Goal: Task Accomplishment & Management: Manage account settings

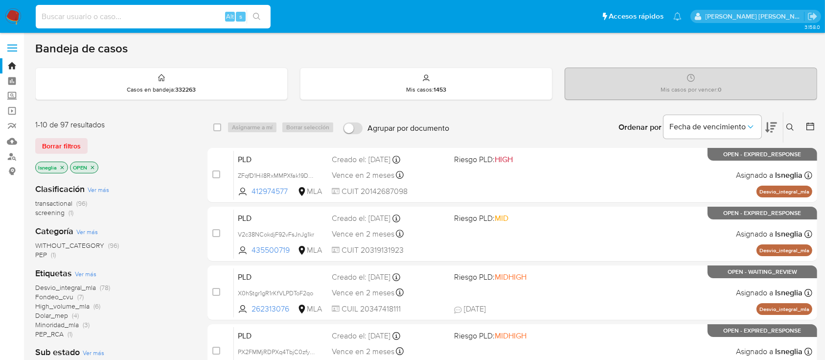
click at [169, 18] on input at bounding box center [153, 16] width 235 height 13
paste input "376056943"
type input "376056943"
click at [262, 14] on button "search-icon" at bounding box center [257, 17] width 20 height 14
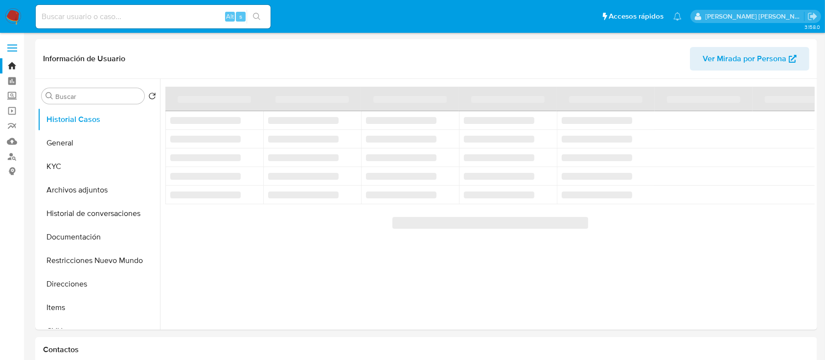
select select "10"
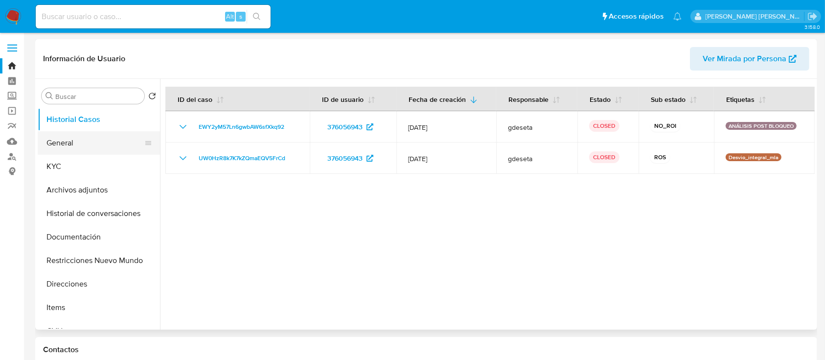
click at [106, 145] on button "General" at bounding box center [95, 142] width 115 height 23
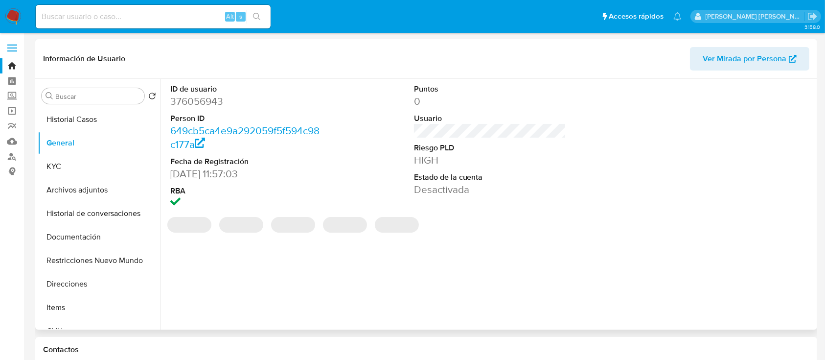
click at [207, 108] on dl "ID de usuario 376056943 Person ID 649cb5ca4e9a292059f5f594c98c177a Fecha de Reg…" at bounding box center [246, 147] width 153 height 126
click at [211, 103] on dd "376056943" at bounding box center [246, 101] width 153 height 14
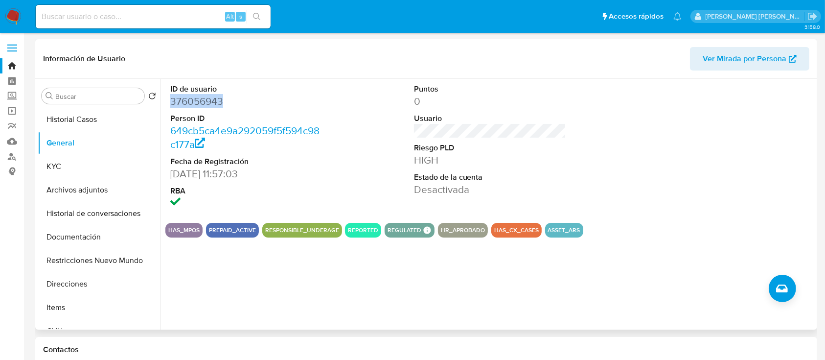
copy dd "376056943"
click at [99, 190] on button "Archivos adjuntos" at bounding box center [95, 189] width 115 height 23
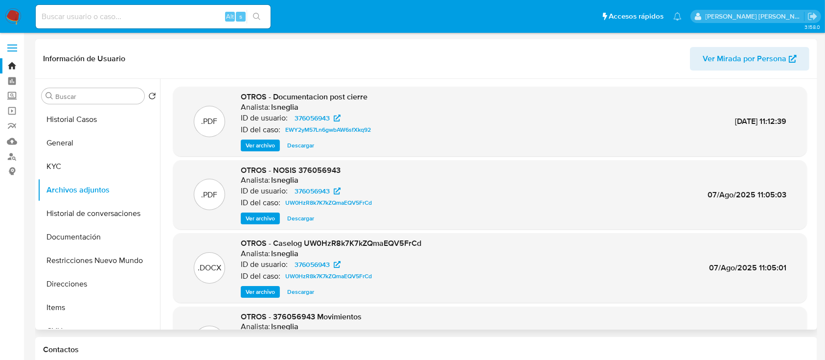
click at [255, 145] on span "Ver archivo" at bounding box center [260, 145] width 29 height 10
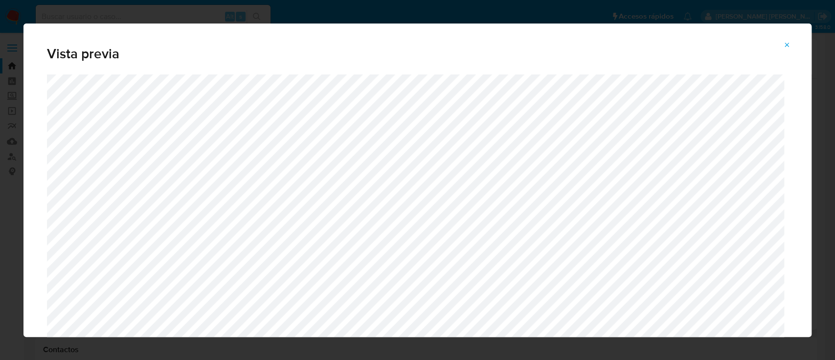
click at [793, 45] on button "Attachment preview" at bounding box center [788, 45] width 22 height 16
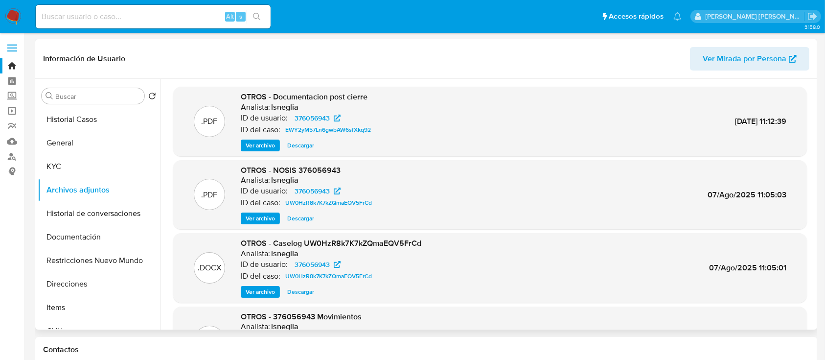
click at [145, 18] on input at bounding box center [153, 16] width 235 height 13
paste input "660306606"
type input "660306606"
click at [257, 11] on button "search-icon" at bounding box center [257, 17] width 20 height 14
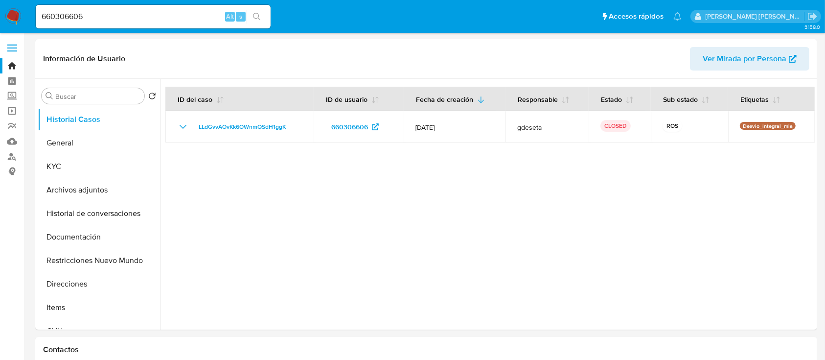
select select "10"
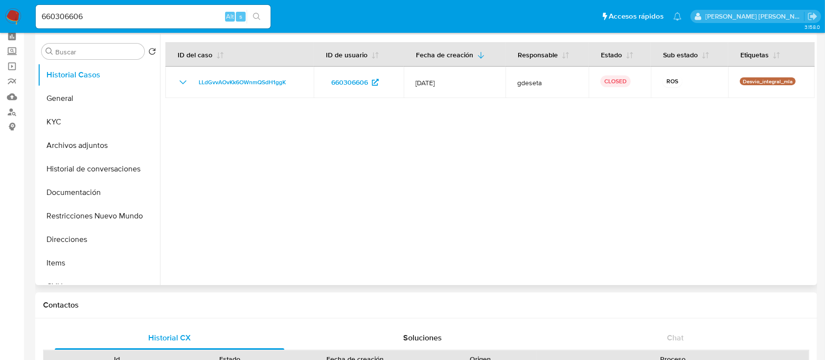
scroll to position [65, 0]
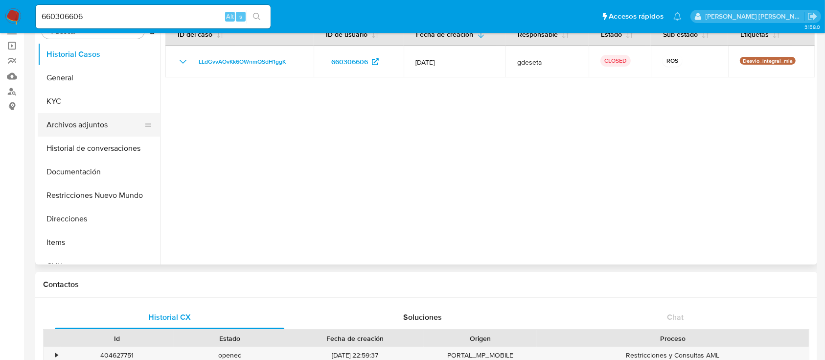
click at [114, 127] on button "Archivos adjuntos" at bounding box center [95, 124] width 115 height 23
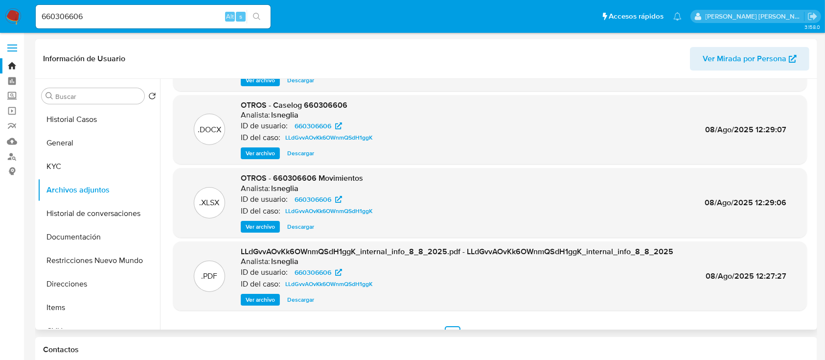
click at [272, 154] on span "Ver archivo" at bounding box center [260, 153] width 29 height 10
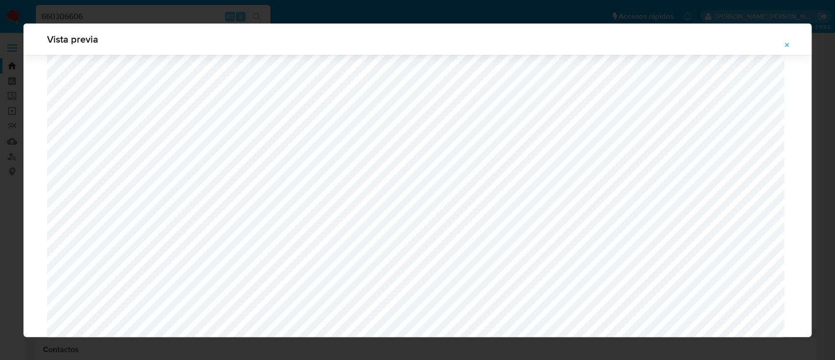
scroll to position [763, 0]
click at [789, 42] on icon "Attachment preview" at bounding box center [787, 45] width 8 height 8
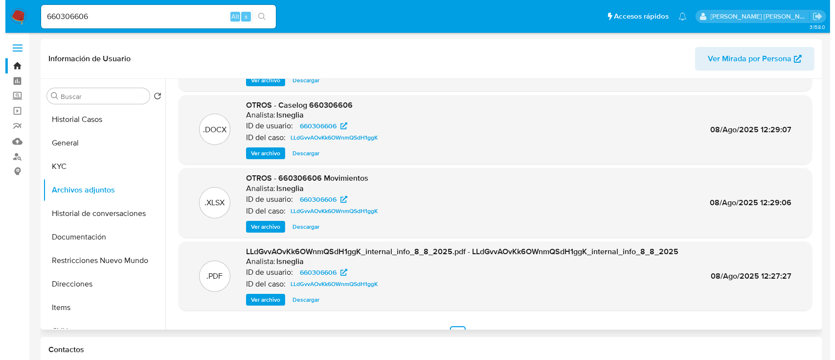
scroll to position [0, 0]
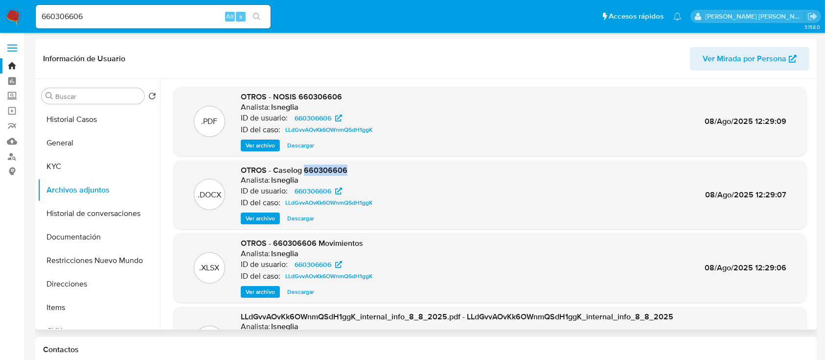
drag, startPoint x: 352, startPoint y: 169, endPoint x: 305, endPoint y: 171, distance: 47.5
click at [305, 171] on div "OTROS - Caselog 660306606 Analista: lsneglia ID de usuario: 660306606 ID del ca…" at bounding box center [309, 195] width 136 height 60
copy span "660306606"
click at [73, 210] on button "Historial de conversaciones" at bounding box center [95, 213] width 115 height 23
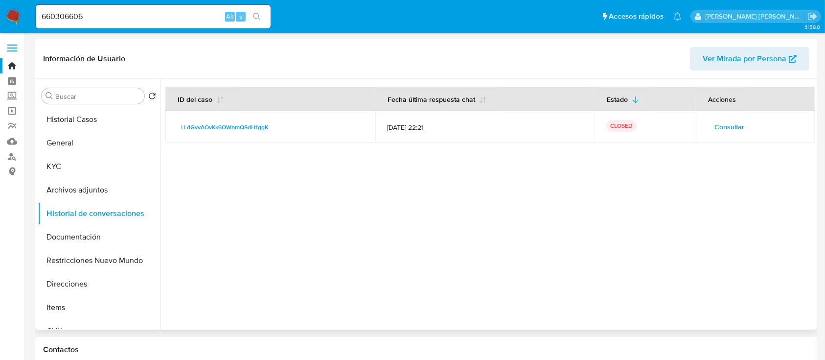
click at [736, 127] on span "Consultar" at bounding box center [729, 127] width 30 height 14
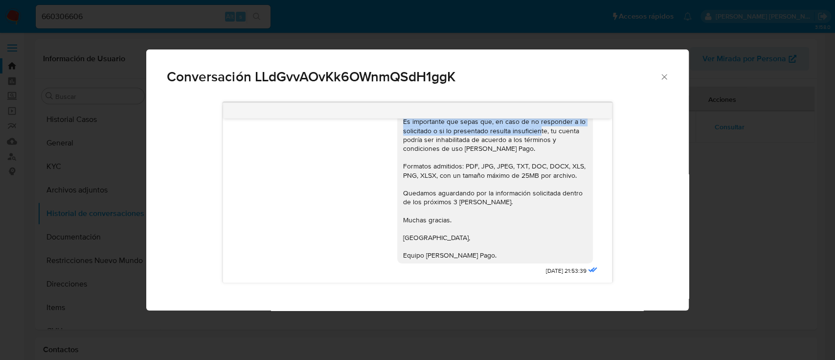
scroll to position [1208, 0]
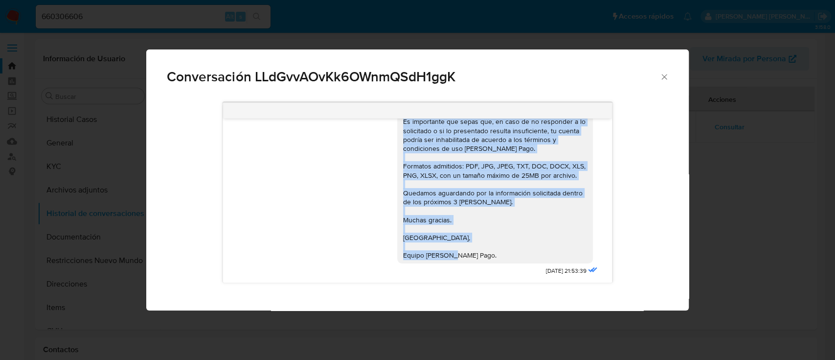
drag, startPoint x: 395, startPoint y: 131, endPoint x: 484, endPoint y: 232, distance: 134.9
click at [484, 232] on div "Hola, Natalia Rocio Poblete. Muchas gracias por la información brindada. Te ped…" at bounding box center [495, 117] width 184 height 285
copy div "Hola, Natalia Rocio Poblete. Muchas gracias por la información brindada. Te ped…"
click at [662, 72] on icon "Cerrar" at bounding box center [665, 77] width 10 height 10
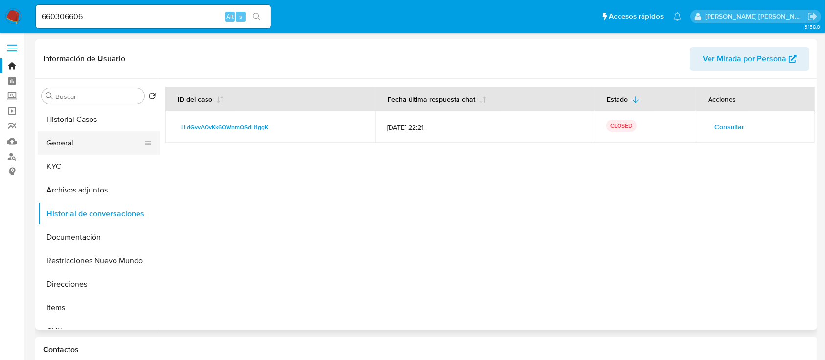
click at [84, 147] on button "General" at bounding box center [95, 142] width 115 height 23
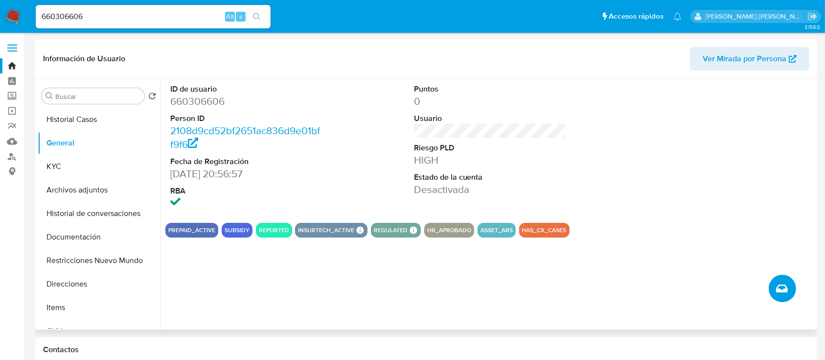
click at [786, 284] on icon "Crear caso manual" at bounding box center [782, 288] width 12 height 12
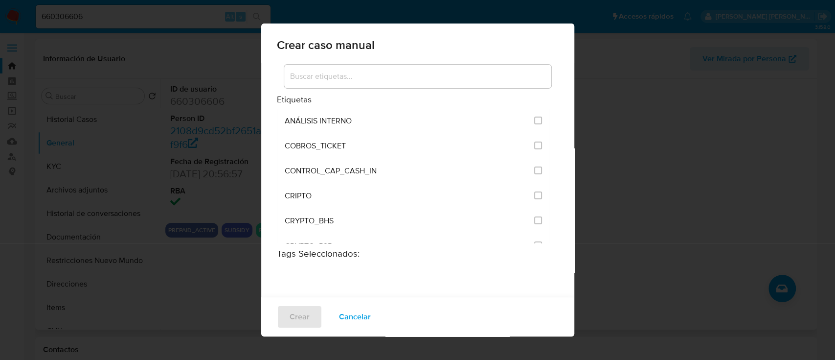
click at [623, 93] on div "Crear caso manual Etiquetas ANÁLISIS INTERNO COBROS_TICKET CONTROL_CAP_CASH_IN …" at bounding box center [417, 180] width 835 height 360
click at [421, 83] on div at bounding box center [417, 76] width 267 height 23
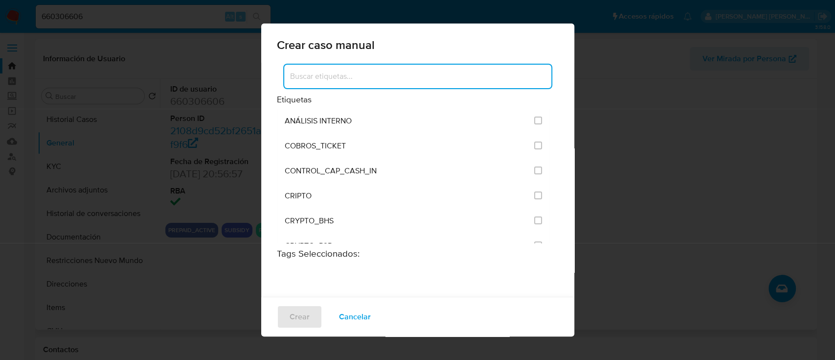
click at [419, 77] on input at bounding box center [417, 76] width 267 height 13
click at [340, 81] on input "analisis po" at bounding box center [417, 76] width 267 height 13
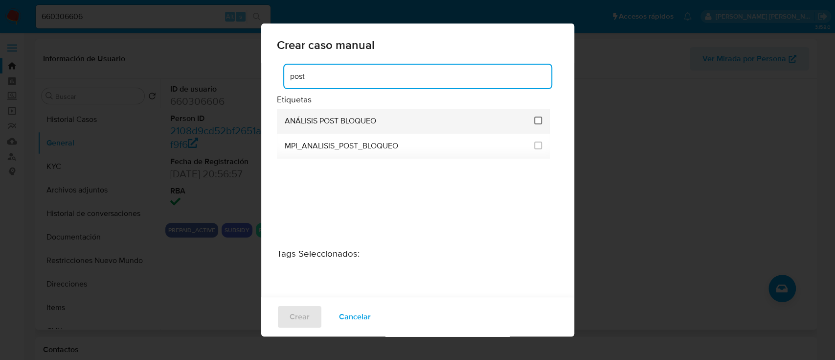
type input "post"
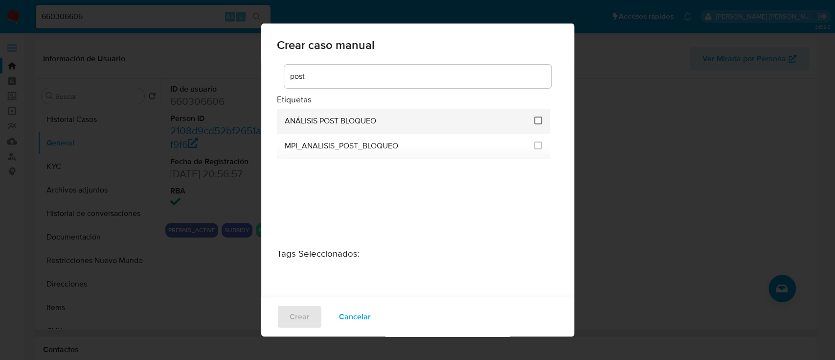
click at [535, 121] on input "3249" at bounding box center [538, 120] width 8 height 8
checkbox input "true"
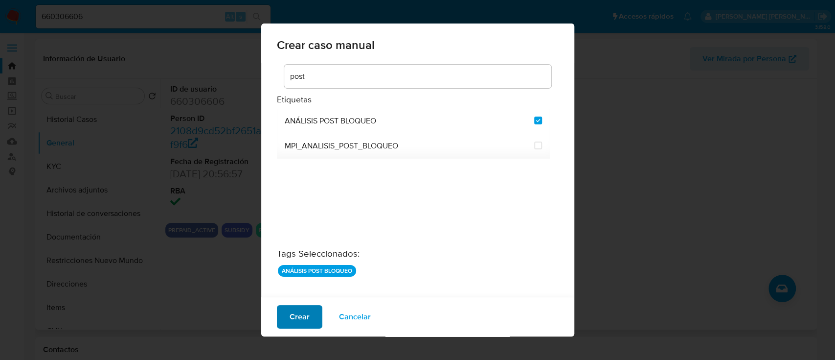
click at [310, 315] on button "Crear" at bounding box center [300, 316] width 46 height 23
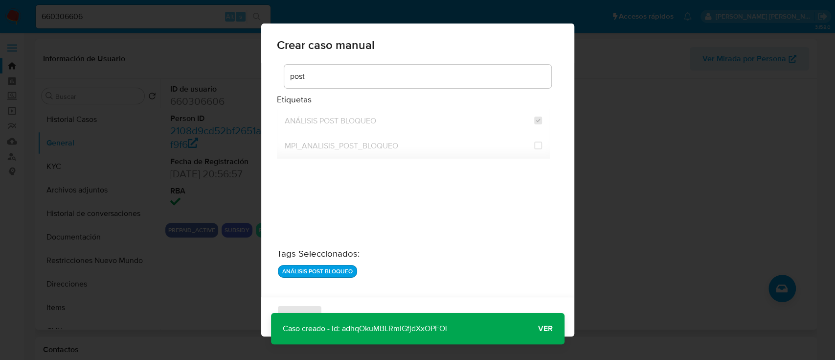
click at [549, 328] on span "Ver" at bounding box center [545, 328] width 15 height 0
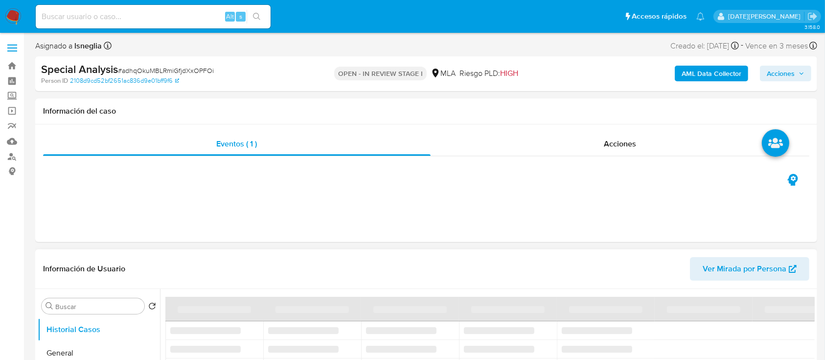
select select "10"
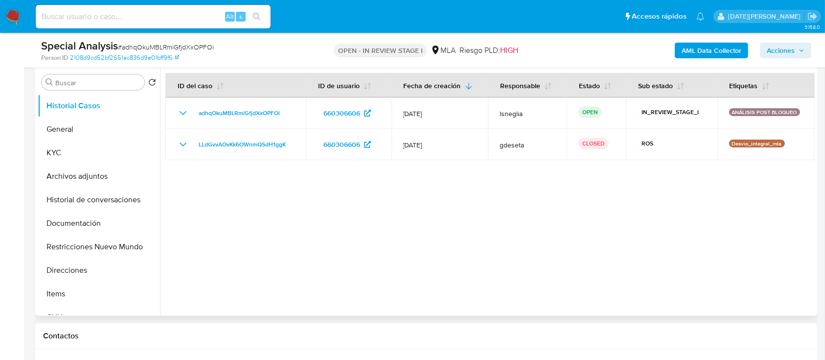
scroll to position [261, 0]
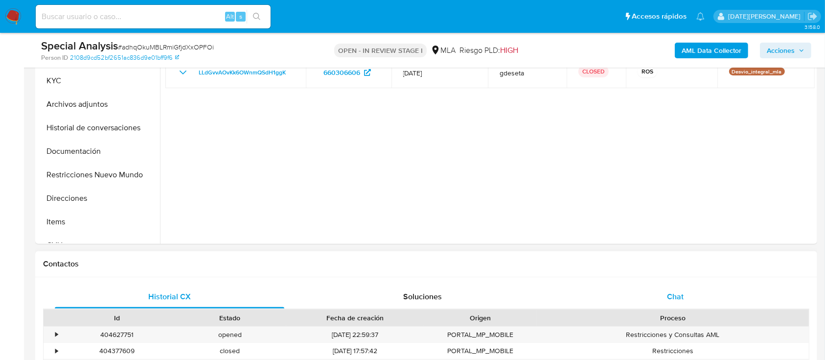
click at [681, 299] on span "Chat" at bounding box center [675, 296] width 17 height 11
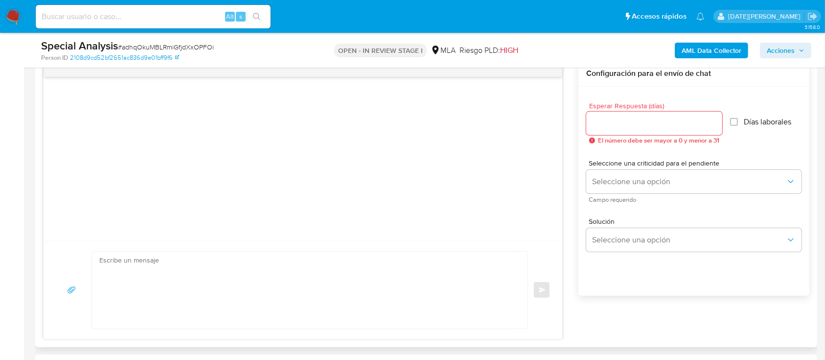
scroll to position [522, 0]
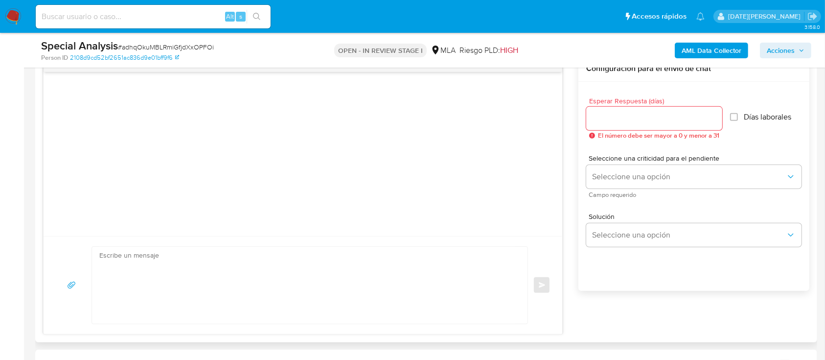
click at [613, 113] on input "Esperar Respuesta (días)" at bounding box center [654, 118] width 136 height 13
type input "3"
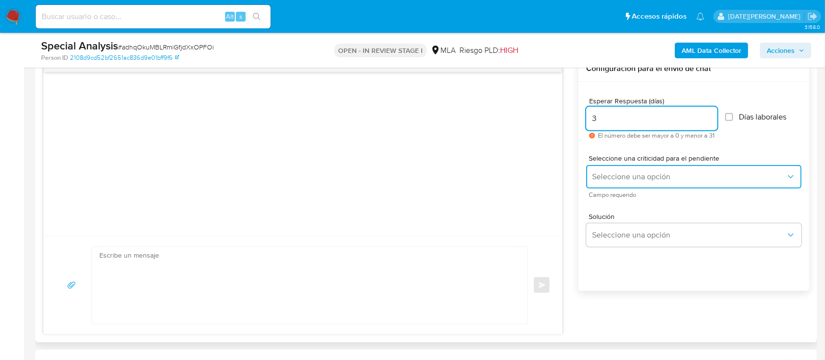
click at [628, 178] on span "Seleccione una opción" at bounding box center [689, 177] width 194 height 10
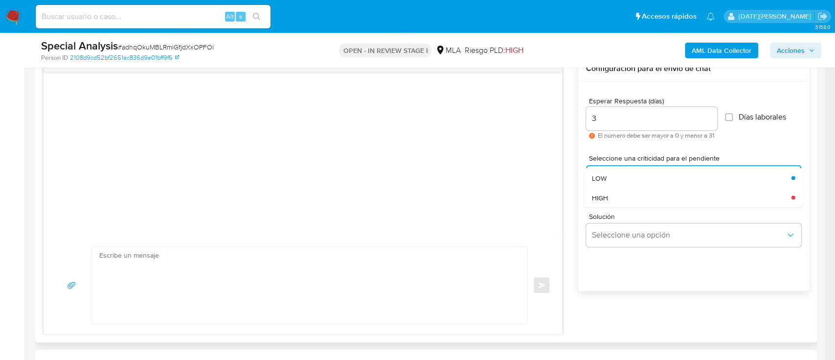
click at [644, 117] on input "3" at bounding box center [651, 118] width 131 height 13
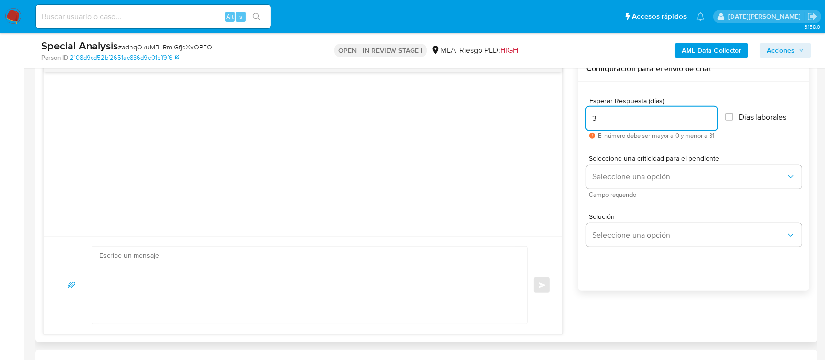
click at [644, 117] on input "3" at bounding box center [651, 118] width 131 height 13
drag, startPoint x: 635, startPoint y: 119, endPoint x: 565, endPoint y: 116, distance: 70.1
click at [565, 116] on div "Enviar Configuración para el envío de chat Esperar Respuesta (días) 3 El número…" at bounding box center [426, 195] width 766 height 278
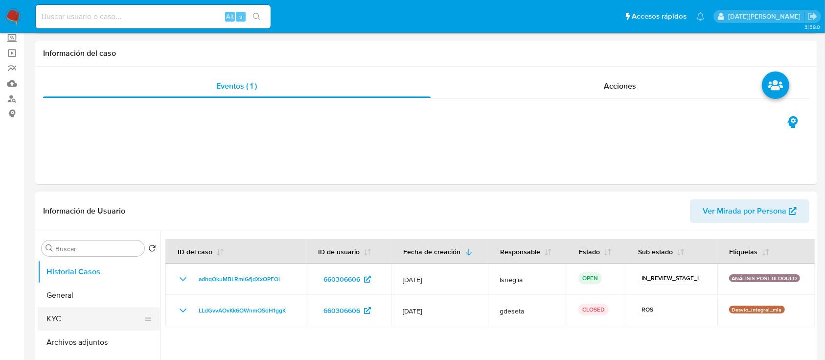
scroll to position [130, 0]
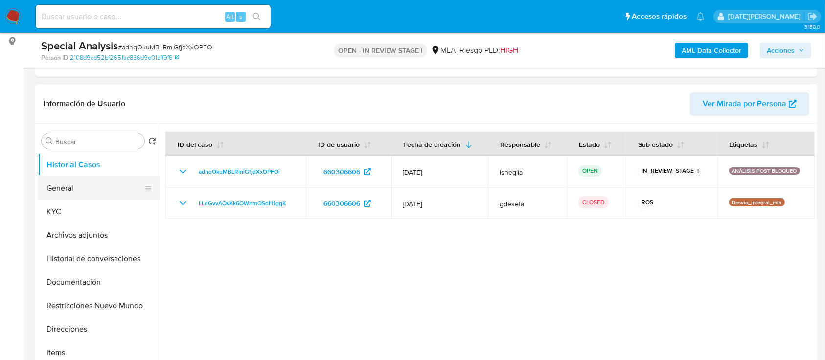
click at [73, 188] on button "General" at bounding box center [95, 187] width 115 height 23
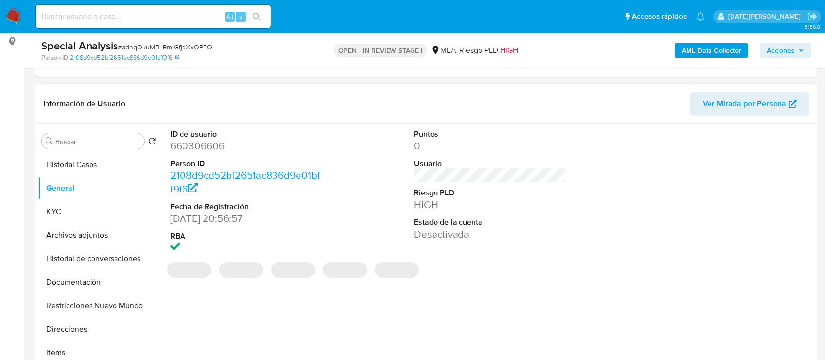
click at [219, 143] on dd "660306606" at bounding box center [246, 146] width 153 height 14
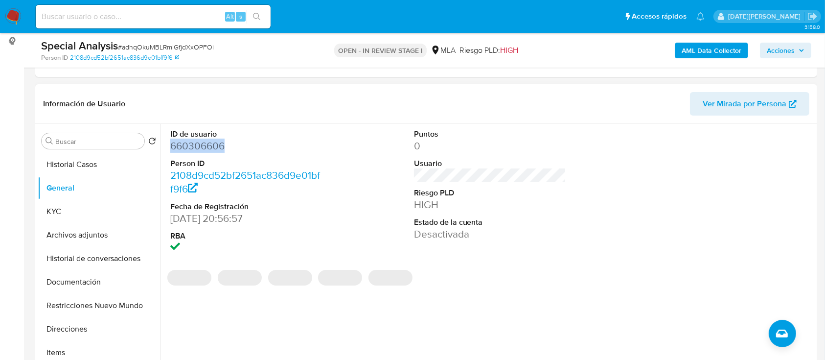
copy dd "660306606"
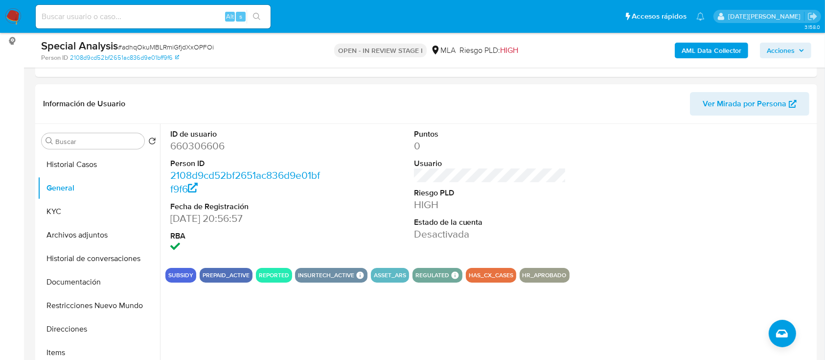
click at [176, 14] on input at bounding box center [153, 16] width 235 height 13
paste input "450997358"
type input "450997358"
click at [264, 16] on button "search-icon" at bounding box center [257, 17] width 20 height 14
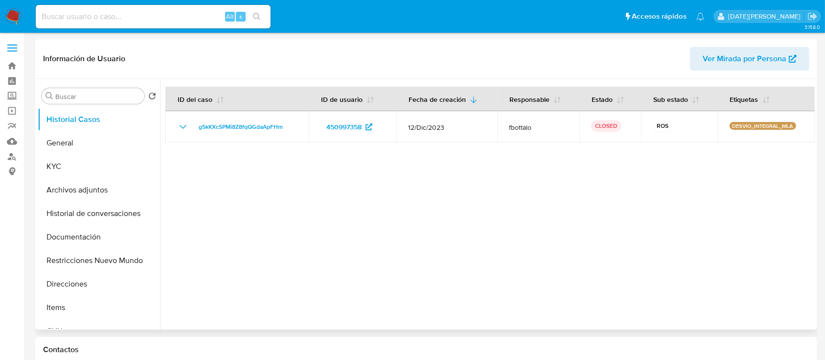
select select "10"
click at [90, 192] on button "Archivos adjuntos" at bounding box center [95, 189] width 115 height 23
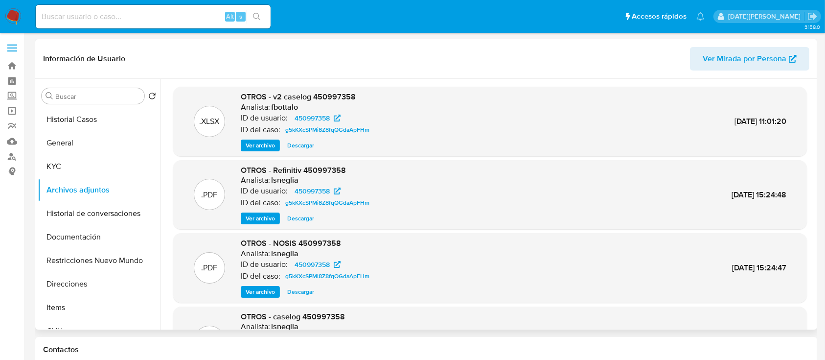
click at [264, 143] on span "Ver archivo" at bounding box center [260, 145] width 29 height 10
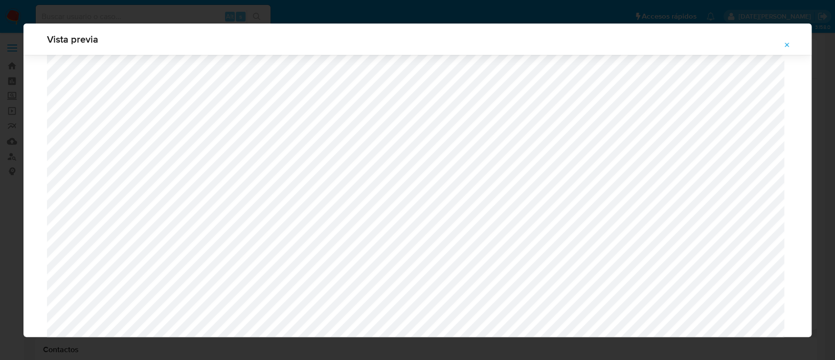
scroll to position [828, 0]
click at [790, 45] on button "Attachment preview" at bounding box center [788, 45] width 22 height 16
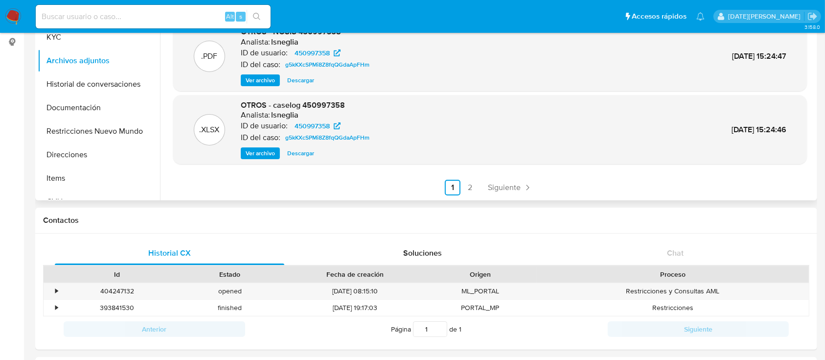
scroll to position [65, 0]
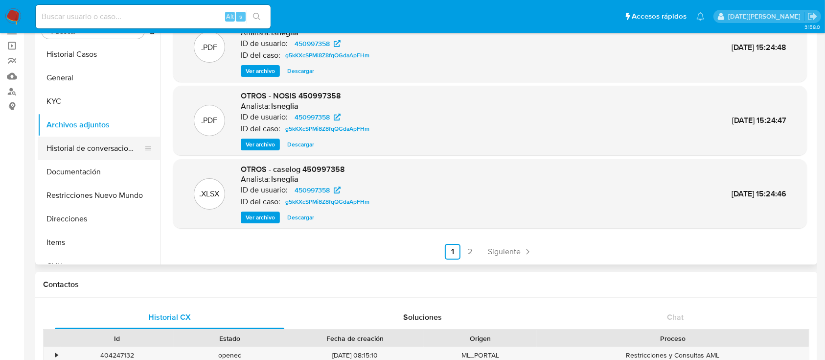
click at [95, 149] on button "Historial de conversaciones" at bounding box center [95, 148] width 115 height 23
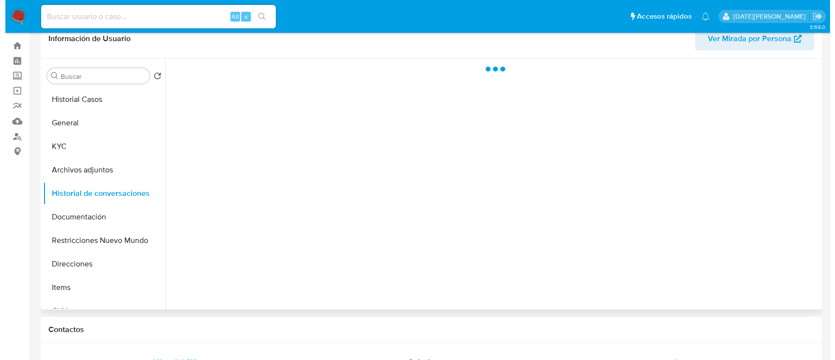
scroll to position [0, 0]
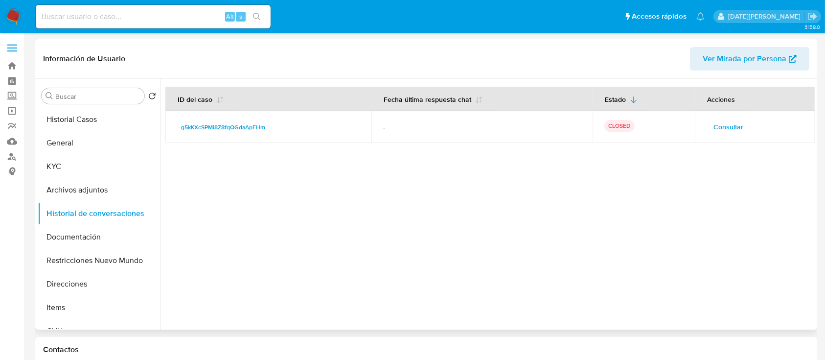
click at [736, 126] on span "Consultar" at bounding box center [728, 127] width 30 height 14
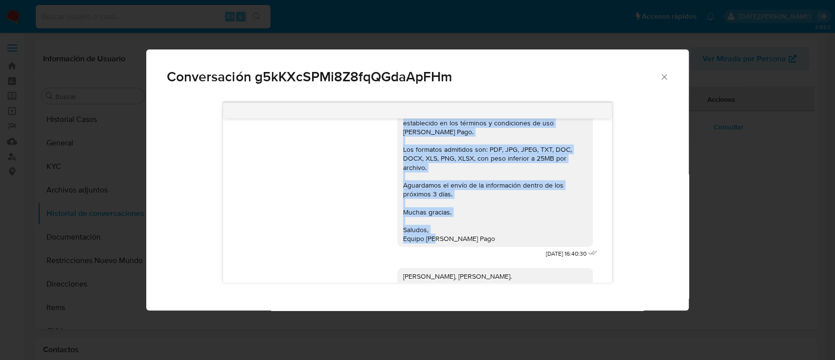
scroll to position [197, 0]
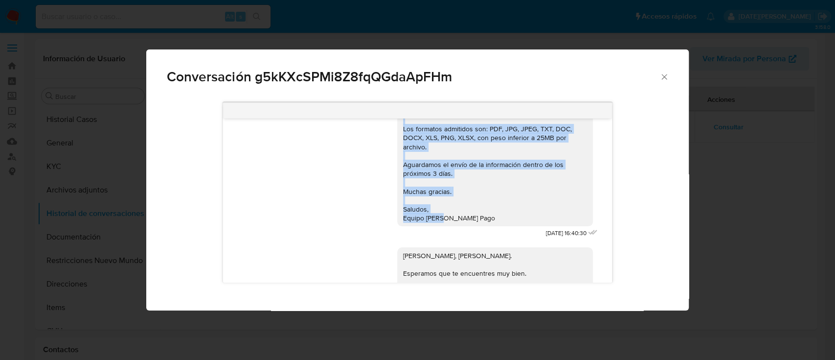
drag, startPoint x: 392, startPoint y: 138, endPoint x: 470, endPoint y: 210, distance: 106.3
click at [470, 210] on div "Buenas tardes En función de las operaciones registradas en tu cuenta de Mercado…" at bounding box center [495, 79] width 196 height 293
copy div "Buenas tardes En función de las operaciones registradas en tu cuenta de Mercado…"
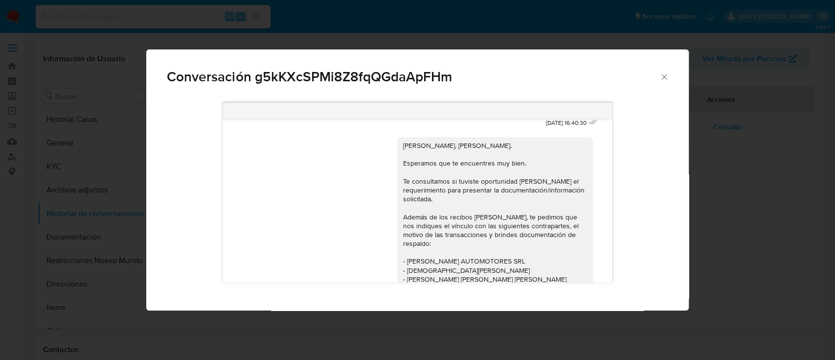
scroll to position [327, 0]
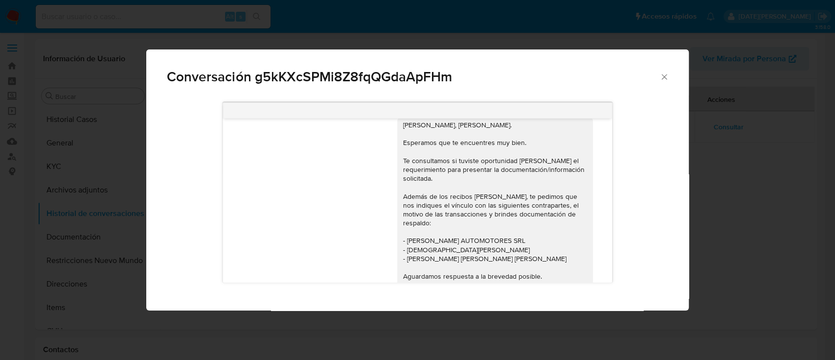
click at [496, 205] on div "Hola, Axel Gabriel Ordoñez. Esperamos que te encuentres muy bien. Te consultamo…" at bounding box center [495, 213] width 184 height 187
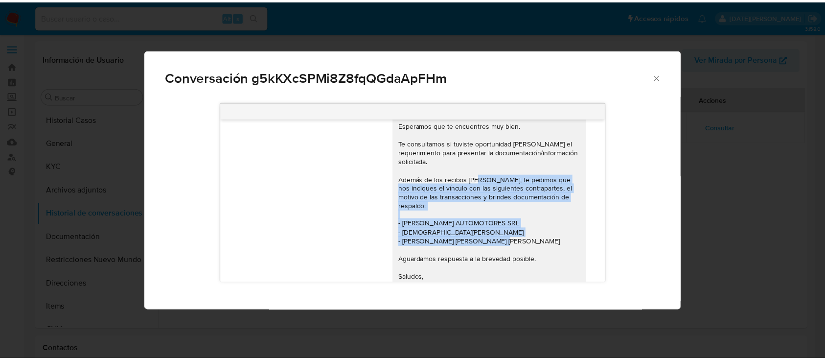
scroll to position [392, 0]
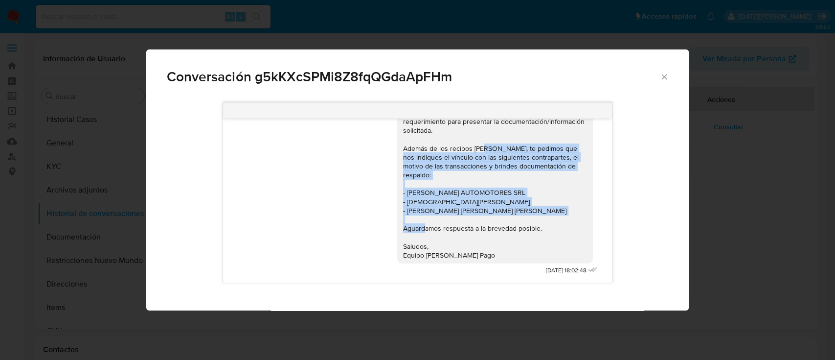
drag, startPoint x: 496, startPoint y: 203, endPoint x: 515, endPoint y: 217, distance: 23.1
click at [515, 217] on div "Hola, Axel Gabriel Ordoñez. Esperamos que te encuentres muy bien. Te consultamo…" at bounding box center [495, 165] width 184 height 187
copy div "te pedimos que nos indiques el vínculo con las siguientes contrapartes, el moti…"
click at [667, 75] on icon "Cerrar" at bounding box center [665, 77] width 10 height 10
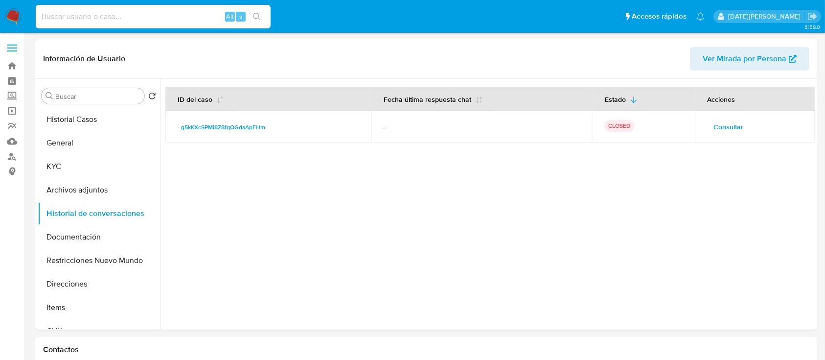
click at [78, 10] on input at bounding box center [153, 16] width 235 height 13
paste input "403775396"
type input "403775396"
click at [258, 18] on icon "search-icon" at bounding box center [256, 16] width 7 height 7
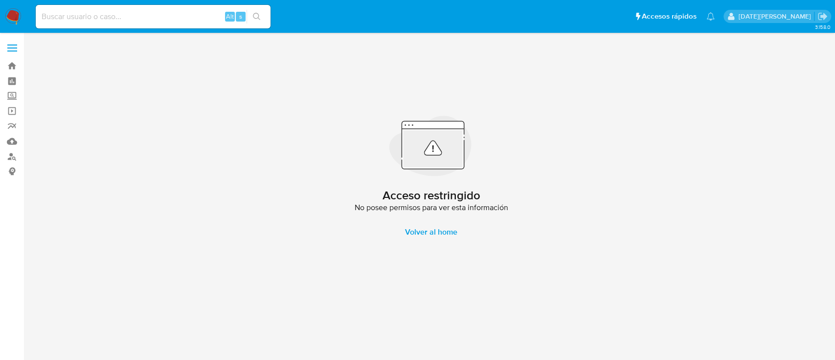
click at [106, 17] on input at bounding box center [153, 16] width 235 height 13
paste input "knh2cxlbia6wfXhhJciR9GYd"
type input "knh2cxlbia6wfXhhJciR9GYd"
click at [258, 19] on icon "search-icon" at bounding box center [257, 17] width 8 height 8
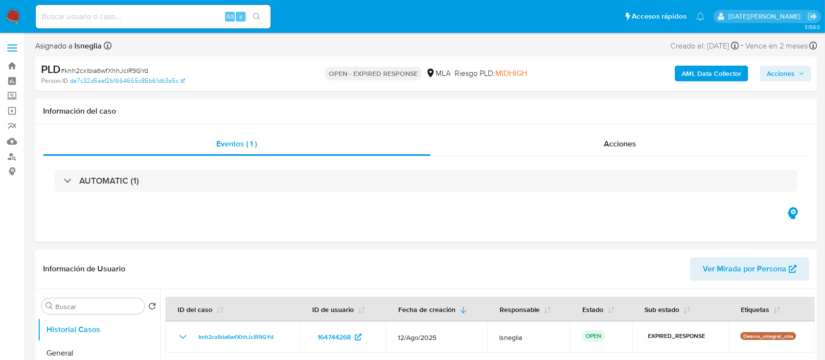
select select "10"
click at [120, 71] on span "# knh2cxlbia6wfXhhJciR9GYd" at bounding box center [105, 71] width 88 height 10
copy span "knh2cxlbia6wfXhhJciR9GYd"
click at [19, 19] on img at bounding box center [13, 16] width 17 height 17
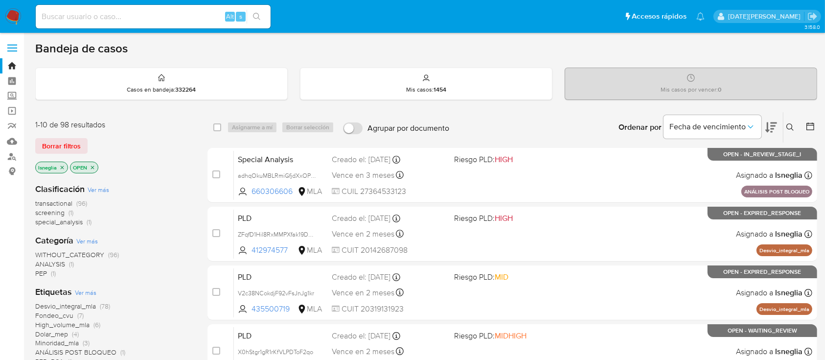
click at [790, 123] on icon at bounding box center [789, 126] width 7 height 7
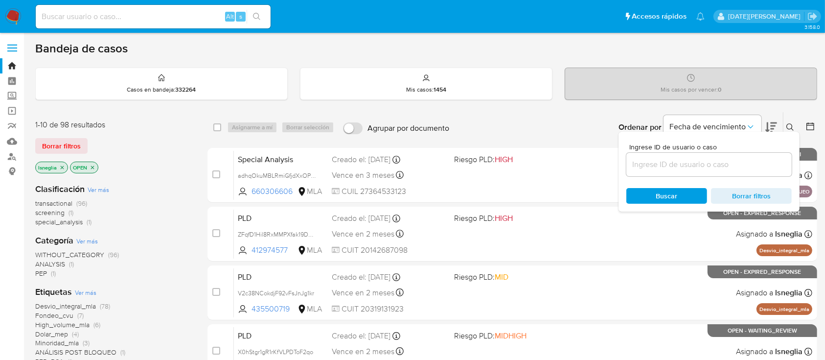
click at [689, 162] on input at bounding box center [708, 164] width 165 height 13
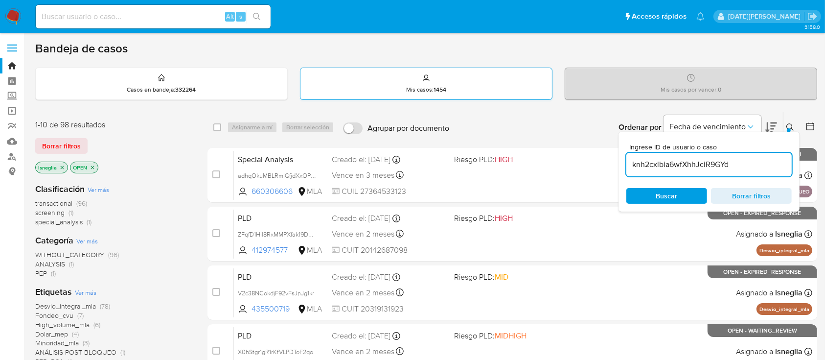
type input "knh2cxlbia6wfXhhJciR9GYd"
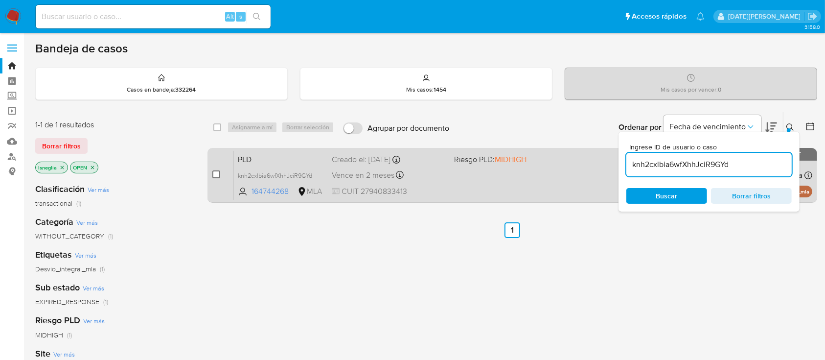
click at [216, 177] on input "checkbox" at bounding box center [216, 174] width 8 height 8
checkbox input "true"
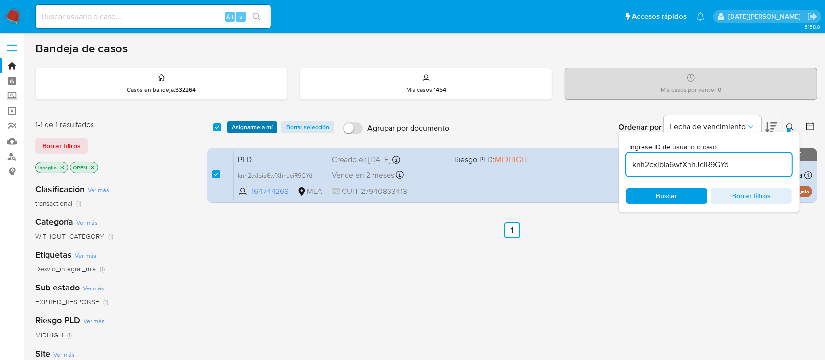
click at [266, 123] on span "Asignarme a mí" at bounding box center [252, 127] width 41 height 10
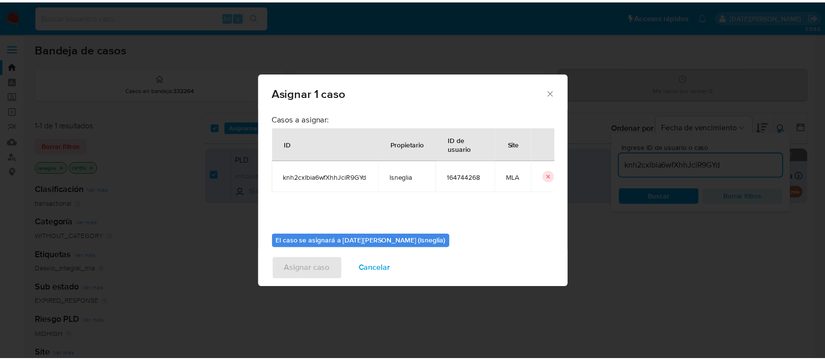
scroll to position [50, 0]
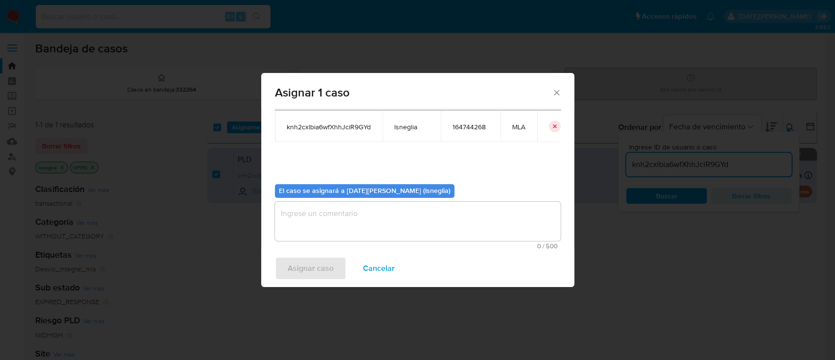
click at [329, 231] on textarea "assign-modal" at bounding box center [418, 221] width 286 height 39
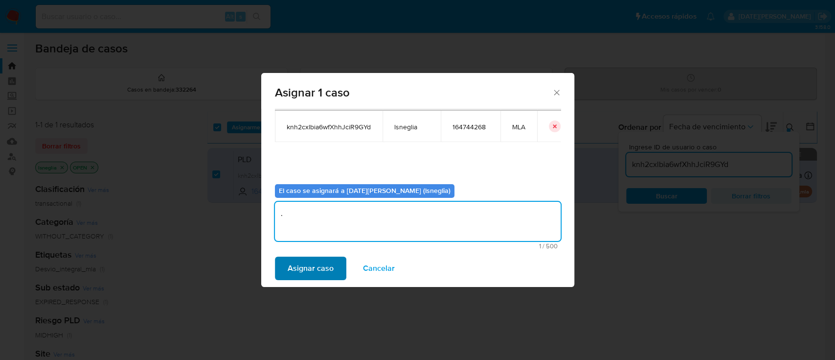
type textarea "."
click at [305, 268] on span "Asignar caso" at bounding box center [311, 268] width 46 height 22
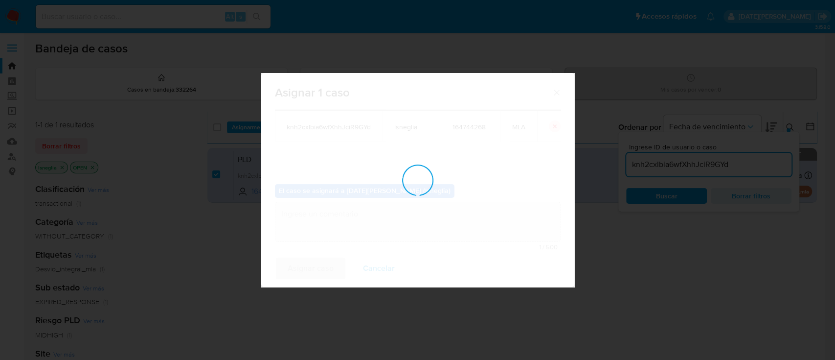
checkbox input "false"
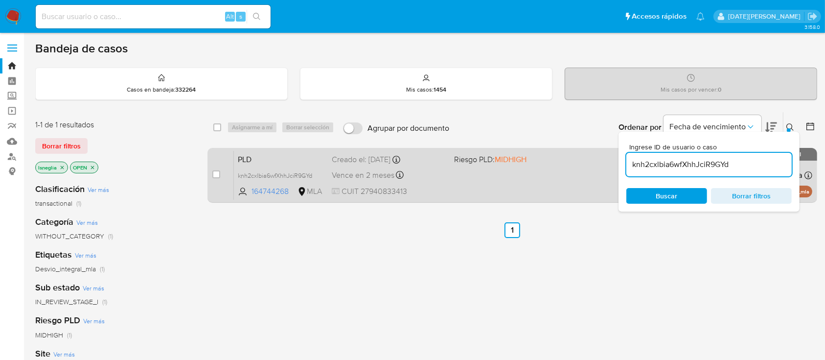
click at [295, 158] on span "PLD" at bounding box center [281, 158] width 86 height 13
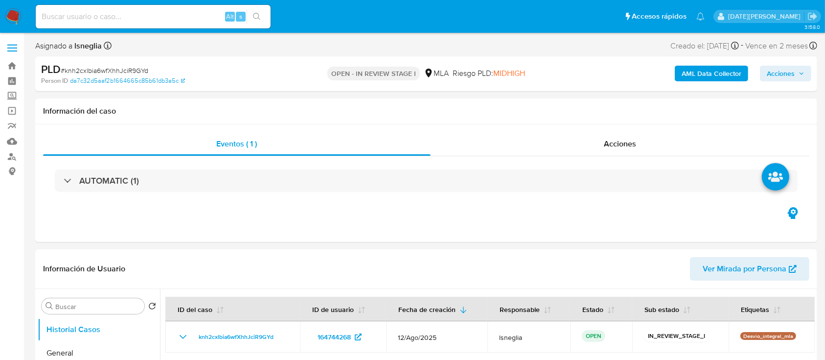
select select "10"
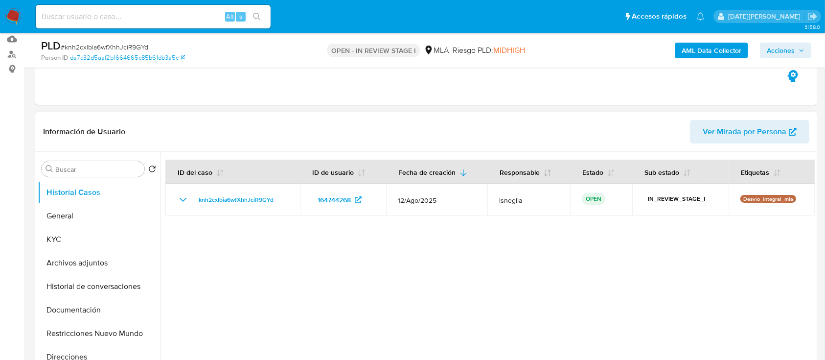
scroll to position [130, 0]
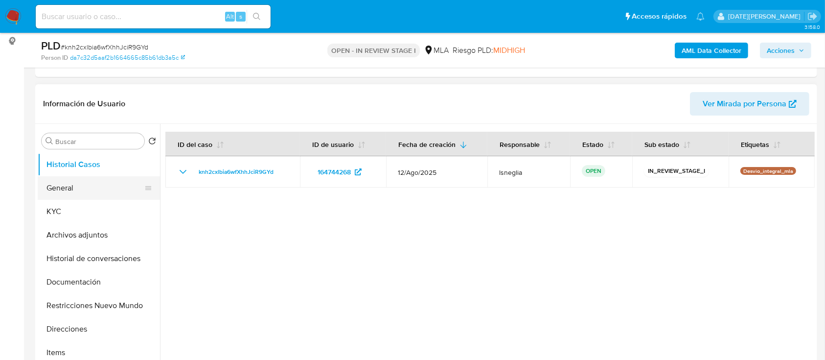
click at [79, 191] on button "General" at bounding box center [95, 187] width 115 height 23
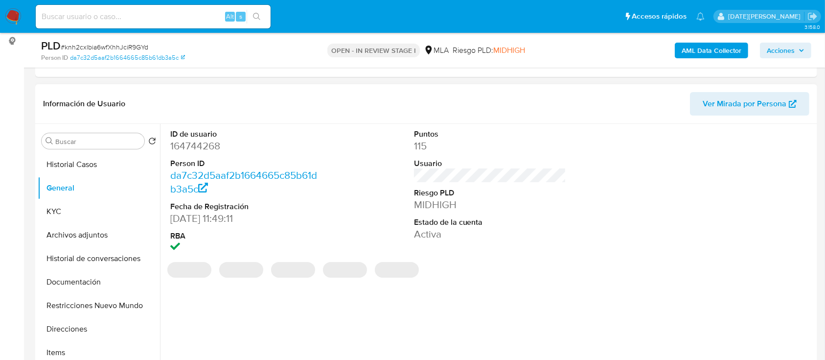
click at [216, 142] on dd "164744268" at bounding box center [246, 146] width 153 height 14
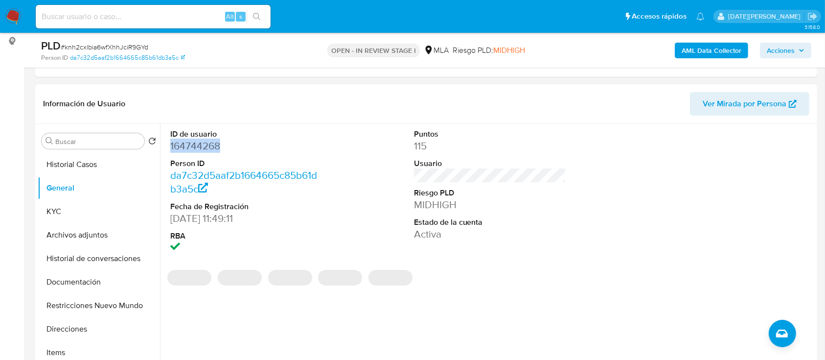
copy dd "164744268"
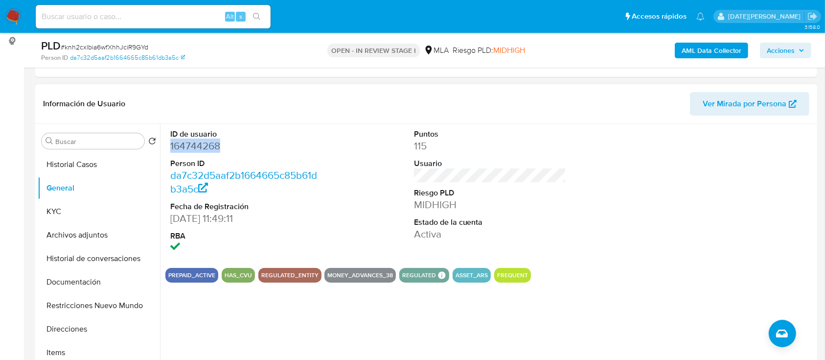
click at [203, 147] on dd "164744268" at bounding box center [246, 146] width 153 height 14
click at [202, 147] on dd "164744268" at bounding box center [246, 146] width 153 height 14
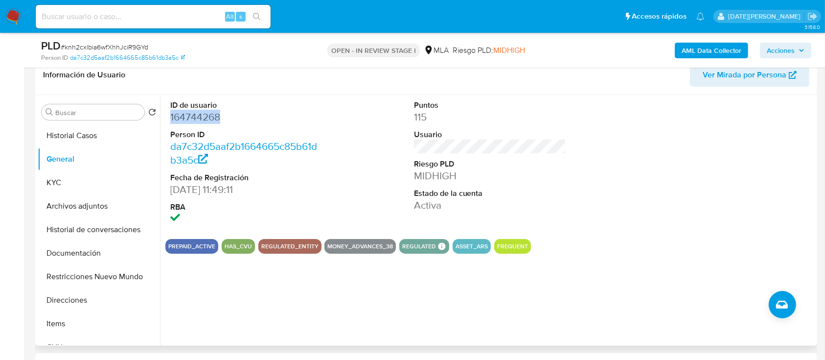
scroll to position [261, 0]
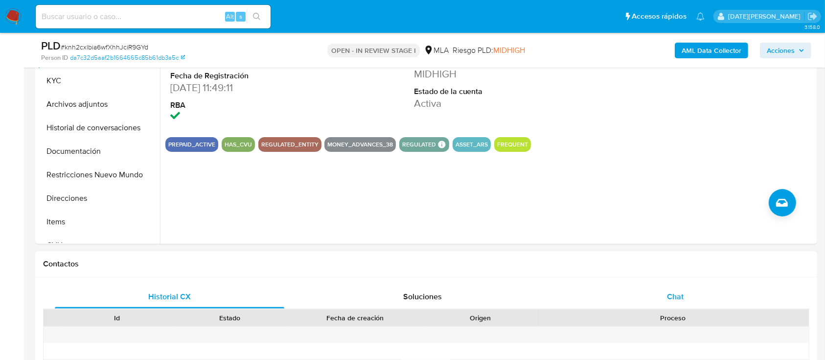
click at [669, 296] on span "Chat" at bounding box center [675, 296] width 17 height 11
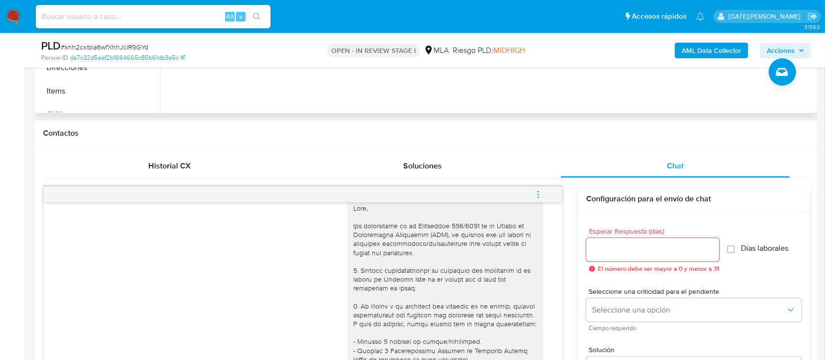
scroll to position [0, 0]
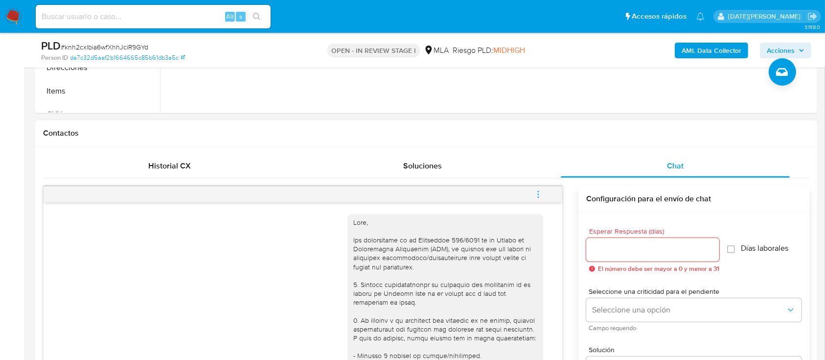
click at [314, 141] on div "Contactos" at bounding box center [426, 133] width 782 height 26
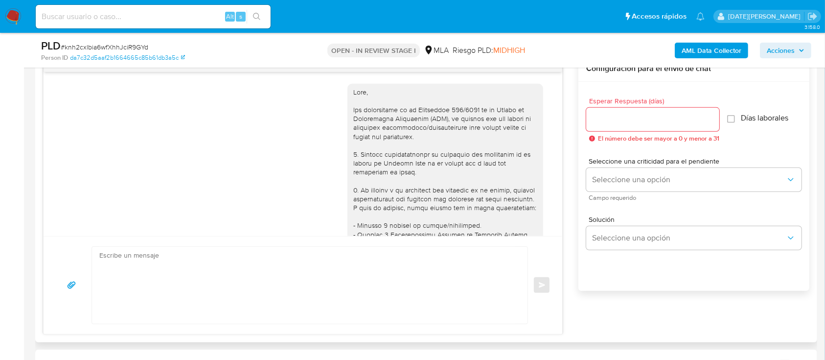
scroll to position [457, 0]
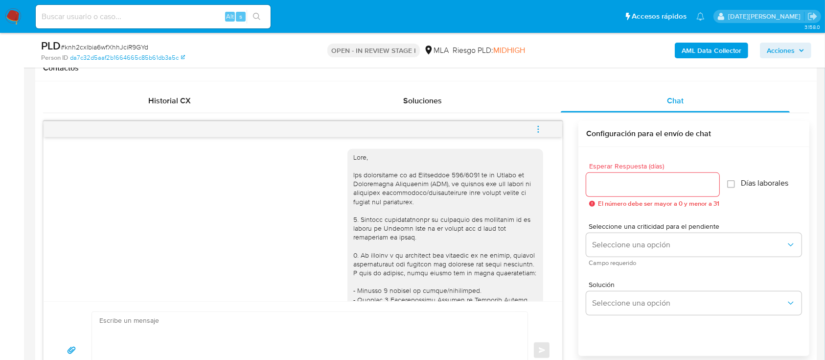
click at [537, 125] on icon "menu-action" at bounding box center [538, 129] width 9 height 9
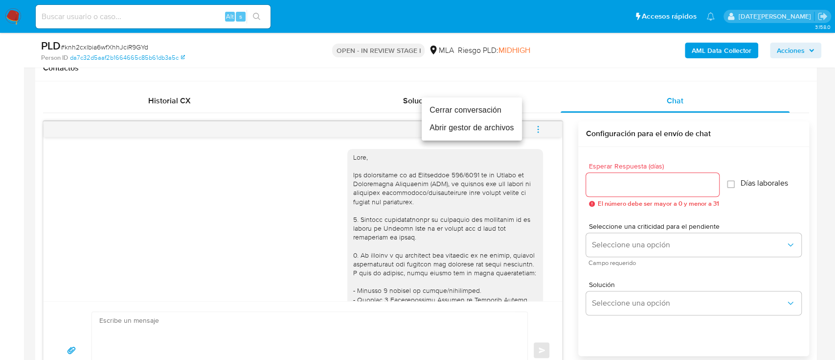
click at [480, 115] on li "Cerrar conversación" at bounding box center [472, 110] width 100 height 18
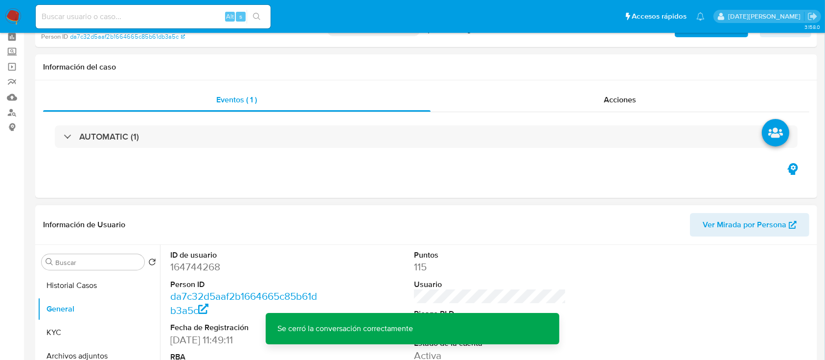
scroll to position [65, 0]
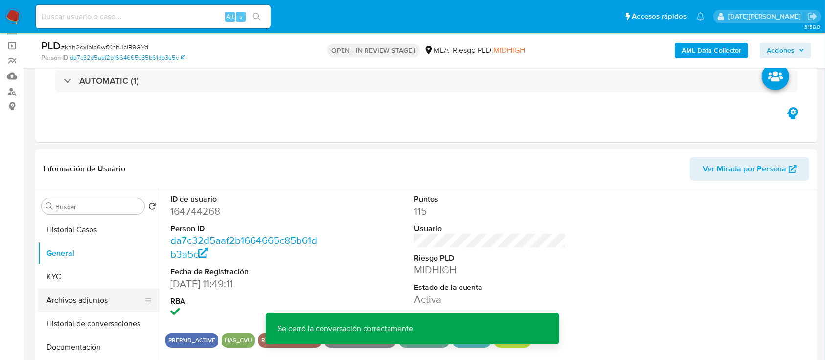
click at [101, 292] on button "Archivos adjuntos" at bounding box center [95, 299] width 115 height 23
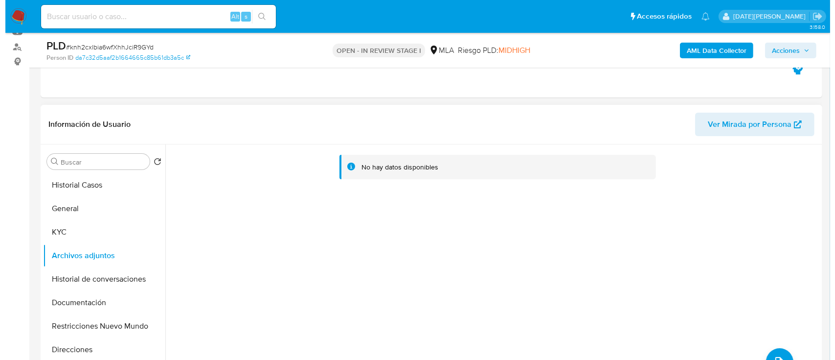
scroll to position [130, 0]
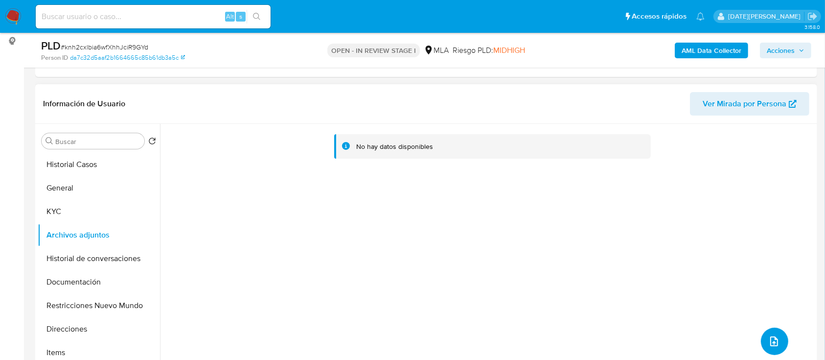
click at [770, 345] on icon "upload-file" at bounding box center [774, 341] width 8 height 10
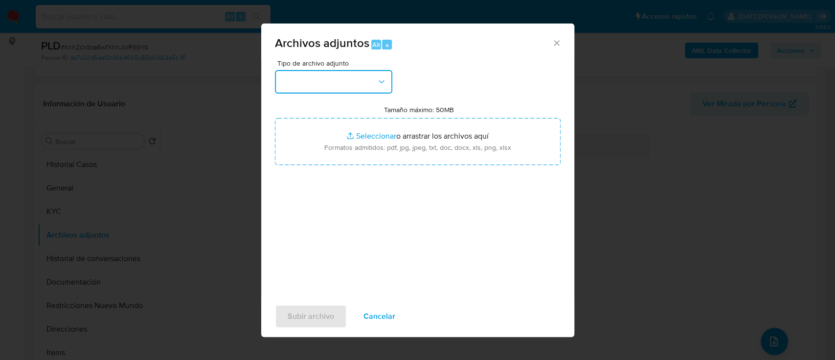
click at [325, 73] on button "button" at bounding box center [333, 81] width 117 height 23
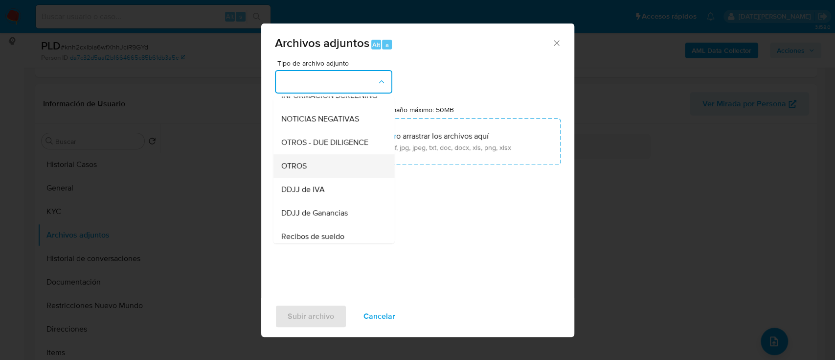
click at [315, 173] on div "OTROS" at bounding box center [331, 165] width 100 height 23
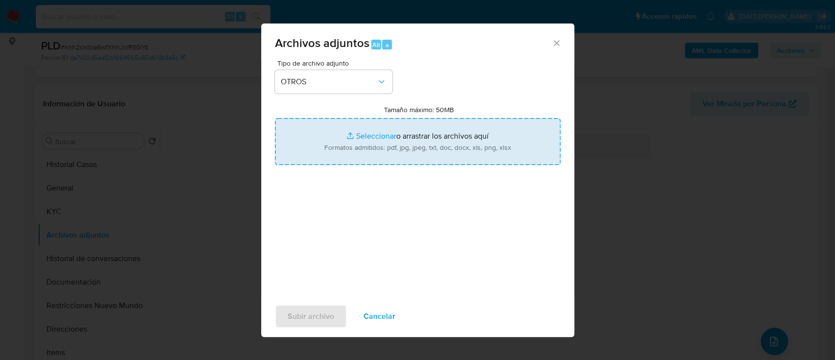
type input "C:\fakepath\Caselog 164744268.docx"
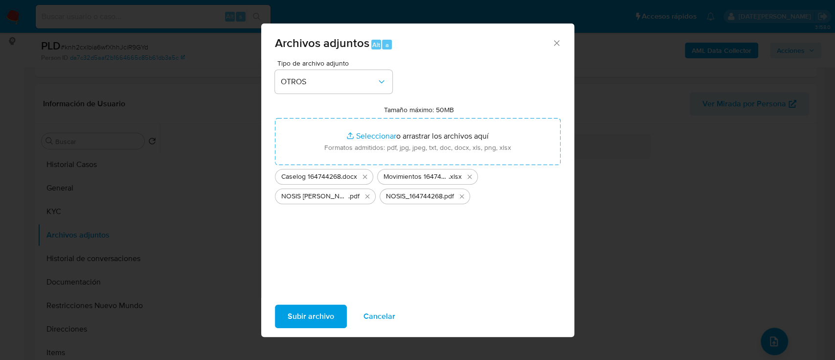
drag, startPoint x: 431, startPoint y: 119, endPoint x: 321, endPoint y: 316, distance: 225.6
click at [321, 316] on span "Subir archivo" at bounding box center [311, 316] width 46 height 22
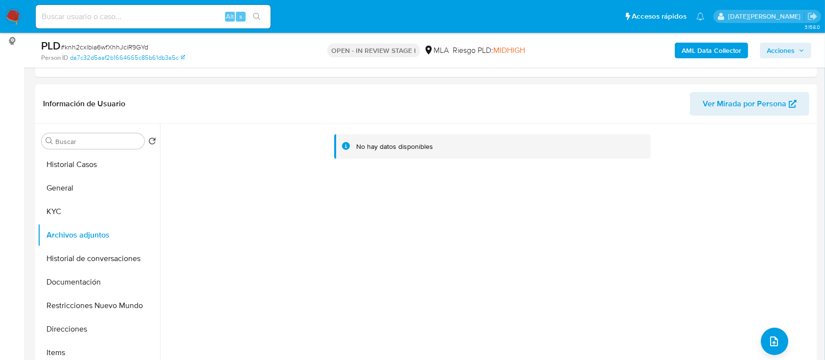
click at [713, 51] on b "AML Data Collector" at bounding box center [712, 51] width 60 height 16
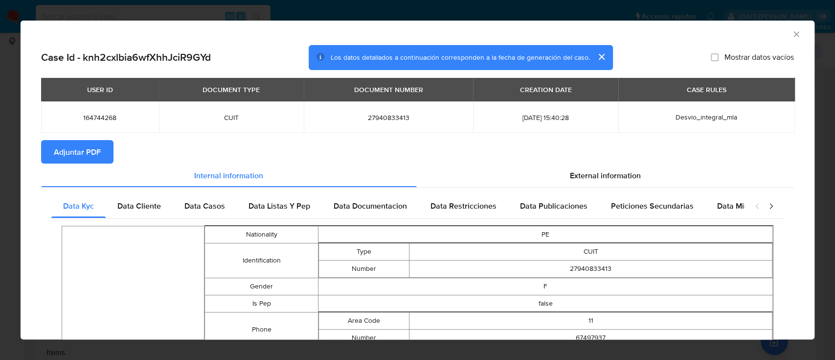
click at [84, 145] on span "Adjuntar PDF" at bounding box center [77, 152] width 47 height 22
click at [137, 200] on div "Data Cliente" at bounding box center [139, 205] width 67 height 23
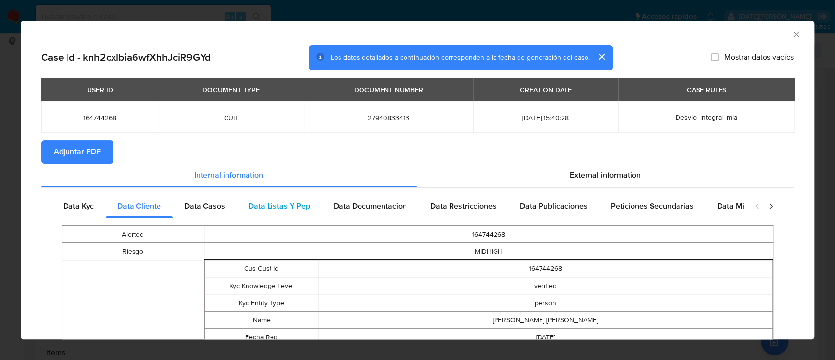
drag, startPoint x: 198, startPoint y: 205, endPoint x: 237, endPoint y: 194, distance: 40.5
click at [198, 204] on span "Data Casos" at bounding box center [204, 205] width 41 height 11
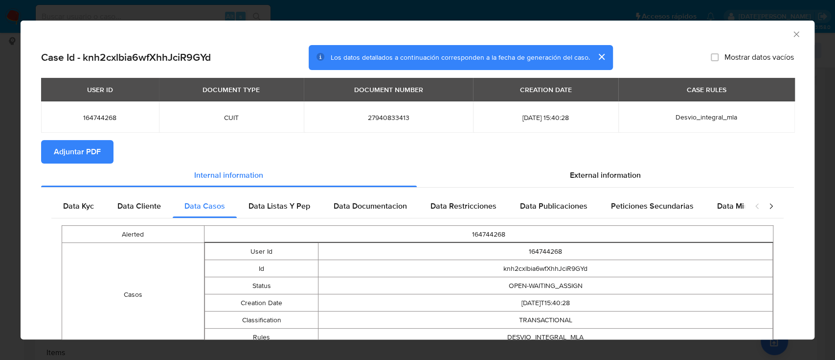
click at [276, 189] on div "Data Kyc Data Cliente Data Casos Data Listas Y Pep Data Documentacion Data Rest…" at bounding box center [417, 281] width 753 height 189
click at [275, 200] on span "Data Listas Y Pep" at bounding box center [280, 205] width 62 height 11
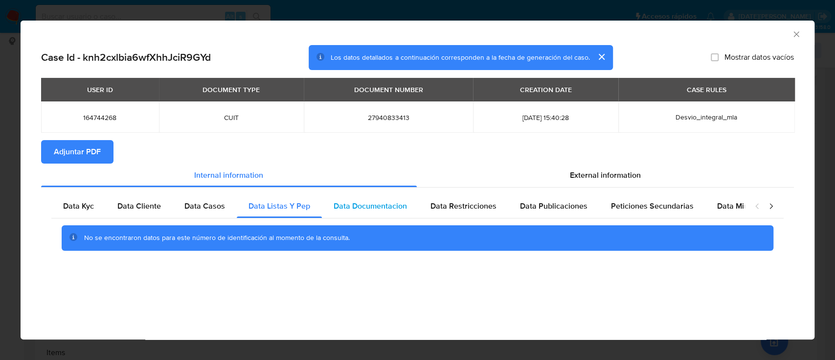
click at [379, 215] on div "Data Documentacion" at bounding box center [370, 205] width 97 height 23
click at [446, 202] on span "Data Restricciones" at bounding box center [464, 205] width 66 height 11
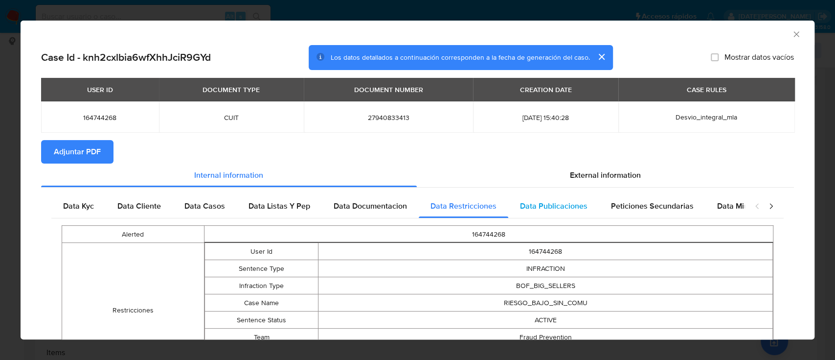
click at [553, 206] on span "Data Publicaciones" at bounding box center [554, 205] width 68 height 11
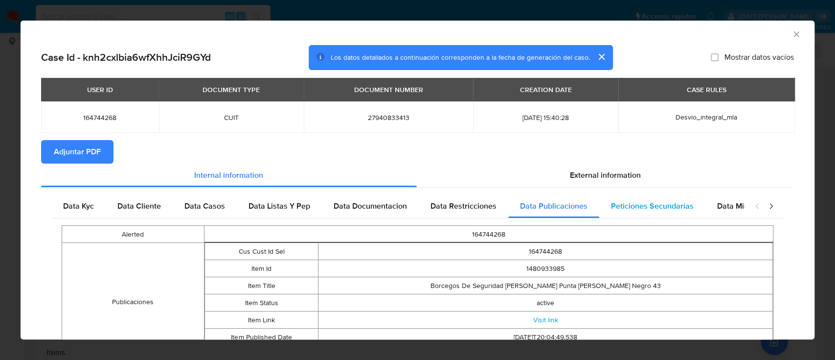
click at [633, 206] on span "Peticiones Secundarias" at bounding box center [652, 205] width 83 height 11
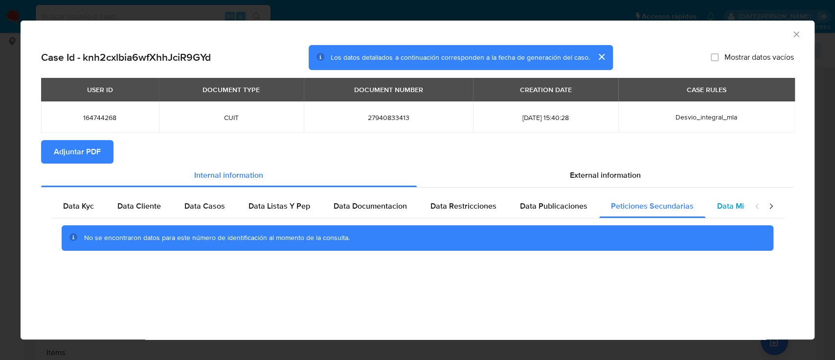
click at [730, 206] on span "Data Minoridad" at bounding box center [744, 205] width 54 height 11
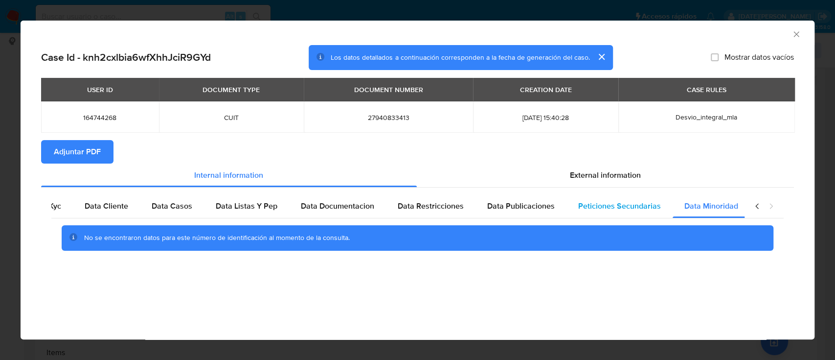
click at [586, 204] on span "Peticiones Secundarias" at bounding box center [619, 205] width 83 height 11
drag, startPoint x: 505, startPoint y: 202, endPoint x: 502, endPoint y: 208, distance: 7.0
click at [504, 202] on span "Data Publicaciones" at bounding box center [521, 205] width 68 height 11
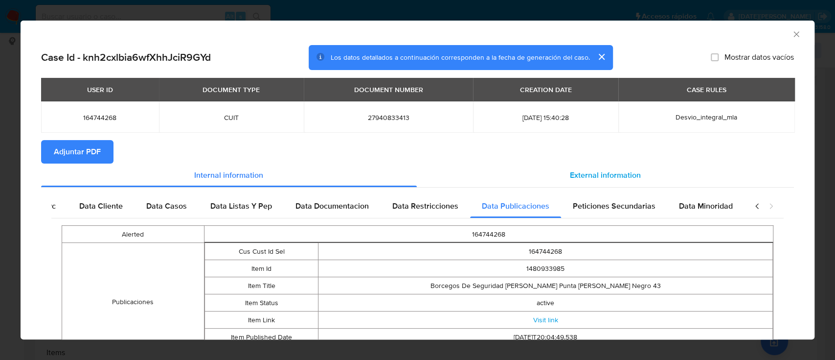
click at [607, 172] on span "External information" at bounding box center [605, 174] width 71 height 11
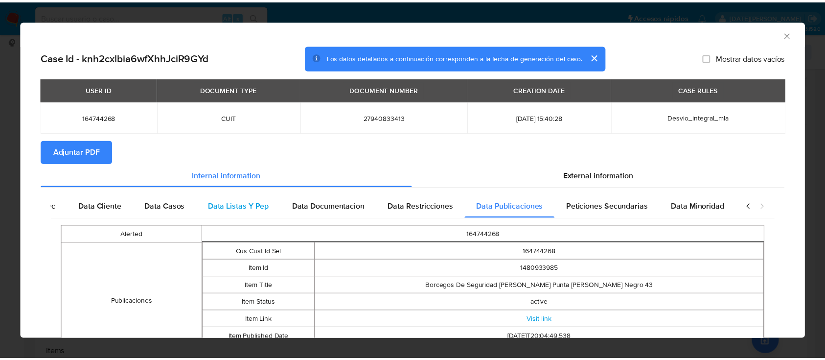
scroll to position [0, 0]
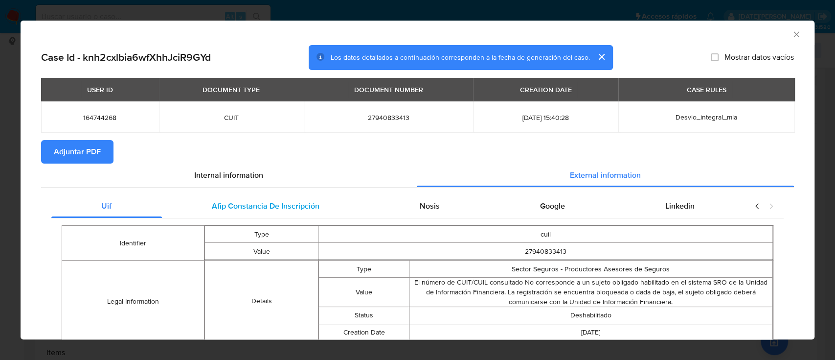
click at [254, 211] on span "Afip Constancia De Inscripción" at bounding box center [266, 205] width 108 height 11
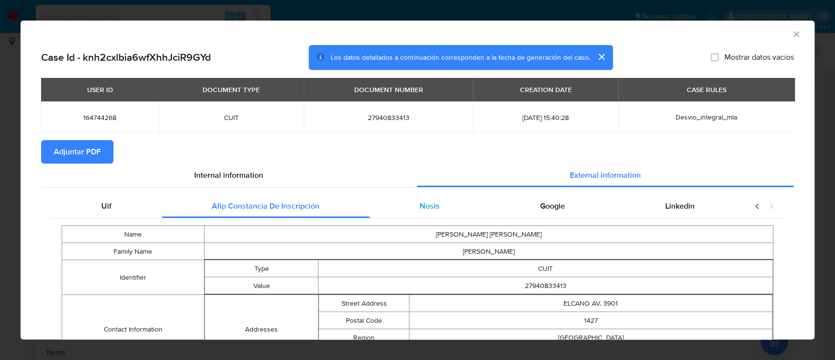
click at [410, 212] on div "Nosis" at bounding box center [430, 205] width 120 height 23
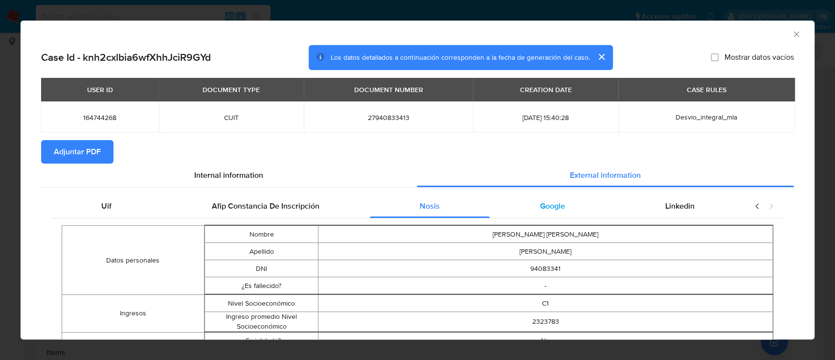
click at [509, 212] on div "Google" at bounding box center [552, 205] width 125 height 23
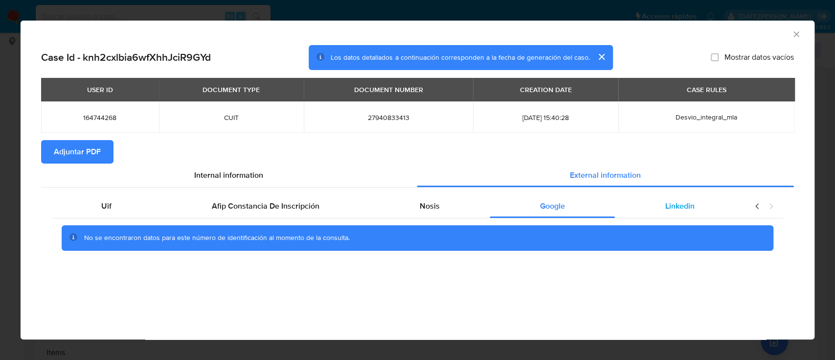
click at [690, 211] on span "Linkedin" at bounding box center [680, 205] width 29 height 11
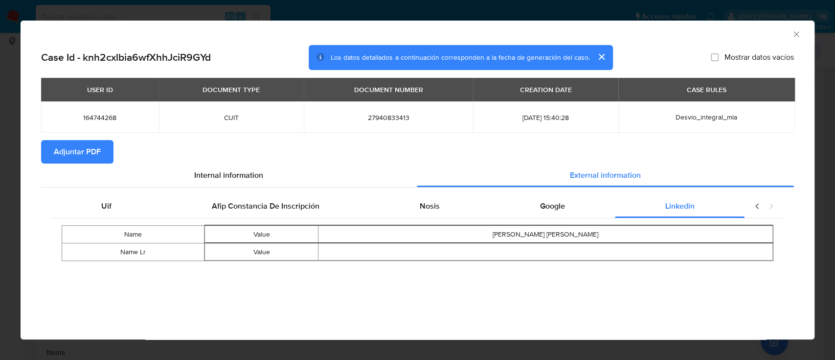
click at [795, 36] on icon "Cerrar ventana" at bounding box center [797, 34] width 10 height 10
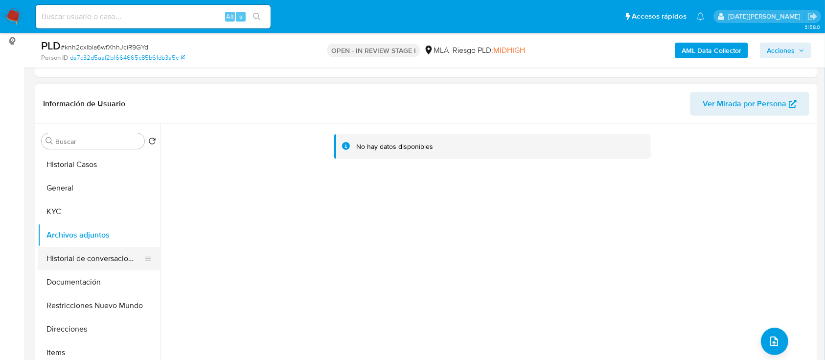
click at [94, 250] on button "Historial de conversaciones" at bounding box center [95, 258] width 115 height 23
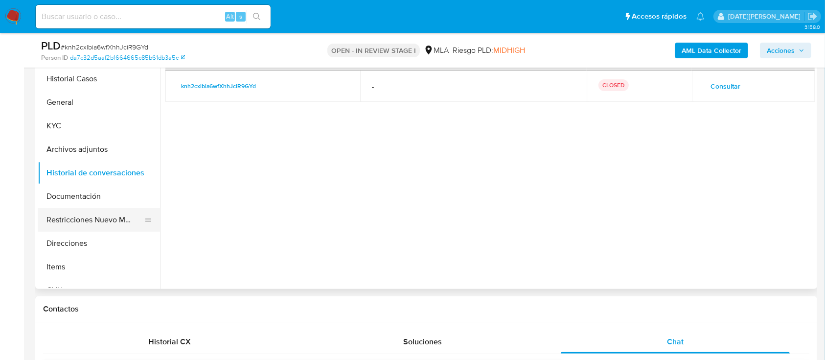
scroll to position [196, 0]
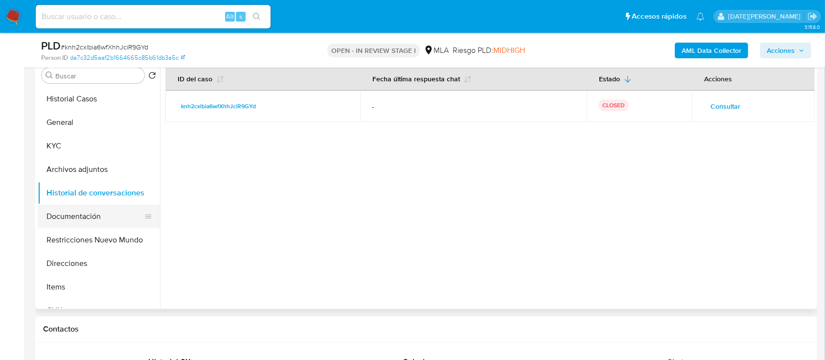
click at [106, 219] on button "Documentación" at bounding box center [95, 216] width 115 height 23
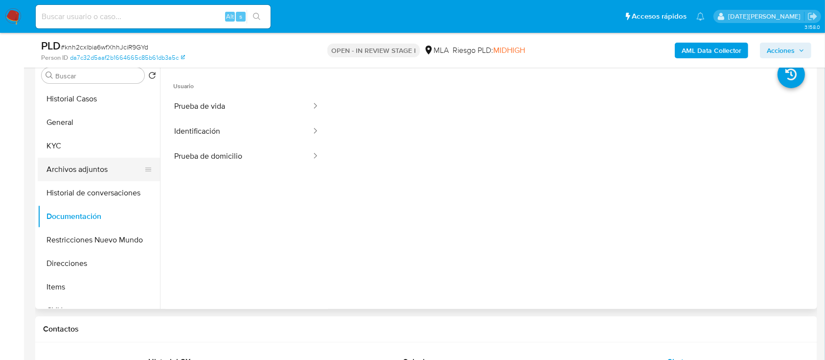
click at [94, 164] on button "Archivos adjuntos" at bounding box center [95, 169] width 115 height 23
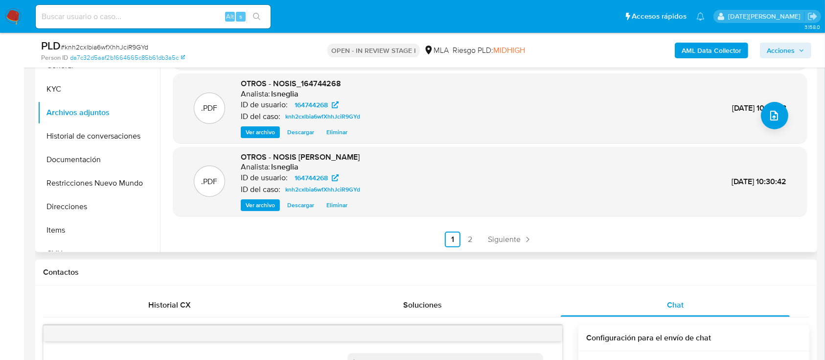
scroll to position [261, 0]
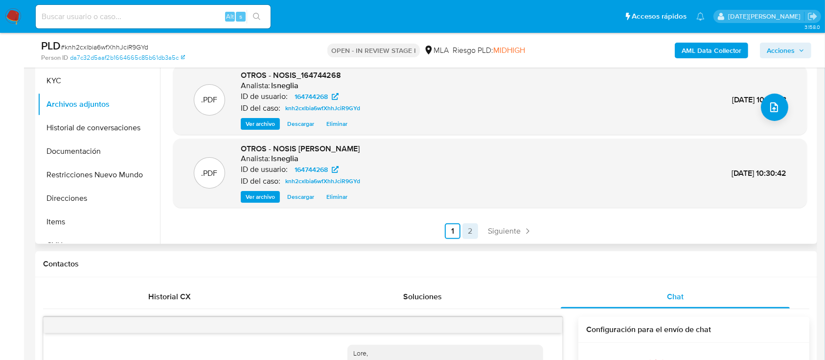
click at [465, 228] on link "2" at bounding box center [470, 231] width 16 height 16
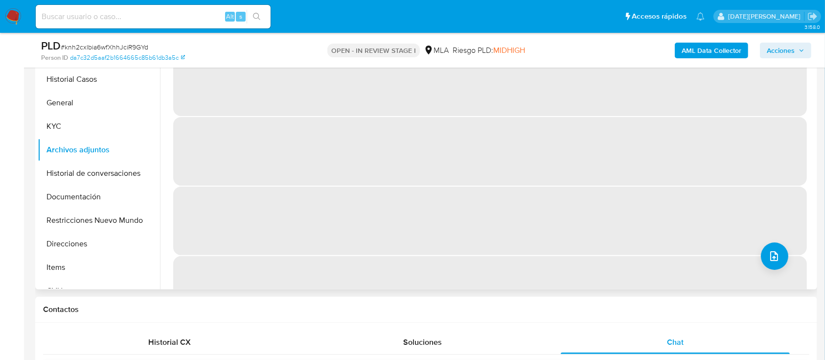
scroll to position [196, 0]
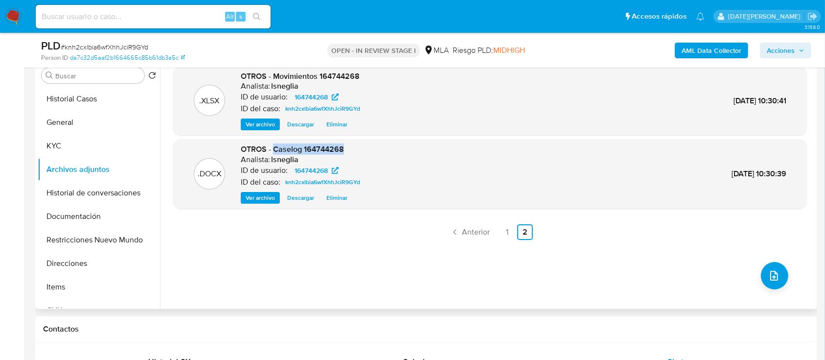
drag, startPoint x: 273, startPoint y: 150, endPoint x: 368, endPoint y: 150, distance: 94.9
click at [368, 150] on div ".DOCX OTROS - Caselog 164744268 Analista: lsneglia ID de usuario: 164744268 ID …" at bounding box center [490, 174] width 624 height 60
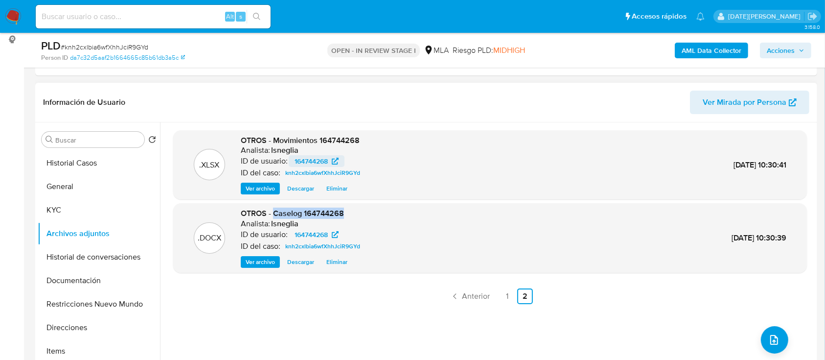
scroll to position [130, 0]
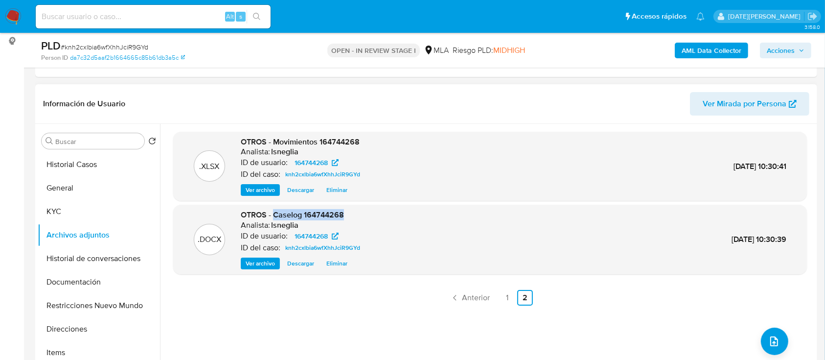
copy span "Caselog 164744268"
click at [106, 256] on button "Historial de conversaciones" at bounding box center [95, 258] width 115 height 23
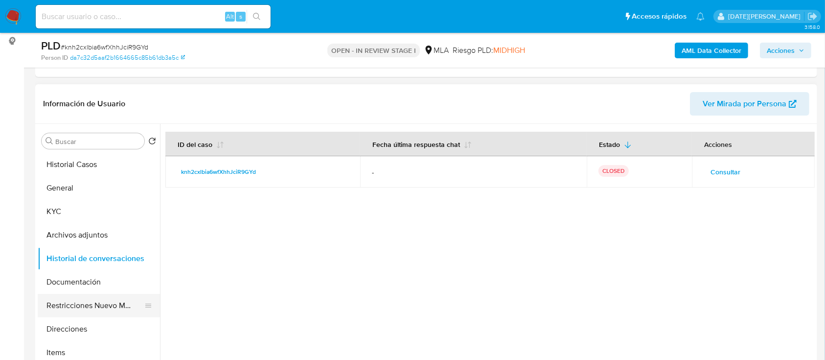
click at [97, 304] on button "Restricciones Nuevo Mundo" at bounding box center [95, 305] width 115 height 23
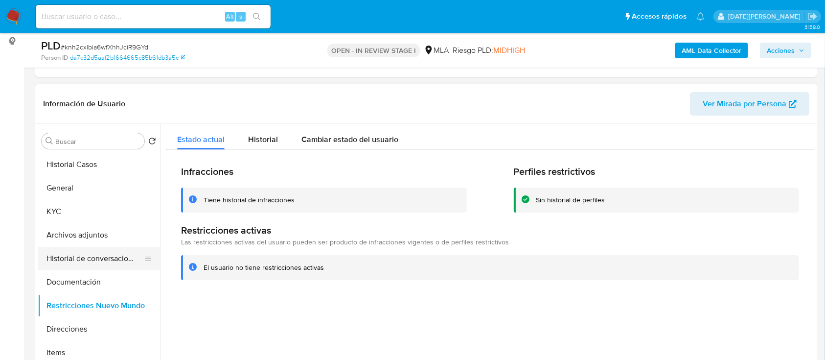
click at [113, 259] on button "Historial de conversaciones" at bounding box center [95, 258] width 115 height 23
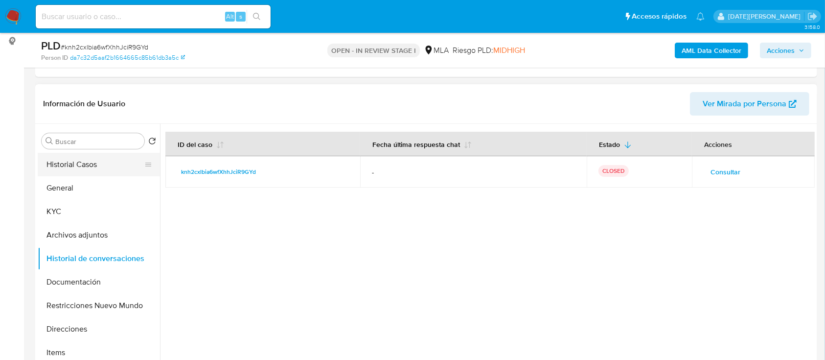
click at [88, 161] on button "Historial Casos" at bounding box center [95, 164] width 115 height 23
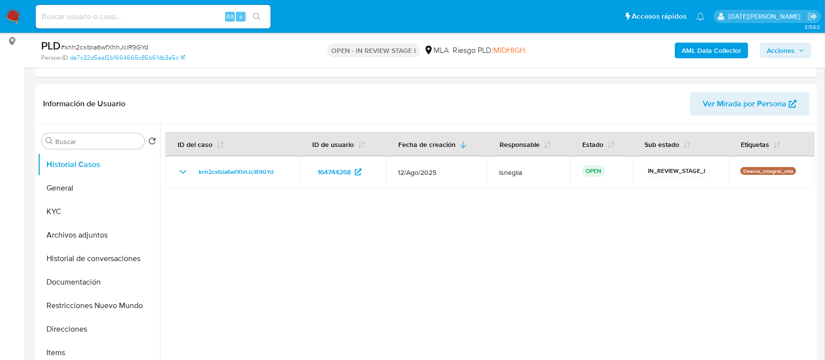
click at [780, 46] on span "Acciones" at bounding box center [781, 51] width 28 height 16
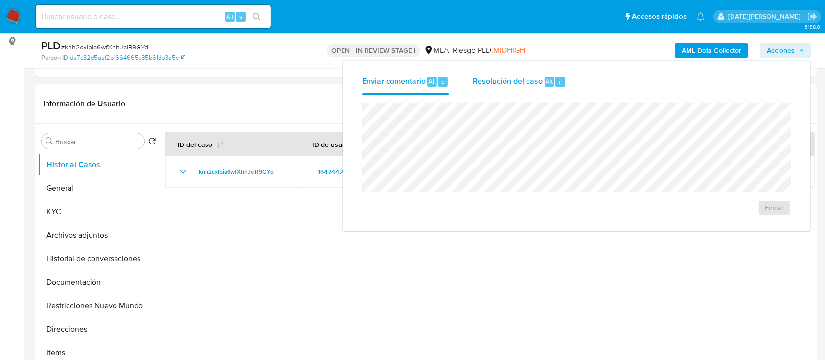
click at [509, 80] on span "Resolución del caso" at bounding box center [508, 80] width 70 height 11
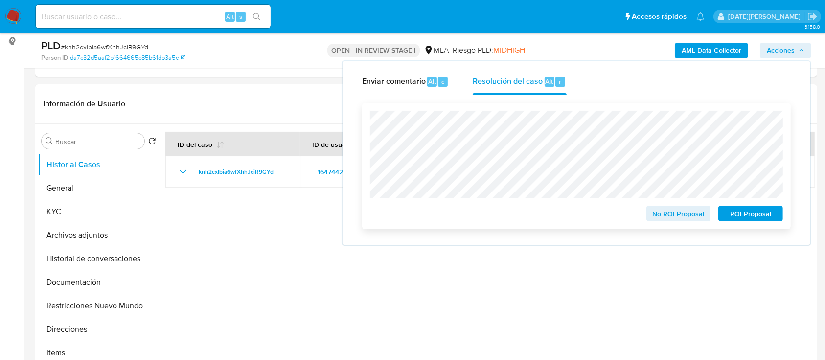
click at [684, 215] on span "No ROI Proposal" at bounding box center [678, 214] width 51 height 14
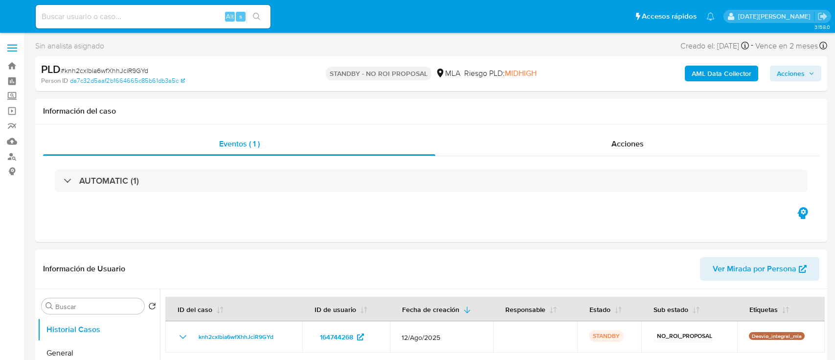
select select "10"
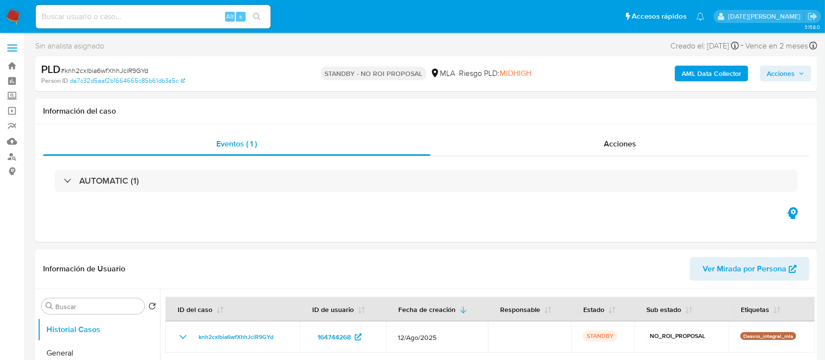
click at [182, 19] on input at bounding box center [153, 16] width 235 height 13
paste input "JgGi7eFd1diOCTCBEUvqOavU"
type input "JgGi7eFd1diOCTCBEUvqOavU"
click at [260, 19] on icon "search-icon" at bounding box center [257, 17] width 8 height 8
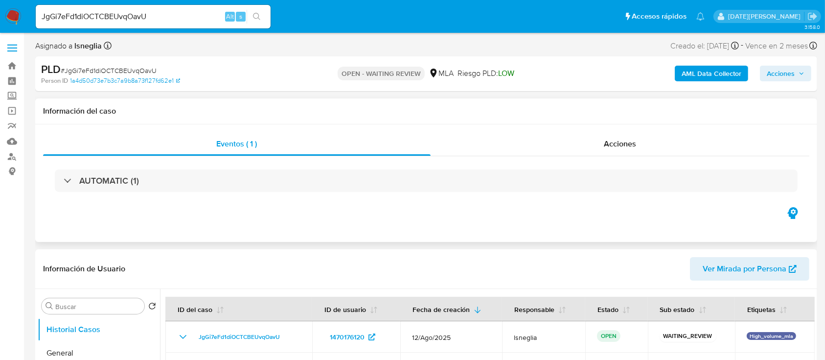
select select "10"
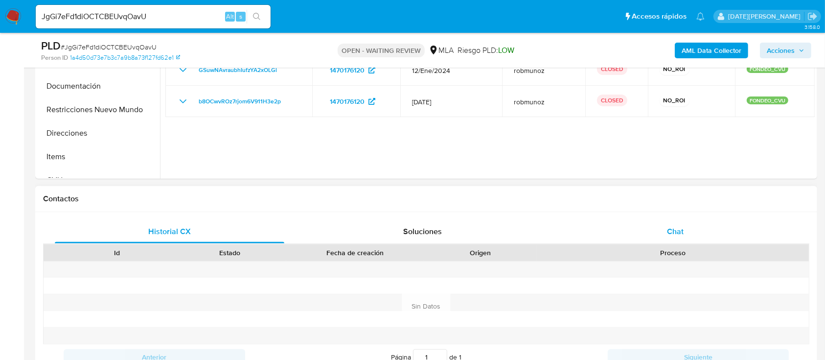
click at [680, 228] on span "Chat" at bounding box center [675, 231] width 17 height 11
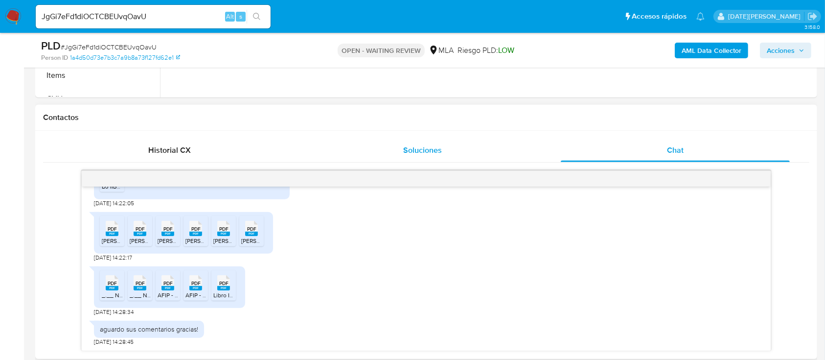
scroll to position [391, 0]
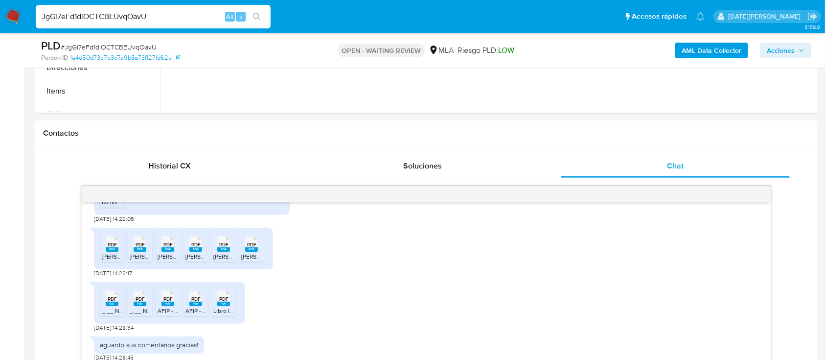
click at [122, 21] on input "JgGi7eFd1diOCTCBEUvqOavU" at bounding box center [153, 16] width 235 height 13
paste input "LESCipnNpeDt6oZVv5LmuDab"
type input "LESCipnNpeDt6oZVv5LmuDab"
click at [257, 15] on icon "search-icon" at bounding box center [257, 17] width 8 height 8
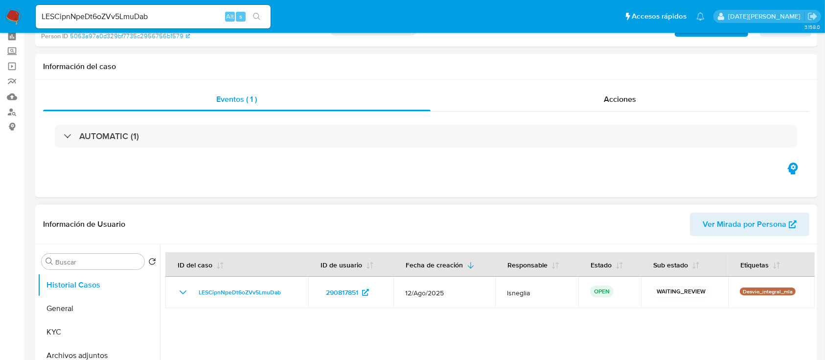
select select "10"
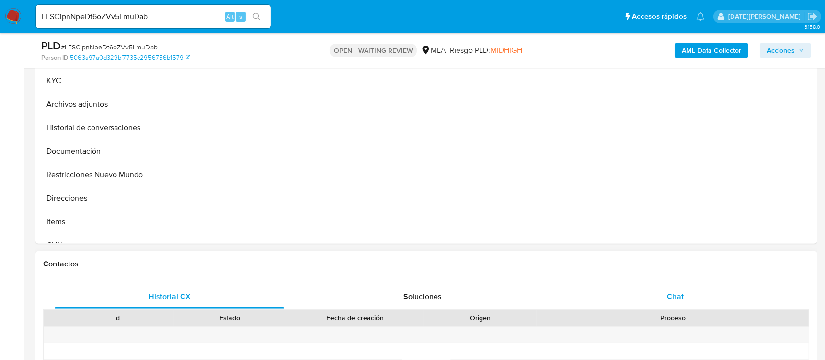
click at [675, 299] on span "Chat" at bounding box center [675, 296] width 17 height 11
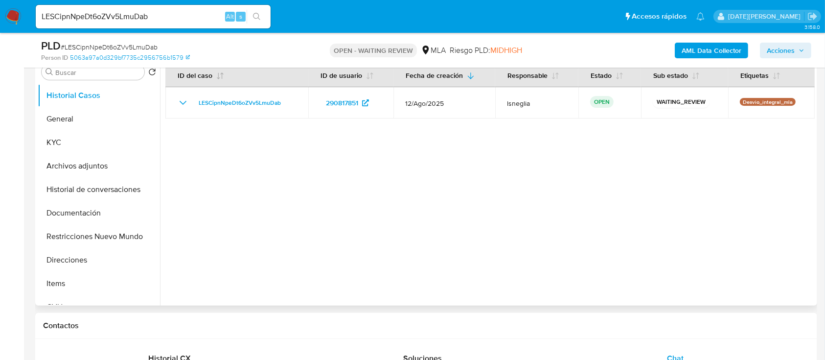
scroll to position [130, 0]
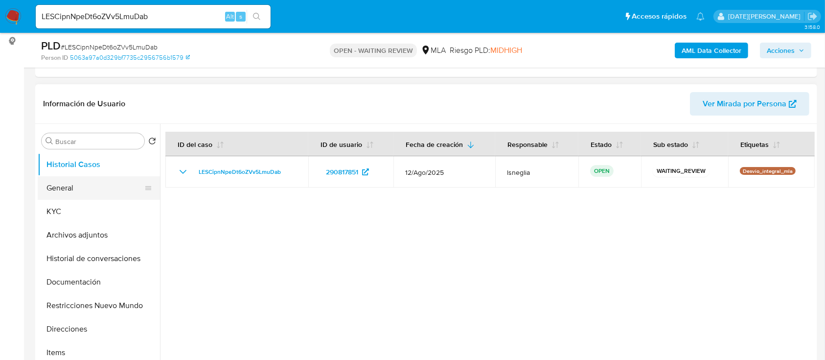
click at [83, 194] on button "General" at bounding box center [95, 187] width 115 height 23
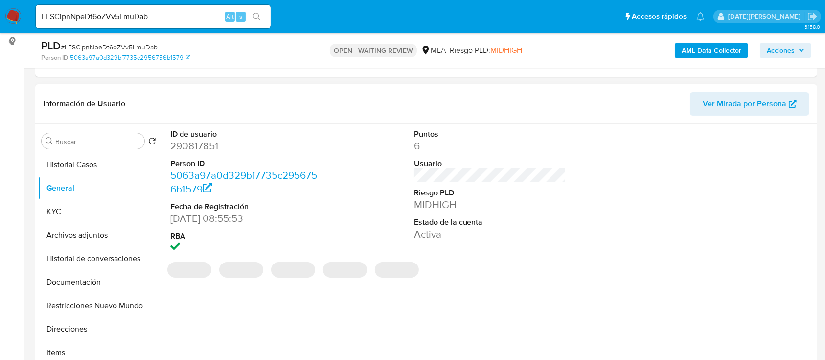
click at [207, 143] on dd "290817851" at bounding box center [246, 146] width 153 height 14
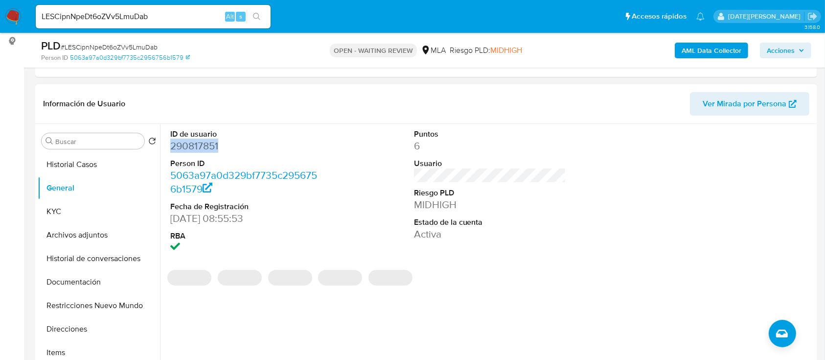
copy dd "290817851"
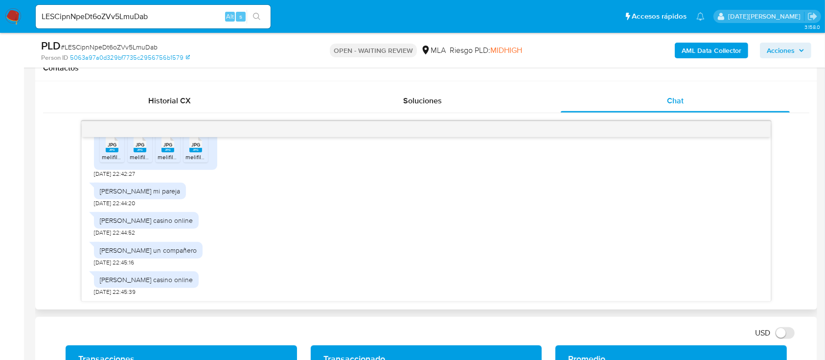
scroll to position [921, 0]
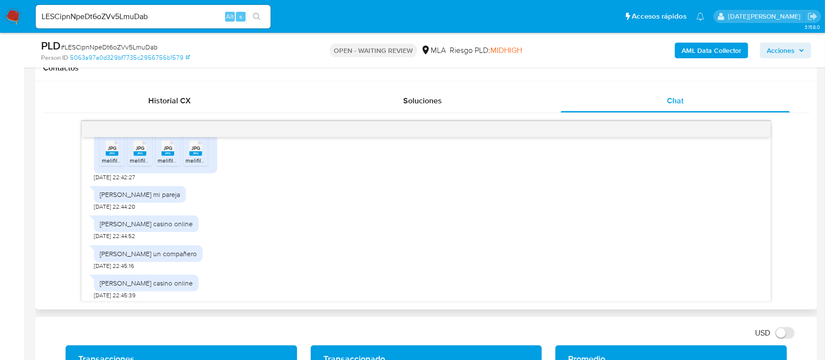
click at [114, 151] on span "JPG" at bounding box center [112, 148] width 9 height 6
click at [139, 151] on span "JPG" at bounding box center [140, 148] width 9 height 6
click at [161, 157] on icon "JPG" at bounding box center [167, 147] width 13 height 17
drag, startPoint x: 199, startPoint y: 214, endPoint x: 211, endPoint y: 210, distance: 12.8
click at [199, 156] on rect at bounding box center [195, 153] width 13 height 4
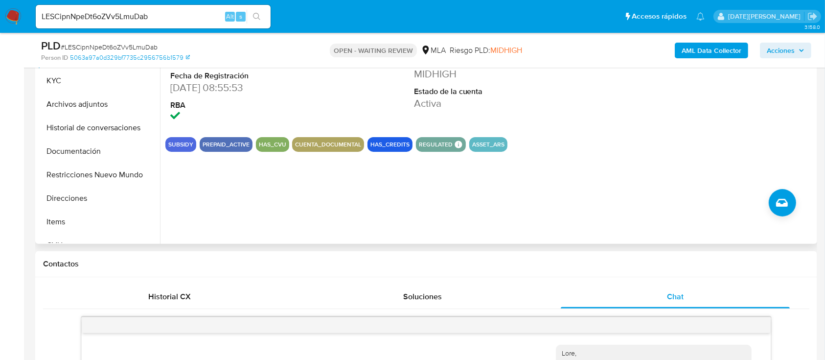
scroll to position [130, 0]
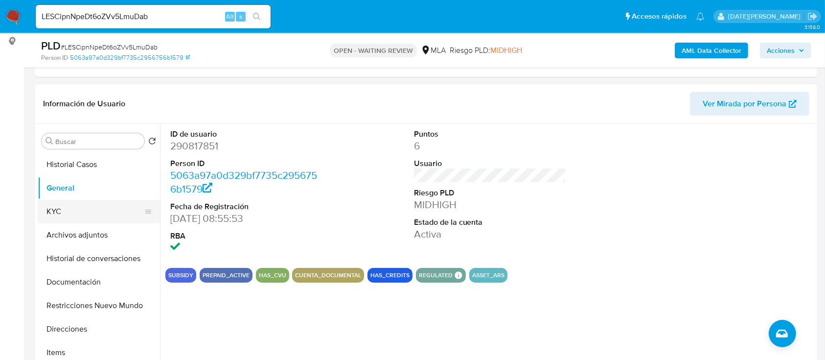
click at [80, 210] on button "KYC" at bounding box center [95, 211] width 115 height 23
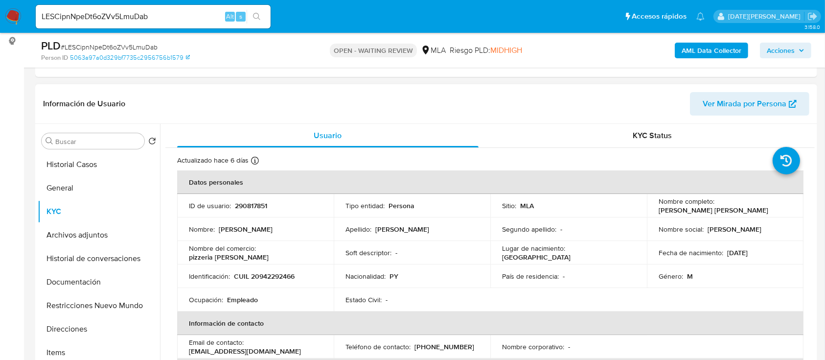
click at [708, 210] on p "Juan Bautista Ruiz Diaz Ramirez" at bounding box center [714, 210] width 110 height 9
click at [725, 208] on p "Juan Bautista Ruiz Diaz Ramirez" at bounding box center [714, 210] width 110 height 9
click at [740, 209] on p "Juan Bautista Ruiz Diaz Ramirez" at bounding box center [714, 210] width 110 height 9
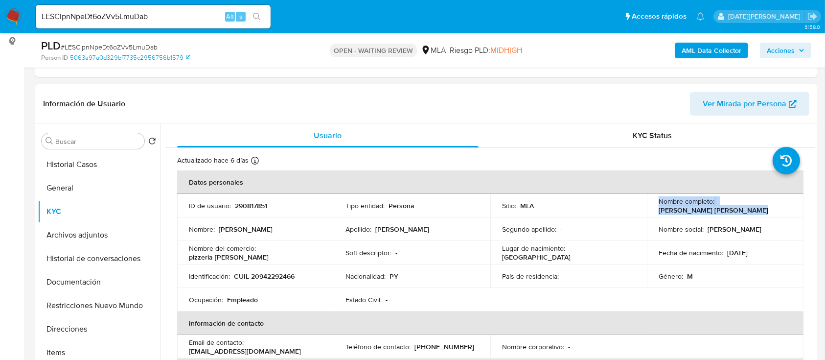
click at [740, 209] on p "Juan Bautista Ruiz Diaz Ramirez" at bounding box center [714, 210] width 110 height 9
click at [750, 211] on p "Juan Bautista Ruiz Diaz Ramirez" at bounding box center [714, 210] width 110 height 9
drag, startPoint x: 654, startPoint y: 210, endPoint x: 753, endPoint y: 212, distance: 98.9
click at [753, 212] on td "Nombre completo : Juan Bautista Ruiz Diaz Ramirez" at bounding box center [725, 205] width 157 height 23
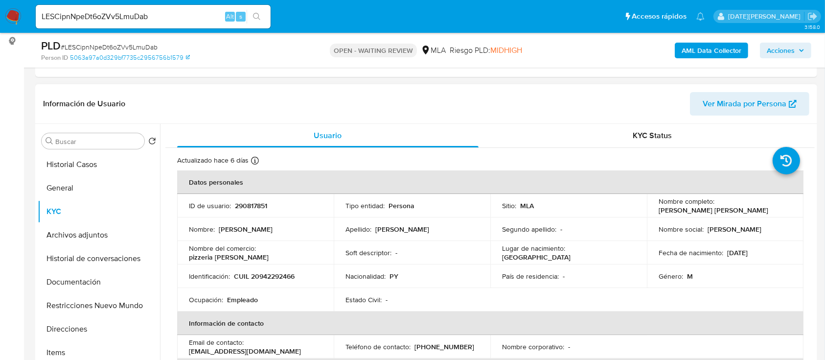
copy p "Juan Bautista Ruiz Diaz Ramirez"
click at [111, 47] on span "# LESCipnNpeDt6oZVv5LmuDab" at bounding box center [109, 47] width 97 height 10
copy span "LESCipnNpeDt6oZVv5LmuDab"
click at [12, 14] on img at bounding box center [13, 16] width 17 height 17
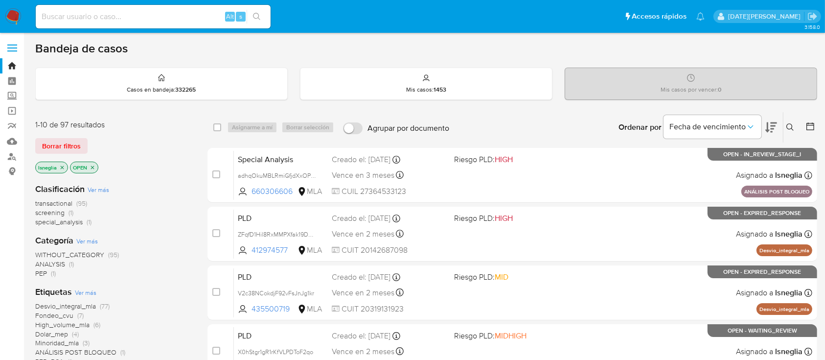
click at [791, 124] on icon at bounding box center [789, 126] width 7 height 7
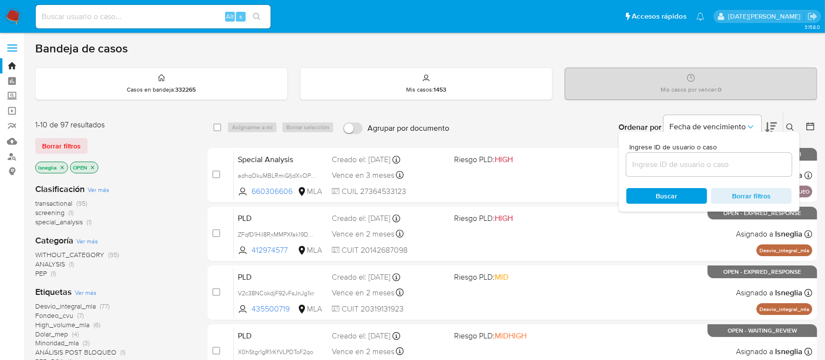
click at [653, 161] on input at bounding box center [708, 164] width 165 height 13
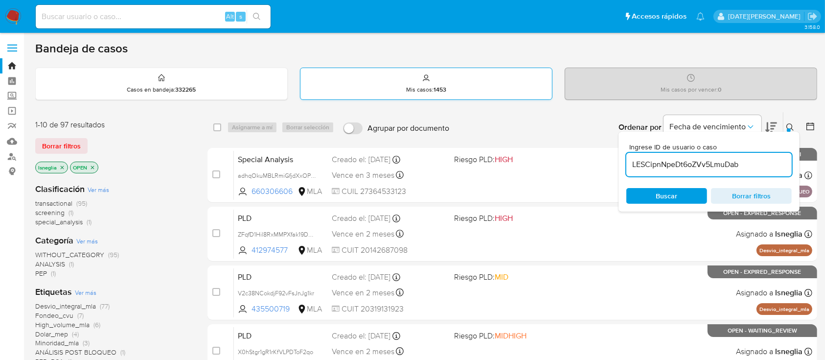
type input "LESCipnNpeDt6oZVv5LmuDab"
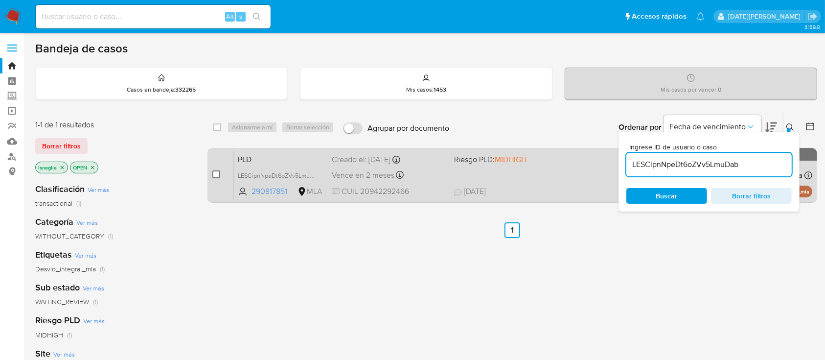
click at [217, 172] on input "checkbox" at bounding box center [216, 174] width 8 height 8
checkbox input "true"
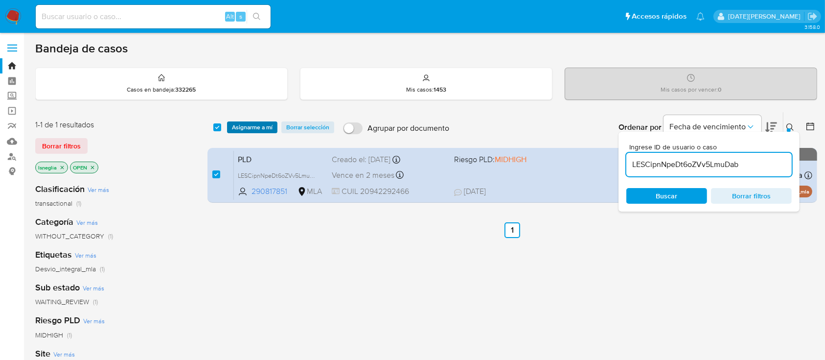
click at [245, 128] on span "Asignarme a mí" at bounding box center [252, 127] width 41 height 10
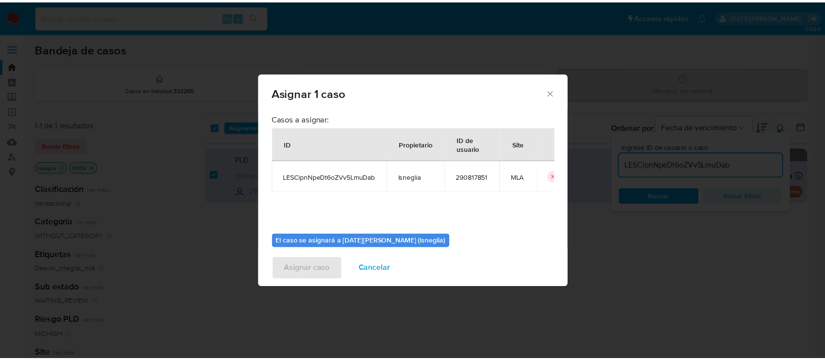
scroll to position [50, 0]
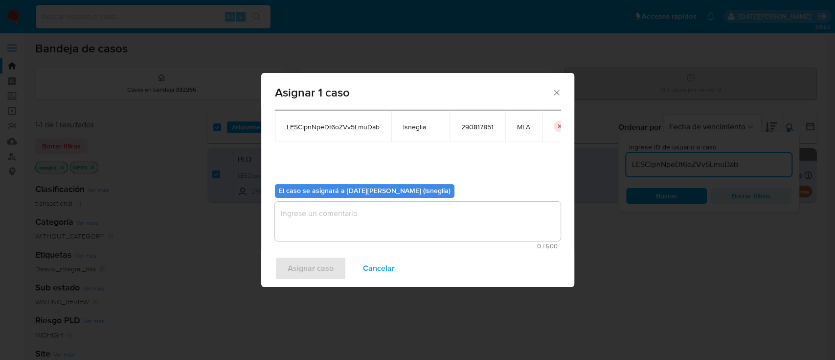
click at [335, 228] on textarea "assign-modal" at bounding box center [418, 221] width 286 height 39
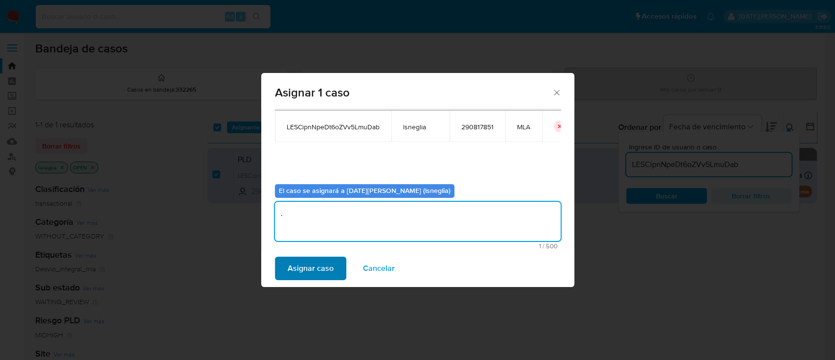
type textarea "."
click at [298, 265] on span "Asignar caso" at bounding box center [311, 268] width 46 height 22
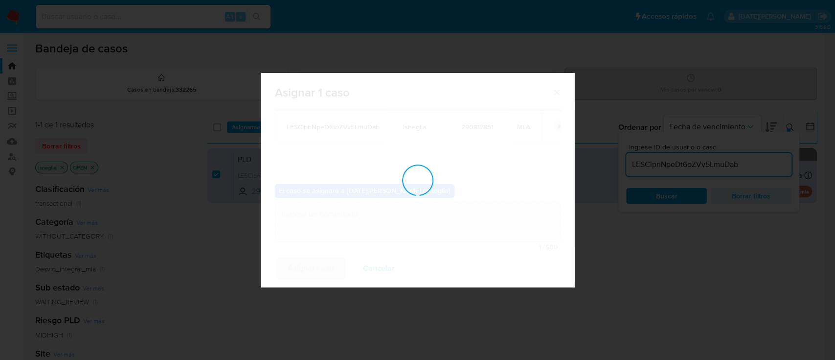
checkbox input "false"
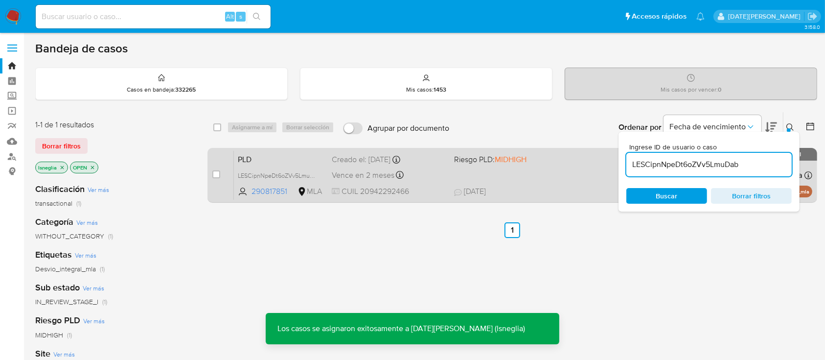
click at [269, 159] on span "PLD" at bounding box center [281, 158] width 86 height 13
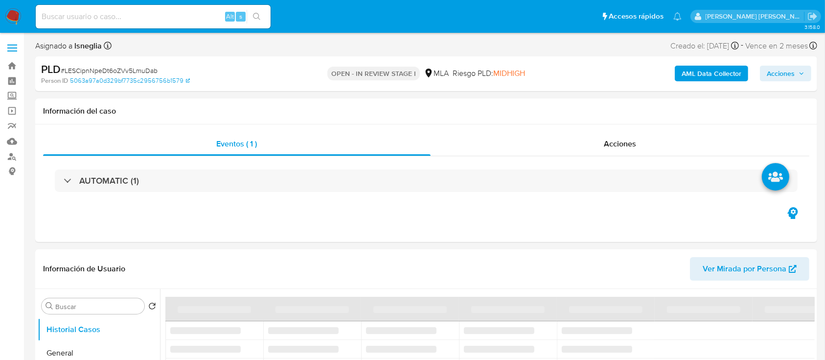
select select "10"
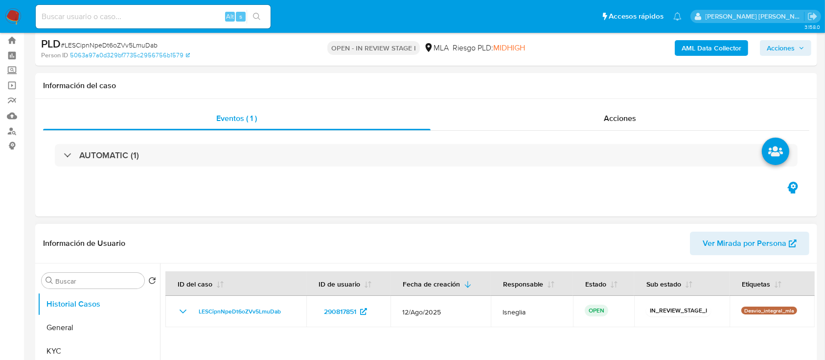
scroll to position [65, 0]
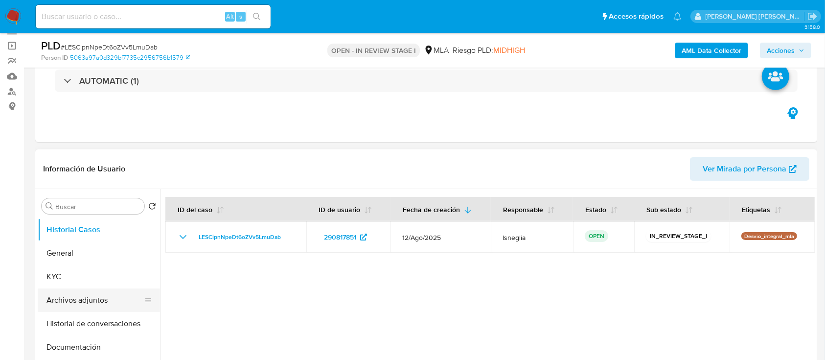
click at [98, 306] on button "Archivos adjuntos" at bounding box center [95, 299] width 115 height 23
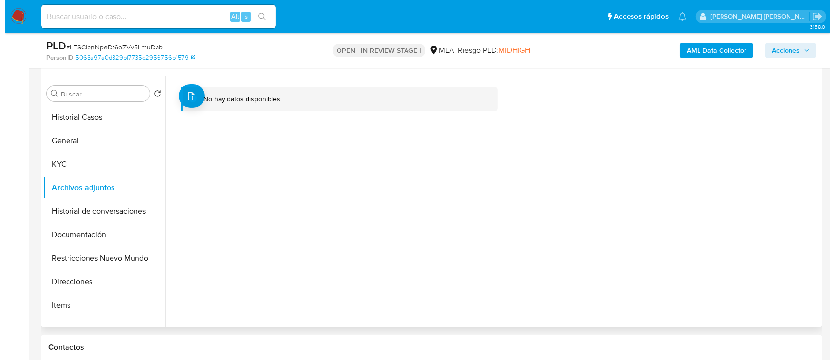
scroll to position [196, 0]
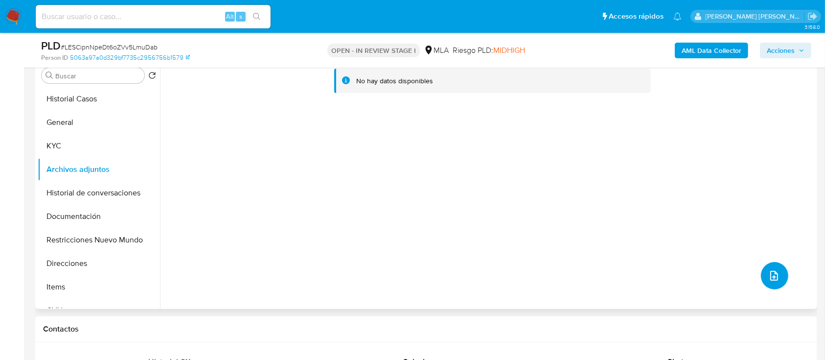
click at [770, 276] on icon "upload-file" at bounding box center [774, 276] width 8 height 10
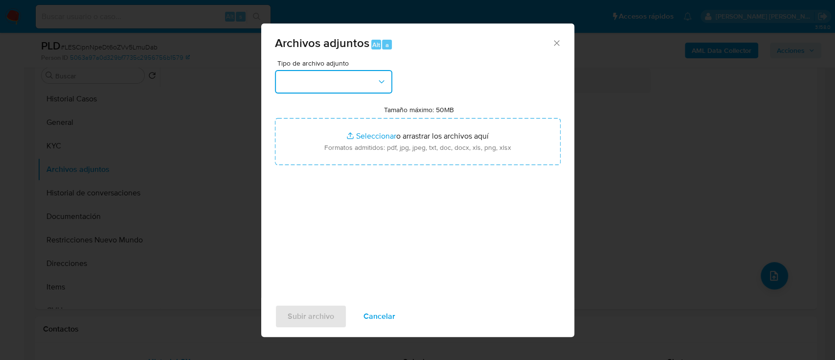
drag, startPoint x: 343, startPoint y: 84, endPoint x: 346, endPoint y: 88, distance: 5.5
click at [344, 84] on button "button" at bounding box center [333, 81] width 117 height 23
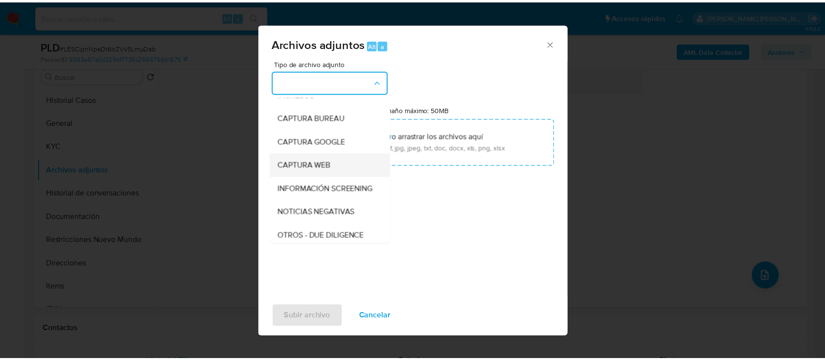
scroll to position [65, 0]
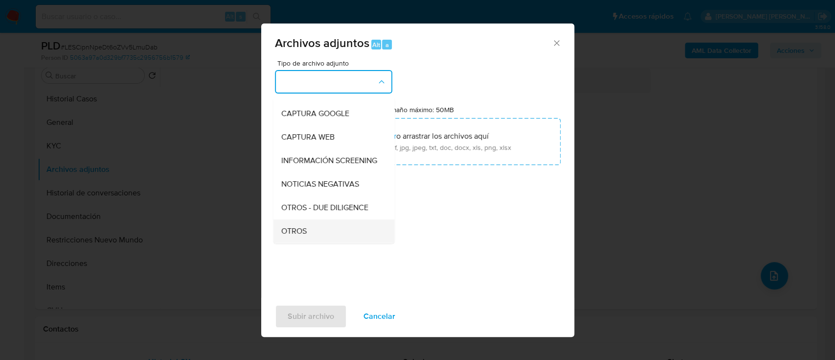
click at [321, 235] on div "OTROS" at bounding box center [331, 230] width 100 height 23
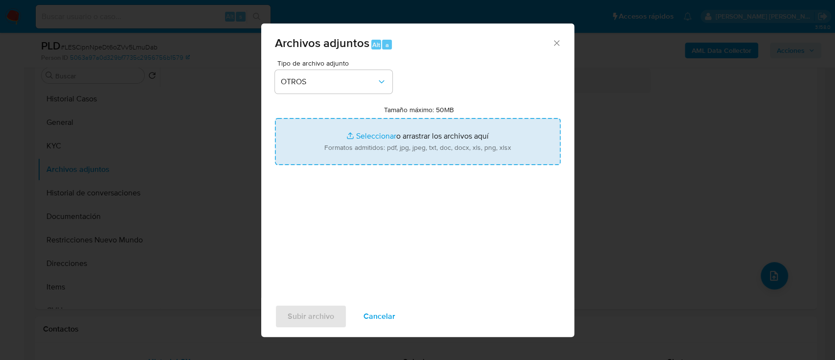
type input "C:\fakepath\Caselog LESCipnNpeDt6oZVv5LmuDab.docx"
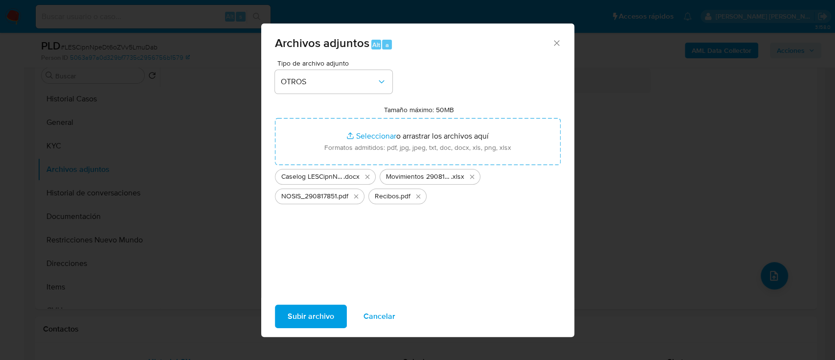
click at [319, 316] on span "Subir archivo" at bounding box center [311, 316] width 46 height 22
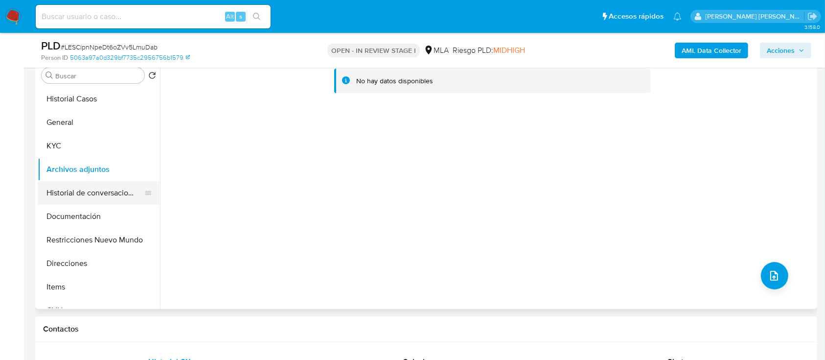
click at [92, 191] on button "Historial de conversaciones" at bounding box center [95, 192] width 115 height 23
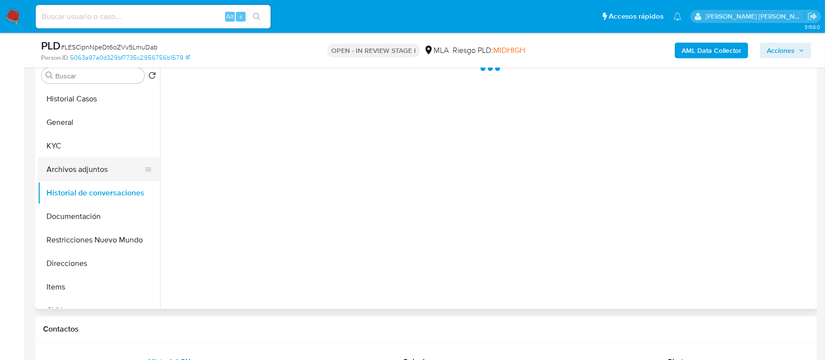
click at [88, 170] on button "Archivos adjuntos" at bounding box center [95, 169] width 115 height 23
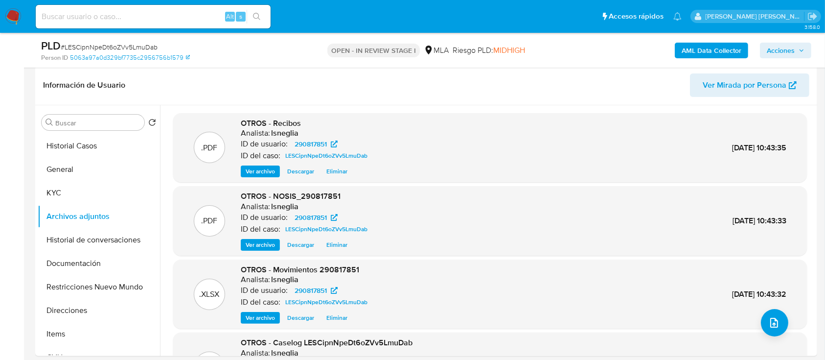
scroll to position [130, 0]
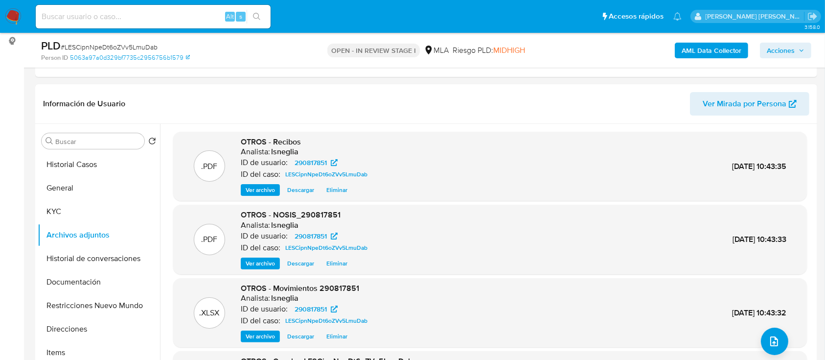
click at [724, 44] on b "AML Data Collector" at bounding box center [712, 51] width 60 height 16
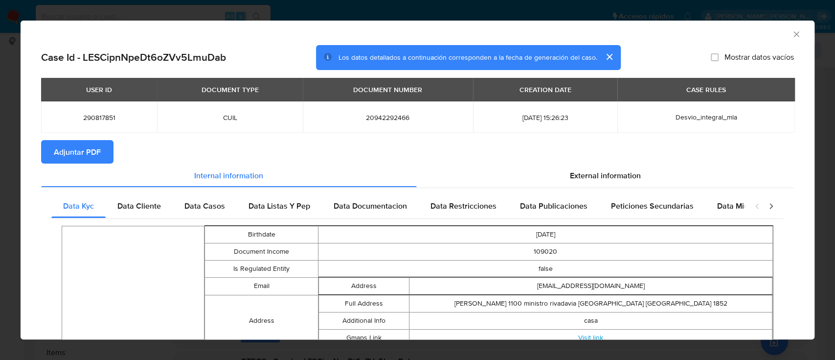
click at [73, 152] on span "Adjuntar PDF" at bounding box center [77, 152] width 47 height 22
click at [569, 162] on section "Adjuntar PDF" at bounding box center [417, 151] width 753 height 23
click at [575, 166] on div "External information" at bounding box center [606, 174] width 378 height 23
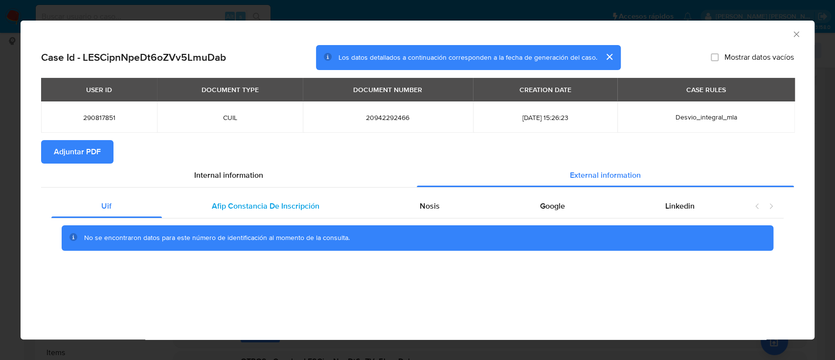
click at [268, 209] on span "Afip Constancia De Inscripción" at bounding box center [266, 205] width 108 height 11
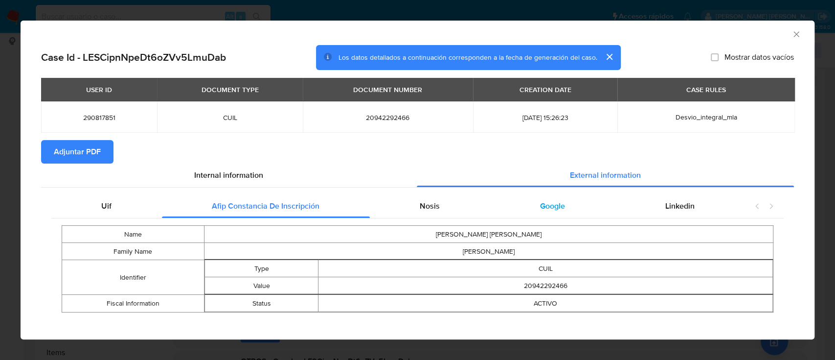
drag, startPoint x: 427, startPoint y: 207, endPoint x: 508, endPoint y: 204, distance: 81.8
click at [427, 207] on span "Nosis" at bounding box center [430, 205] width 20 height 11
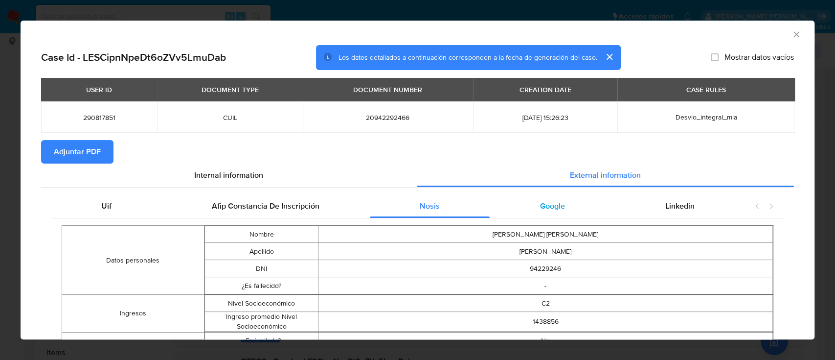
click at [543, 204] on span "Google" at bounding box center [552, 205] width 25 height 11
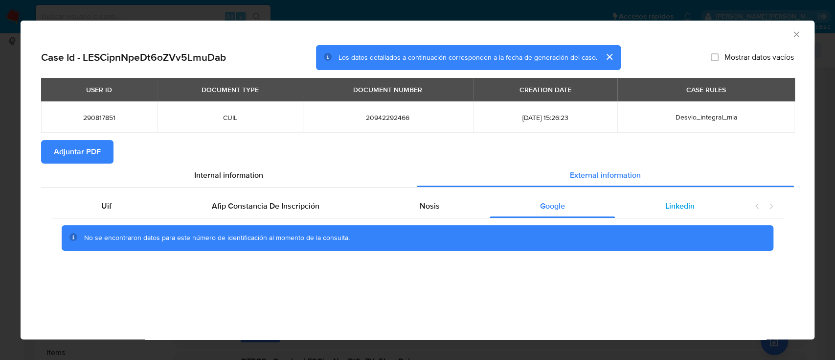
click at [684, 201] on span "Linkedin" at bounding box center [680, 205] width 29 height 11
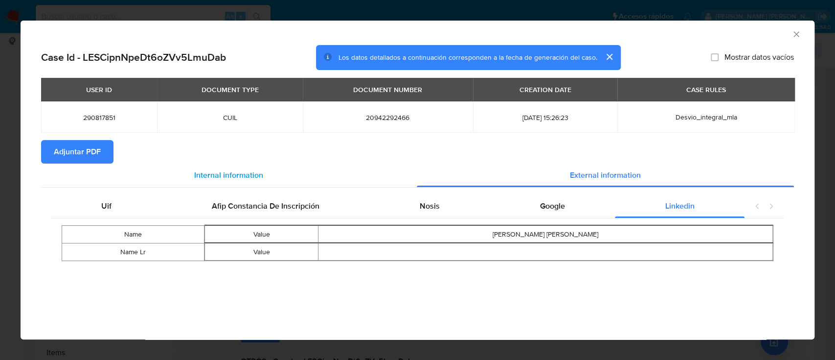
click at [258, 171] on span "Internal information" at bounding box center [228, 174] width 69 height 11
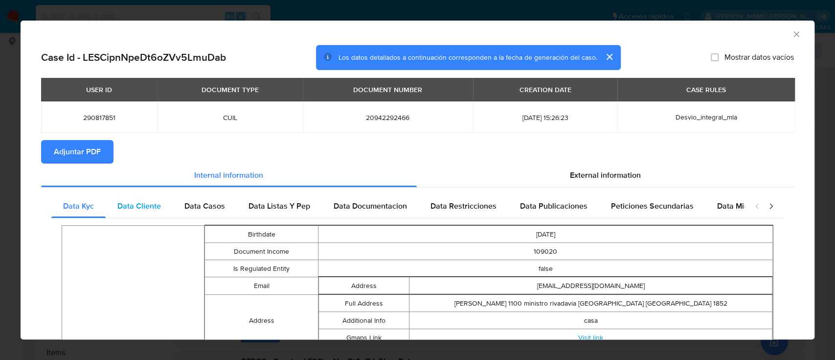
click at [147, 209] on span "Data Cliente" at bounding box center [139, 205] width 44 height 11
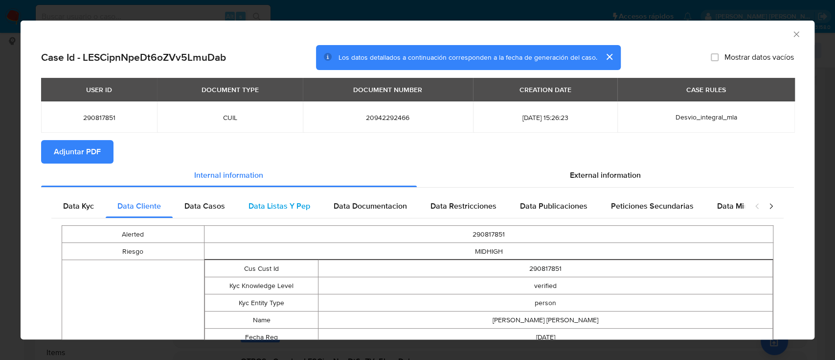
click at [249, 202] on span "Data Listas Y Pep" at bounding box center [280, 205] width 62 height 11
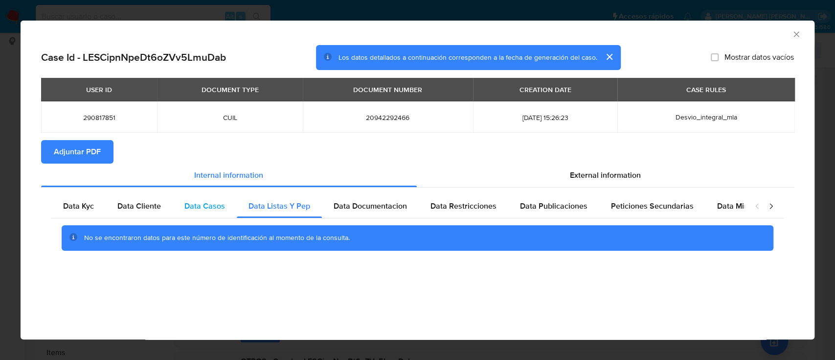
click at [205, 204] on span "Data Casos" at bounding box center [204, 205] width 41 height 11
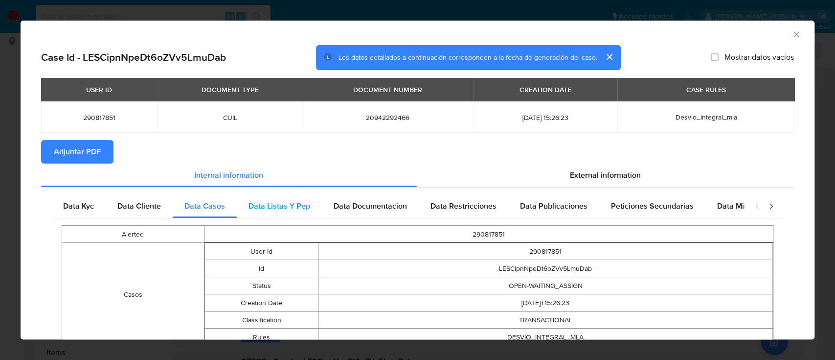
click at [322, 205] on div "Data Documentacion" at bounding box center [370, 205] width 97 height 23
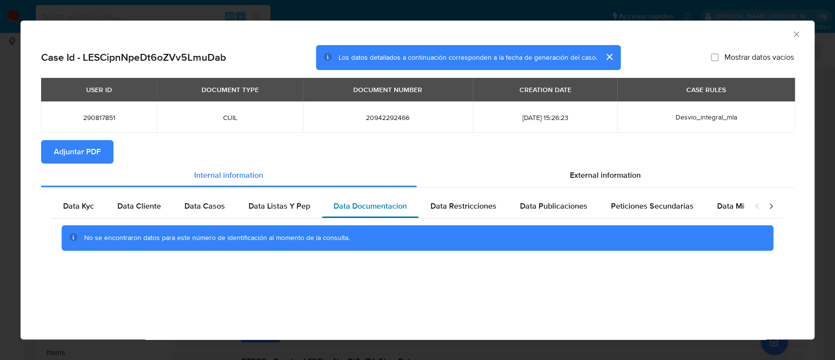
click at [357, 205] on span "Data Documentacion" at bounding box center [370, 205] width 73 height 11
click at [461, 206] on span "Data Restricciones" at bounding box center [464, 205] width 66 height 11
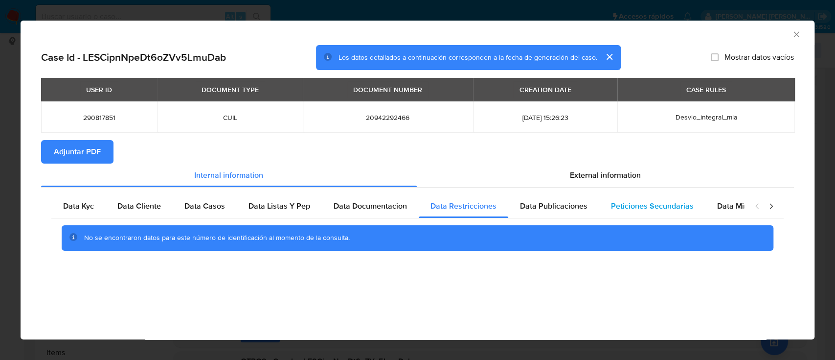
drag, startPoint x: 543, startPoint y: 206, endPoint x: 602, endPoint y: 206, distance: 59.2
click at [544, 206] on span "Data Publicaciones" at bounding box center [554, 205] width 68 height 11
click at [657, 209] on span "Peticiones Secundarias" at bounding box center [652, 205] width 83 height 11
click at [758, 206] on icon "closure-recommendation-modal" at bounding box center [758, 206] width 10 height 10
click at [800, 32] on icon "Cerrar ventana" at bounding box center [797, 34] width 10 height 10
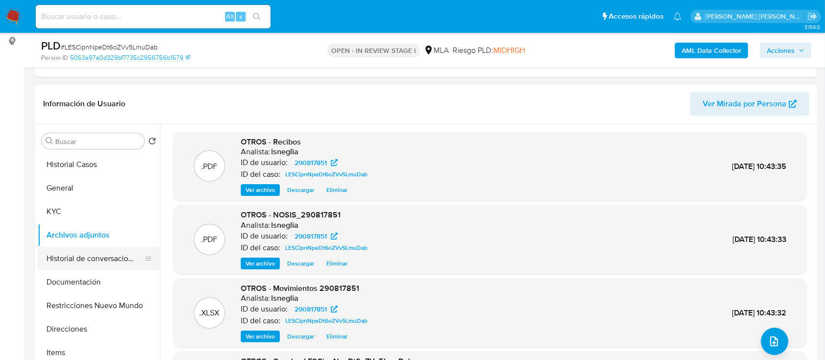
click at [77, 252] on button "Historial de conversaciones" at bounding box center [95, 258] width 115 height 23
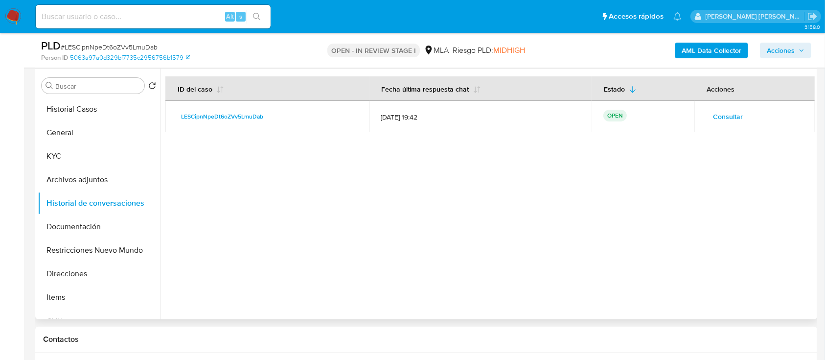
scroll to position [261, 0]
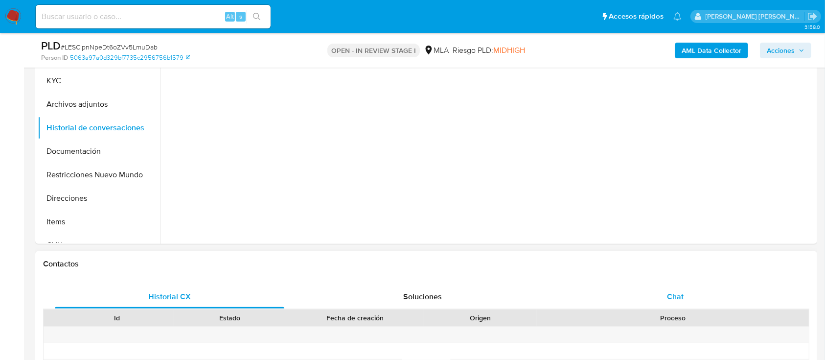
click at [666, 290] on div "Chat" at bounding box center [676, 296] width 230 height 23
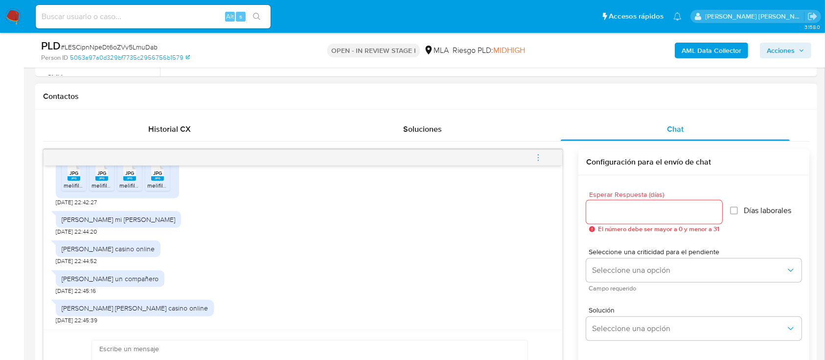
scroll to position [457, 0]
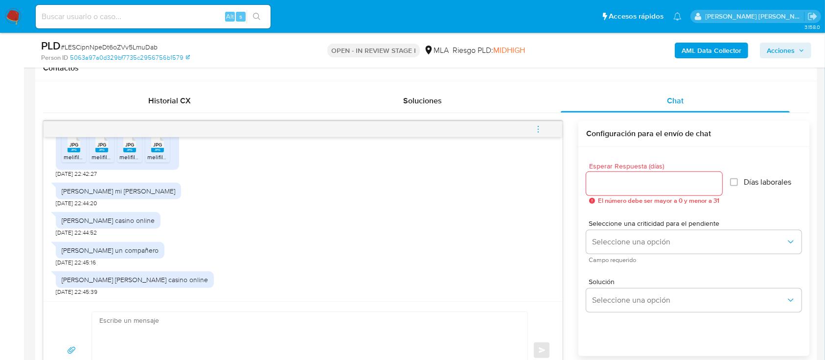
click at [540, 128] on icon "menu-action" at bounding box center [538, 129] width 9 height 9
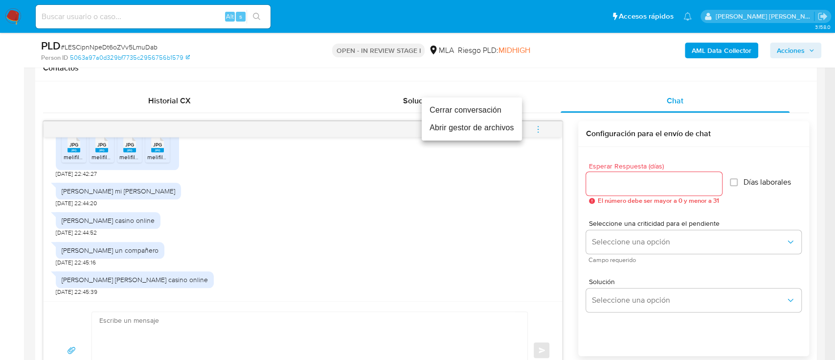
click at [492, 113] on li "Cerrar conversación" at bounding box center [472, 110] width 100 height 18
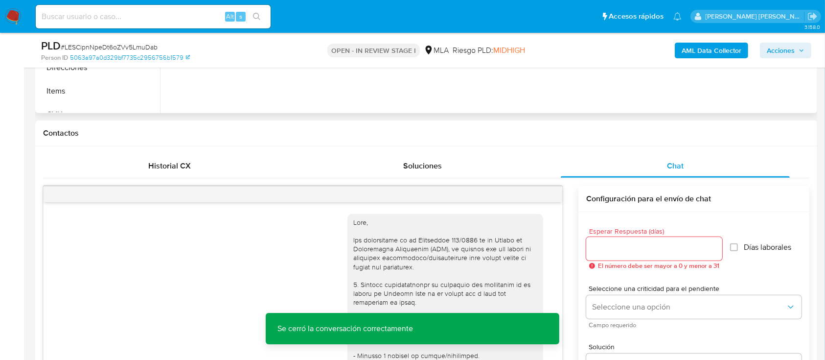
scroll to position [261, 0]
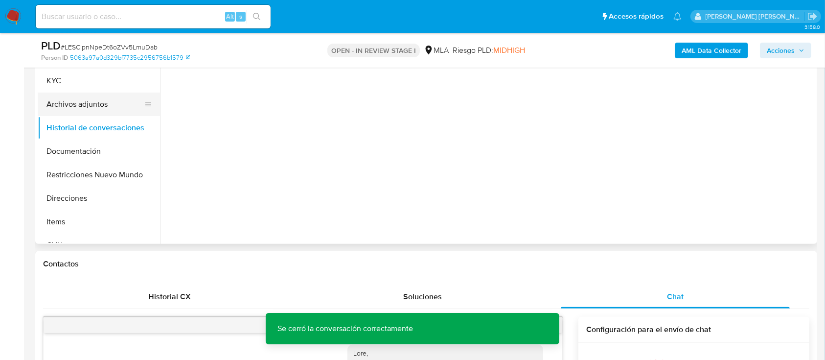
click at [111, 112] on button "Archivos adjuntos" at bounding box center [95, 103] width 115 height 23
click at [109, 108] on button "Archivos adjuntos" at bounding box center [95, 103] width 115 height 23
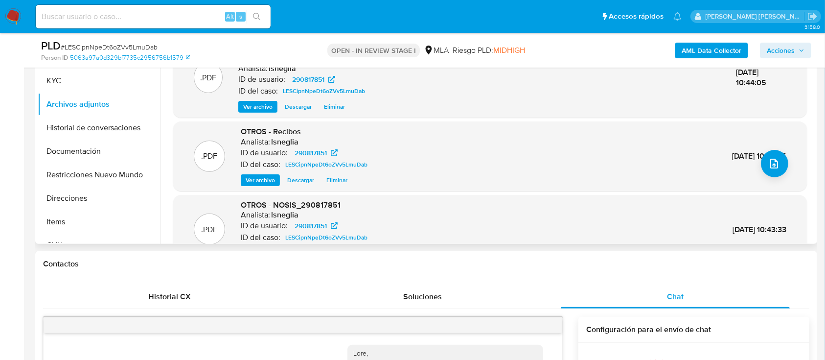
scroll to position [103, 0]
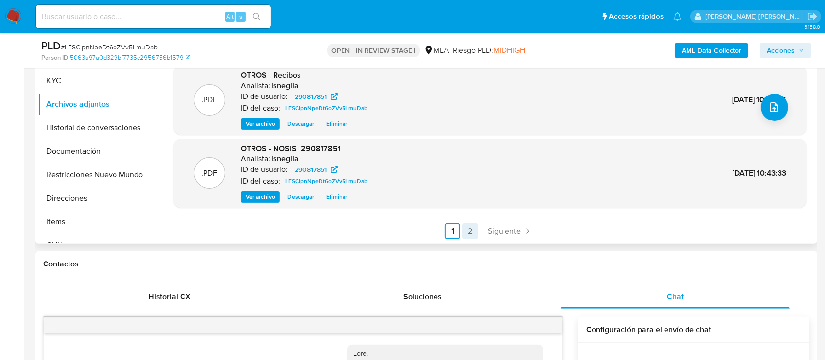
click at [467, 229] on link "2" at bounding box center [470, 231] width 16 height 16
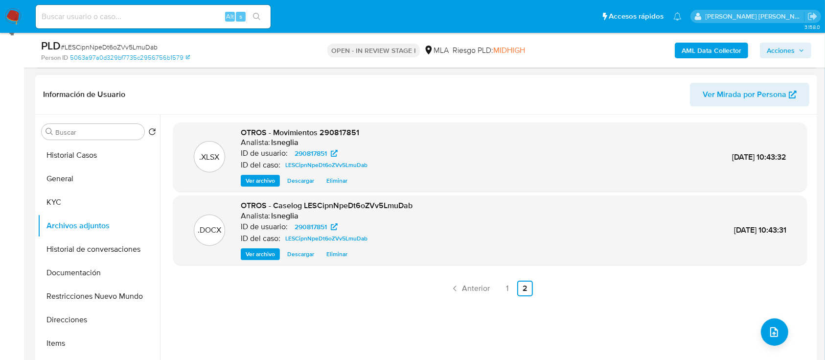
scroll to position [65, 0]
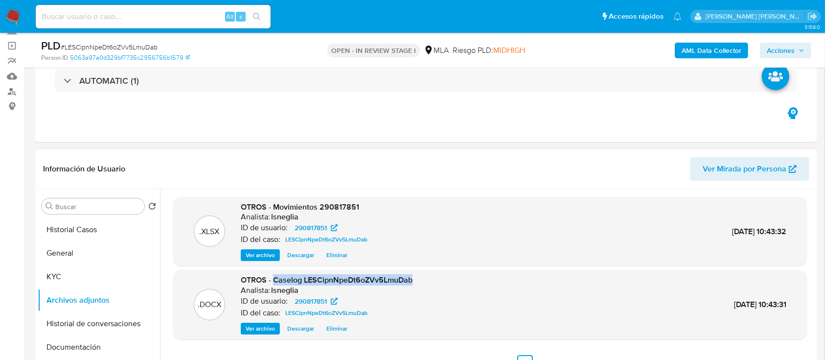
drag, startPoint x: 274, startPoint y: 280, endPoint x: 416, endPoint y: 277, distance: 142.4
click at [416, 277] on div ".DOCX OTROS - Caselog LESCipnNpeDt6oZVv5LmuDab Analista: lsneglia ID de usuario…" at bounding box center [490, 305] width 624 height 60
copy span "Caselog LESCipnNpeDt6oZVv5LmuDab"
click at [77, 319] on button "Historial de conversaciones" at bounding box center [95, 323] width 115 height 23
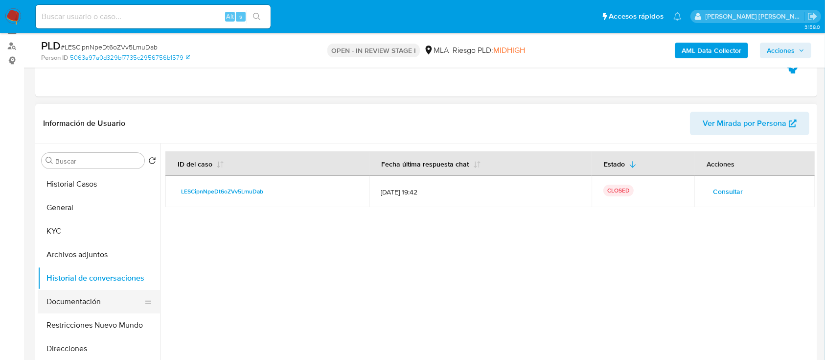
scroll to position [130, 0]
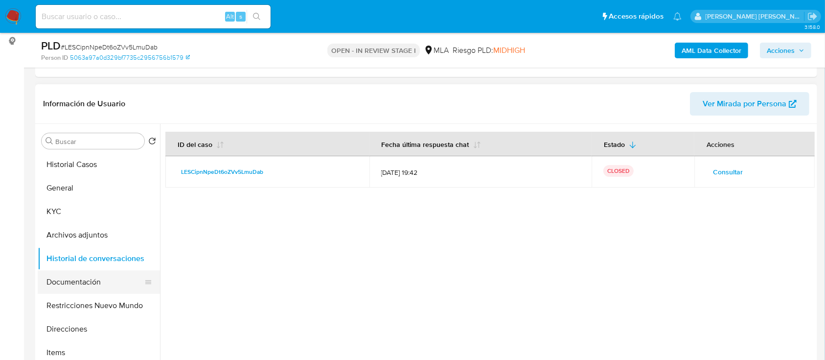
click at [82, 288] on button "Documentación" at bounding box center [95, 281] width 115 height 23
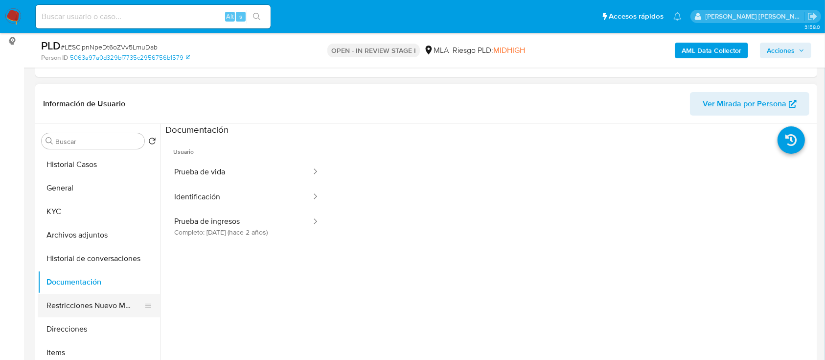
click at [94, 308] on button "Restricciones Nuevo Mundo" at bounding box center [95, 305] width 115 height 23
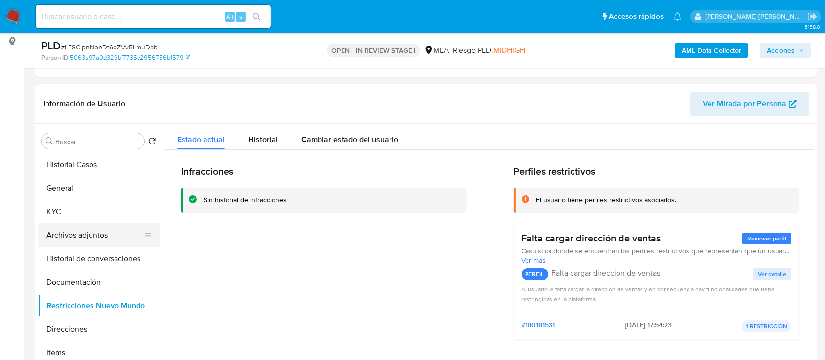
click at [100, 236] on button "Archivos adjuntos" at bounding box center [95, 234] width 115 height 23
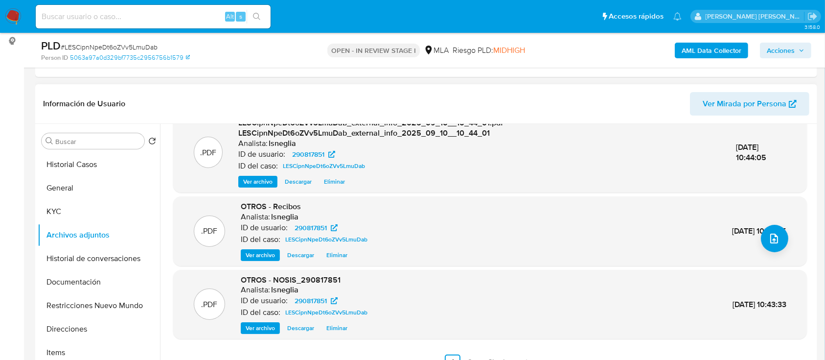
scroll to position [103, 0]
click at [105, 271] on button "Documentación" at bounding box center [95, 281] width 115 height 23
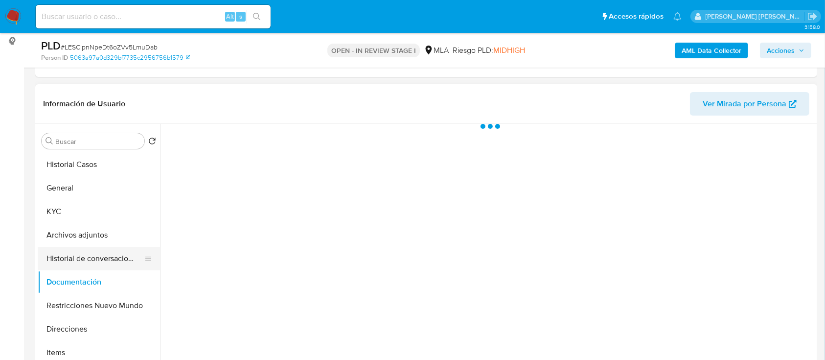
scroll to position [0, 0]
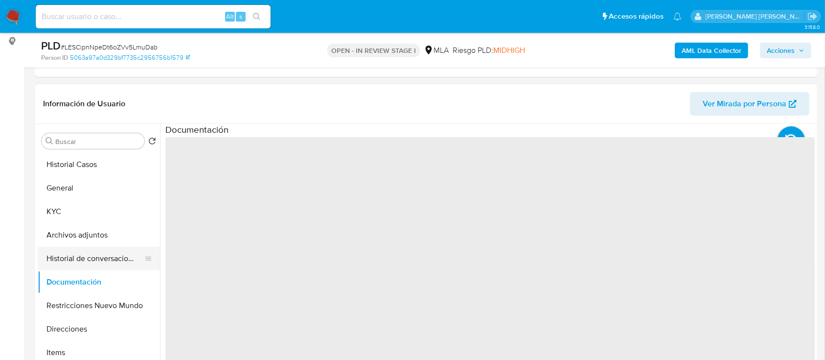
click at [112, 260] on button "Historial de conversaciones" at bounding box center [95, 258] width 115 height 23
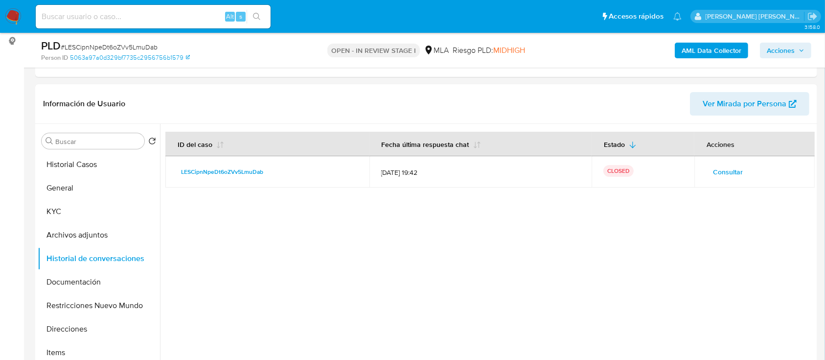
click at [782, 50] on span "Acciones" at bounding box center [781, 51] width 28 height 16
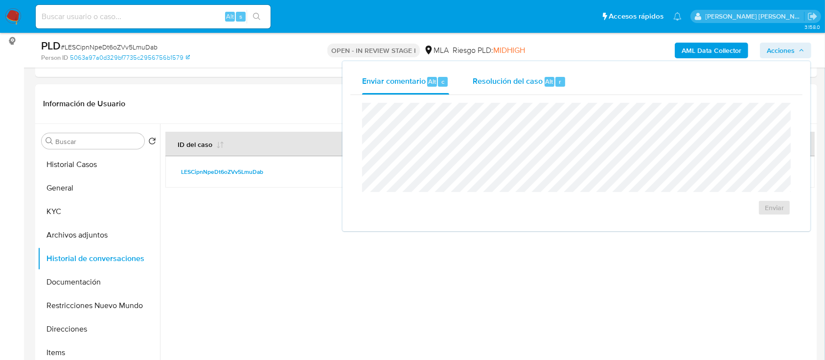
click at [527, 80] on span "Resolución del caso" at bounding box center [508, 80] width 70 height 11
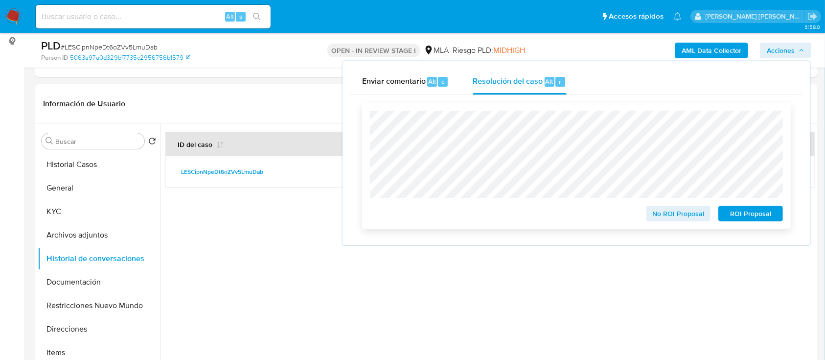
click at [665, 207] on span "No ROI Proposal" at bounding box center [678, 214] width 51 height 14
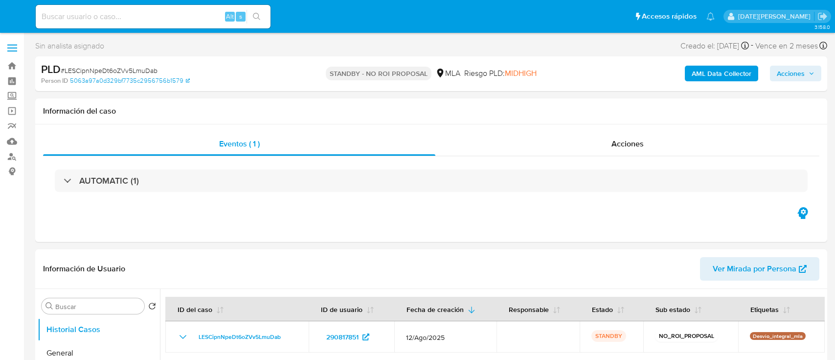
select select "10"
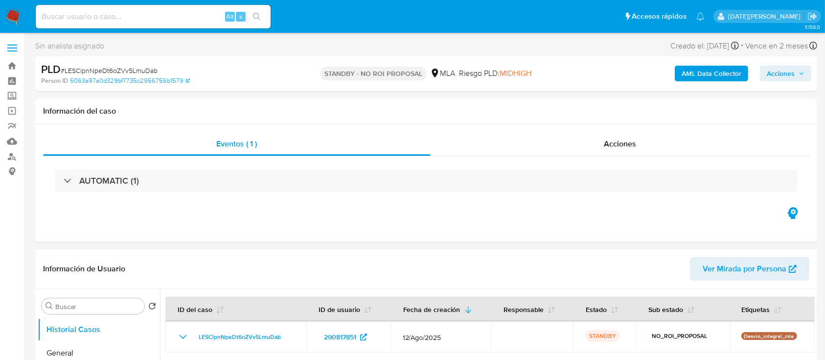
click at [106, 12] on input at bounding box center [153, 16] width 235 height 13
paste input "02W3R8Meq40OKUuU6ufxlUbZ"
type input "02W3R8Meq40OKUuU6ufxlUbZ"
click at [260, 18] on icon "search-icon" at bounding box center [257, 17] width 8 height 8
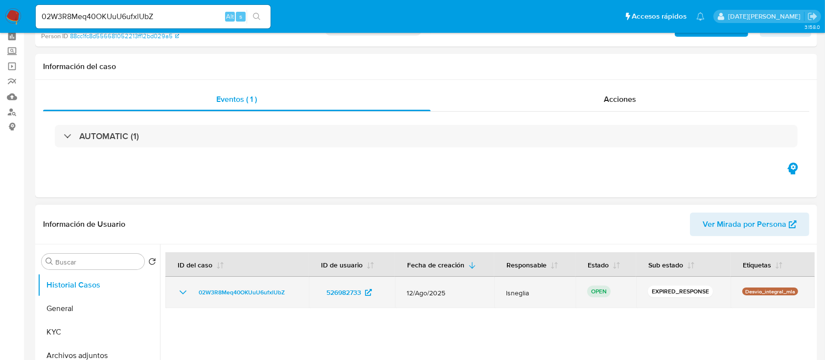
select select "10"
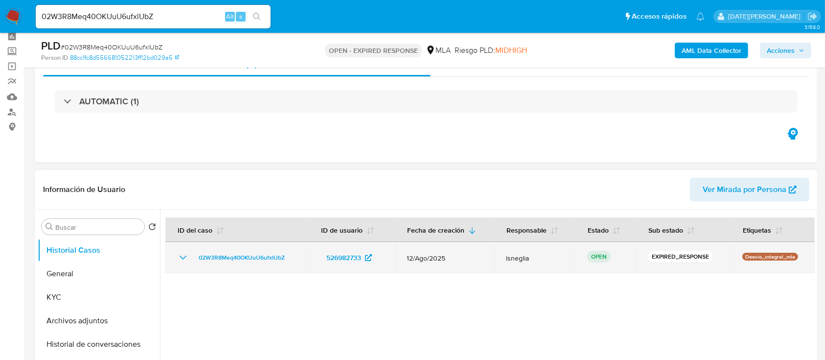
scroll to position [65, 0]
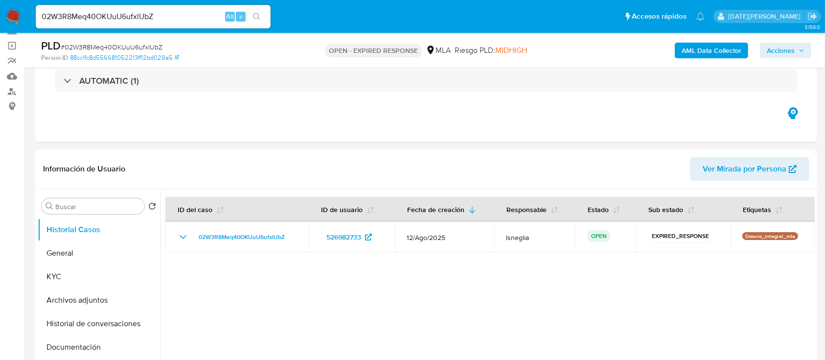
click at [123, 44] on span "# 02W3R8Meq40OKUuU6ufxlUbZ" at bounding box center [112, 47] width 102 height 10
click at [124, 47] on span "# 02W3R8Meq40OKUuU6ufxlUbZ" at bounding box center [112, 47] width 102 height 10
copy span "02W3R8Meq40OKUuU6ufxlUbZ"
click at [19, 25] on nav "Pausado Ver notificaciones 02W3R8Meq40OKUuU6ufxlUbZ Alt s Accesos rápidos Presi…" at bounding box center [412, 16] width 825 height 33
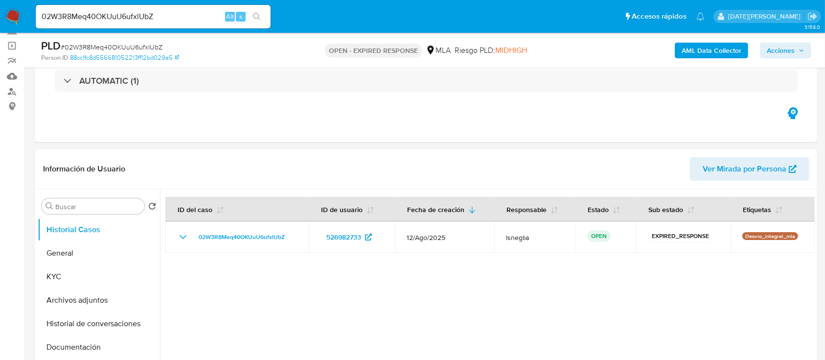
click at [14, 13] on img at bounding box center [13, 16] width 17 height 17
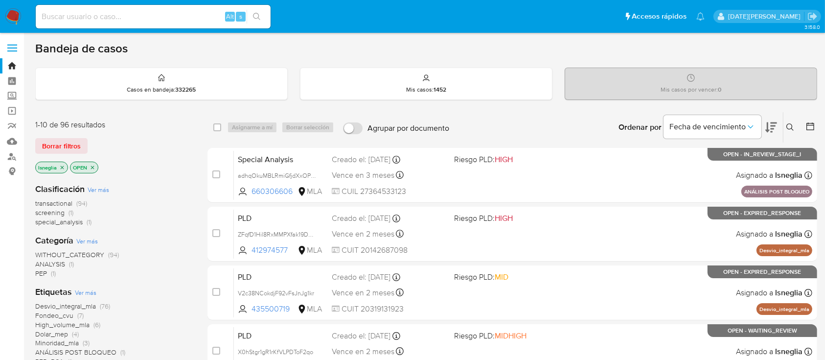
click at [788, 125] on icon at bounding box center [790, 127] width 8 height 8
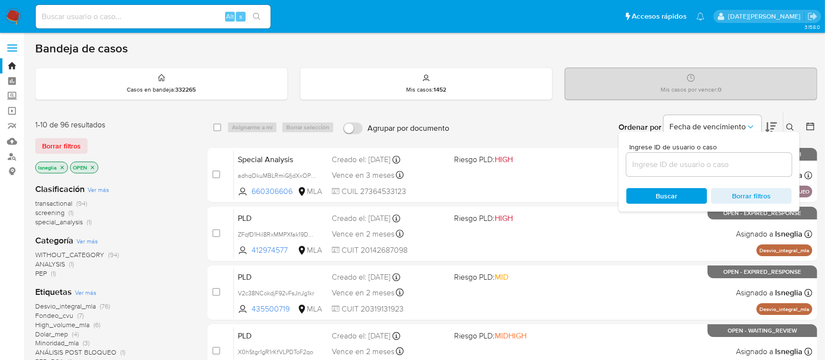
click at [689, 162] on input at bounding box center [708, 164] width 165 height 13
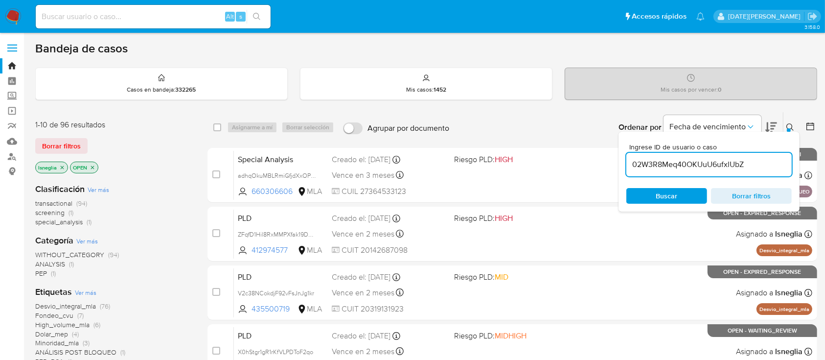
type input "02W3R8Meq40OKUuU6ufxlUbZ"
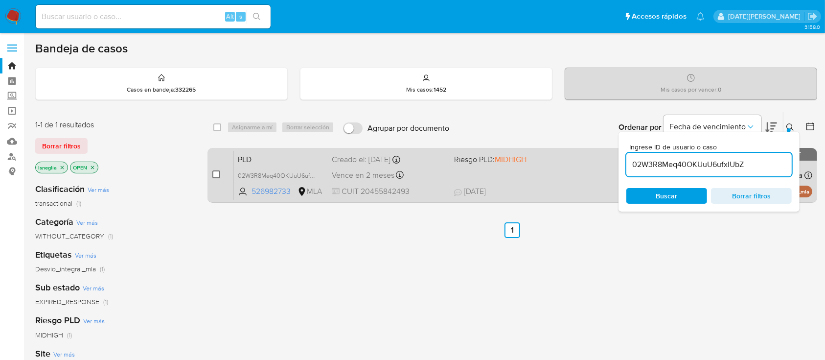
click at [216, 175] on input "checkbox" at bounding box center [216, 174] width 8 height 8
checkbox input "true"
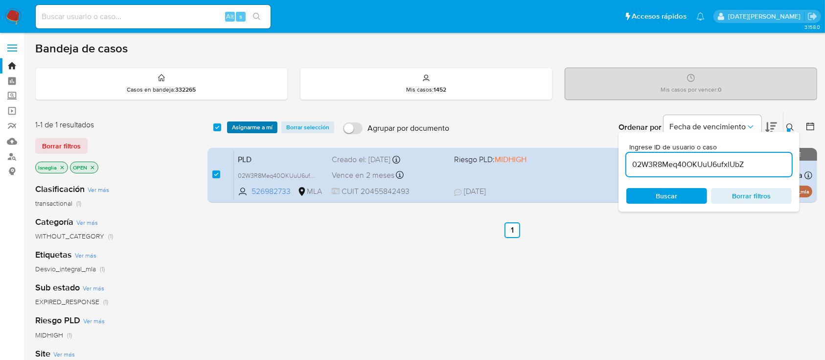
click at [247, 123] on span "Asignarme a mí" at bounding box center [252, 127] width 41 height 10
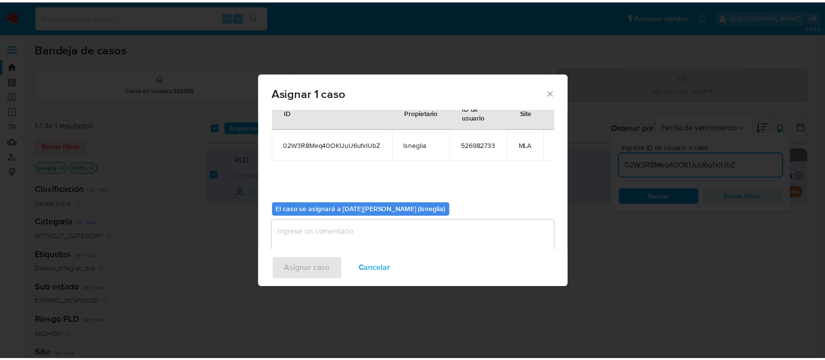
scroll to position [50, 0]
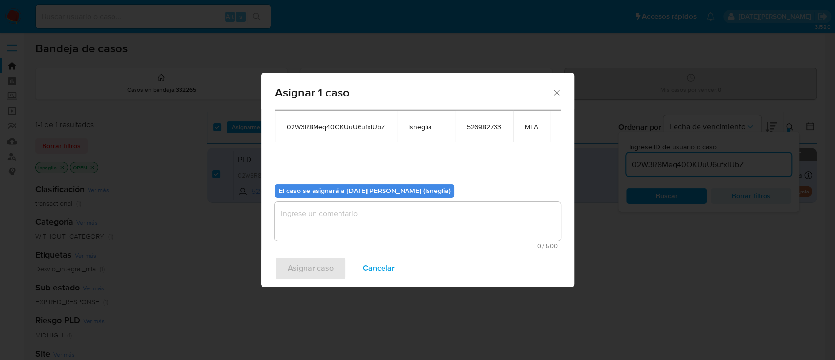
click at [370, 227] on textarea "assign-modal" at bounding box center [418, 221] width 286 height 39
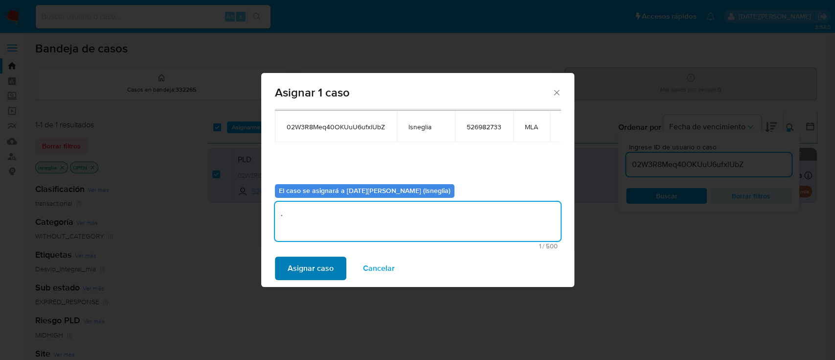
type textarea "."
click at [340, 261] on button "Asignar caso" at bounding box center [310, 267] width 71 height 23
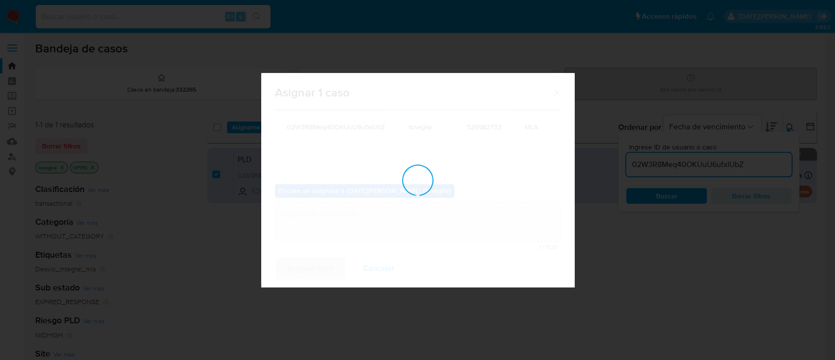
checkbox input "false"
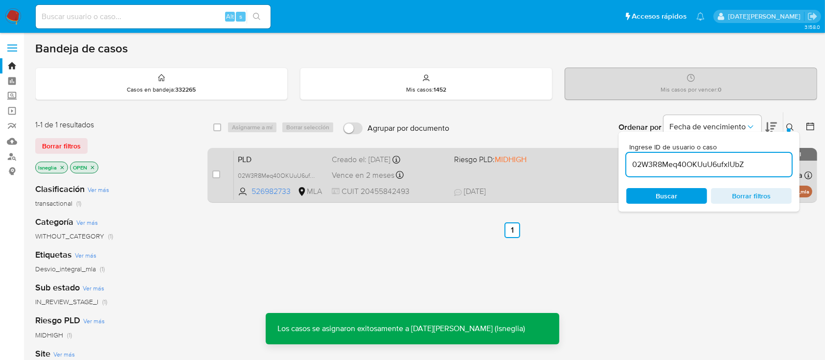
click at [260, 158] on span "PLD" at bounding box center [281, 158] width 86 height 13
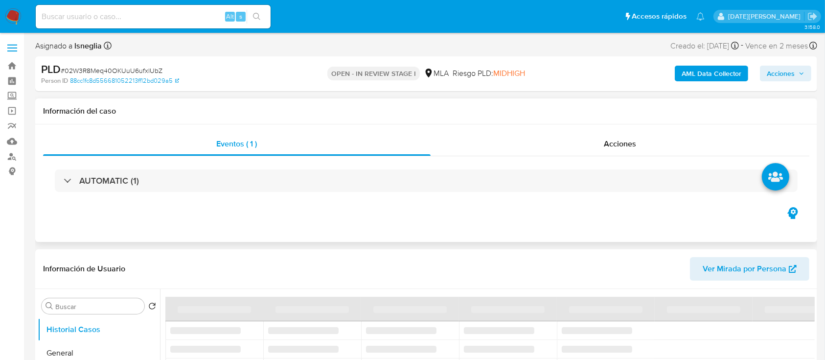
select select "10"
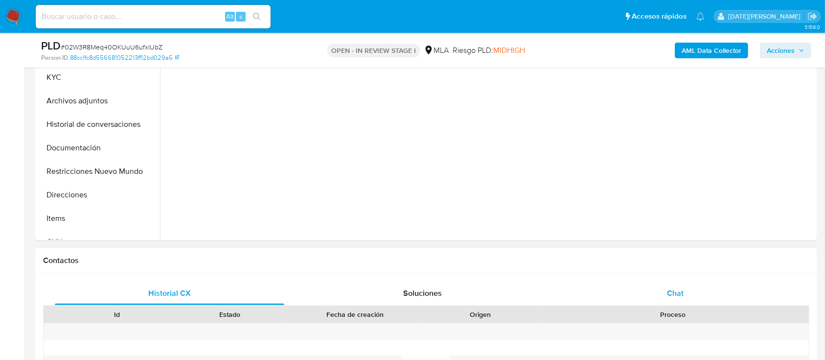
scroll to position [326, 0]
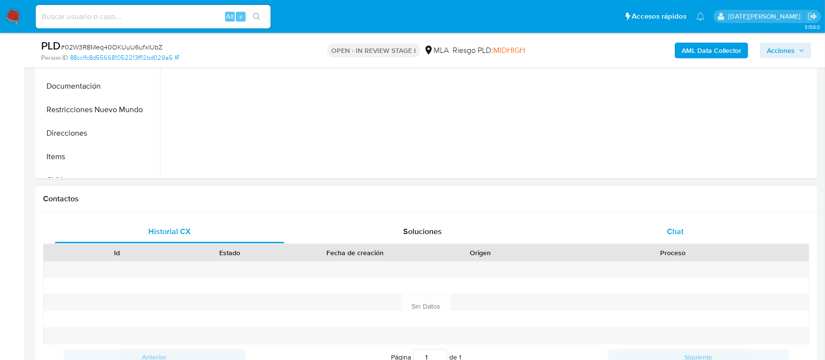
click at [660, 236] on div "Chat" at bounding box center [676, 231] width 230 height 23
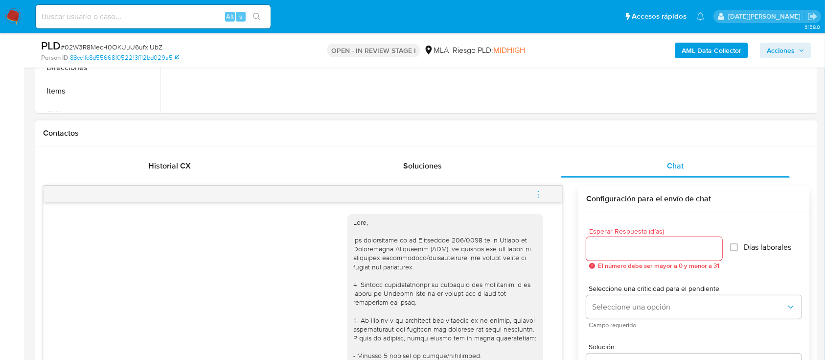
scroll to position [196, 0]
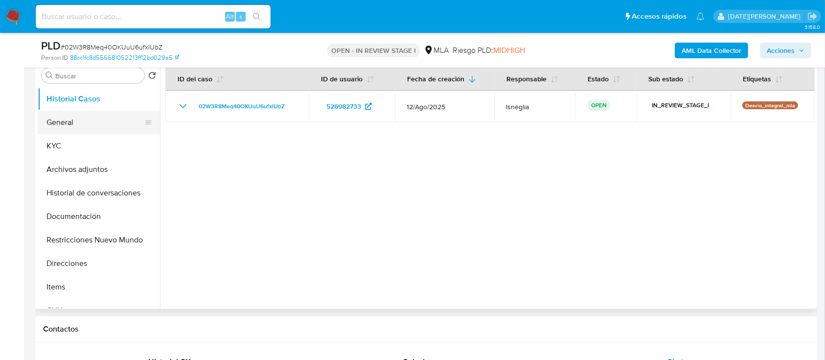
click at [61, 124] on button "General" at bounding box center [95, 122] width 115 height 23
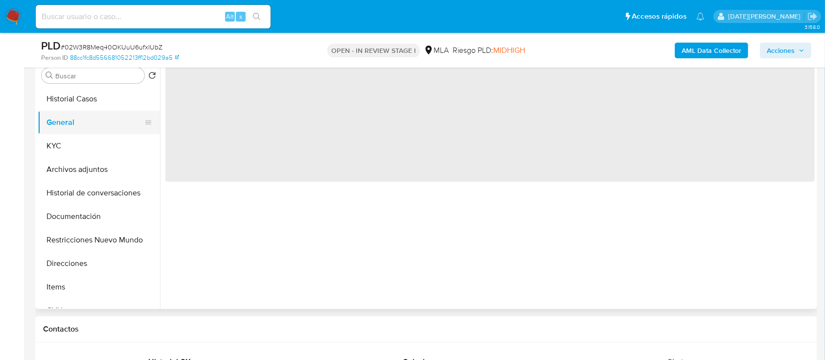
scroll to position [130, 0]
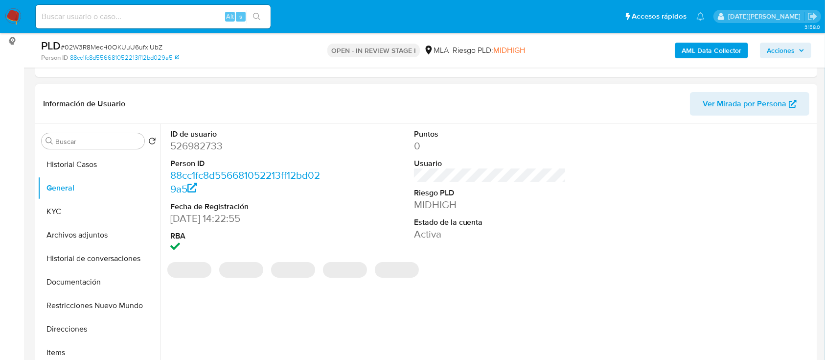
click at [202, 148] on dd "526982733" at bounding box center [246, 146] width 153 height 14
copy dd "526982733"
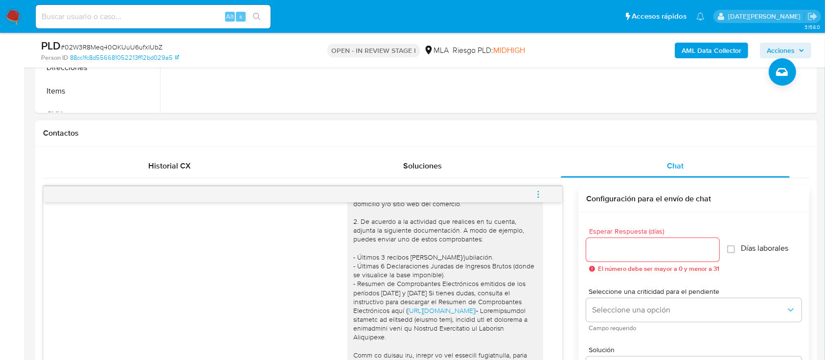
scroll to position [1053, 0]
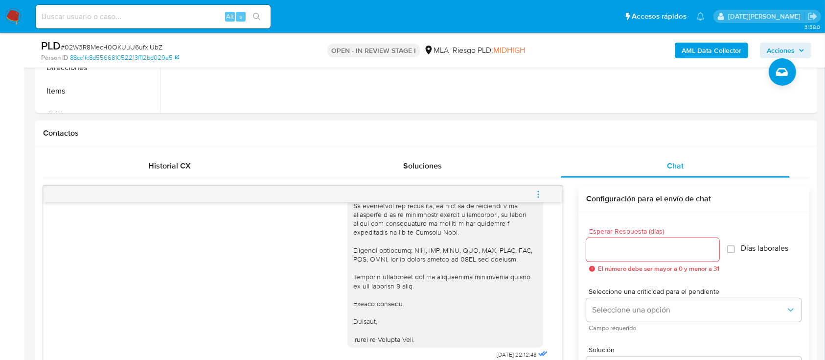
click at [538, 191] on icon "menu-action" at bounding box center [538, 191] width 1 height 1
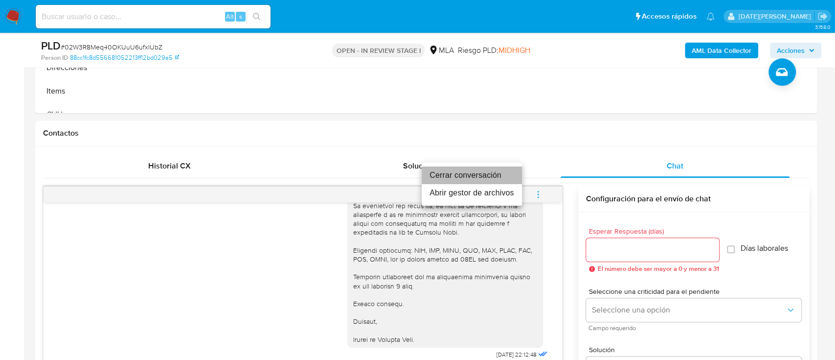
click at [476, 174] on li "Cerrar conversación" at bounding box center [472, 175] width 100 height 18
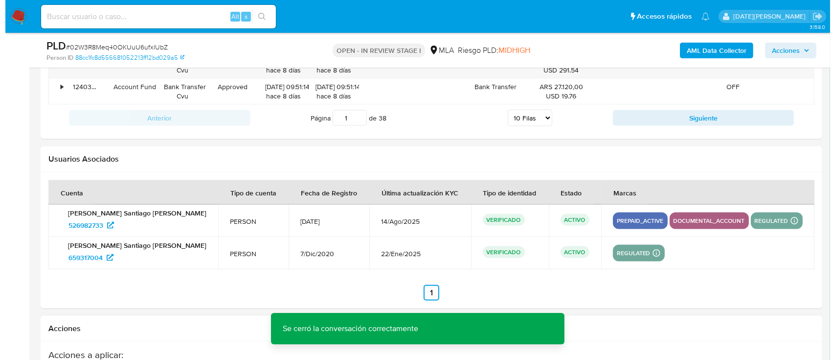
scroll to position [1763, 0]
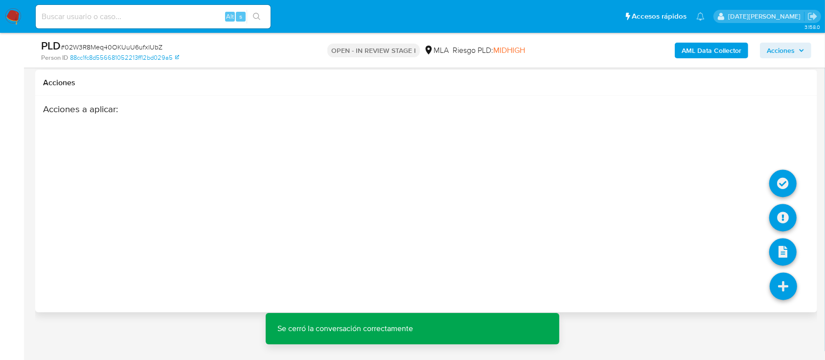
click at [783, 284] on icon at bounding box center [783, 286] width 27 height 27
click at [784, 210] on icon at bounding box center [782, 217] width 27 height 27
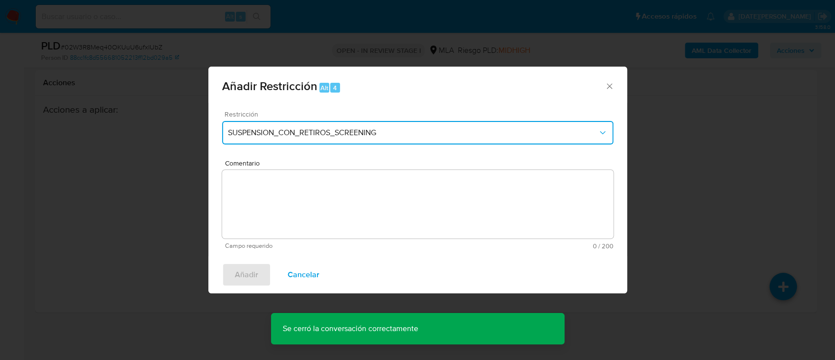
click at [323, 128] on span "SUSPENSION_CON_RETIROS_SCREENING" at bounding box center [413, 133] width 370 height 10
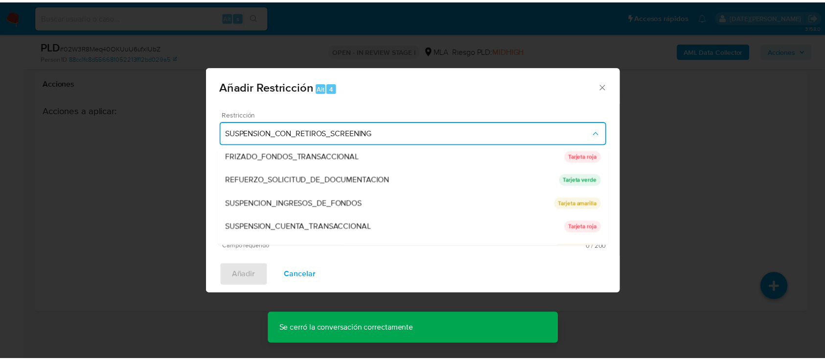
scroll to position [196, 0]
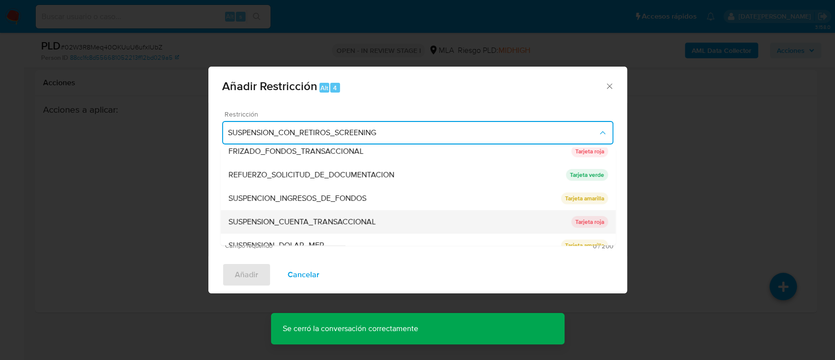
click at [327, 214] on div "SUSPENSION_CUENTA_TRANSACCIONAL" at bounding box center [399, 221] width 343 height 23
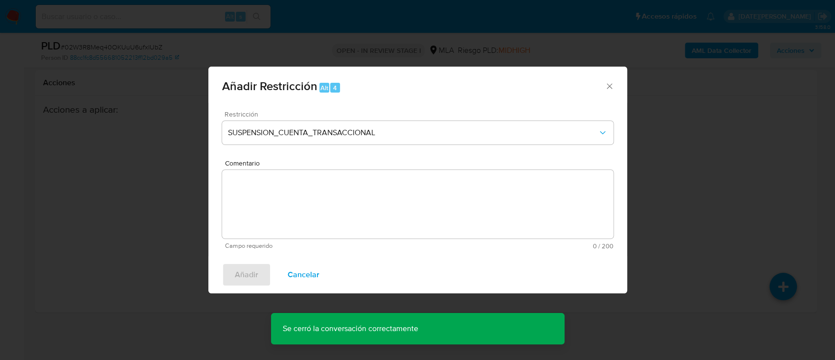
click at [320, 195] on textarea "Comentario" at bounding box center [417, 204] width 391 height 69
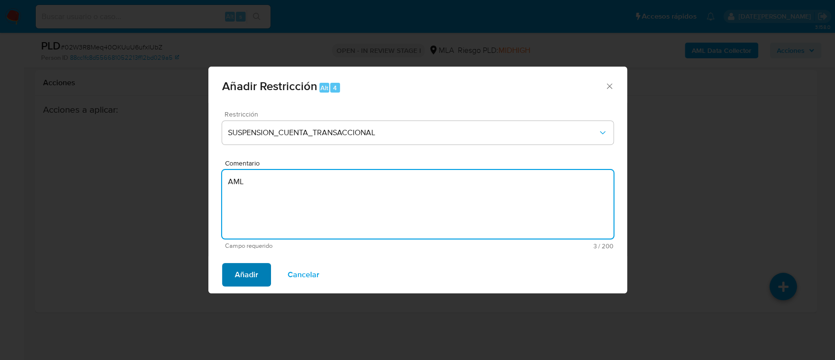
type textarea "AML"
click at [254, 271] on span "Añadir" at bounding box center [246, 275] width 23 height 22
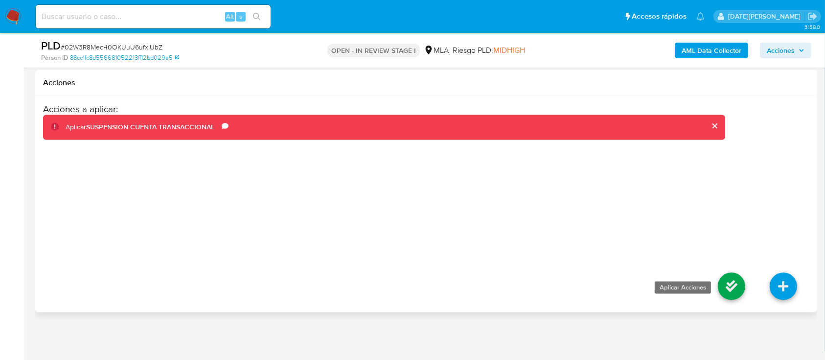
click at [730, 278] on icon at bounding box center [731, 286] width 27 height 27
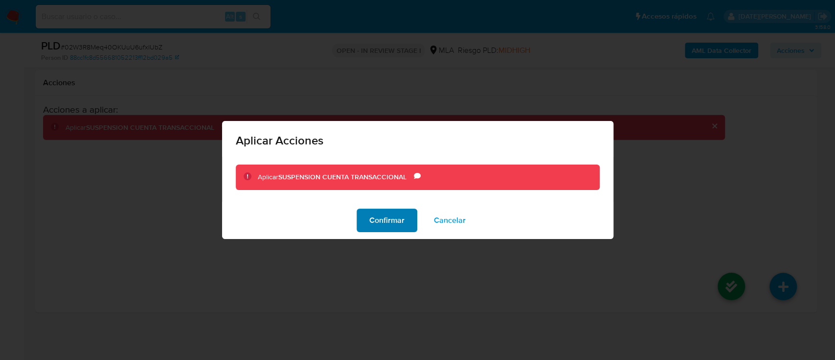
click at [391, 220] on span "Confirmar" at bounding box center [386, 220] width 35 height 22
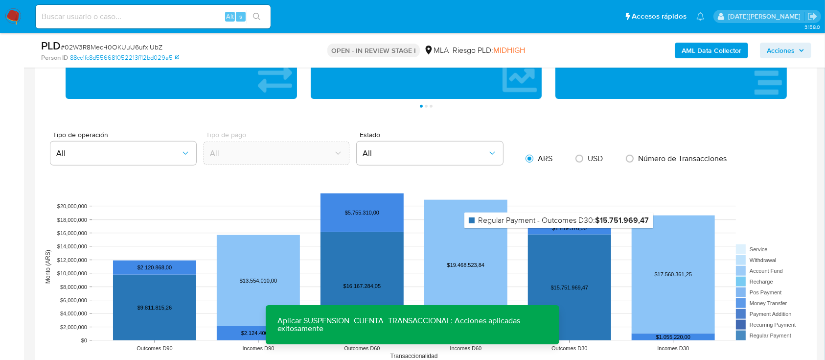
scroll to position [719, 0]
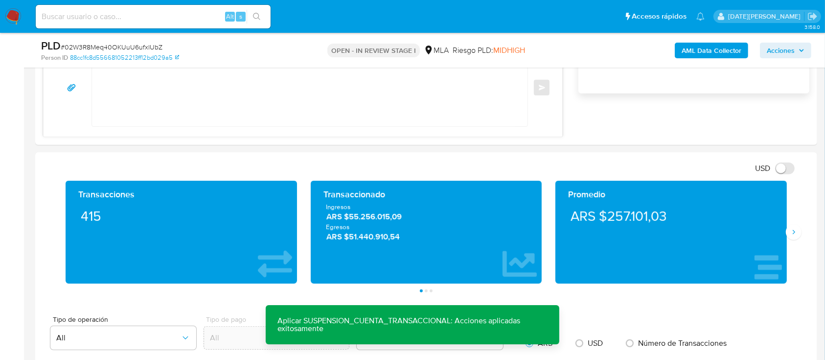
click at [732, 53] on b "AML Data Collector" at bounding box center [712, 51] width 60 height 16
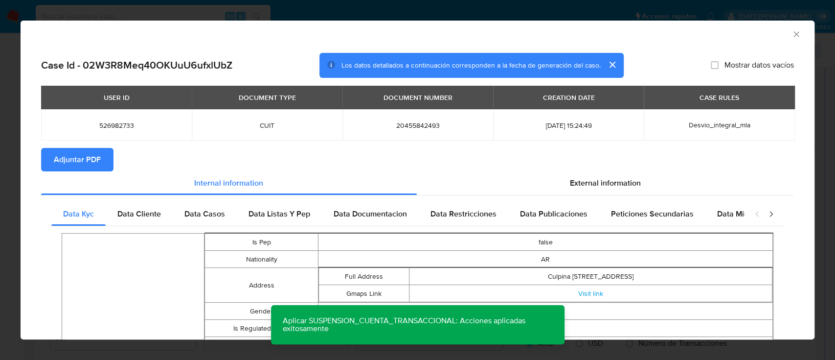
click at [79, 156] on span "Adjuntar PDF" at bounding box center [77, 160] width 47 height 22
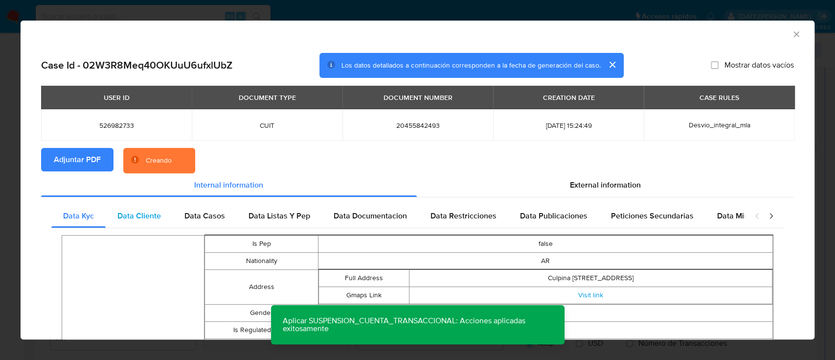
click at [152, 219] on span "Data Cliente" at bounding box center [139, 215] width 44 height 11
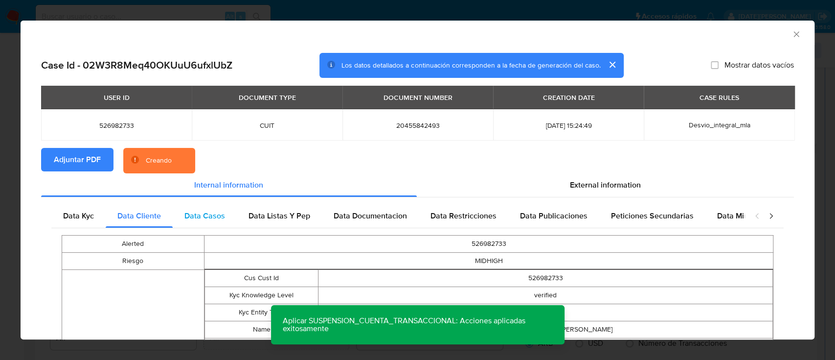
click at [194, 219] on span "Data Casos" at bounding box center [204, 215] width 41 height 11
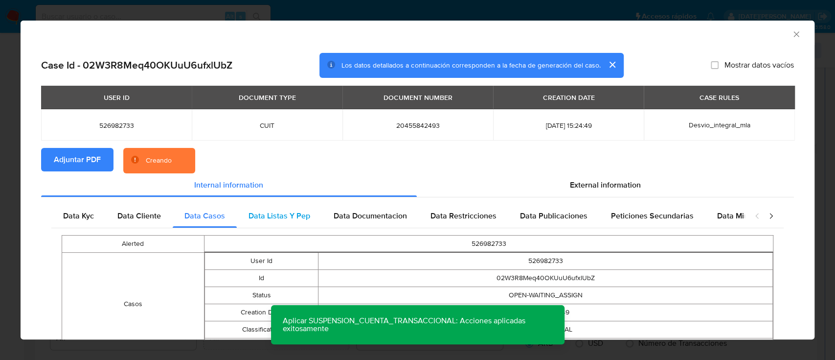
click at [273, 214] on span "Data Listas Y Pep" at bounding box center [280, 215] width 62 height 11
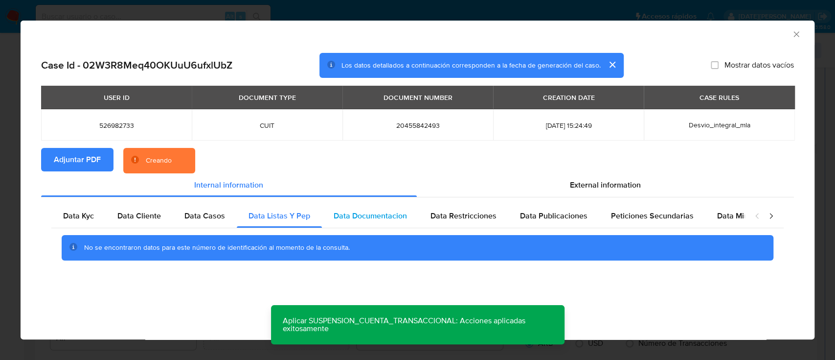
drag, startPoint x: 358, startPoint y: 213, endPoint x: 366, endPoint y: 213, distance: 7.8
click at [359, 213] on span "Data Documentacion" at bounding box center [370, 215] width 73 height 11
click at [468, 213] on span "Data Restricciones" at bounding box center [464, 215] width 66 height 11
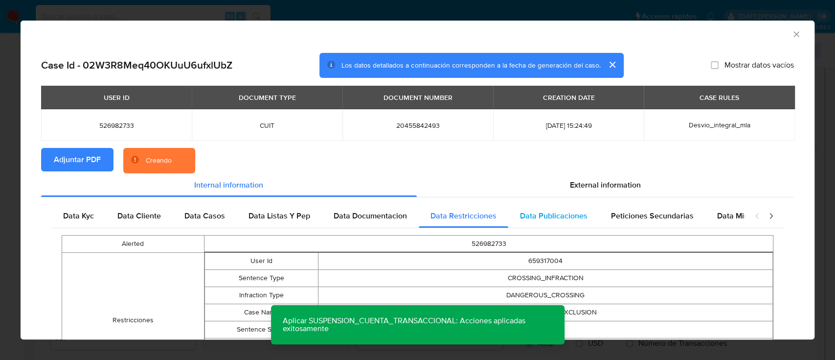
drag, startPoint x: 541, startPoint y: 214, endPoint x: 568, endPoint y: 216, distance: 26.5
click at [541, 214] on span "Data Publicaciones" at bounding box center [554, 215] width 68 height 11
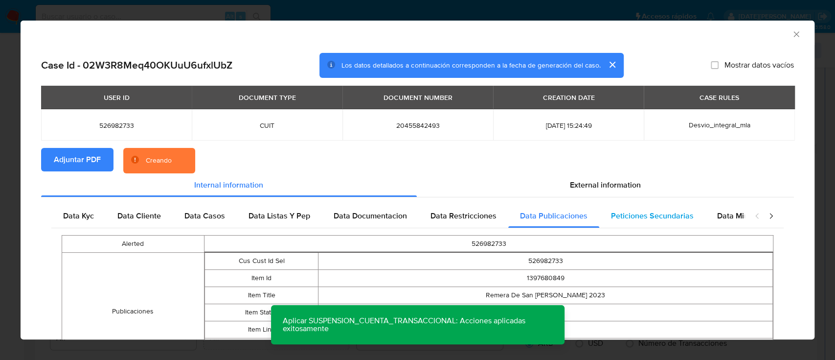
click at [626, 216] on span "Peticiones Secundarias" at bounding box center [652, 215] width 83 height 11
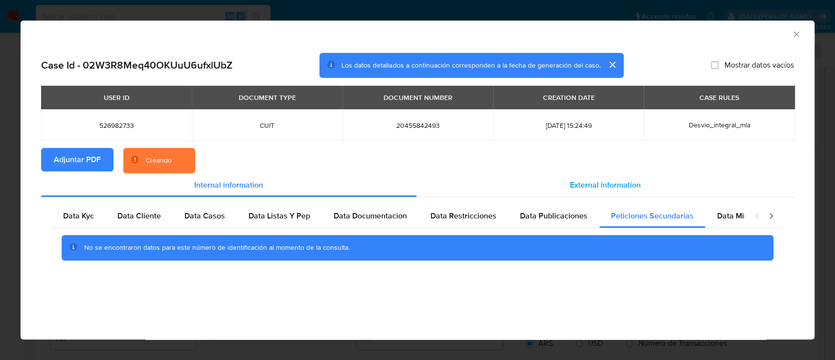
click at [608, 183] on span "External information" at bounding box center [605, 184] width 71 height 11
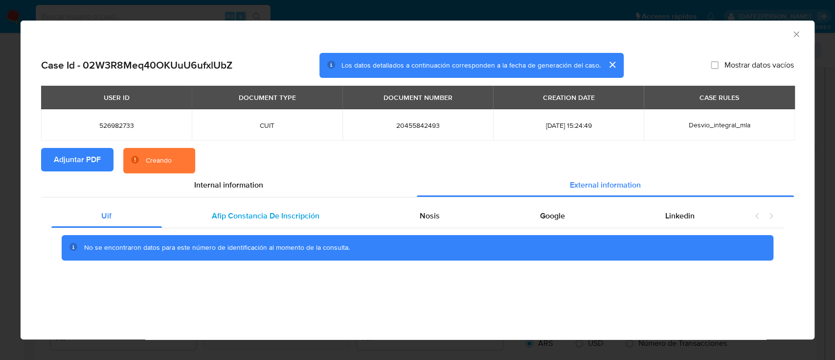
click at [235, 218] on span "Afip Constancia De Inscripción" at bounding box center [266, 215] width 108 height 11
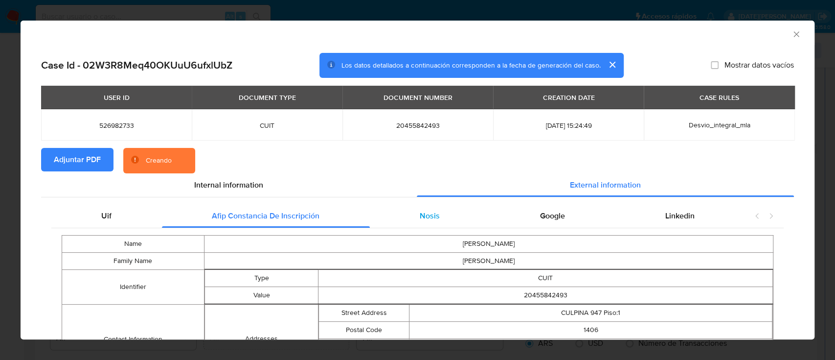
click at [431, 214] on span "Nosis" at bounding box center [430, 215] width 20 height 11
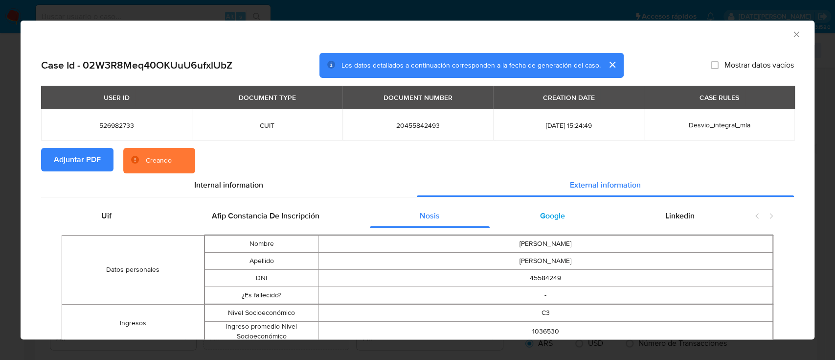
click at [540, 211] on span "Google" at bounding box center [552, 215] width 25 height 11
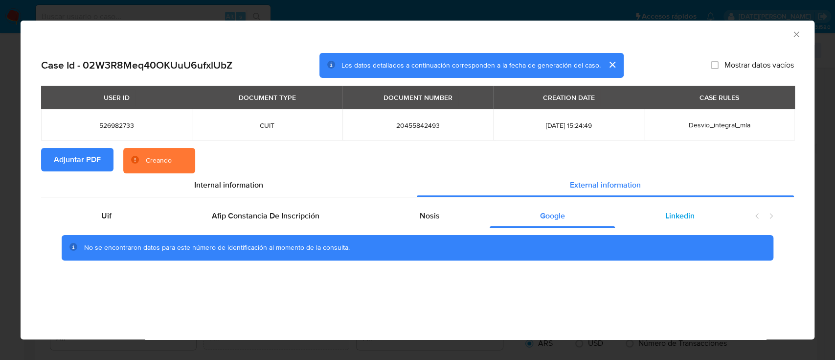
click at [668, 211] on span "Linkedin" at bounding box center [680, 215] width 29 height 11
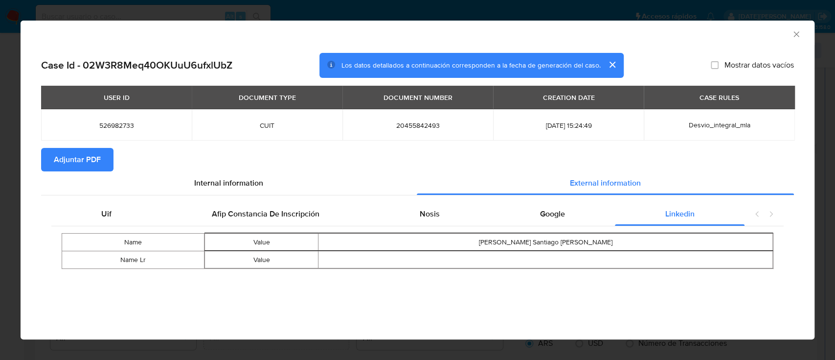
click at [794, 36] on icon "Cerrar ventana" at bounding box center [796, 33] width 5 height 5
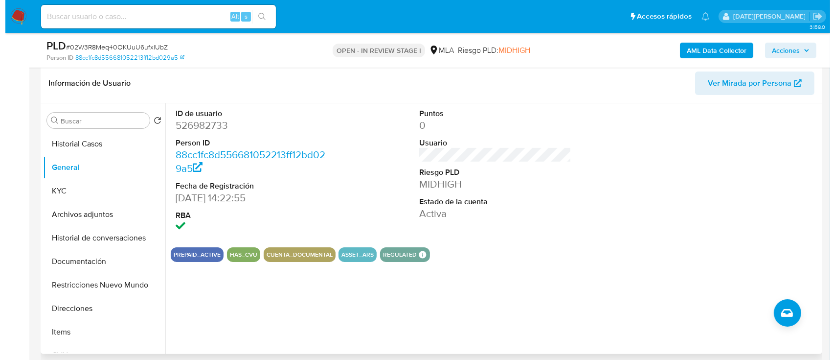
scroll to position [130, 0]
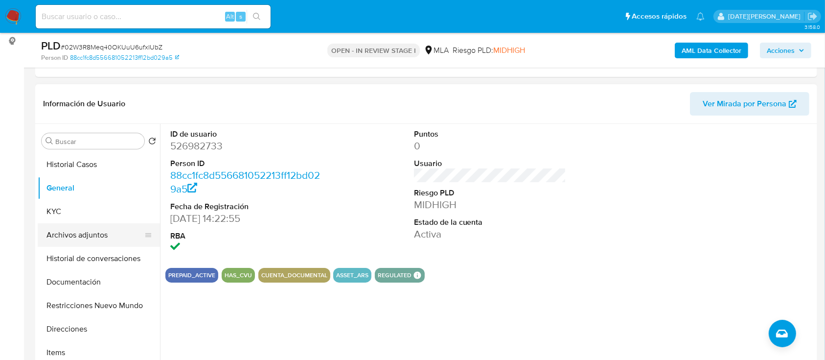
click at [91, 241] on button "Archivos adjuntos" at bounding box center [95, 234] width 115 height 23
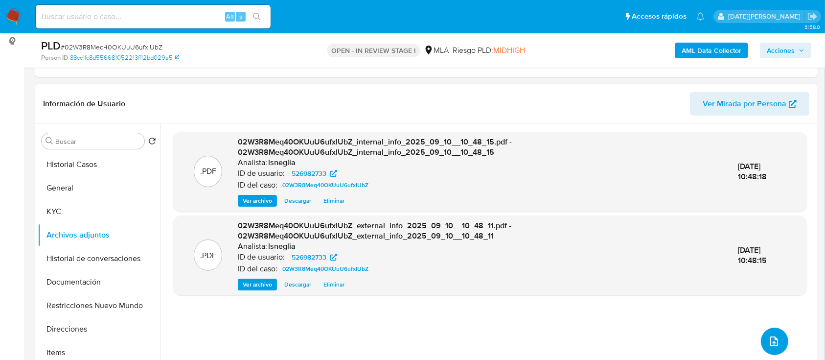
click at [768, 335] on span "upload-file" at bounding box center [774, 341] width 12 height 12
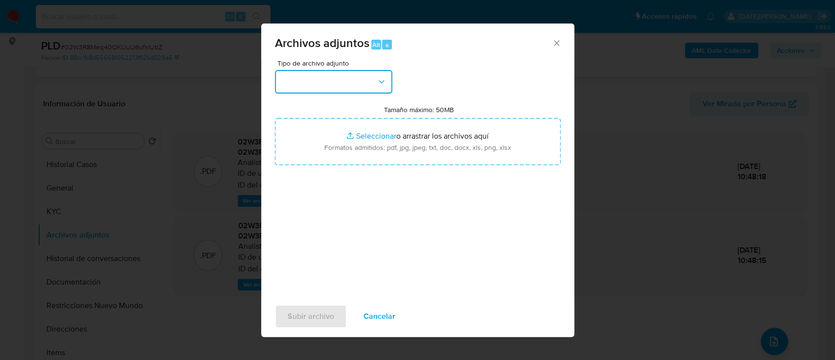
click at [341, 83] on button "button" at bounding box center [333, 81] width 117 height 23
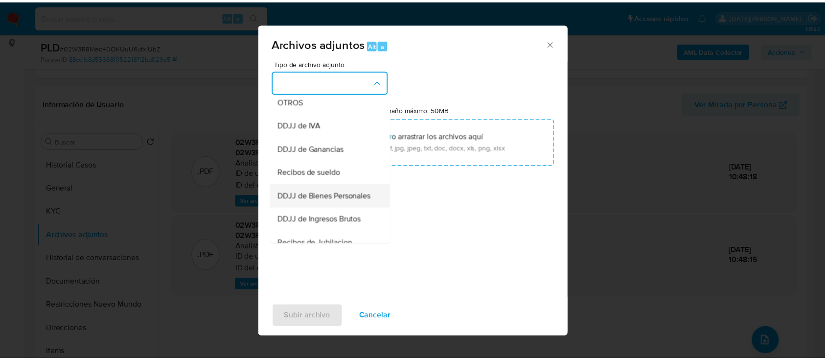
scroll to position [196, 0]
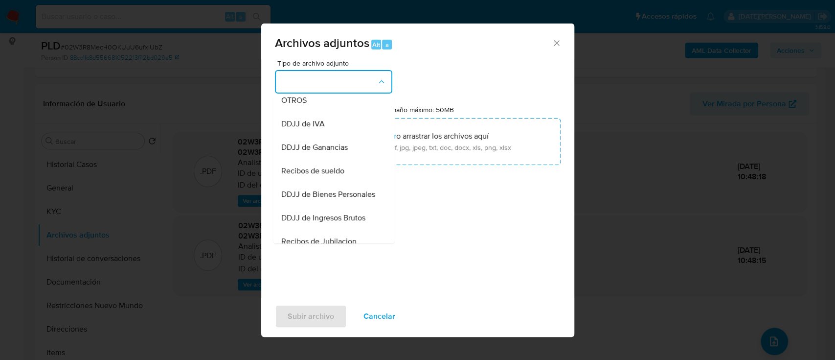
click at [313, 111] on div "OTROS" at bounding box center [331, 100] width 100 height 23
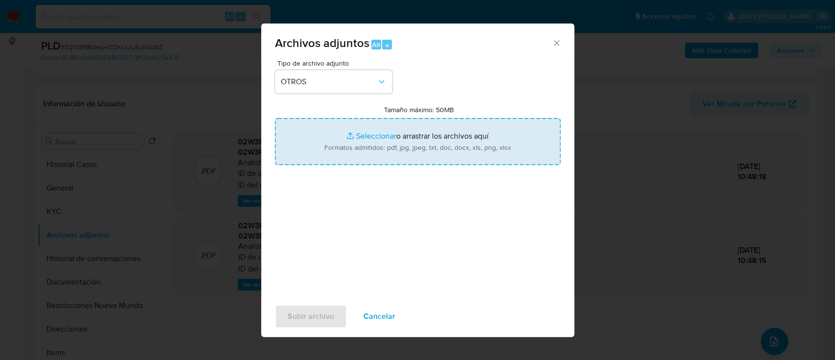
type input "C:\fakepath\Caselog 02W3R8Meq40OKUuU6ufxlUbZ.docx"
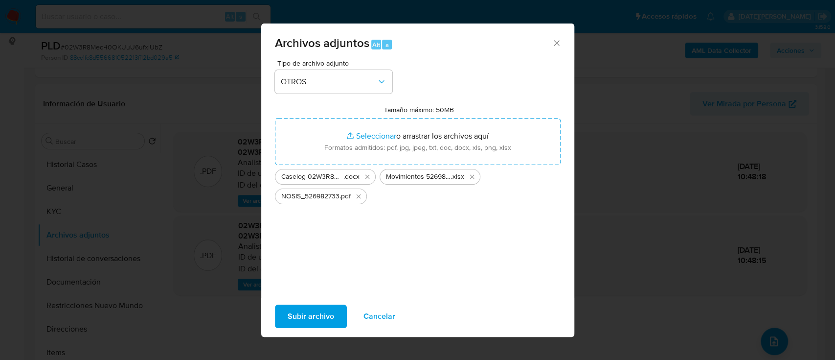
click at [319, 317] on span "Subir archivo" at bounding box center [311, 316] width 46 height 22
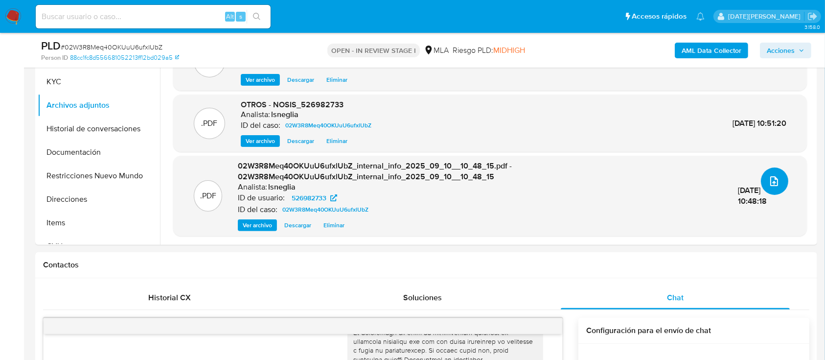
scroll to position [261, 0]
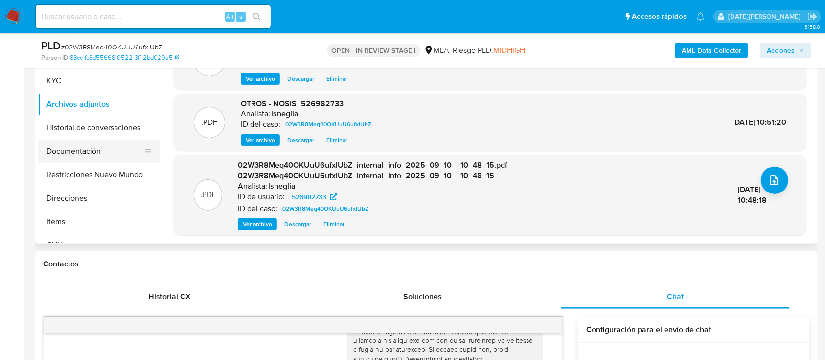
click at [101, 140] on button "Documentación" at bounding box center [95, 150] width 115 height 23
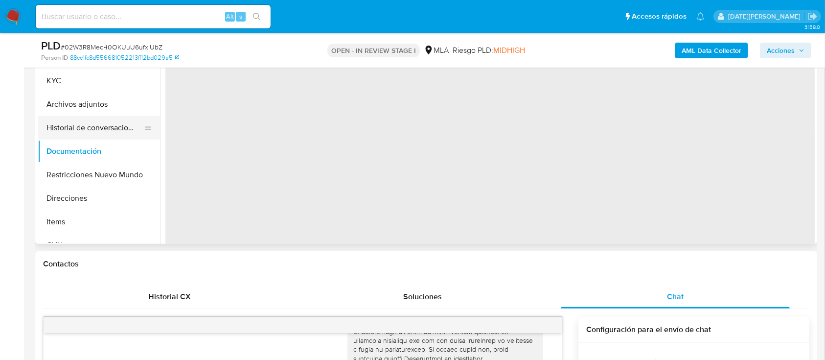
click at [109, 124] on button "Historial de conversaciones" at bounding box center [95, 127] width 115 height 23
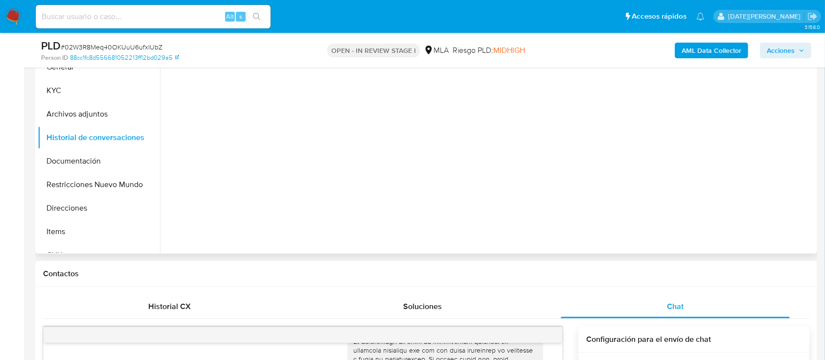
scroll to position [196, 0]
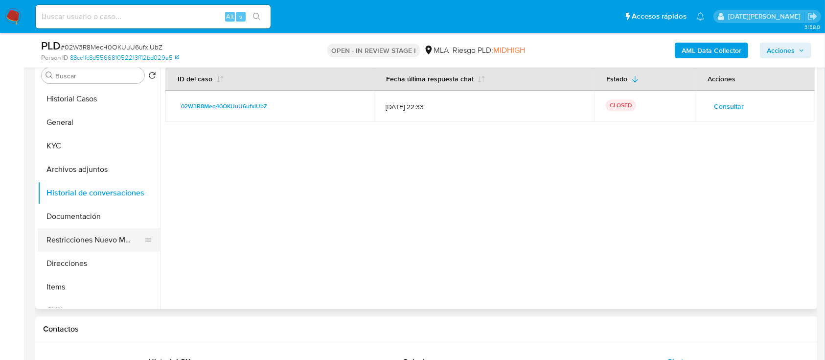
click at [96, 244] on button "Restricciones Nuevo Mundo" at bounding box center [95, 239] width 115 height 23
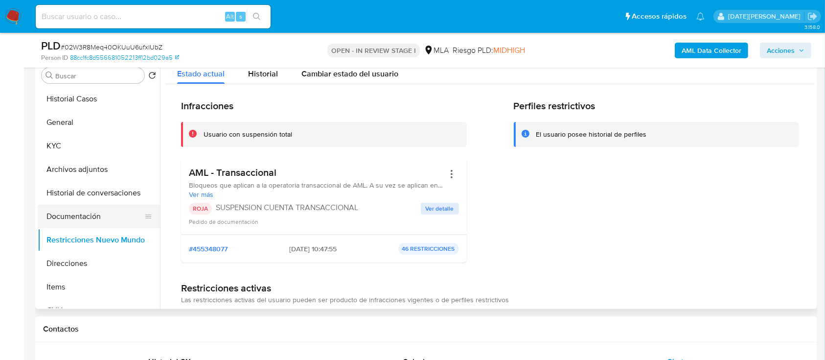
click at [83, 217] on button "Documentación" at bounding box center [95, 216] width 115 height 23
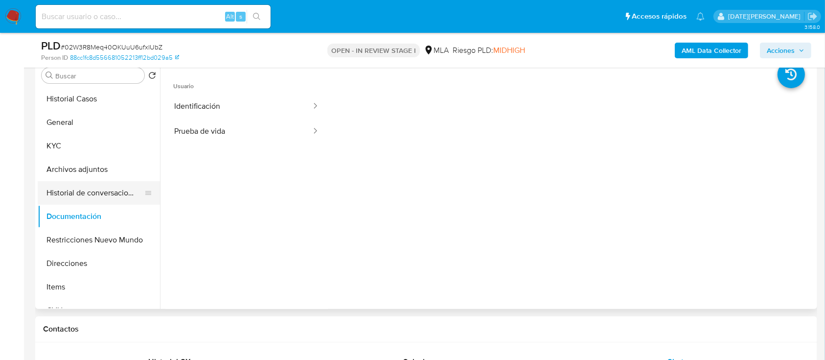
click at [111, 201] on button "Historial de conversaciones" at bounding box center [95, 192] width 115 height 23
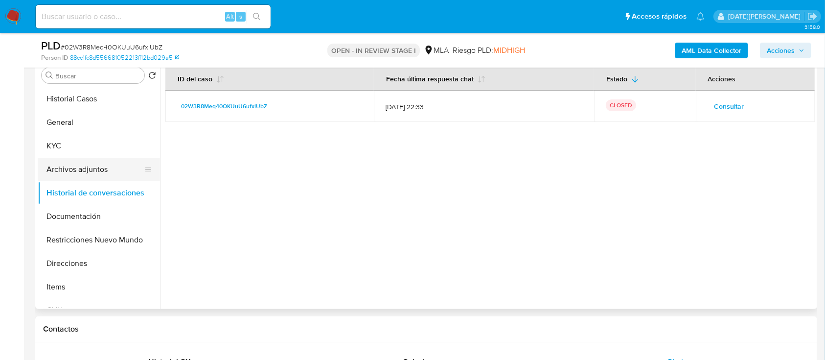
click at [98, 166] on button "Archivos adjuntos" at bounding box center [95, 169] width 115 height 23
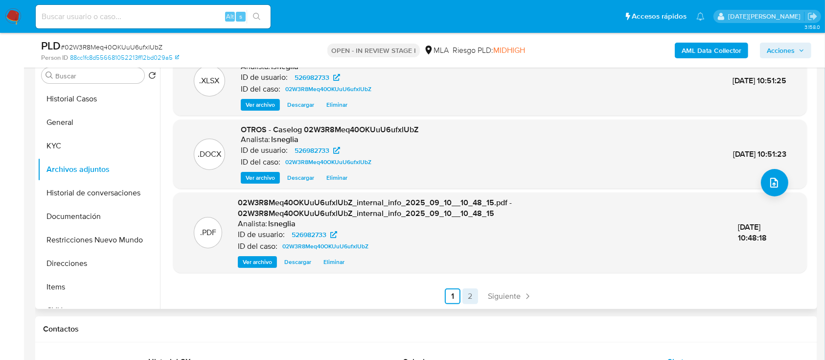
click at [471, 293] on link "2" at bounding box center [470, 296] width 16 height 16
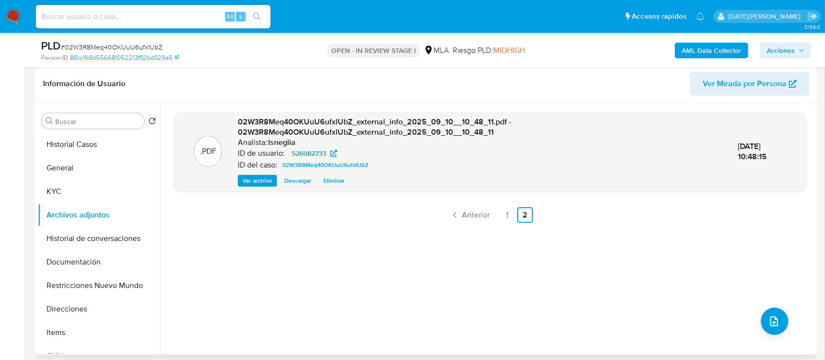
scroll to position [130, 0]
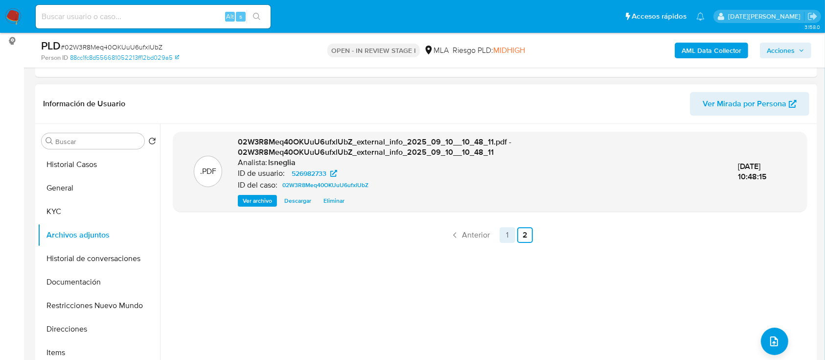
click at [505, 233] on link "1" at bounding box center [508, 235] width 16 height 16
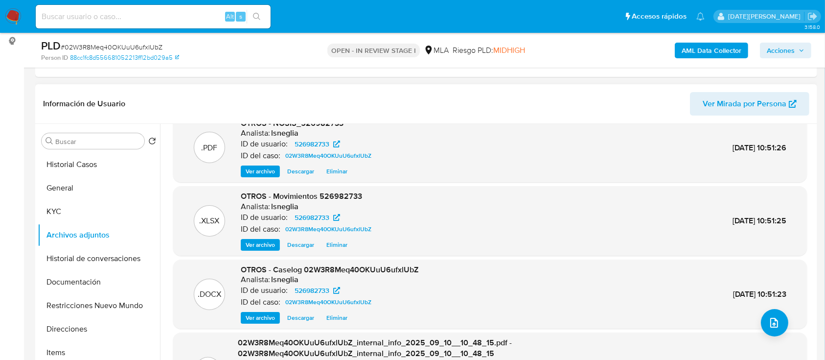
scroll to position [0, 0]
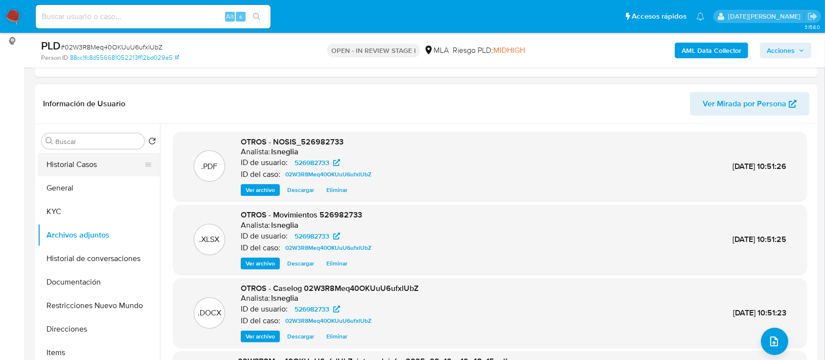
click at [91, 167] on button "Historial Casos" at bounding box center [95, 164] width 115 height 23
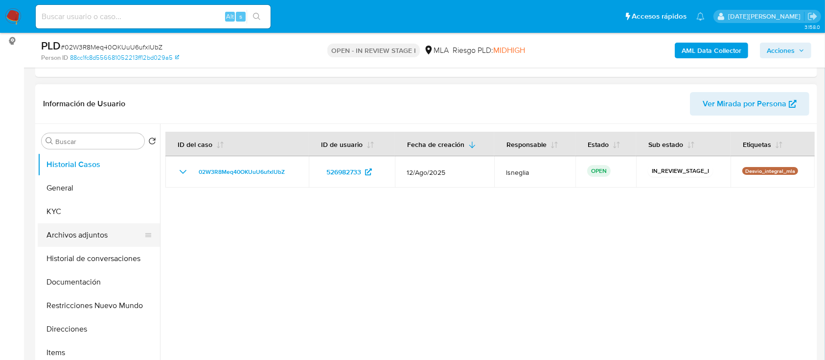
click at [84, 229] on button "Archivos adjuntos" at bounding box center [95, 234] width 115 height 23
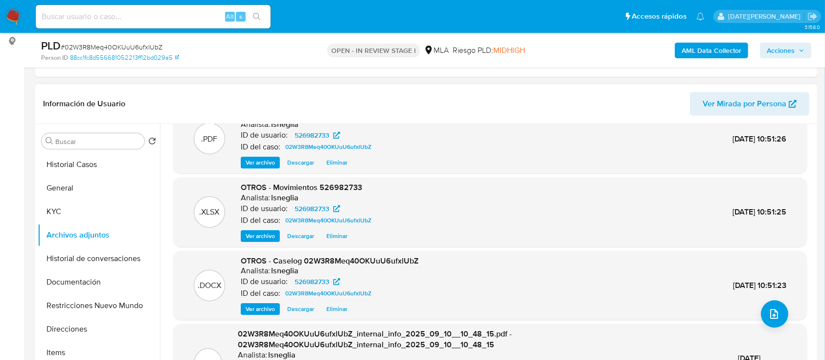
scroll to position [93, 0]
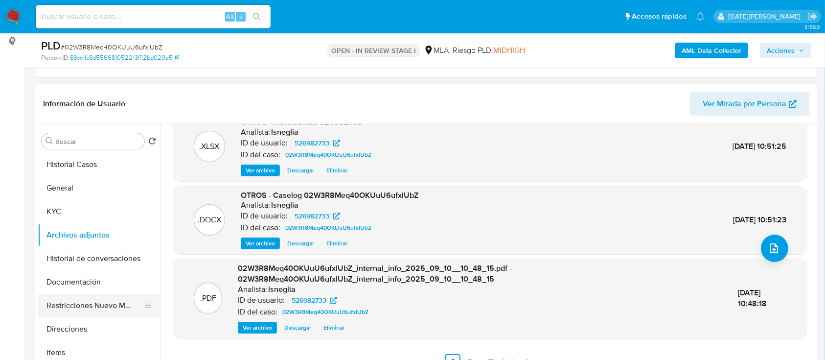
click at [87, 307] on button "Restricciones Nuevo Mundo" at bounding box center [95, 305] width 115 height 23
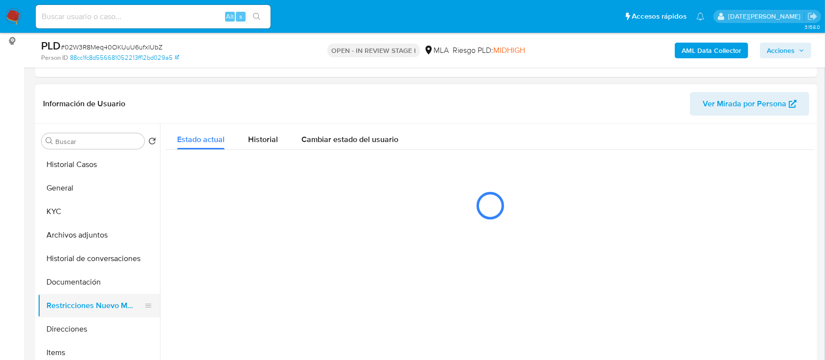
scroll to position [0, 0]
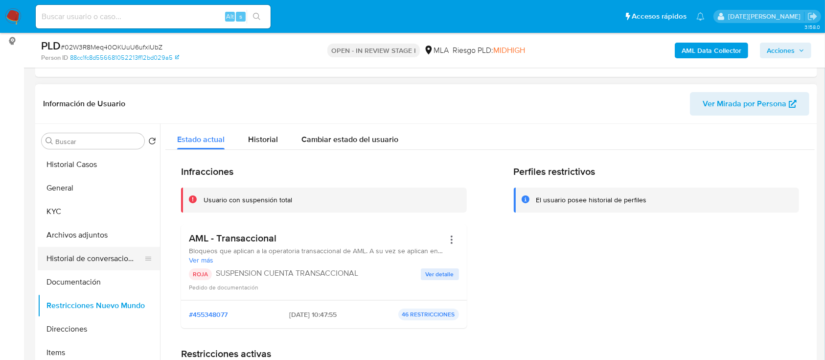
click at [94, 258] on button "Historial de conversaciones" at bounding box center [95, 258] width 115 height 23
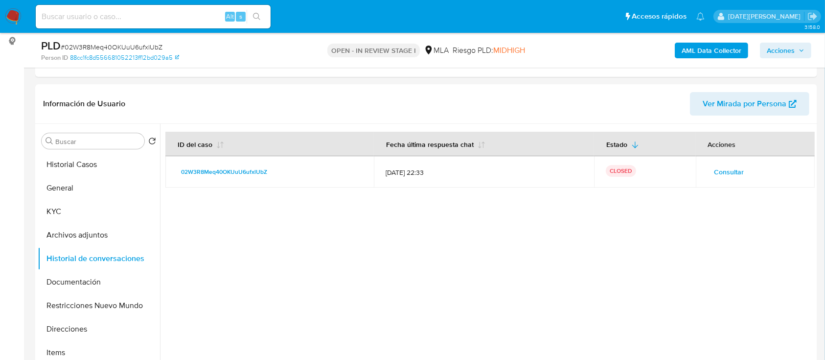
click at [799, 51] on icon "button" at bounding box center [802, 50] width 6 height 6
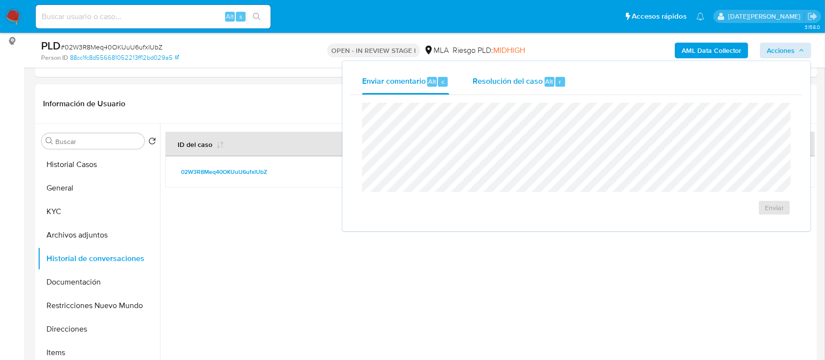
click at [545, 88] on div "Resolución del caso Alt r" at bounding box center [519, 81] width 93 height 25
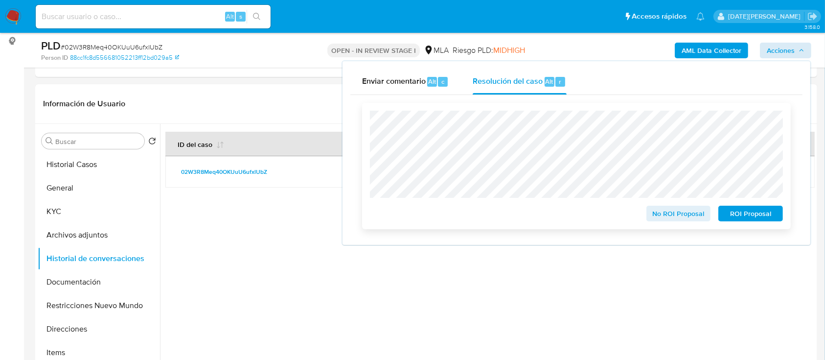
click at [744, 217] on span "ROI Proposal" at bounding box center [750, 214] width 51 height 14
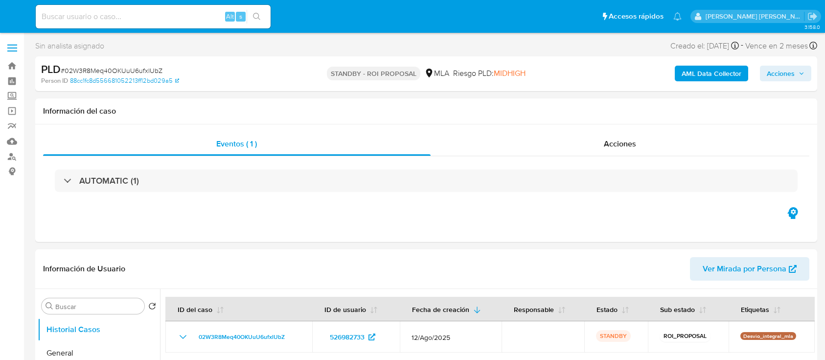
select select "10"
click at [108, 23] on div "Alt s" at bounding box center [153, 16] width 235 height 23
click at [109, 17] on input at bounding box center [153, 16] width 235 height 13
paste input "CzAQ4MyaLNc8dNRRRxhEQHl6"
type input "CzAQ4MyaLNc8dNRRRxhEQHl6"
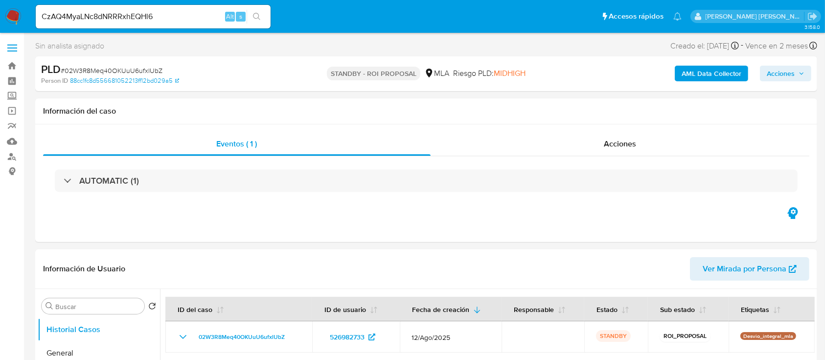
click at [259, 13] on icon "search-icon" at bounding box center [257, 17] width 8 height 8
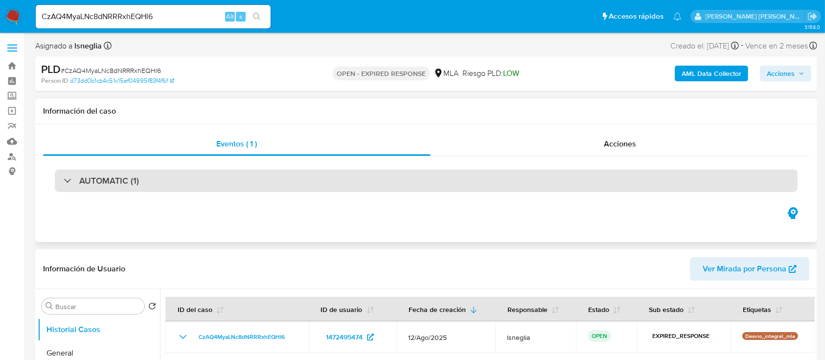
select select "10"
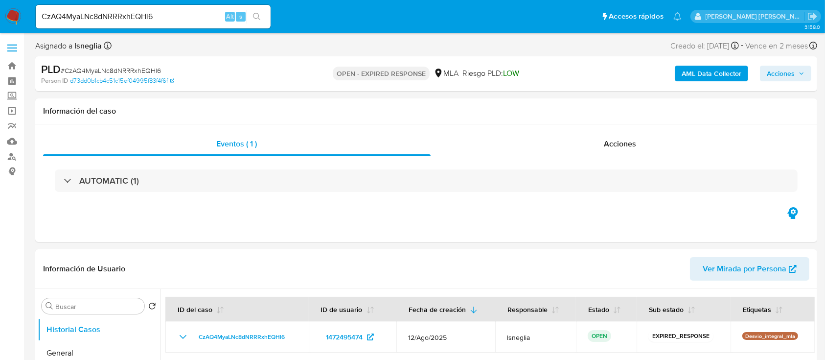
click at [113, 69] on span "# CzAQ4MyaLNc8dNRRRxhEQHl6" at bounding box center [111, 71] width 100 height 10
copy span "CzAQ4MyaLNc8dNRRRxhEQHl6"
click at [13, 12] on img at bounding box center [13, 16] width 17 height 17
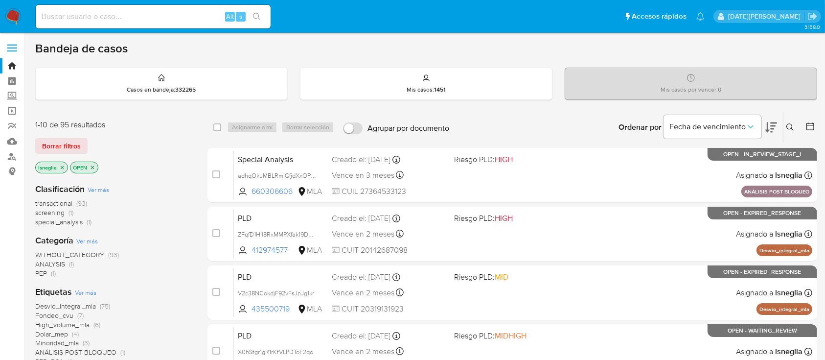
click at [64, 166] on icon "close-filter" at bounding box center [62, 167] width 6 height 6
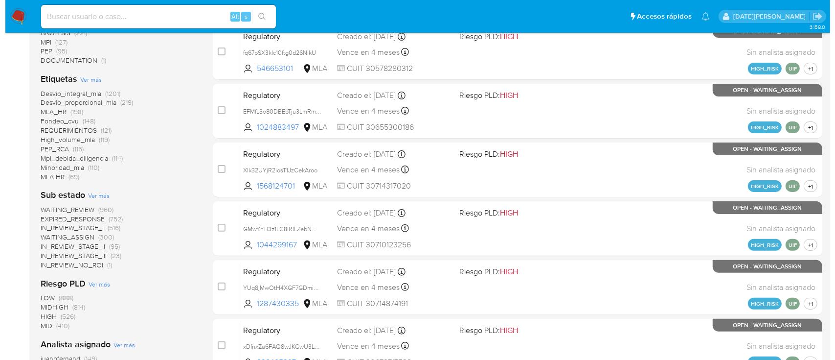
scroll to position [447, 0]
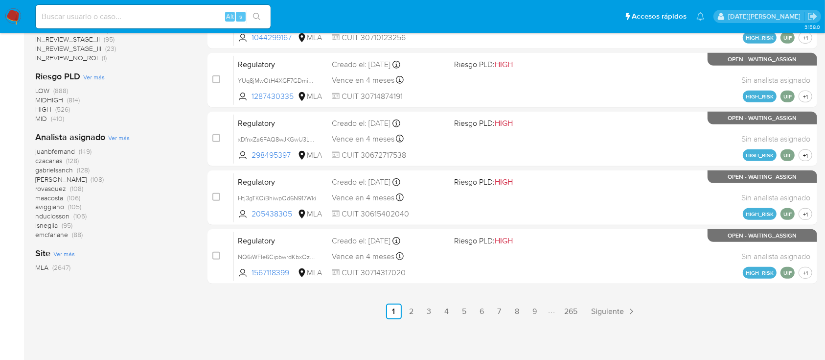
click at [119, 135] on span "Ver más" at bounding box center [119, 137] width 22 height 9
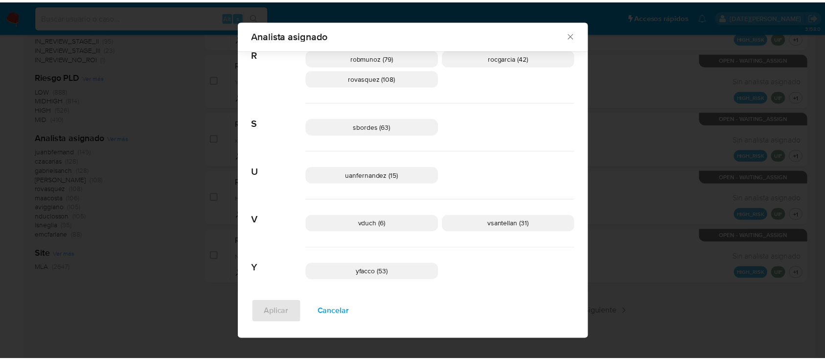
scroll to position [759, 0]
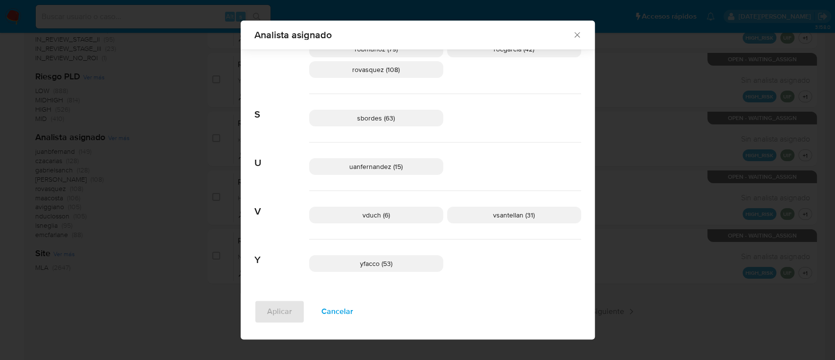
click at [573, 36] on icon "Cerrar" at bounding box center [578, 35] width 10 height 10
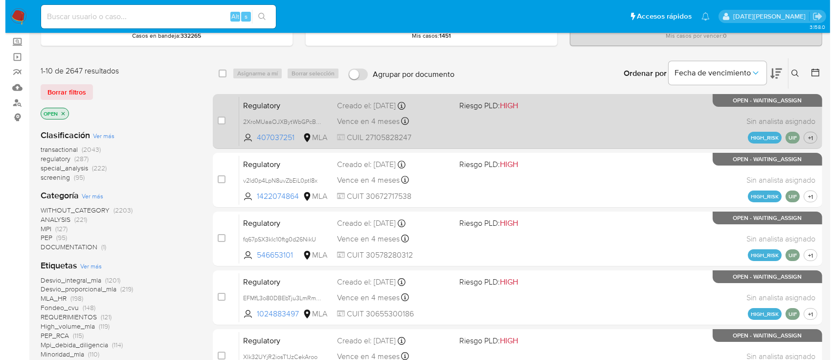
scroll to position [0, 0]
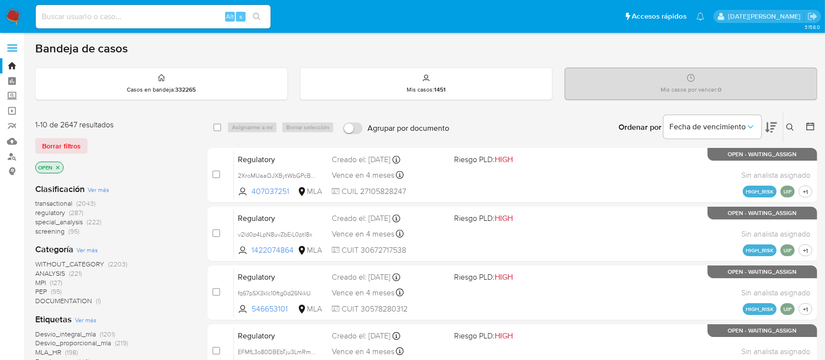
click at [787, 125] on icon at bounding box center [790, 127] width 8 height 8
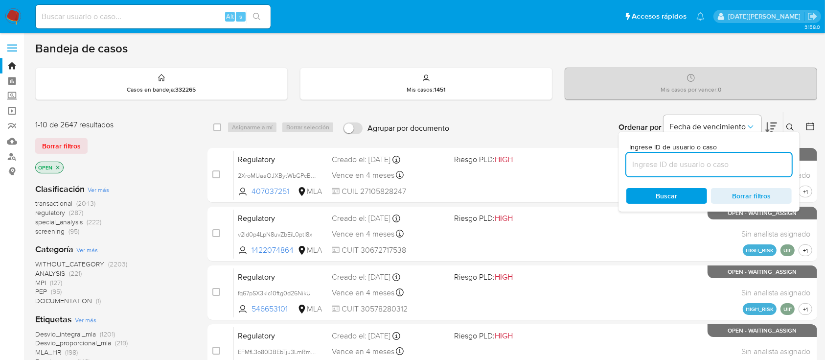
click at [659, 166] on input at bounding box center [708, 164] width 165 height 13
type input "CzAQ4MyaLNc8dNRRRxhEQHl6"
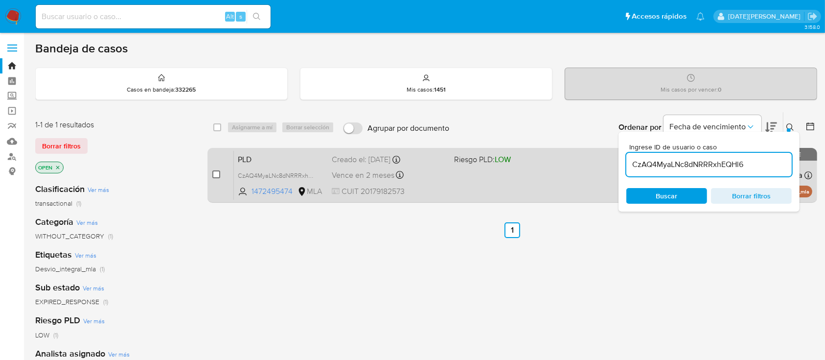
click at [219, 171] on input "checkbox" at bounding box center [216, 174] width 8 height 8
checkbox input "true"
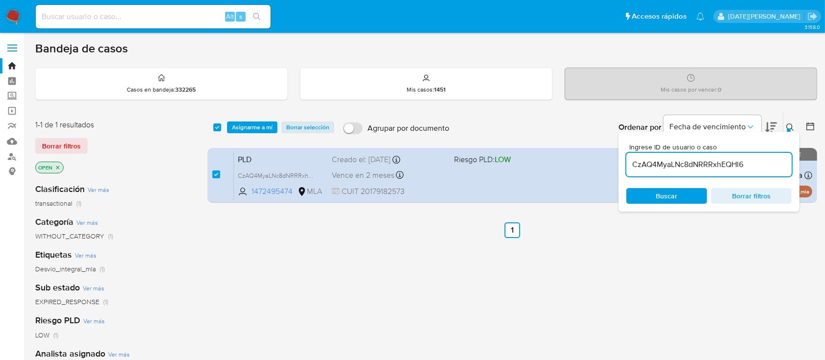
click at [795, 127] on button at bounding box center [791, 127] width 16 height 12
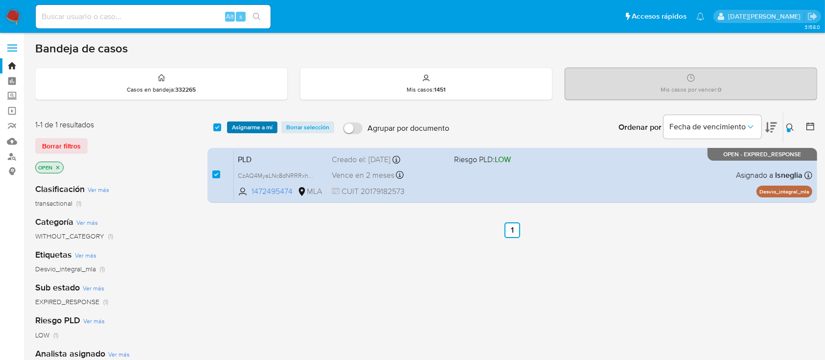
click at [254, 124] on span "Asignarme a mí" at bounding box center [252, 127] width 41 height 10
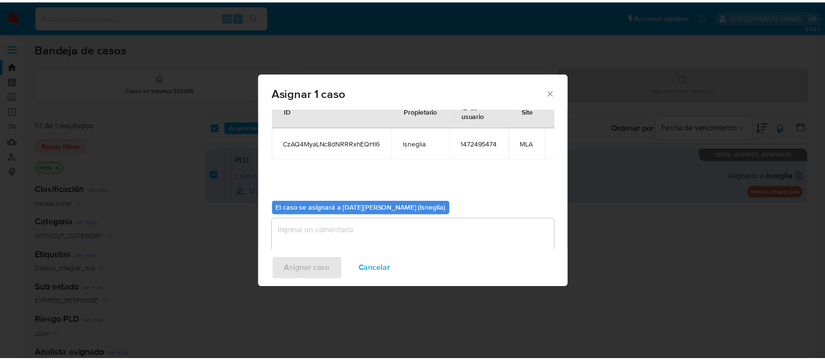
scroll to position [50, 0]
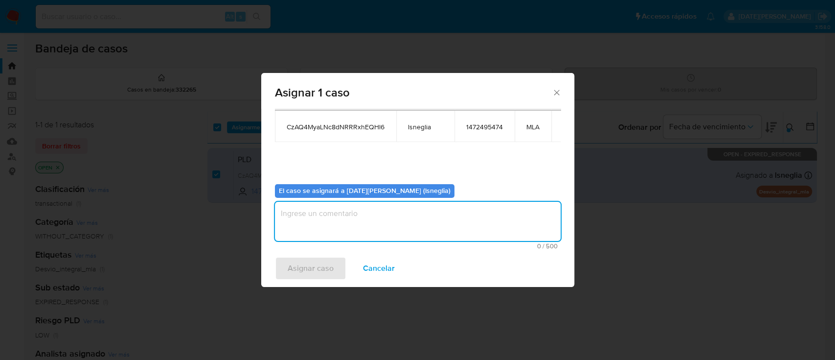
click at [435, 220] on textarea "assign-modal" at bounding box center [418, 221] width 286 height 39
type textarea "."
click at [313, 266] on span "Asignar caso" at bounding box center [311, 268] width 46 height 22
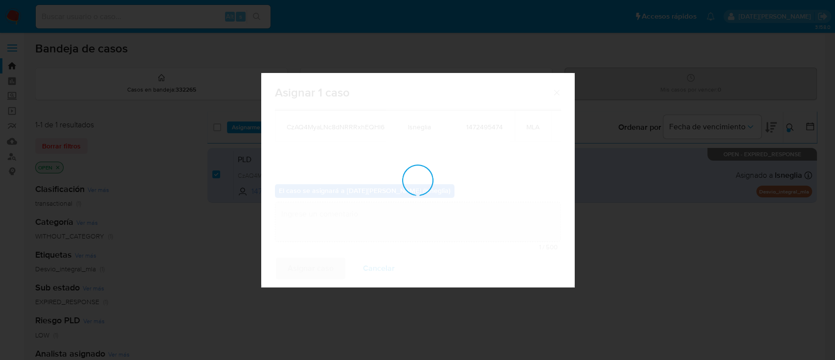
checkbox input "false"
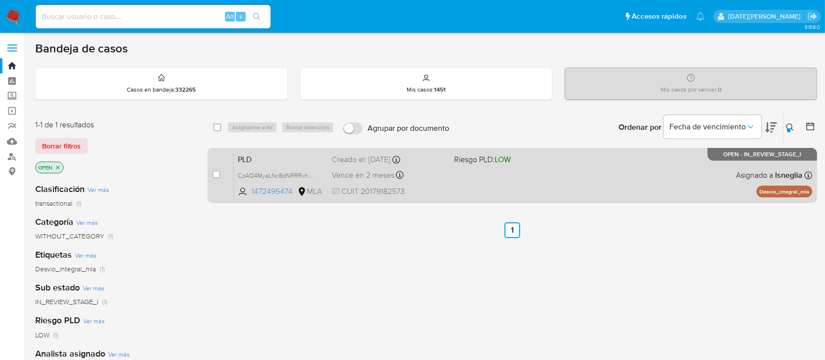
click at [288, 150] on div "PLD CzAQ4MyaLNc8dNRRRxhEQHl6 1472495474 MLA Riesgo PLD: LOW Creado el: [DATE] C…" at bounding box center [523, 174] width 578 height 49
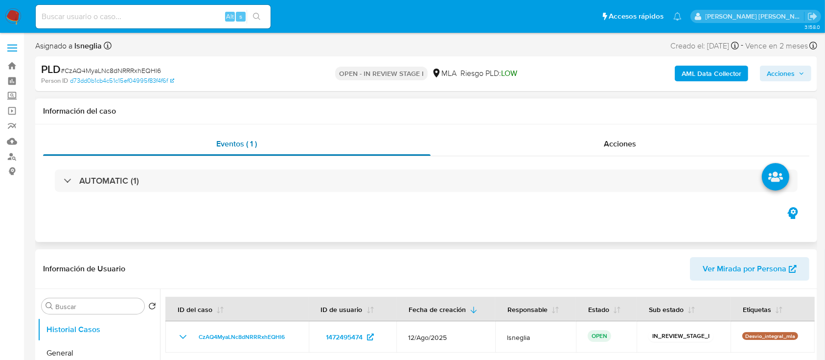
select select "10"
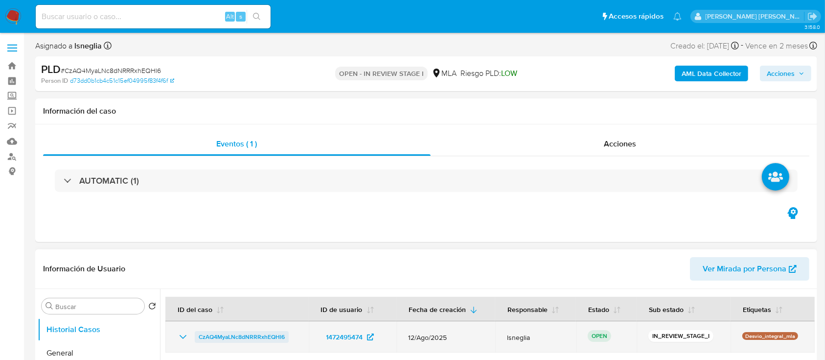
click at [263, 335] on span "CzAQ4MyaLNc8dNRRRxhEQHl6" at bounding box center [242, 337] width 86 height 12
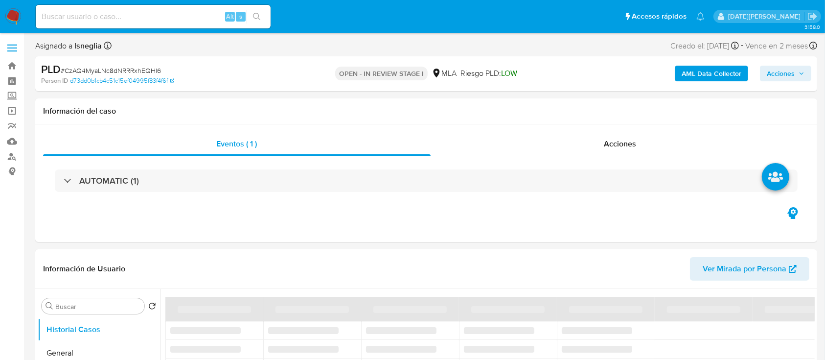
select select "10"
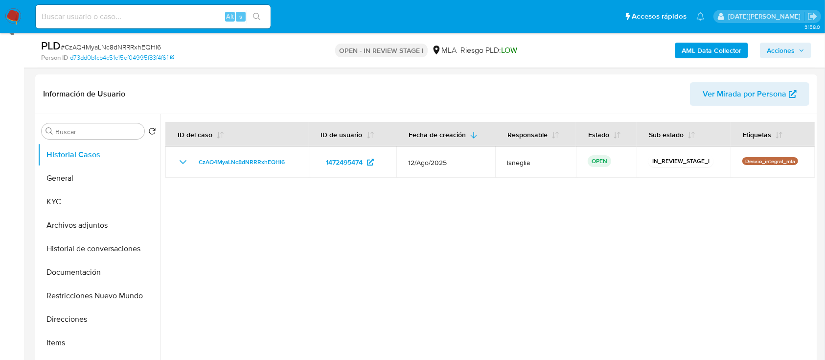
scroll to position [326, 0]
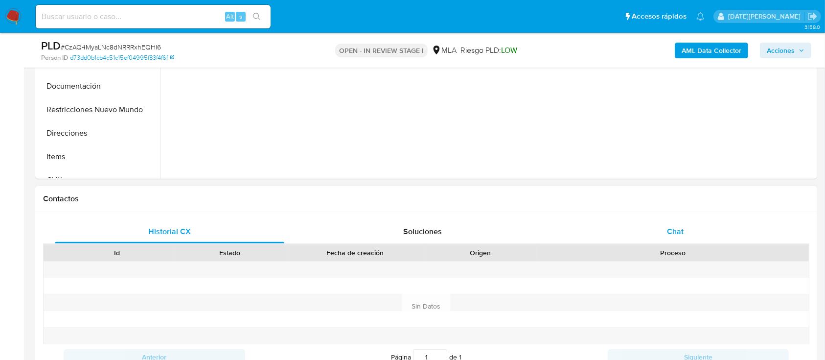
click at [683, 222] on div "Chat" at bounding box center [676, 231] width 230 height 23
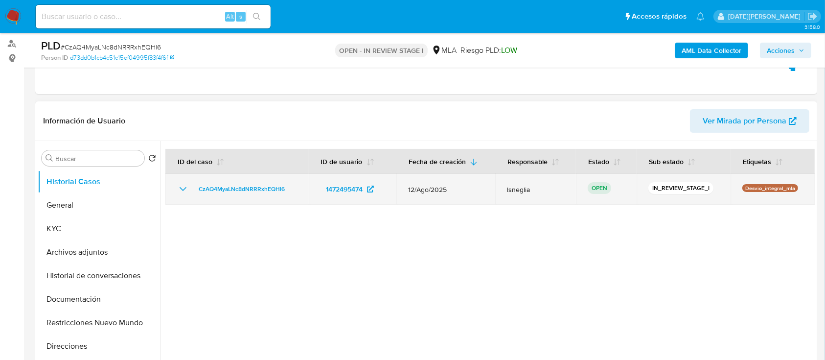
scroll to position [130, 0]
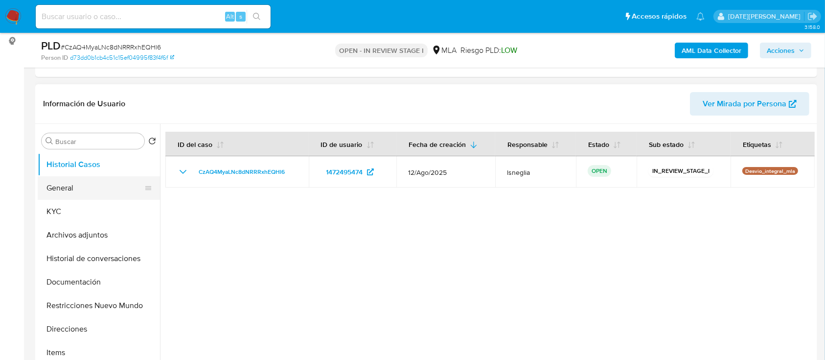
click at [83, 194] on button "General" at bounding box center [95, 187] width 115 height 23
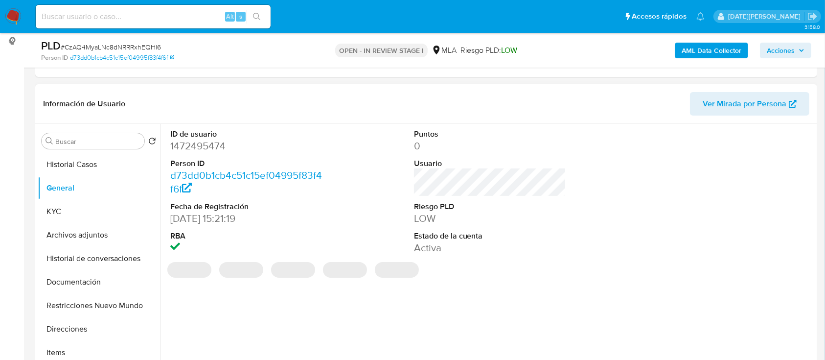
click at [197, 147] on dd "1472495474" at bounding box center [246, 146] width 153 height 14
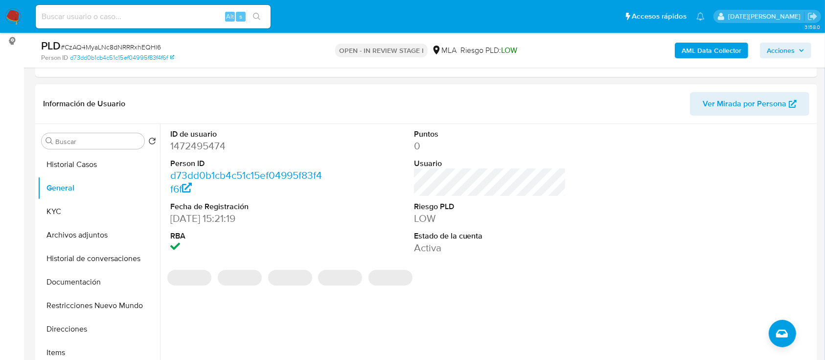
click at [197, 147] on dd "1472495474" at bounding box center [246, 146] width 153 height 14
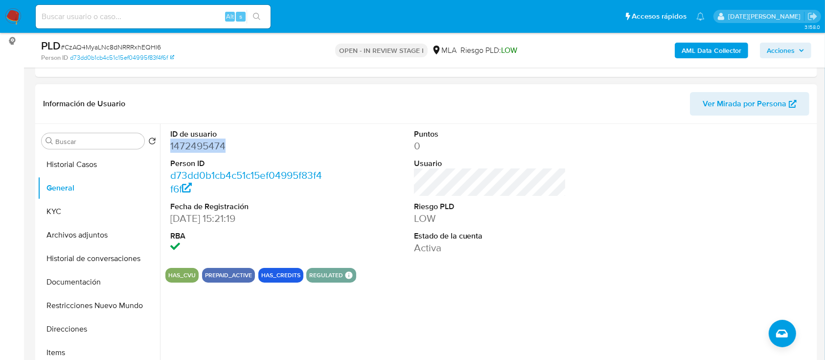
copy dd "1472495474"
click at [188, 143] on dd "1472495474" at bounding box center [246, 146] width 153 height 14
copy dd "1472495474"
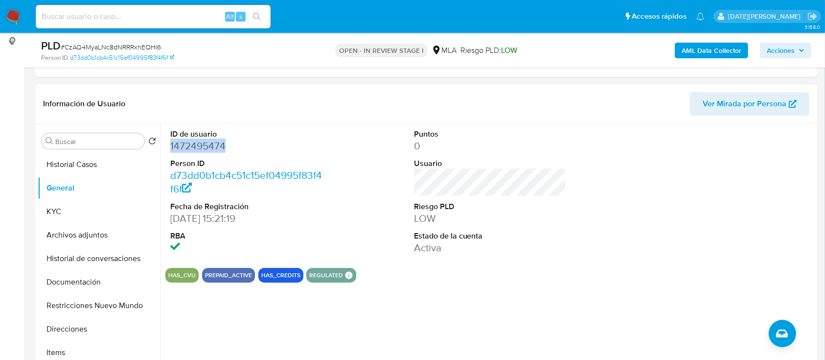
copy dd "1472495474"
click at [553, 252] on dd "Activa" at bounding box center [490, 248] width 153 height 14
click at [213, 148] on dd "1472495474" at bounding box center [246, 146] width 153 height 14
copy dd "1472495474"
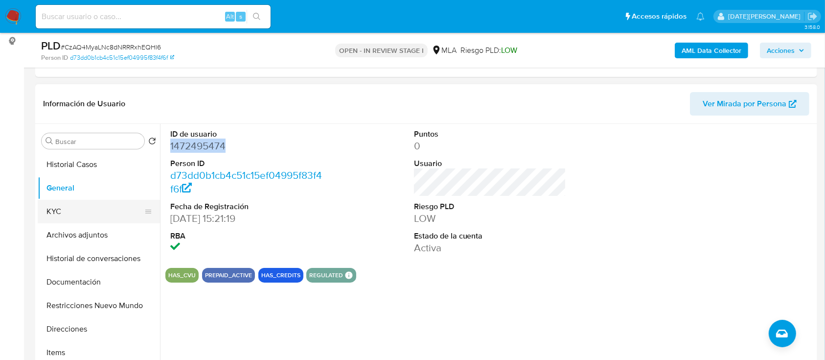
click at [87, 206] on button "KYC" at bounding box center [95, 211] width 115 height 23
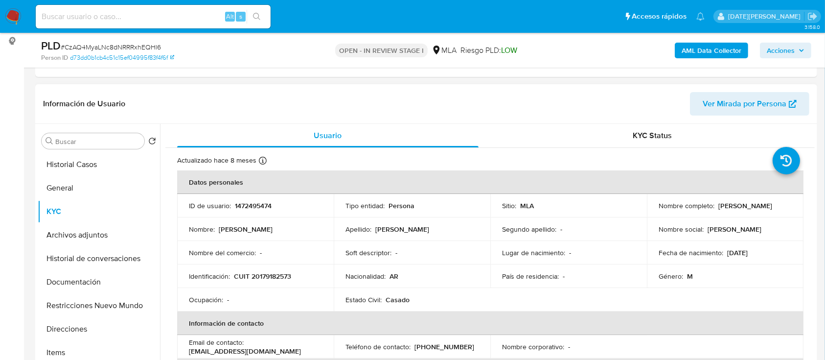
drag, startPoint x: 656, startPoint y: 210, endPoint x: 737, endPoint y: 210, distance: 80.7
click at [737, 210] on div "Nombre completo : Jorge Eduardo Gonzalez" at bounding box center [725, 205] width 133 height 9
copy p "Jorge Eduardo Gonzalez"
drag, startPoint x: 234, startPoint y: 275, endPoint x: 308, endPoint y: 273, distance: 74.4
click at [312, 275] on div "Identificación : CUIT 20179182573" at bounding box center [255, 276] width 133 height 9
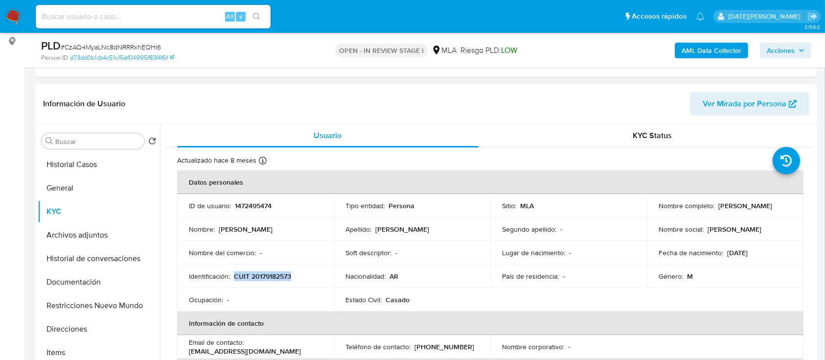
copy p "CUIT 20179182573"
click at [76, 323] on button "Direcciones" at bounding box center [95, 328] width 115 height 23
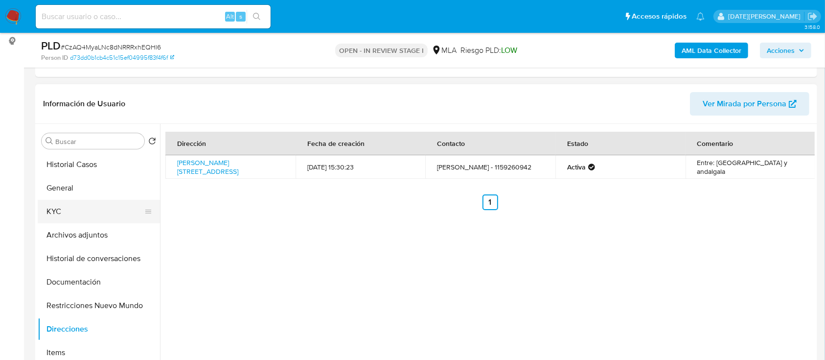
click at [111, 218] on button "KYC" at bounding box center [95, 211] width 115 height 23
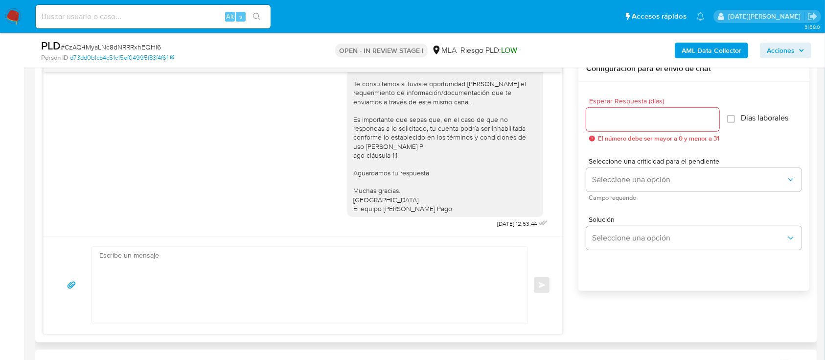
scroll to position [457, 0]
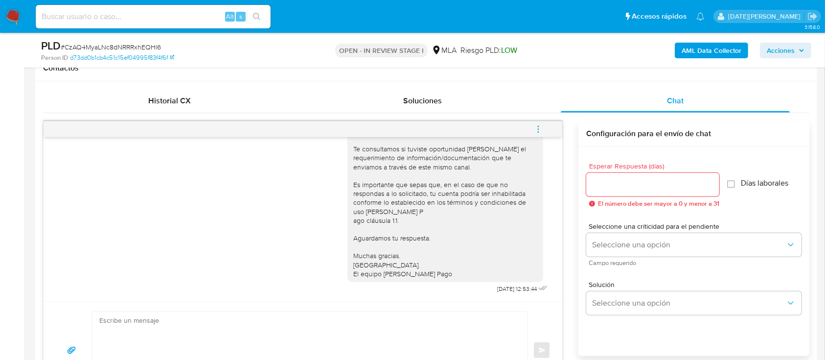
click at [662, 192] on div at bounding box center [652, 184] width 133 height 23
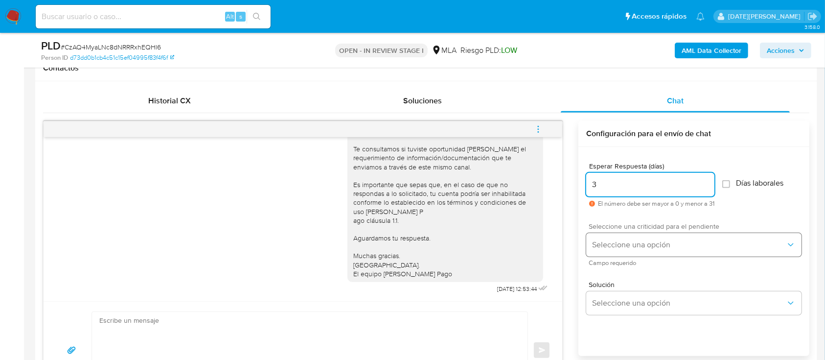
type input "3"
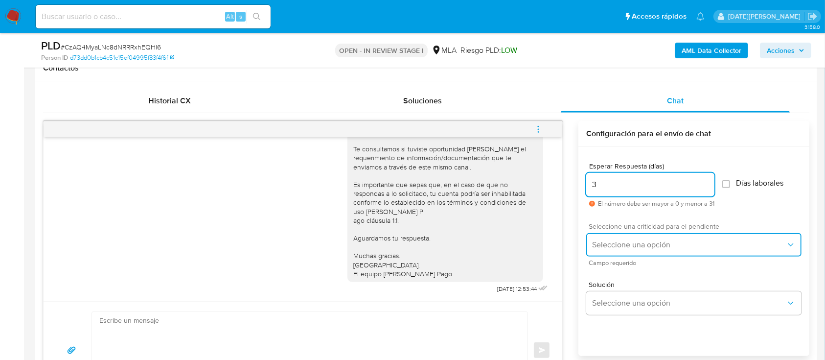
click at [652, 240] on span "Seleccione una opción" at bounding box center [689, 245] width 194 height 10
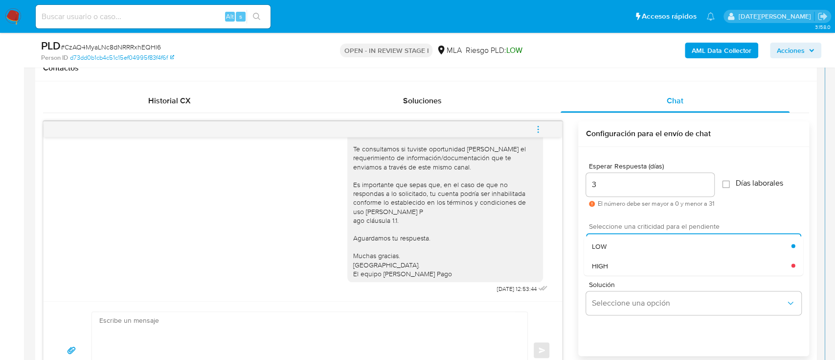
drag, startPoint x: 637, startPoint y: 268, endPoint x: 625, endPoint y: 264, distance: 12.5
click at [637, 268] on div "HIGH" at bounding box center [692, 265] width 200 height 20
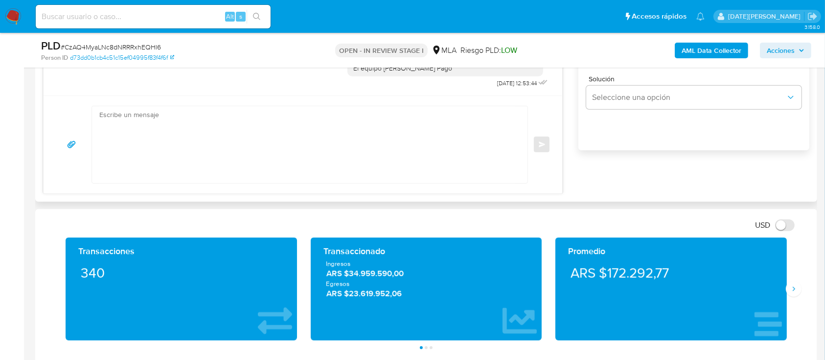
scroll to position [587, 0]
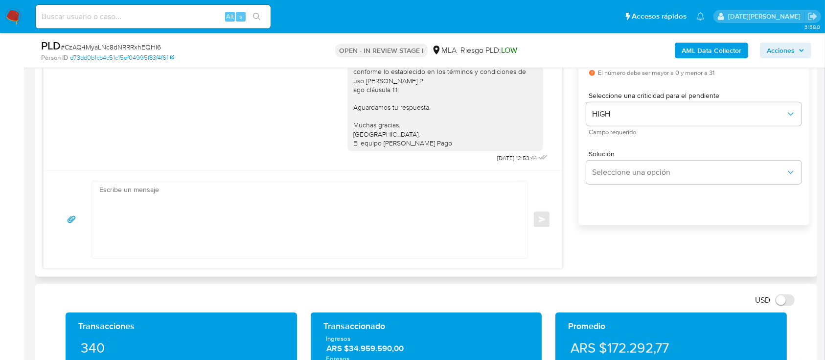
click at [360, 212] on textarea at bounding box center [307, 219] width 416 height 77
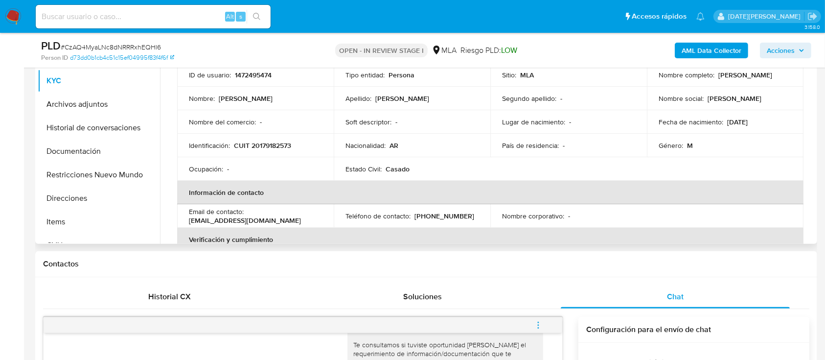
scroll to position [130, 0]
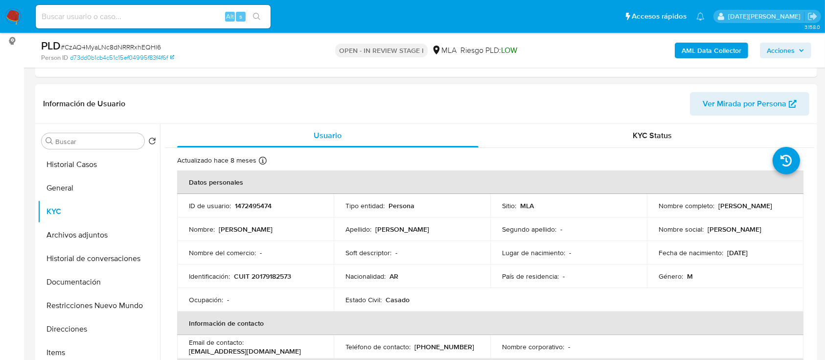
drag, startPoint x: 655, startPoint y: 209, endPoint x: 740, endPoint y: 210, distance: 85.2
click at [740, 210] on div "Nombre completo : Jorge Eduardo Gonzalez" at bounding box center [725, 205] width 133 height 9
copy p "Jorge Eduardo Gonzalez"
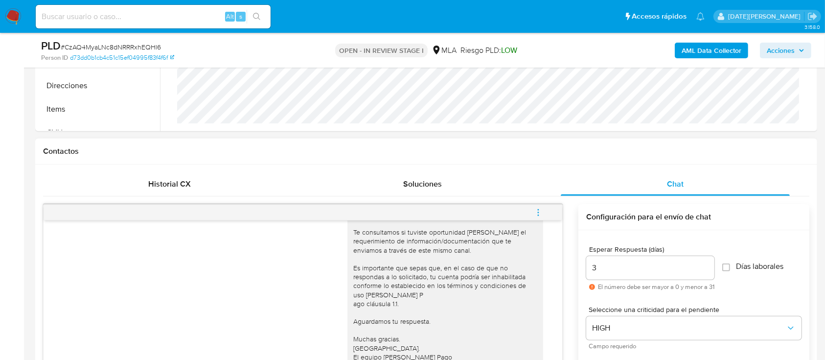
scroll to position [457, 0]
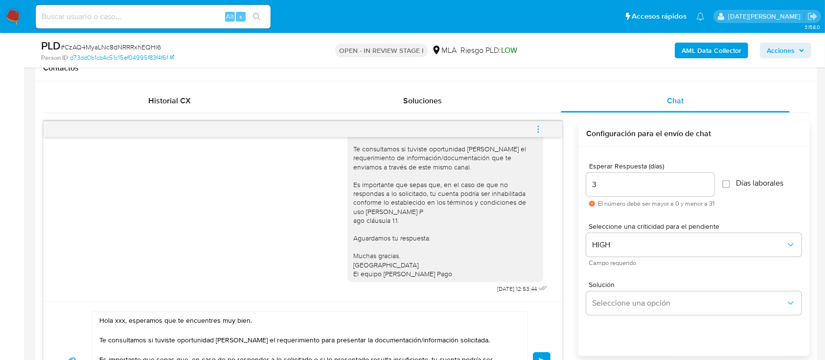
click at [117, 317] on textarea "Hola xxx, esperamos que te encuentres muy bien. Te consultamos si tuviste oport…" at bounding box center [307, 361] width 416 height 98
paste textarea "Jorge Eduardo Gonzalez"
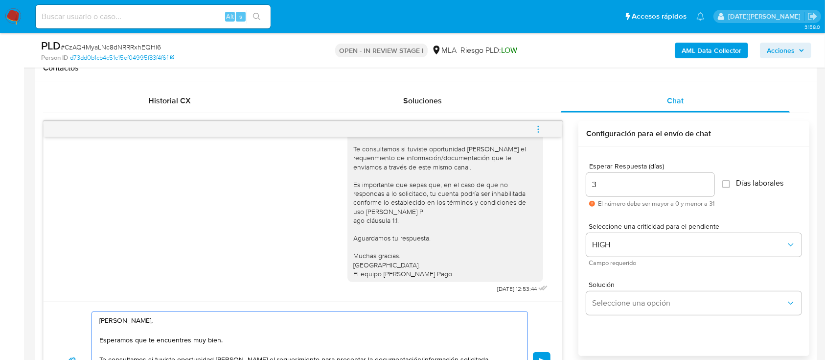
click at [251, 336] on textarea "Hola Jorge Eduardo Gonzalez, Esperamos que te encuentres muy bien. Te consultam…" at bounding box center [307, 361] width 416 height 98
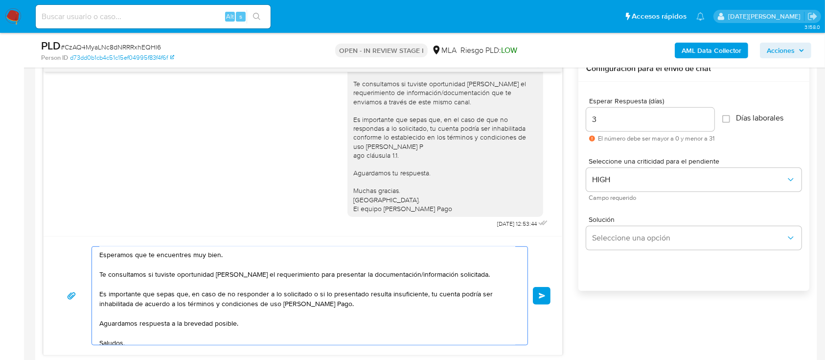
scroll to position [39, 0]
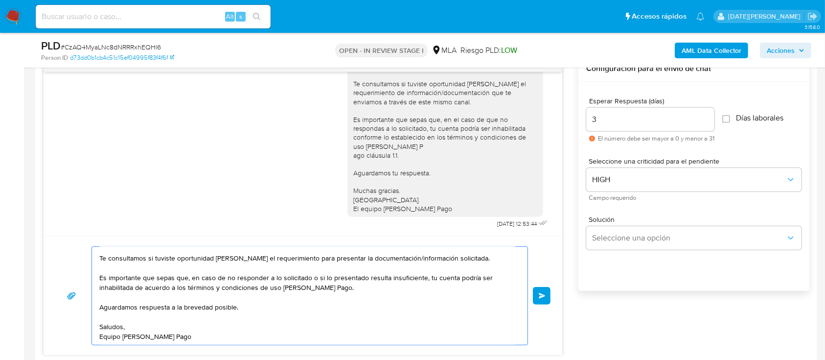
click at [465, 249] on textarea "Hola Jorge Eduardo Gonzalez, Esperamos que te encuentres muy bien. Te consultam…" at bounding box center [307, 296] width 416 height 98
click at [464, 257] on textarea "Hola Jorge Eduardo Gonzalez, Esperamos que te encuentres muy bien. Te consultam…" at bounding box center [307, 296] width 416 height 98
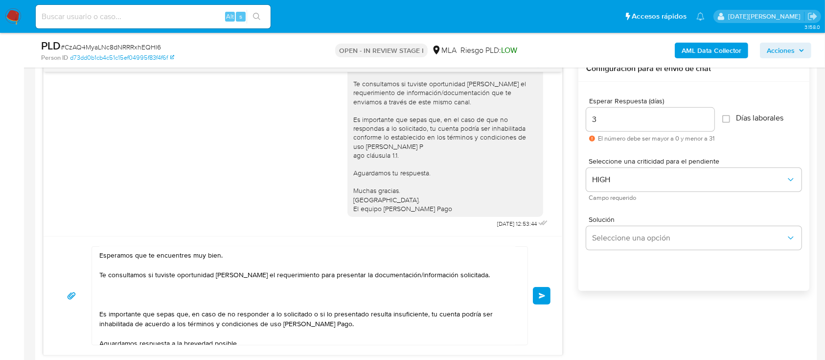
scroll to position [0, 0]
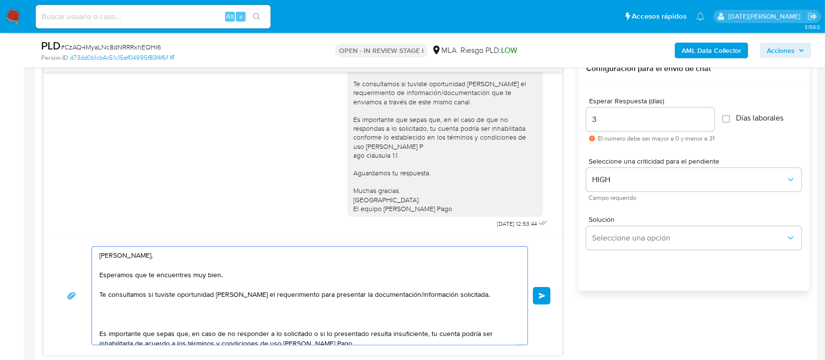
click at [161, 311] on textarea "Hola Jorge Eduardo Gonzalez, Esperamos que te encuentres muy bien. Te consultam…" at bounding box center [307, 296] width 416 height 98
click at [135, 317] on textarea "Hola Jorge Eduardo Gonzalez, Esperamos que te encuentres muy bien. Te consultam…" at bounding box center [307, 296] width 416 height 98
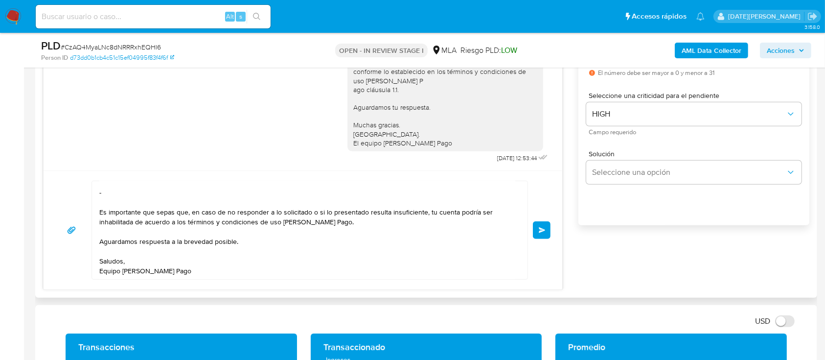
scroll to position [23, 0]
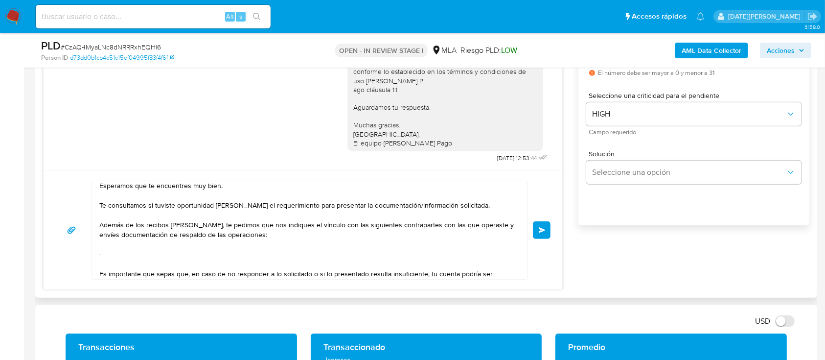
drag, startPoint x: 167, startPoint y: 257, endPoint x: 174, endPoint y: 253, distance: 7.7
click at [167, 256] on textarea "Hola Jorge Eduardo Gonzalez, Esperamos que te encuentres muy bien. Te consultam…" at bounding box center [307, 230] width 416 height 98
paste textarea "Iara Jana Ina Titunik Ghinassi"
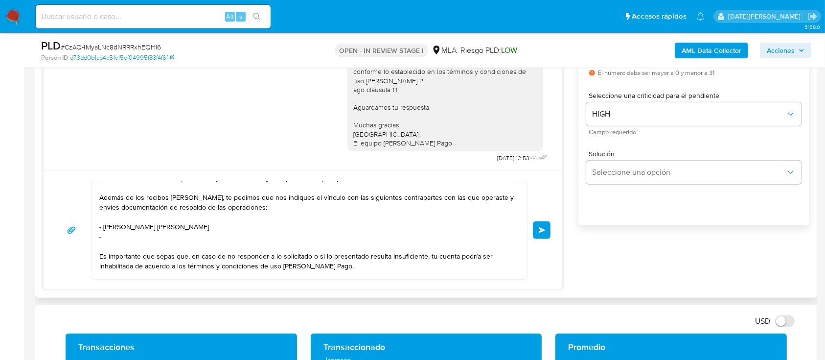
scroll to position [65, 0]
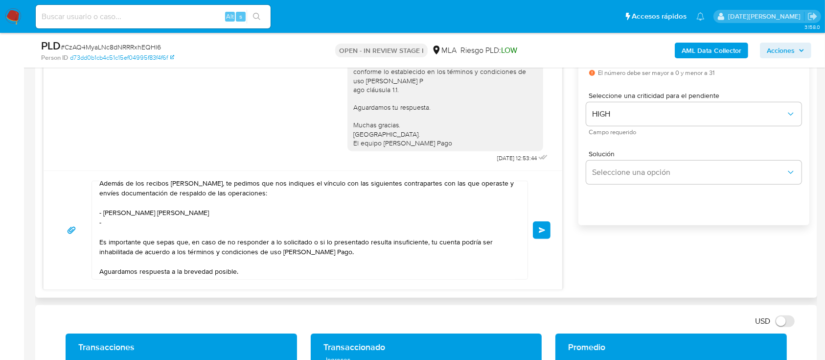
click at [143, 229] on textarea "Hola Jorge Eduardo Gonzalez, Esperamos que te encuentres muy bien. Te consultam…" at bounding box center [307, 230] width 416 height 98
click at [146, 221] on textarea "Hola Jorge Eduardo Gonzalez, Esperamos que te encuentres muy bien. Te consultam…" at bounding box center [307, 230] width 416 height 98
paste textarea "Maria del Carmen Pintos"
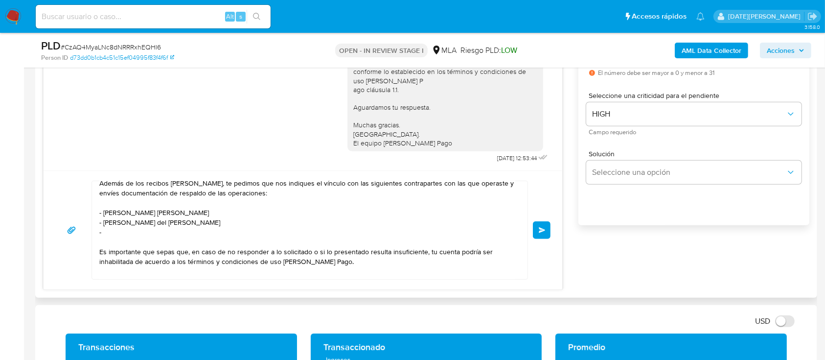
drag, startPoint x: 116, startPoint y: 238, endPoint x: 144, endPoint y: 226, distance: 30.5
click at [116, 238] on textarea "Hola Jorge Eduardo Gonzalez, Esperamos que te encuentres muy bien. Te consultam…" at bounding box center [307, 230] width 416 height 98
paste textarea "Braian Patricio Lugo"
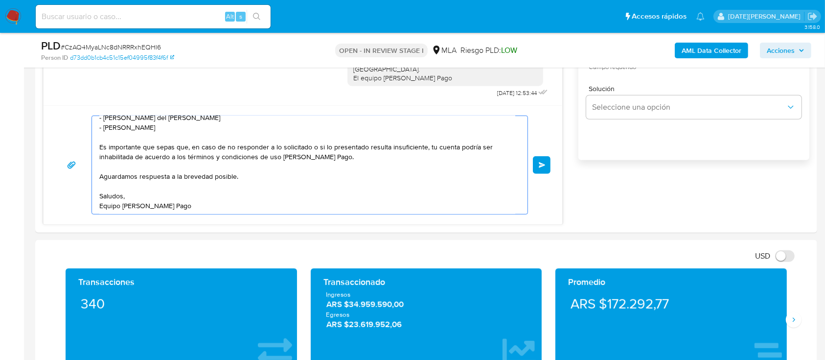
scroll to position [522, 0]
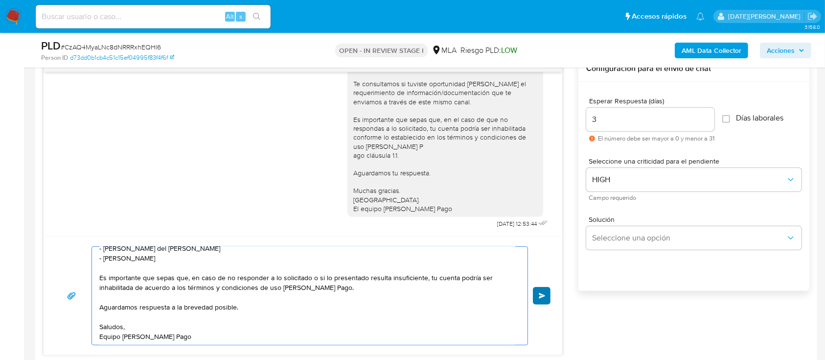
type textarea "Hola Jorge Eduardo Gonzalez, Esperamos que te encuentres muy bien. Te consultam…"
click at [545, 295] on span "Enviar" at bounding box center [542, 296] width 7 height 6
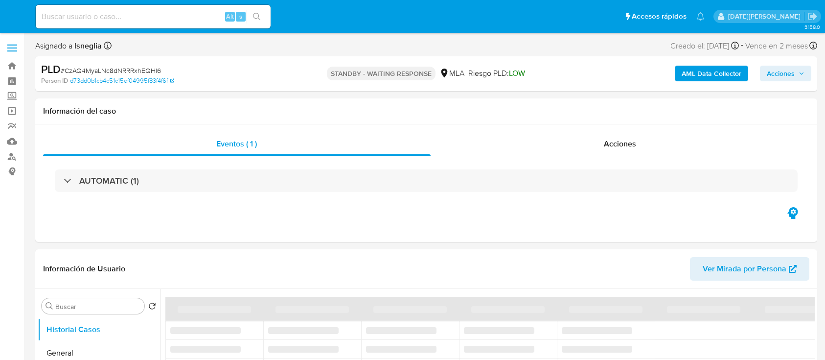
select select "10"
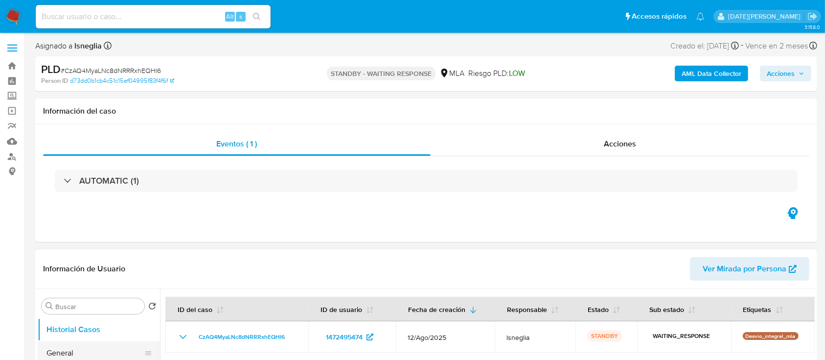
click at [63, 345] on button "General" at bounding box center [95, 352] width 115 height 23
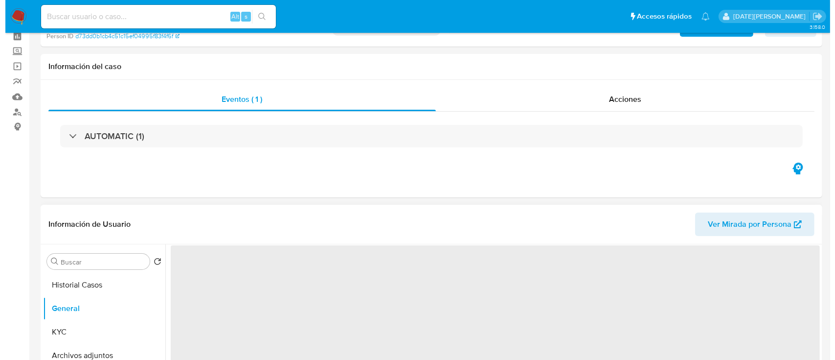
scroll to position [65, 0]
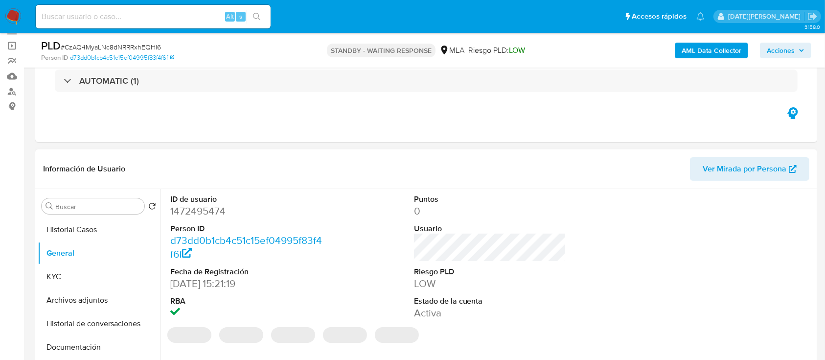
click at [212, 214] on dd "1472495474" at bounding box center [246, 211] width 153 height 14
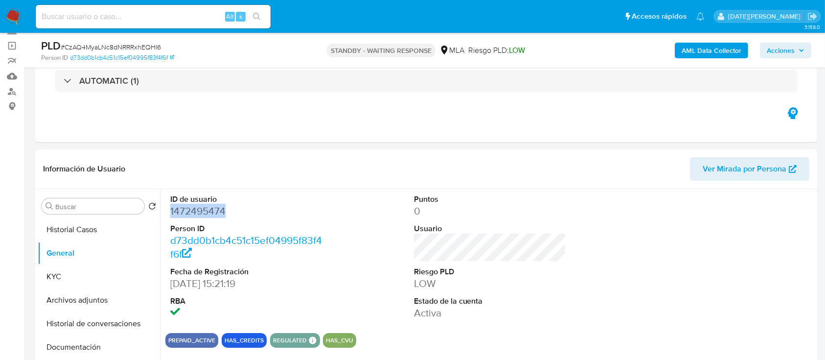
copy dd "1472495474"
click at [78, 275] on button "KYC" at bounding box center [95, 276] width 115 height 23
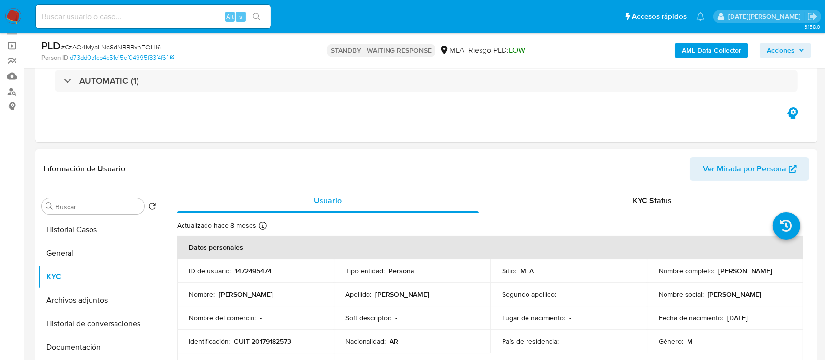
drag, startPoint x: 655, startPoint y: 276, endPoint x: 748, endPoint y: 276, distance: 92.5
click at [749, 275] on div "Nombre completo : Jorge Eduardo Gonzalez" at bounding box center [725, 270] width 133 height 9
copy p "Jorge Eduardo Gonzalez"
click at [698, 44] on b "AML Data Collector" at bounding box center [712, 51] width 60 height 16
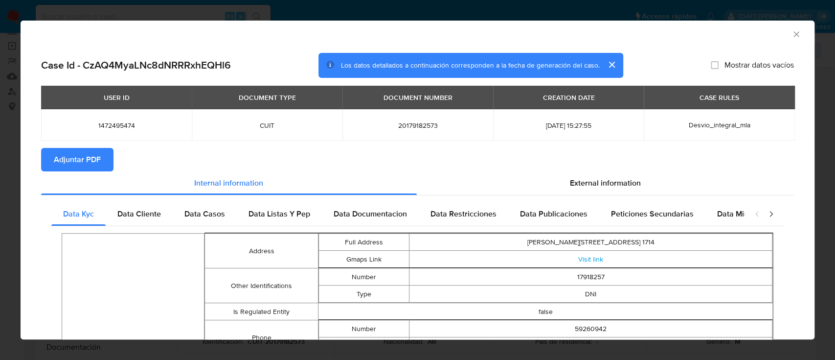
click at [86, 160] on span "Adjuntar PDF" at bounding box center [77, 160] width 47 height 22
click at [153, 217] on span "Data Cliente" at bounding box center [139, 213] width 44 height 11
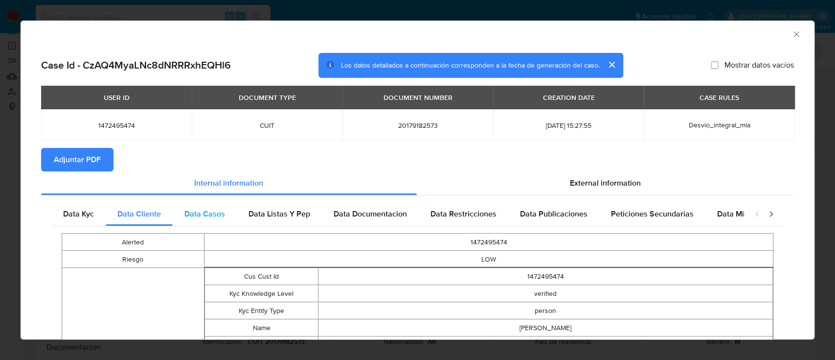
click at [194, 215] on span "Data Casos" at bounding box center [204, 213] width 41 height 11
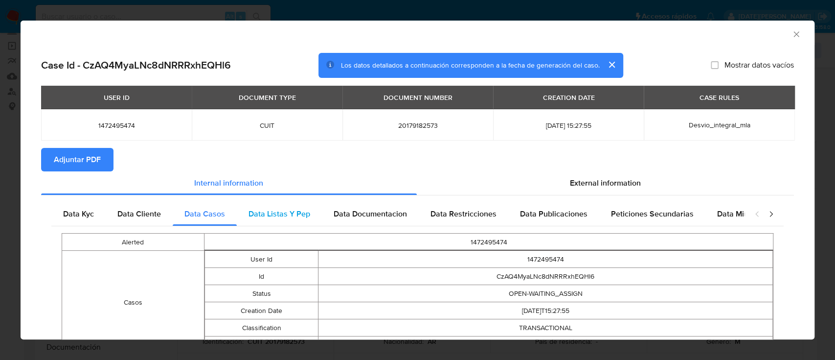
click at [283, 216] on span "Data Listas Y Pep" at bounding box center [280, 213] width 62 height 11
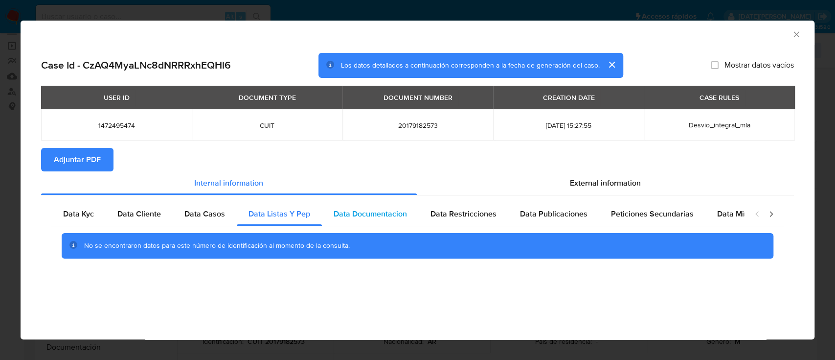
click at [365, 215] on span "Data Documentacion" at bounding box center [370, 213] width 73 height 11
click at [466, 214] on span "Data Restricciones" at bounding box center [464, 213] width 66 height 11
click at [572, 214] on span "Data Publicaciones" at bounding box center [554, 213] width 68 height 11
click at [671, 214] on span "Peticiones Secundarias" at bounding box center [652, 213] width 83 height 11
click at [769, 217] on icon "closure-recommendation-modal" at bounding box center [771, 214] width 10 height 10
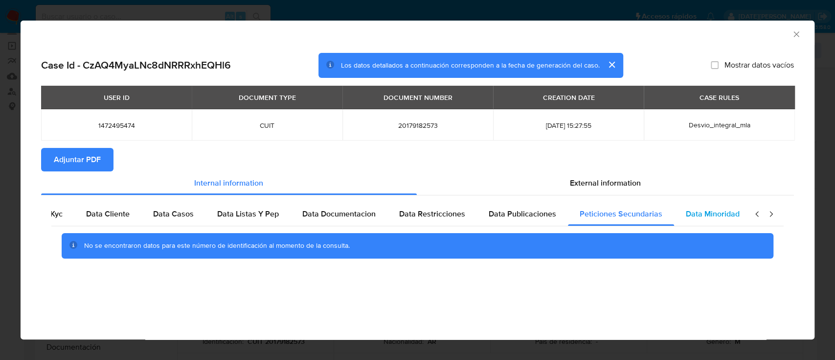
scroll to position [0, 33]
click at [733, 213] on span "Data Minoridad" at bounding box center [712, 213] width 54 height 11
click at [613, 178] on span "External information" at bounding box center [605, 182] width 71 height 11
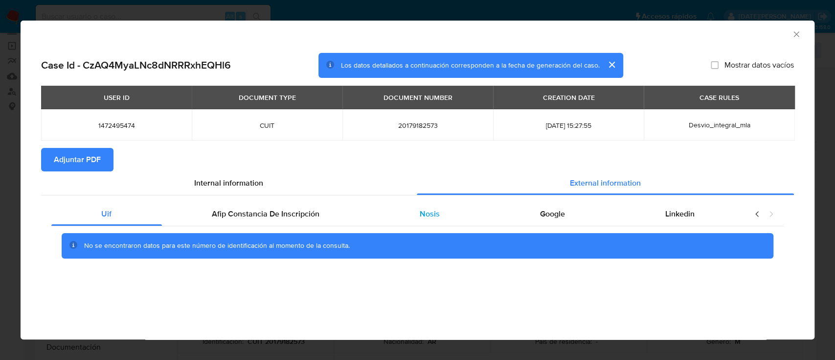
scroll to position [0, 0]
click at [276, 212] on span "Afip Constancia De Inscripción" at bounding box center [266, 213] width 108 height 11
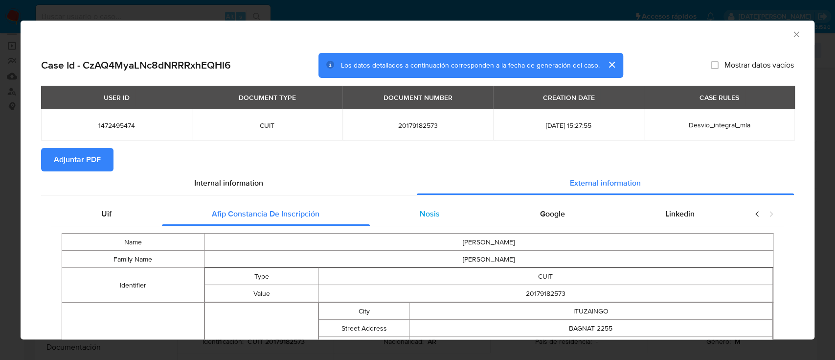
click at [393, 213] on div "Nosis" at bounding box center [430, 213] width 120 height 23
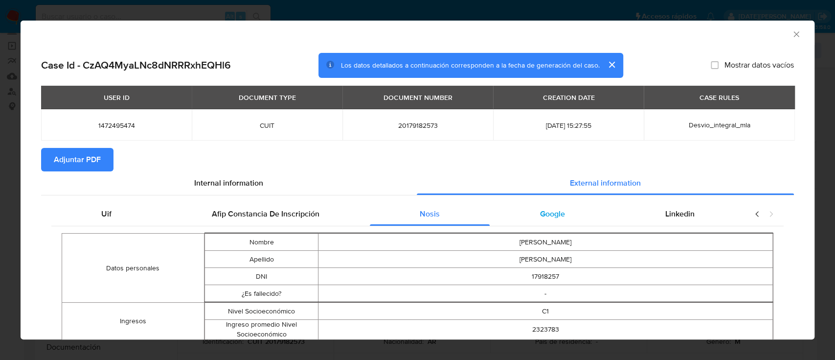
click at [551, 212] on span "Google" at bounding box center [552, 213] width 25 height 11
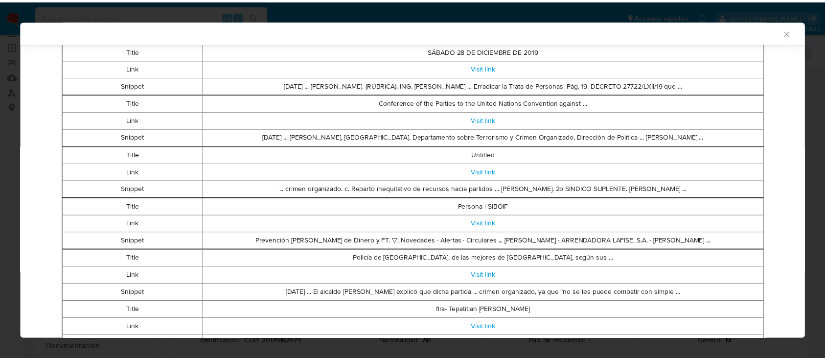
scroll to position [251, 0]
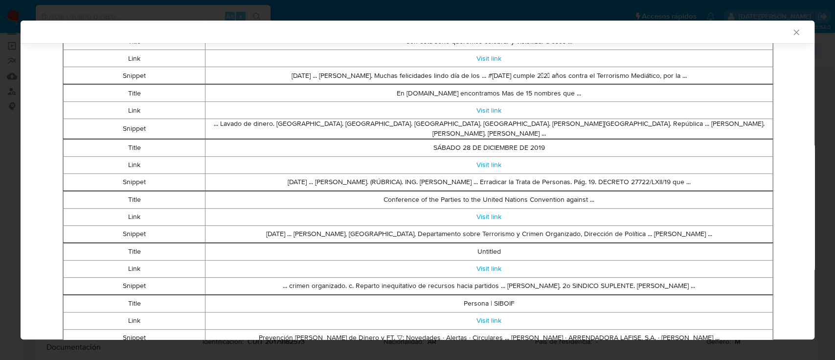
click at [792, 32] on icon "Cerrar ventana" at bounding box center [797, 32] width 10 height 10
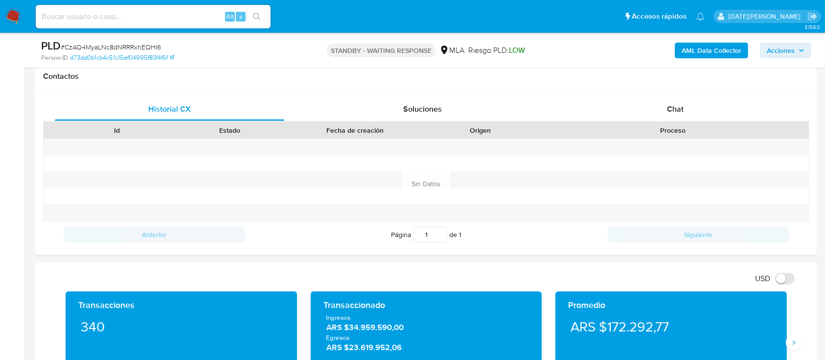
scroll to position [457, 0]
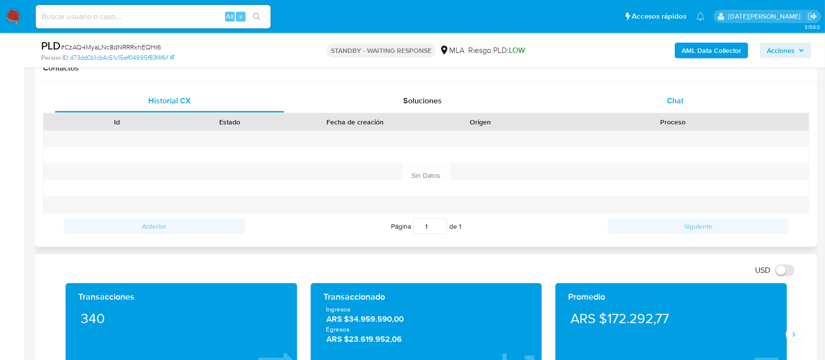
click at [687, 104] on div "Chat" at bounding box center [676, 100] width 230 height 23
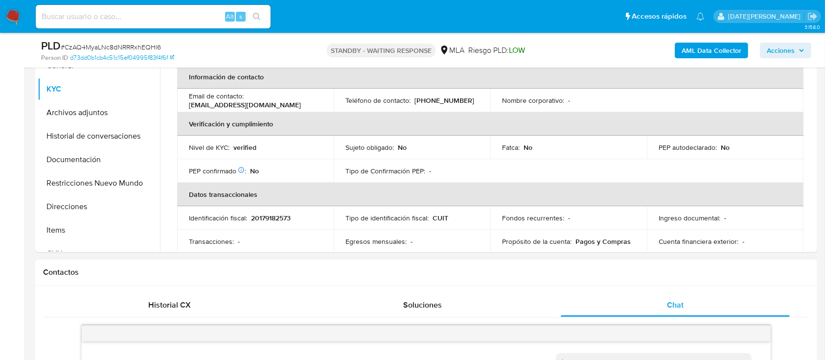
scroll to position [130, 0]
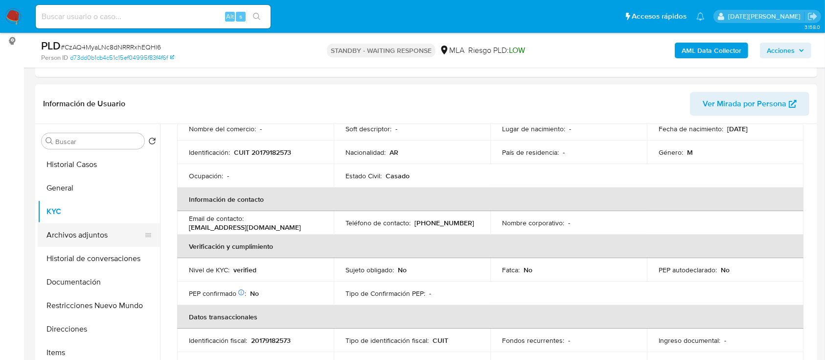
click at [96, 233] on button "Archivos adjuntos" at bounding box center [95, 234] width 115 height 23
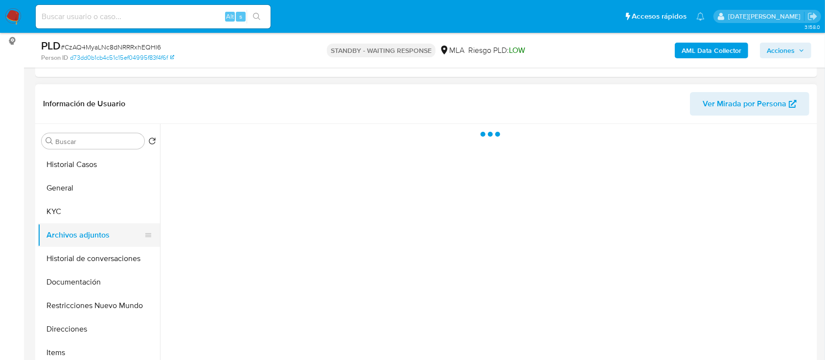
scroll to position [0, 0]
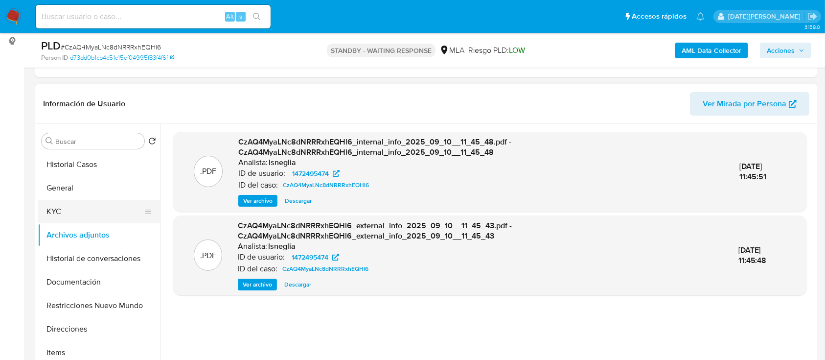
click at [78, 209] on button "KYC" at bounding box center [95, 211] width 115 height 23
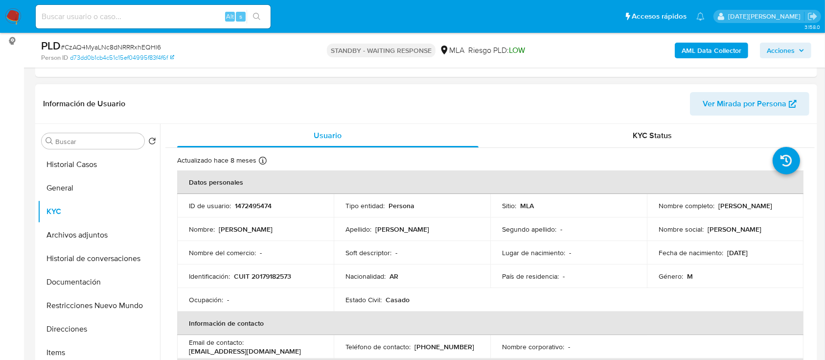
drag, startPoint x: 654, startPoint y: 210, endPoint x: 755, endPoint y: 210, distance: 100.3
click at [755, 210] on td "Nombre completo : Jorge Eduardo Gonzalez" at bounding box center [725, 205] width 157 height 23
copy p "Jorge Eduardo Gonzalez"
drag, startPoint x: 234, startPoint y: 276, endPoint x: 306, endPoint y: 274, distance: 72.0
click at [306, 274] on div "Identificación : CUIT 20179182573" at bounding box center [255, 276] width 133 height 9
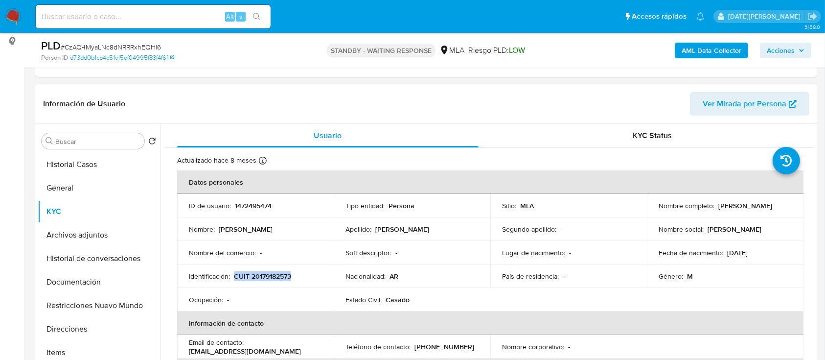
copy p "CUIT 20179182573"
click at [137, 20] on input at bounding box center [153, 16] width 235 height 13
paste input "ZFqfD1Hil8RxMMPXfak19D4W"
type input "ZFqfD1Hil8RxMMPXfak19D4W"
click at [261, 18] on button "search-icon" at bounding box center [257, 17] width 20 height 14
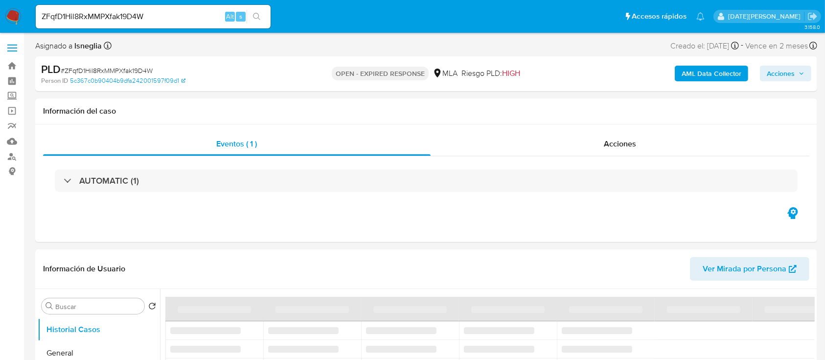
select select "10"
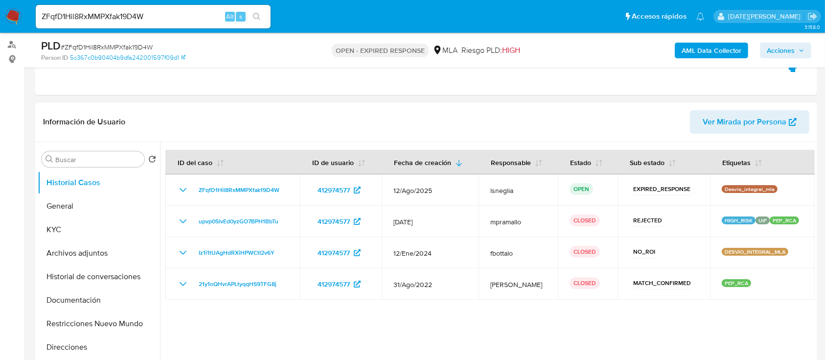
scroll to position [130, 0]
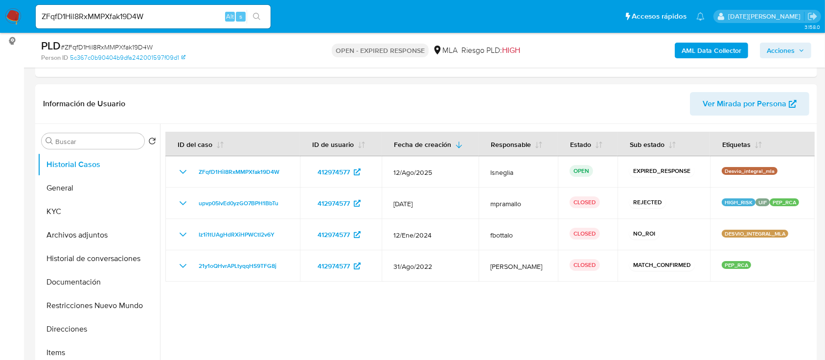
click at [135, 47] on span "# ZFqfD1Hil8RxMMPXfak19D4W" at bounding box center [107, 47] width 92 height 10
copy span "ZFqfD1Hil8RxMMPXfak19D4W"
click at [9, 17] on img at bounding box center [13, 16] width 17 height 17
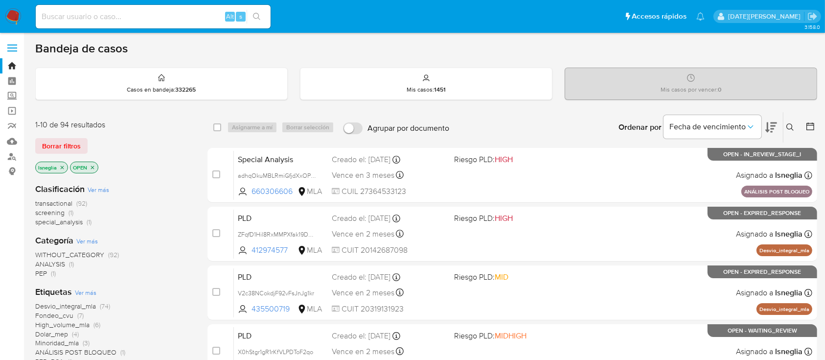
click at [792, 122] on button at bounding box center [791, 127] width 16 height 12
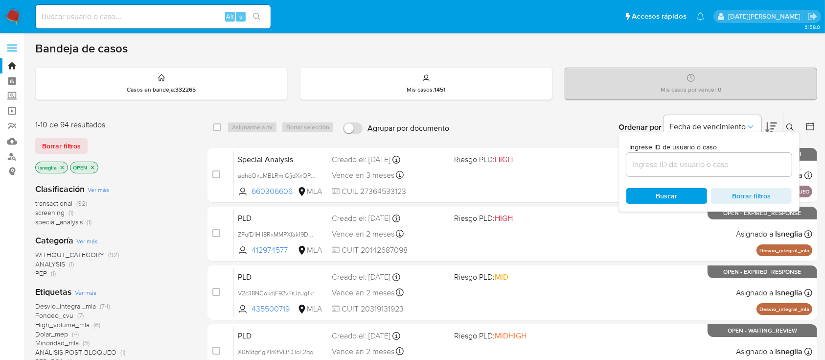
click at [679, 165] on input at bounding box center [708, 164] width 165 height 13
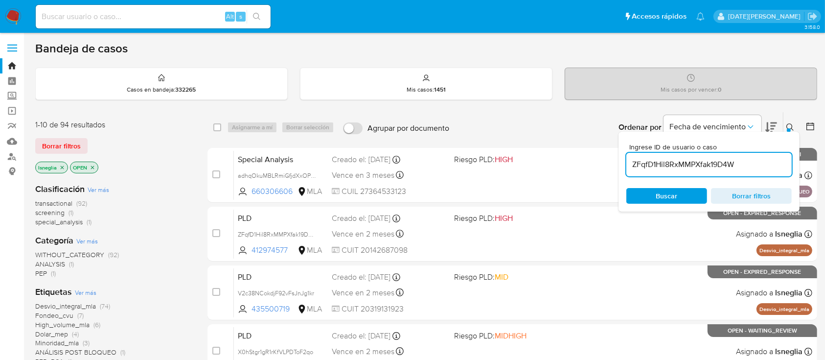
type input "ZFqfD1Hil8RxMMPXfak19D4W"
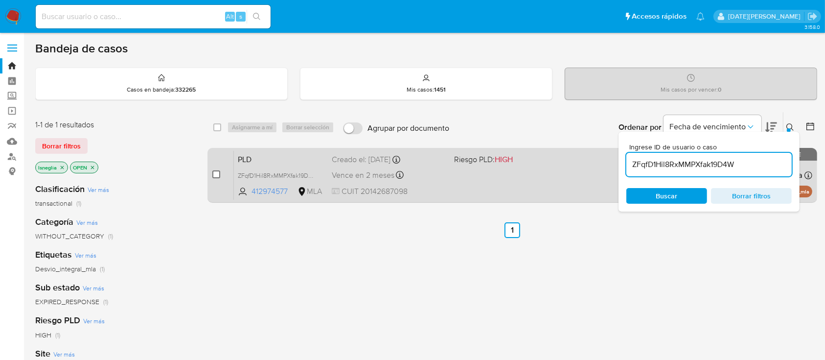
click at [215, 174] on input "checkbox" at bounding box center [216, 174] width 8 height 8
checkbox input "true"
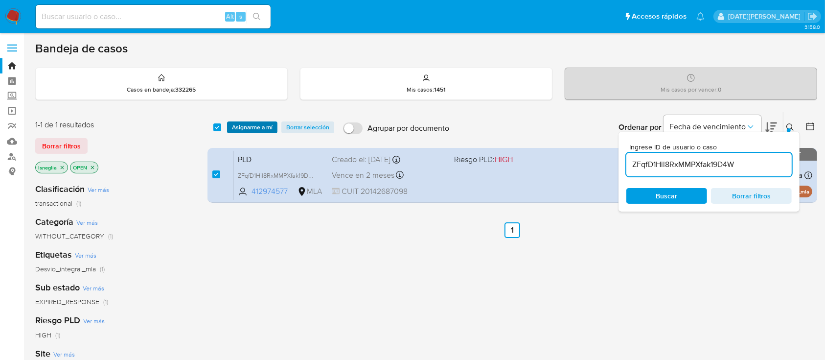
click at [264, 127] on span "Asignarme a mí" at bounding box center [252, 127] width 41 height 10
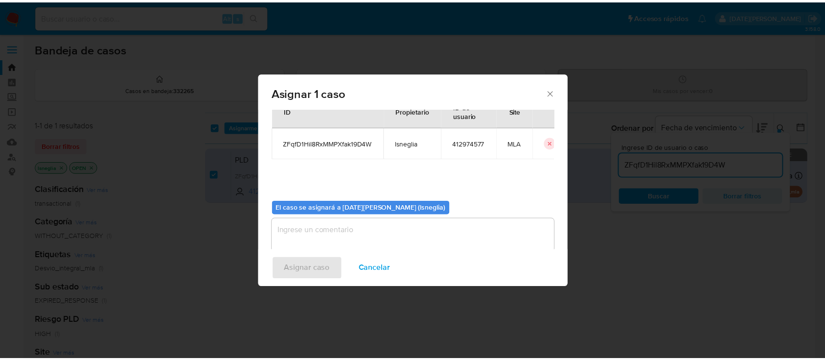
scroll to position [50, 0]
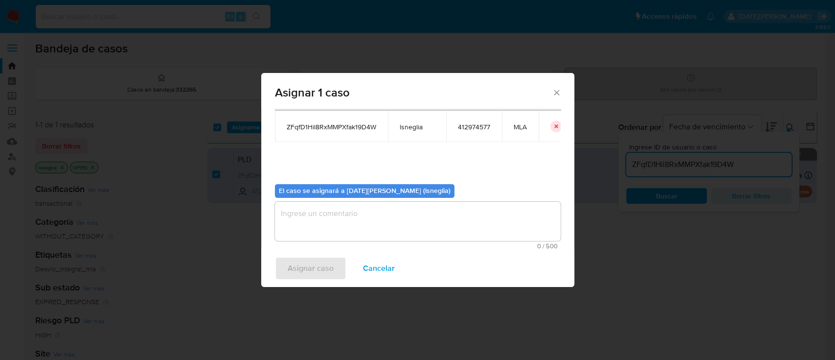
click at [364, 204] on textarea "assign-modal" at bounding box center [418, 221] width 286 height 39
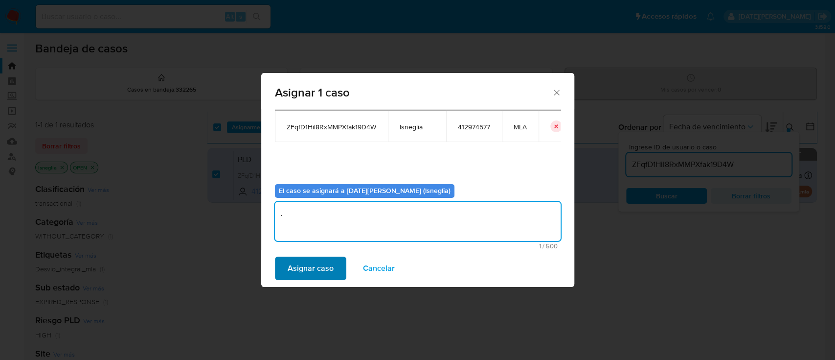
type textarea "."
click at [322, 268] on span "Asignar caso" at bounding box center [311, 268] width 46 height 22
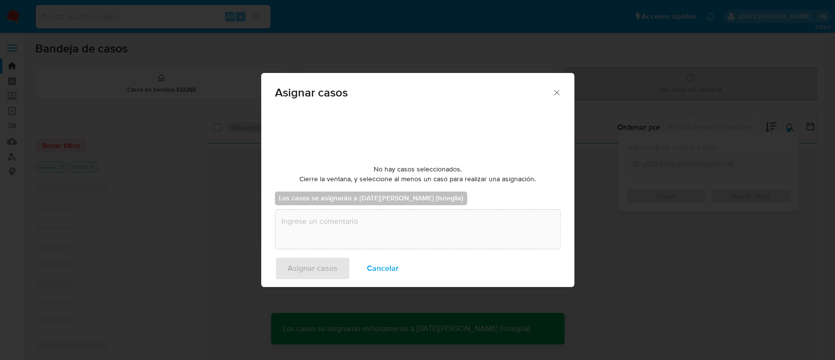
checkbox input "false"
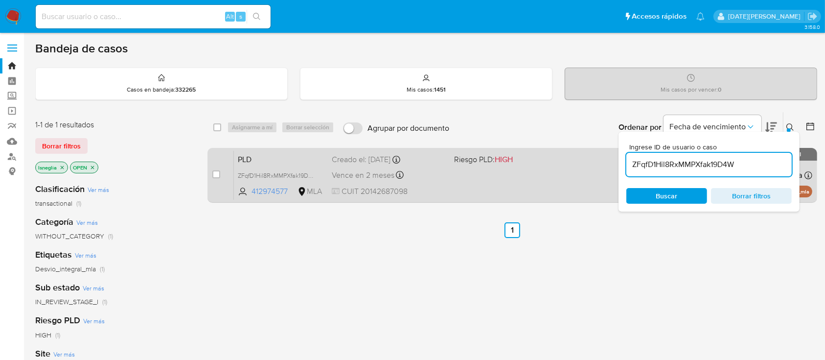
click at [286, 155] on span "PLD" at bounding box center [281, 158] width 86 height 13
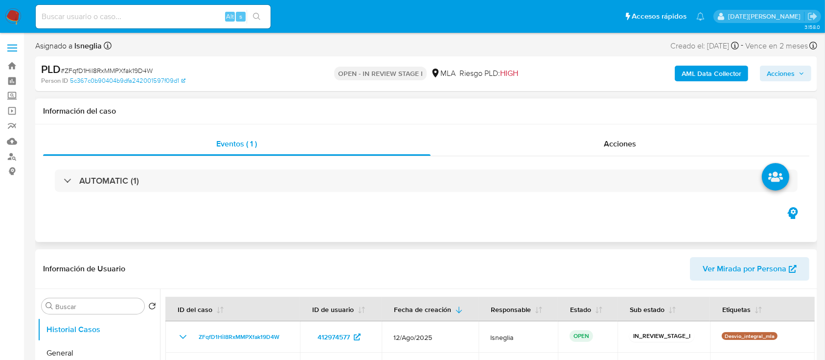
select select "10"
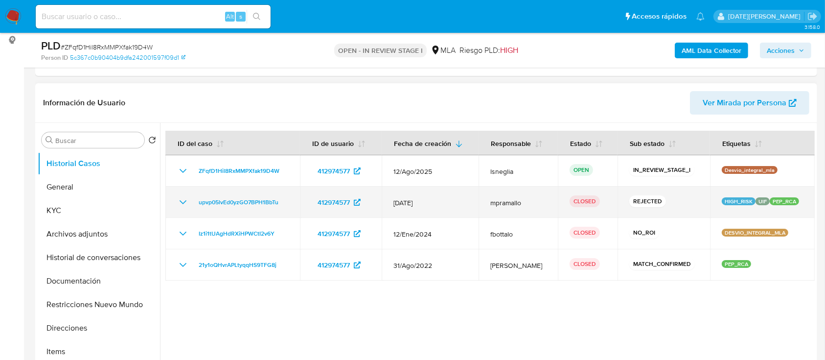
scroll to position [130, 0]
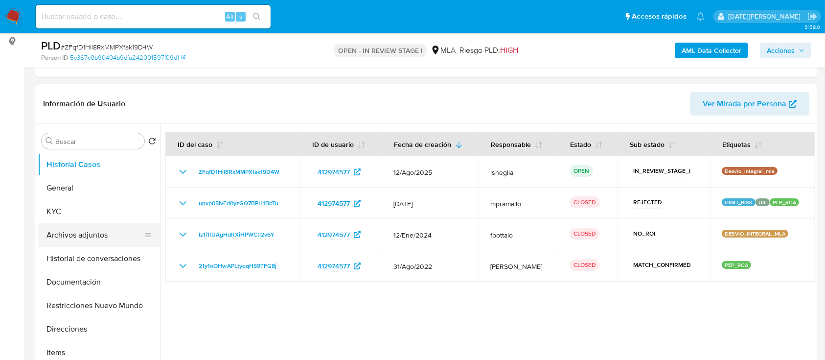
click at [94, 234] on button "Archivos adjuntos" at bounding box center [95, 234] width 115 height 23
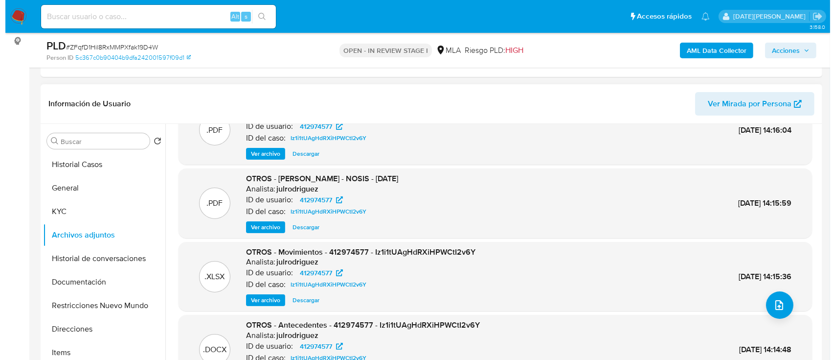
scroll to position [55, 0]
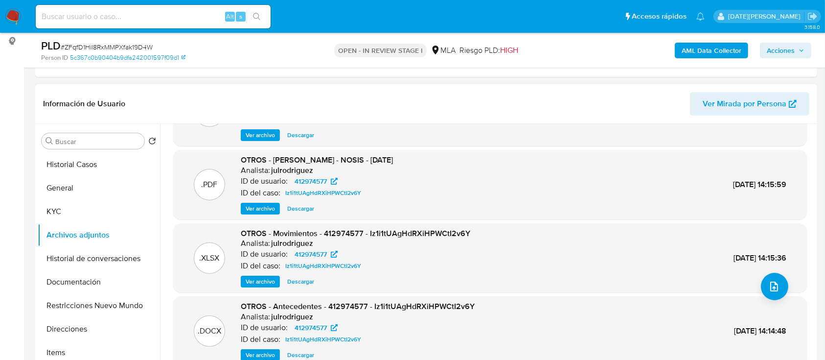
click at [262, 351] on span "Ver archivo" at bounding box center [260, 355] width 29 height 10
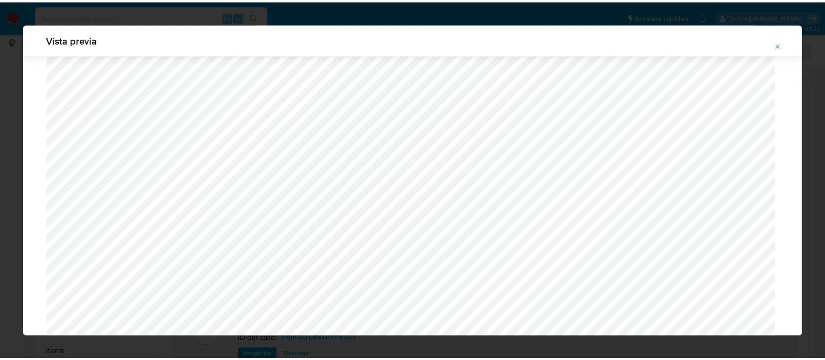
scroll to position [0, 0]
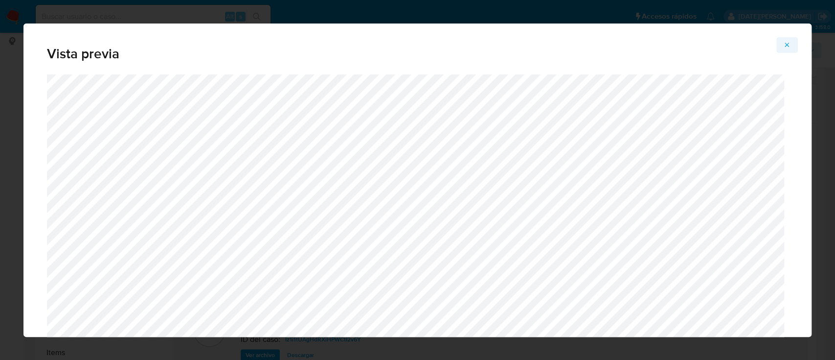
click at [789, 42] on icon "Attachment preview" at bounding box center [787, 45] width 8 height 8
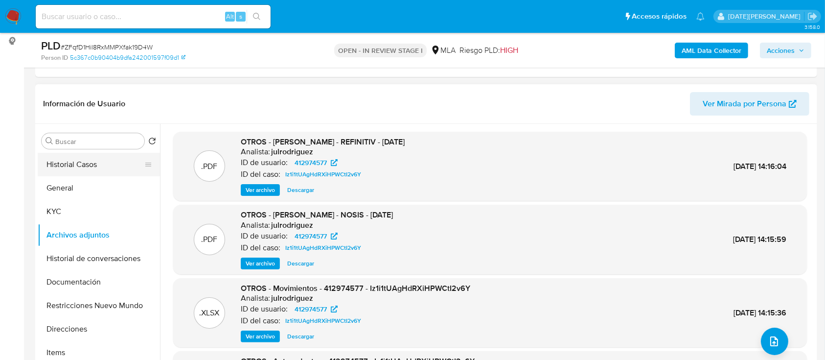
click at [98, 160] on button "Historial Casos" at bounding box center [95, 164] width 115 height 23
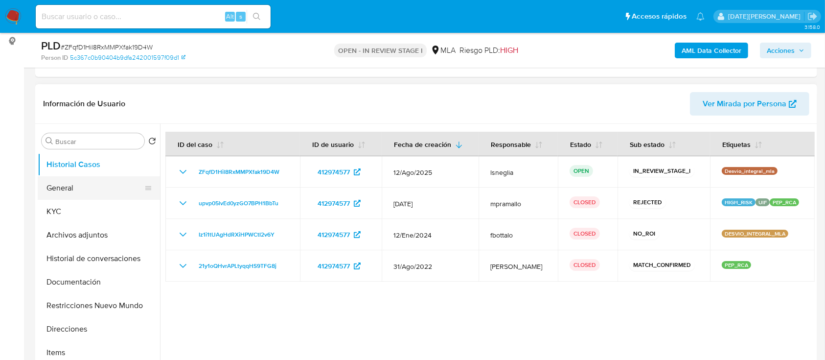
click at [128, 194] on button "General" at bounding box center [95, 187] width 115 height 23
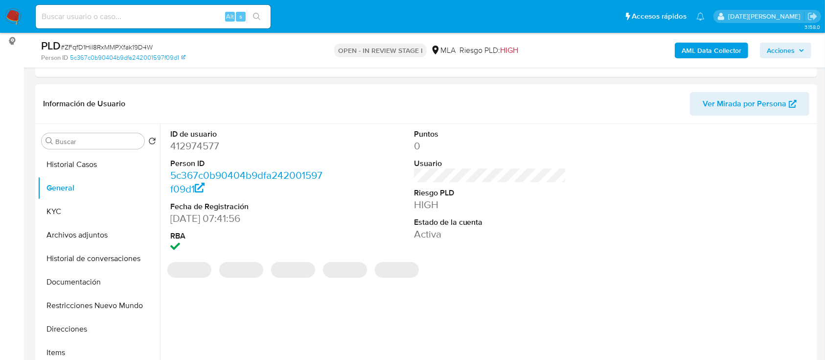
click at [189, 141] on dd "412974577" at bounding box center [246, 146] width 153 height 14
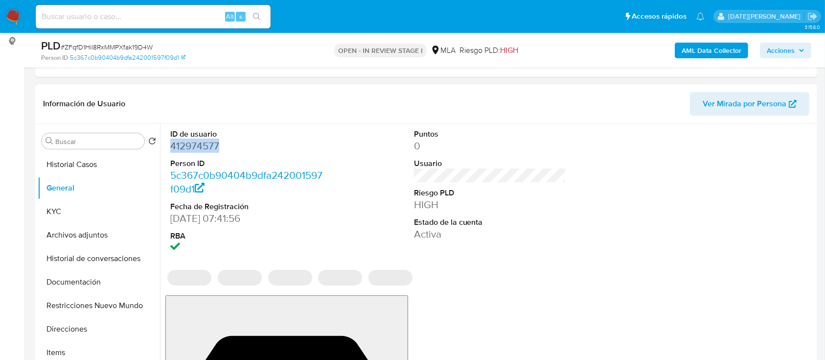
copy dd "412974577"
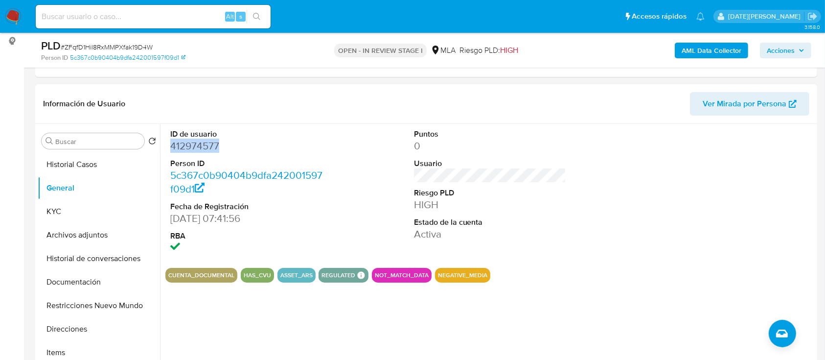
copy dd "412974577"
click at [86, 205] on button "KYC" at bounding box center [95, 211] width 115 height 23
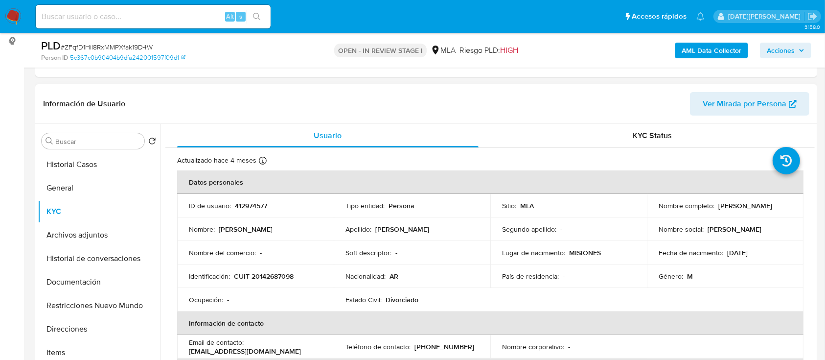
click at [718, 210] on p "[PERSON_NAME]" at bounding box center [745, 205] width 54 height 9
click at [719, 210] on p "[PERSON_NAME]" at bounding box center [745, 205] width 54 height 9
copy p "[PERSON_NAME]"
drag, startPoint x: 657, startPoint y: 208, endPoint x: 729, endPoint y: 208, distance: 71.4
click at [729, 208] on div "Nombre completo : [PERSON_NAME]" at bounding box center [725, 205] width 133 height 9
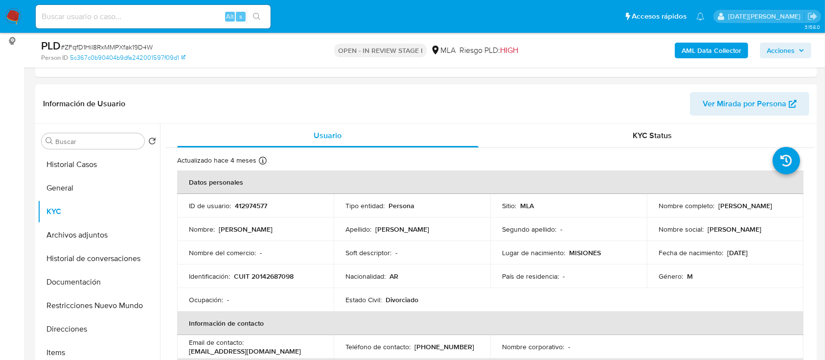
copy p "[PERSON_NAME]"
drag, startPoint x: 234, startPoint y: 275, endPoint x: 337, endPoint y: 277, distance: 102.8
click at [337, 277] on tr "Identificación : CUIT 20142687098 Nacionalidad : AR País de residencia : - Géne…" at bounding box center [490, 275] width 626 height 23
copy p "CUIT 20142687098"
click at [274, 274] on p "CUIT 20142687098" at bounding box center [264, 276] width 60 height 9
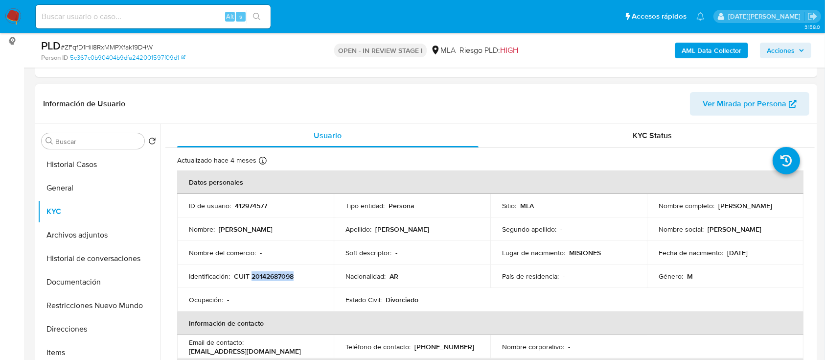
click at [275, 274] on p "CUIT 20142687098" at bounding box center [264, 276] width 60 height 9
click at [58, 184] on button "General" at bounding box center [95, 187] width 115 height 23
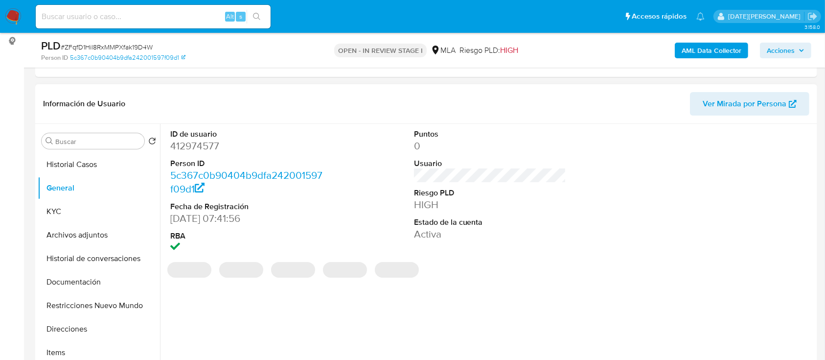
click at [198, 144] on dd "412974577" at bounding box center [246, 146] width 153 height 14
copy dd "412974577"
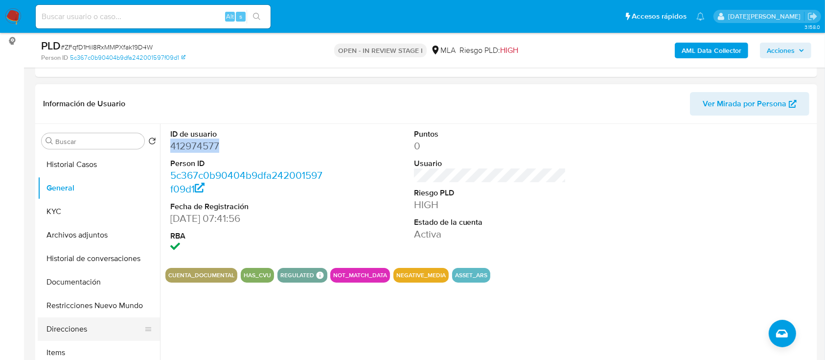
click at [73, 322] on button "Direcciones" at bounding box center [95, 328] width 115 height 23
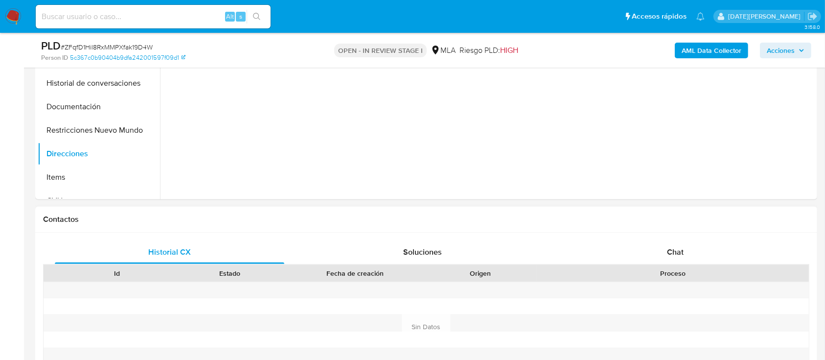
scroll to position [326, 0]
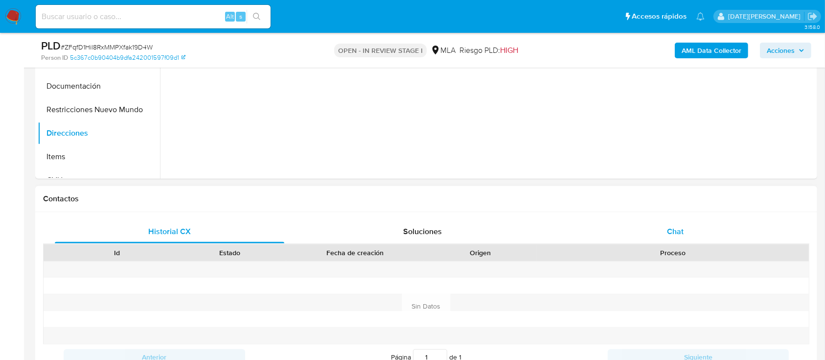
click at [665, 227] on div "Chat" at bounding box center [676, 231] width 230 height 23
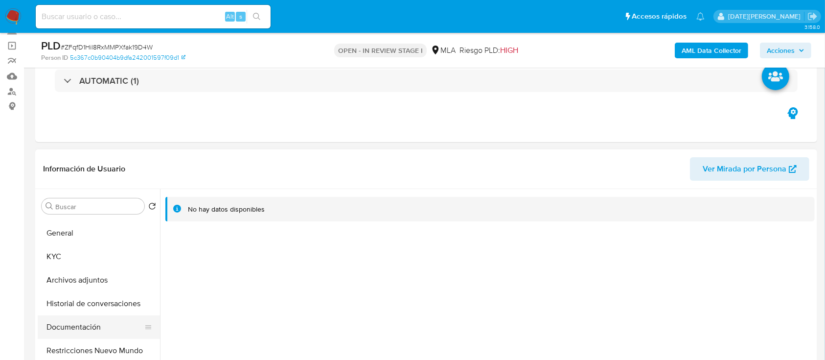
scroll to position [0, 0]
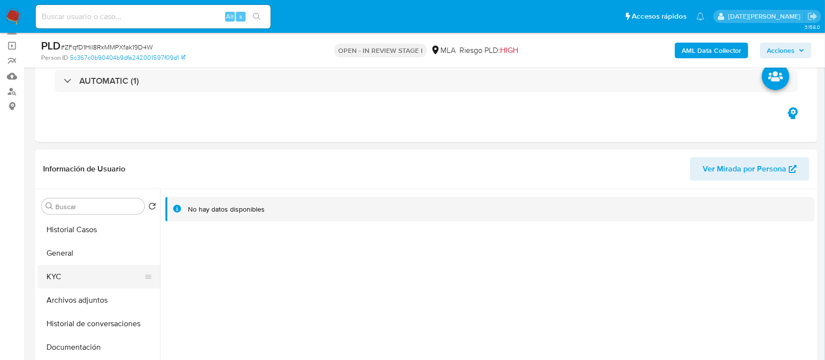
click at [91, 276] on button "KYC" at bounding box center [95, 276] width 115 height 23
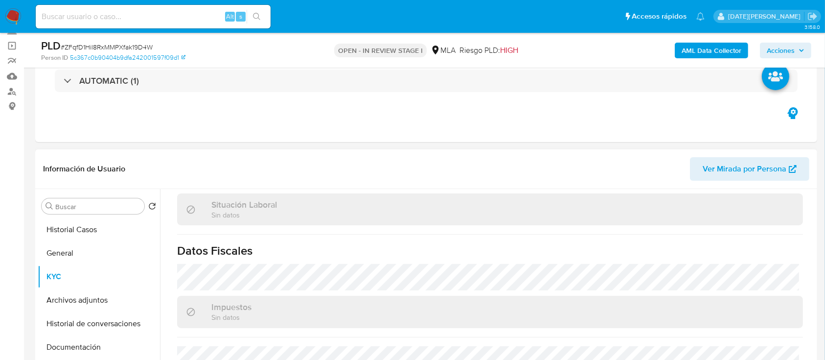
scroll to position [196, 0]
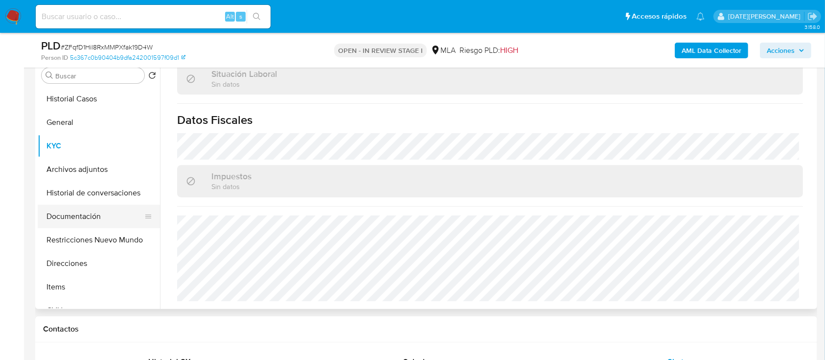
click at [57, 208] on button "Documentación" at bounding box center [95, 216] width 115 height 23
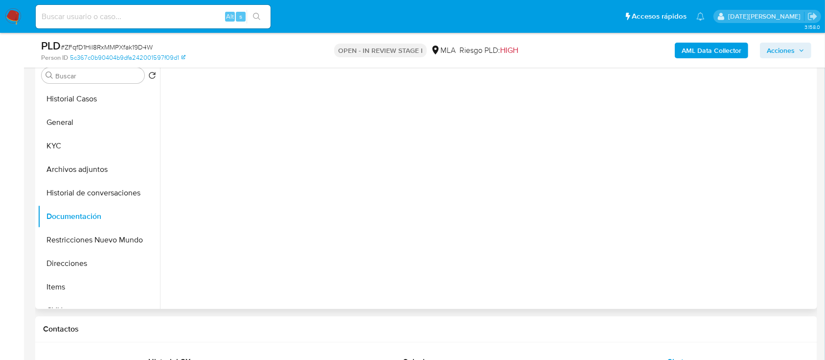
scroll to position [0, 0]
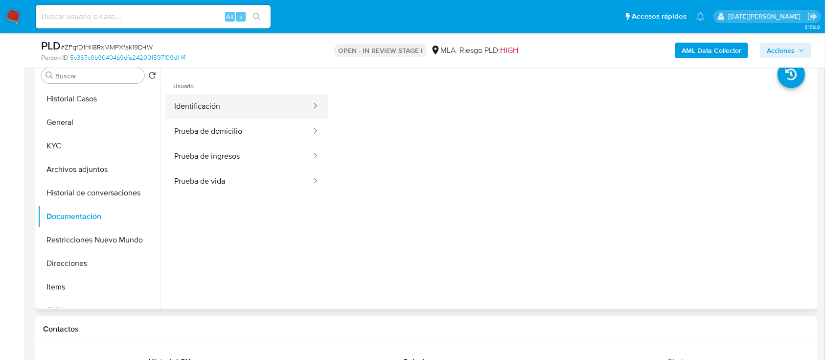
click at [247, 107] on button "Identificación" at bounding box center [238, 106] width 147 height 25
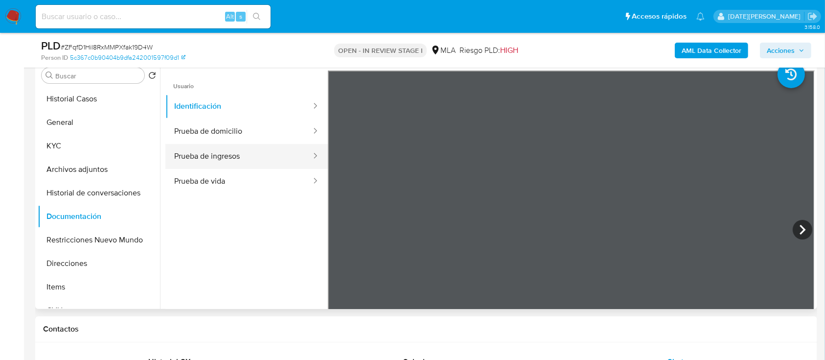
click at [223, 157] on button "Prueba de ingresos" at bounding box center [238, 156] width 147 height 25
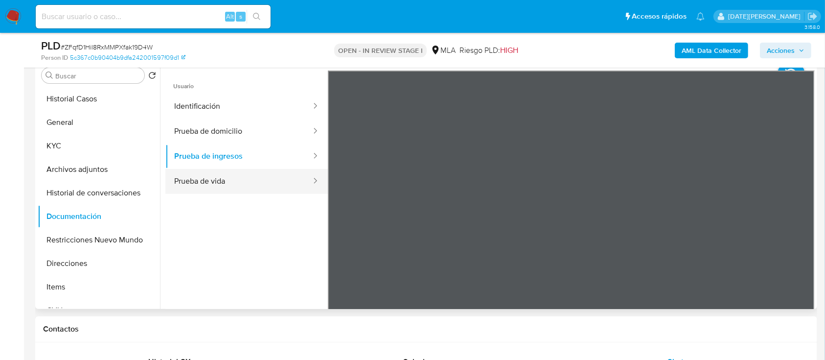
click at [229, 193] on button "Prueba de vida" at bounding box center [238, 181] width 147 height 25
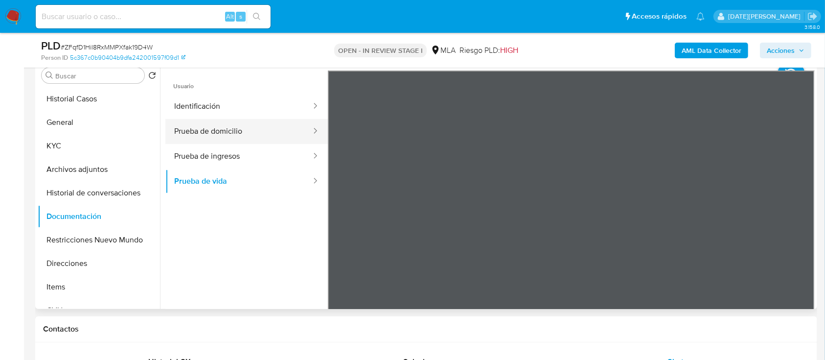
click at [251, 128] on button "Prueba de domicilio" at bounding box center [238, 131] width 147 height 25
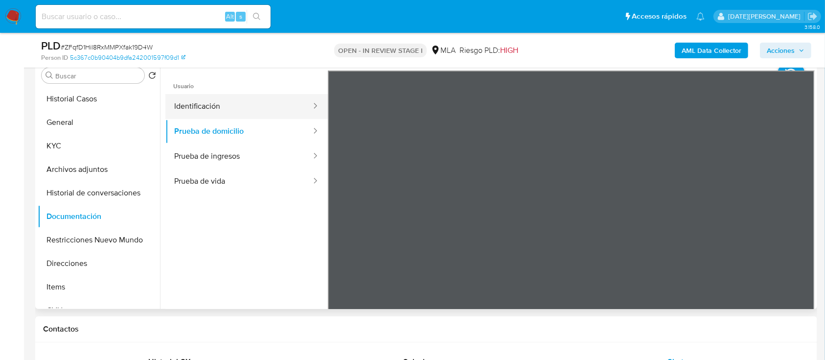
click at [211, 105] on button "Identificación" at bounding box center [238, 106] width 147 height 25
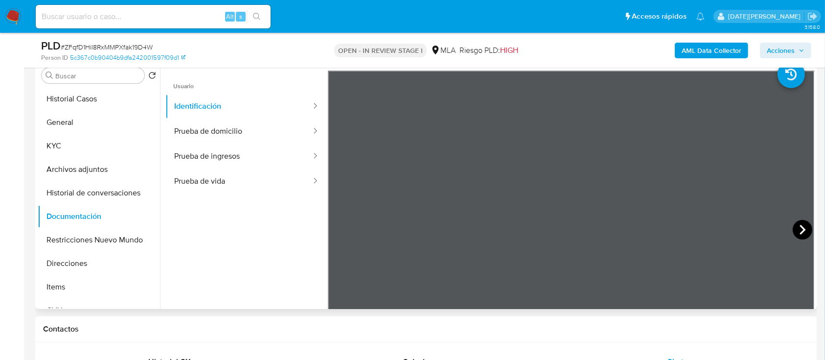
click at [800, 232] on icon at bounding box center [803, 230] width 6 height 10
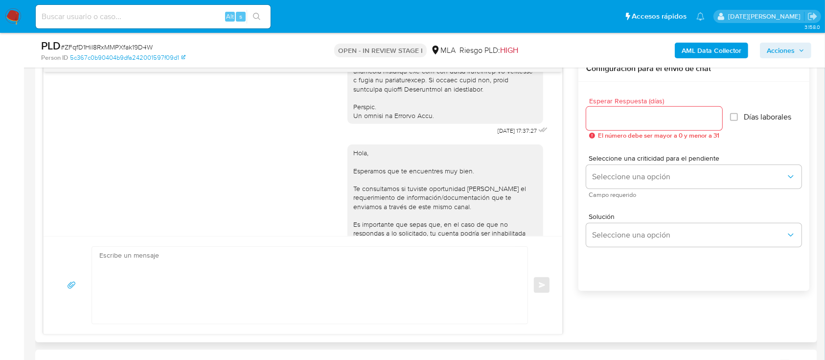
scroll to position [605, 0]
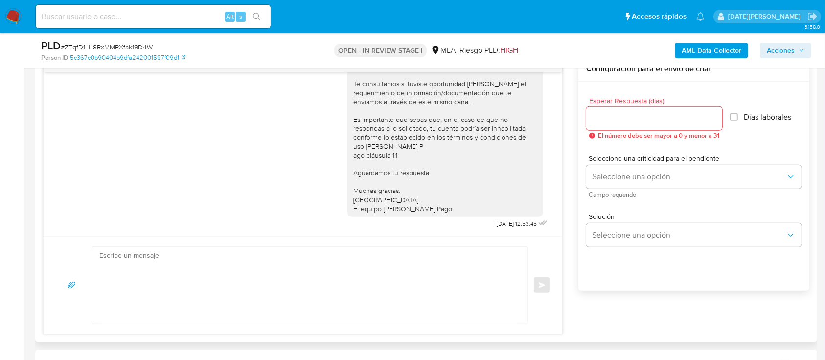
click at [299, 292] on textarea at bounding box center [307, 285] width 416 height 77
click at [309, 274] on textarea at bounding box center [307, 285] width 416 height 77
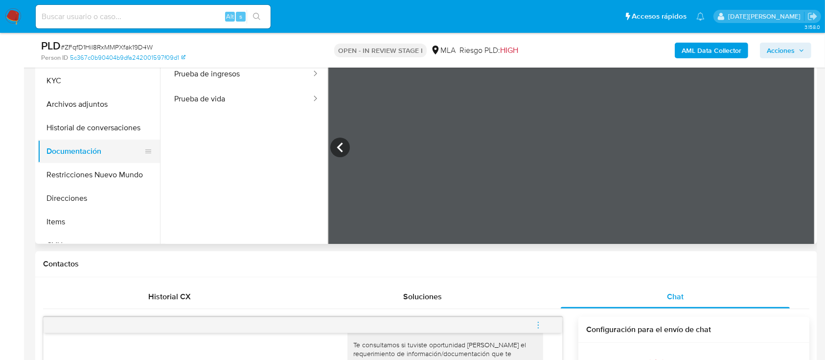
scroll to position [196, 0]
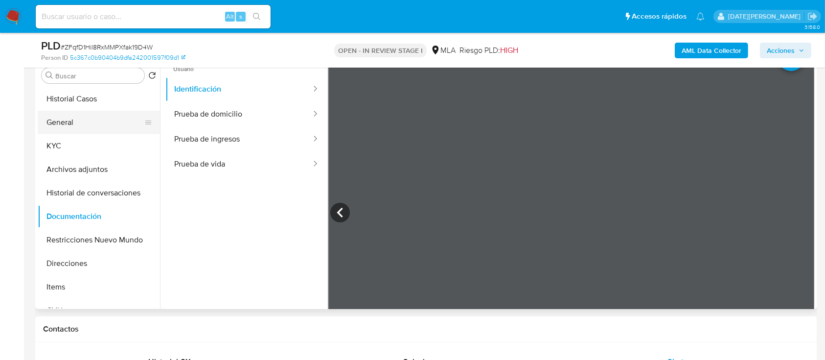
click at [86, 131] on button "General" at bounding box center [95, 122] width 115 height 23
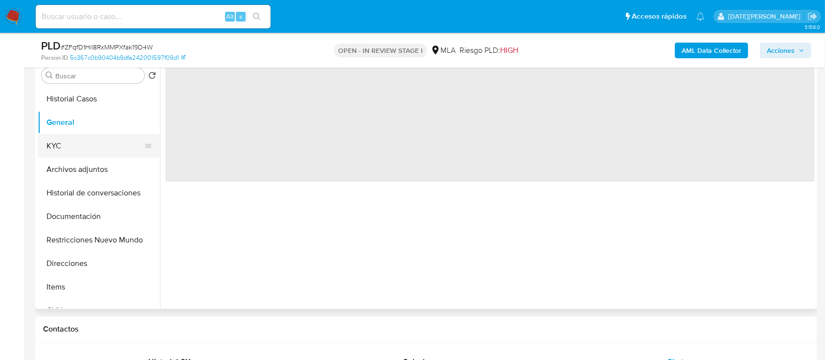
scroll to position [0, 0]
click at [83, 144] on button "KYC" at bounding box center [95, 145] width 115 height 23
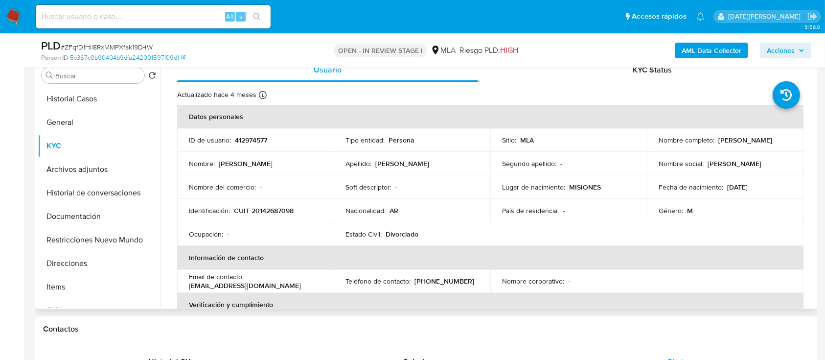
drag, startPoint x: 658, startPoint y: 144, endPoint x: 737, endPoint y: 143, distance: 79.8
click at [740, 144] on div "Nombre completo : [PERSON_NAME]" at bounding box center [725, 140] width 133 height 9
copy p "[PERSON_NAME]"
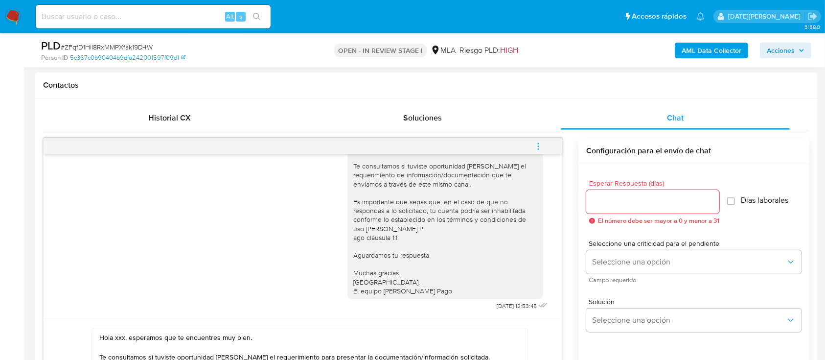
scroll to position [457, 0]
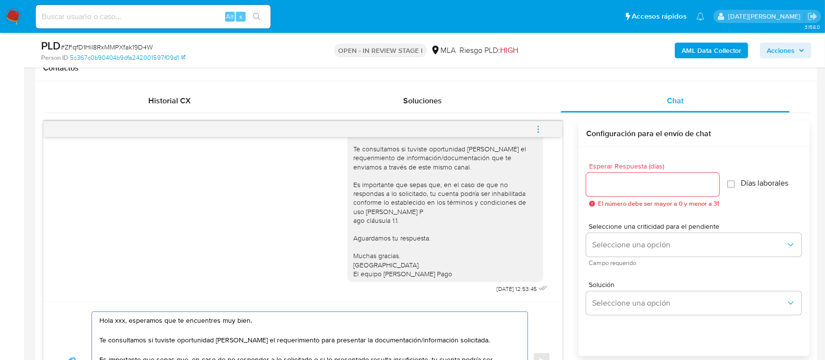
click at [118, 320] on textarea "Hola xxx, esperamos que te encuentres muy bien. Te consultamos si tuviste oport…" at bounding box center [307, 361] width 416 height 98
paste textarea "[PERSON_NAME]"
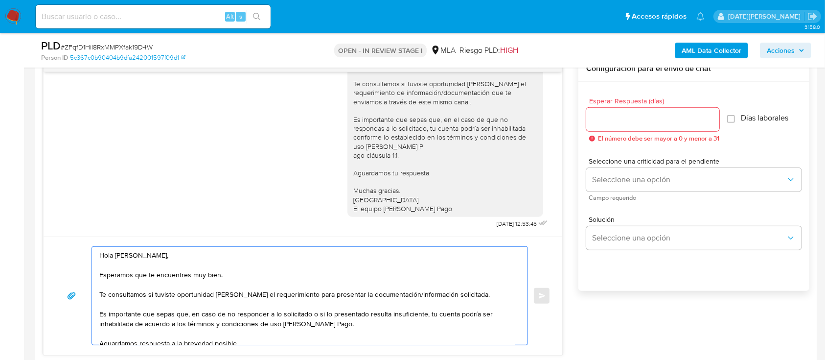
scroll to position [39, 0]
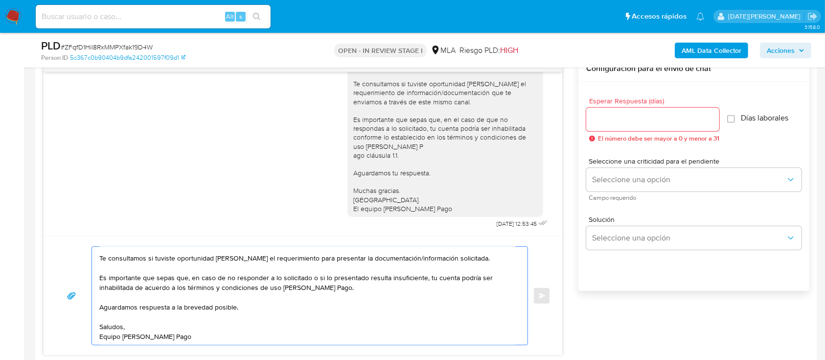
type textarea "Hola [PERSON_NAME], Esperamos que te encuentres muy bien. Te consultamos si tuv…"
click at [606, 113] on input "Esperar Respuesta (días)" at bounding box center [652, 119] width 133 height 13
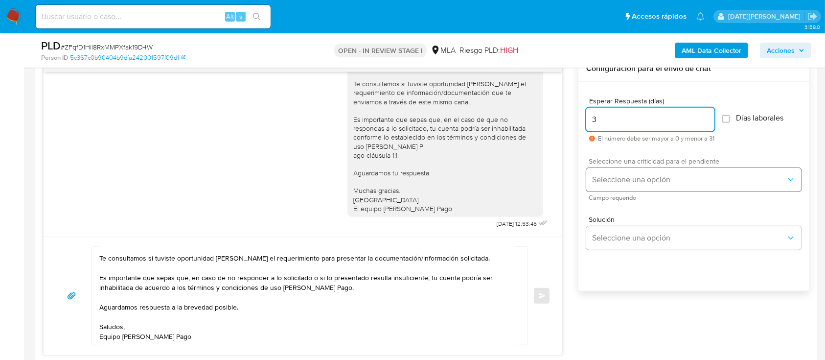
type input "3"
click at [614, 178] on span "Seleccione una opción" at bounding box center [689, 180] width 194 height 10
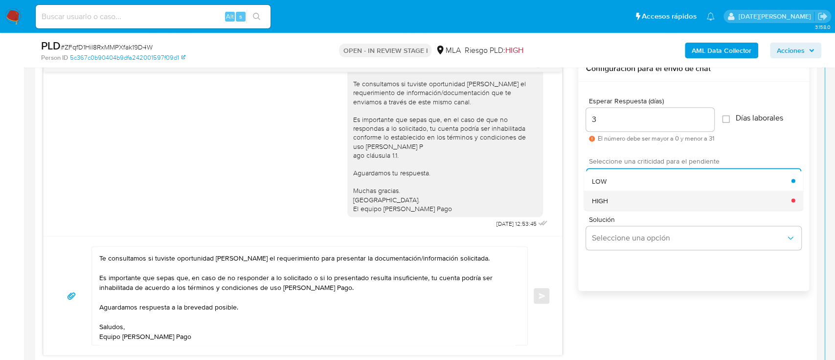
click at [620, 198] on div "HIGH" at bounding box center [692, 200] width 200 height 20
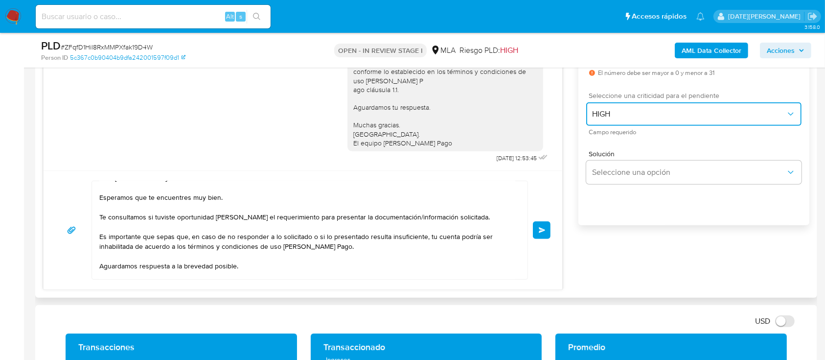
scroll to position [0, 0]
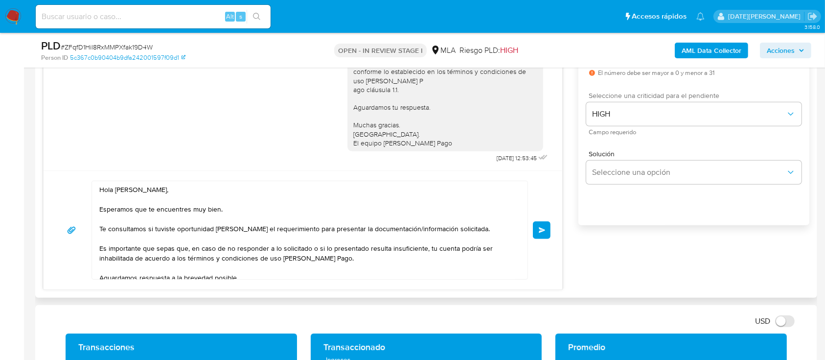
click at [460, 225] on textarea "Hola [PERSON_NAME], Esperamos que te encuentres muy bien. Te consultamos si tuv…" at bounding box center [307, 230] width 416 height 98
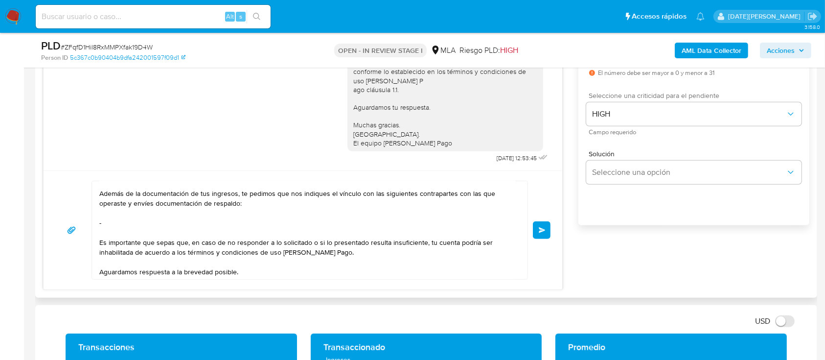
scroll to position [70, 0]
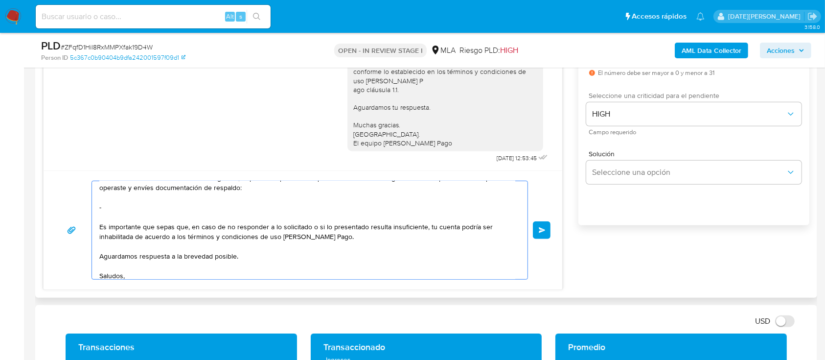
click at [183, 209] on textarea "Hola [PERSON_NAME], Esperamos que te encuentres muy bien. Te consultamos si tuv…" at bounding box center [307, 230] width 416 height 98
paste textarea "[PERSON_NAME]"
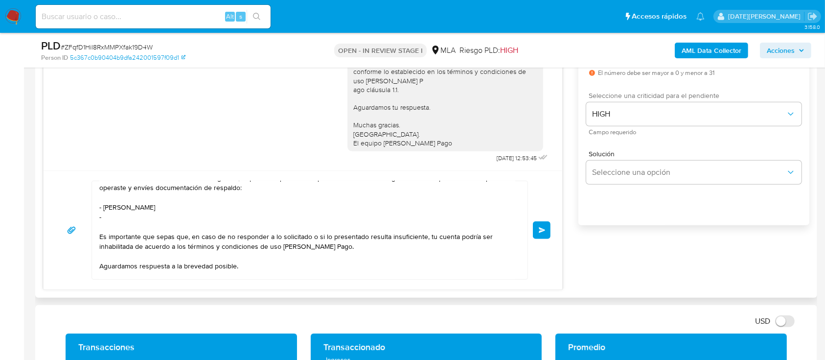
click at [125, 223] on textarea "Hola [PERSON_NAME], Esperamos que te encuentres muy bien. Te consultamos si tuv…" at bounding box center [307, 230] width 416 height 98
paste textarea "[PERSON_NAME]"
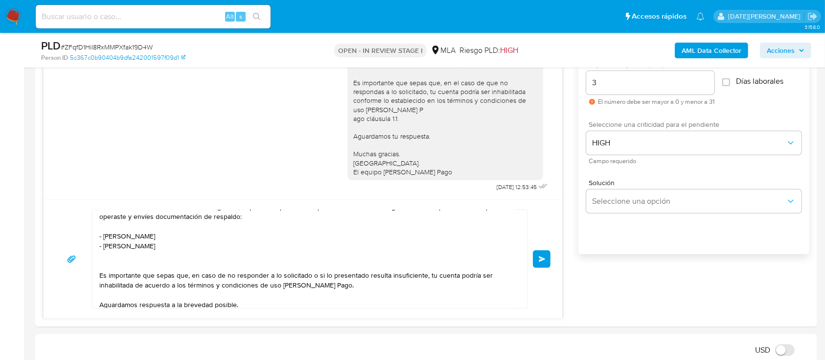
scroll to position [522, 0]
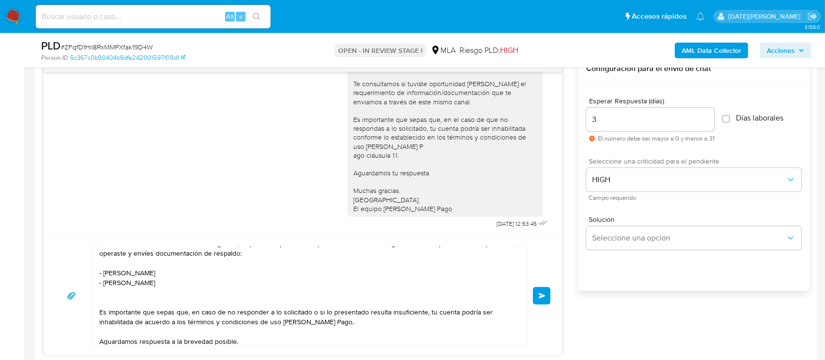
click at [233, 294] on textarea "Hola [PERSON_NAME], Esperamos que te encuentres muy bien. Te consultamos si tuv…" at bounding box center [307, 296] width 416 height 98
click at [226, 300] on textarea "Hola [PERSON_NAME], Esperamos que te encuentres muy bien. Te consultamos si tuv…" at bounding box center [307, 296] width 416 height 98
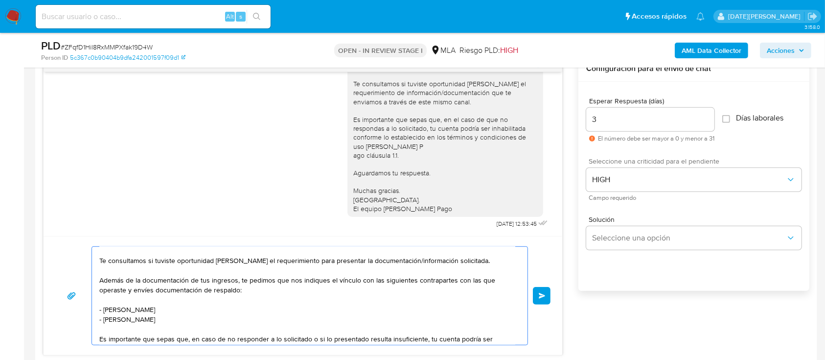
scroll to position [0, 0]
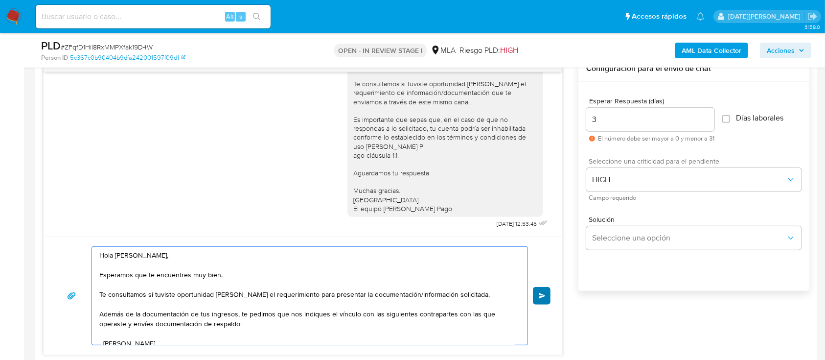
type textarea "Hola [PERSON_NAME], Esperamos que te encuentres muy bien. Te consultamos si tuv…"
click at [544, 296] on span "Enviar" at bounding box center [542, 296] width 7 height 6
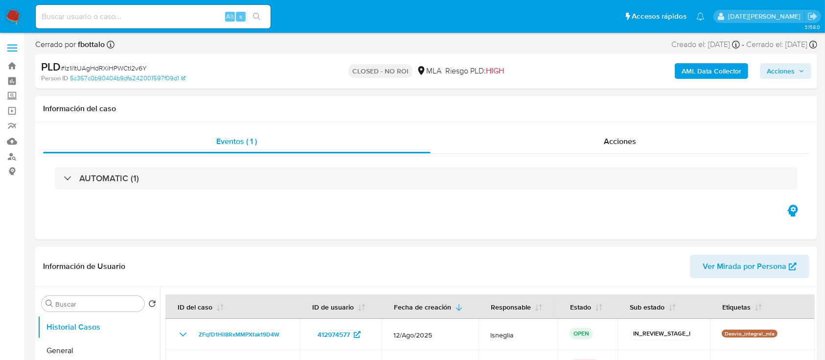
select select "10"
click at [615, 144] on span "Acciones" at bounding box center [620, 141] width 32 height 11
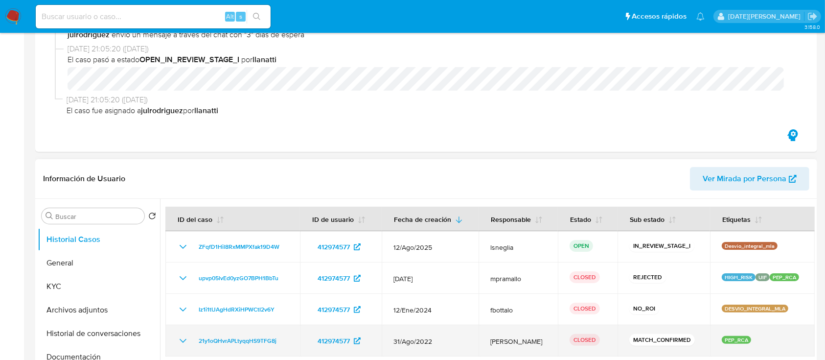
scroll to position [196, 0]
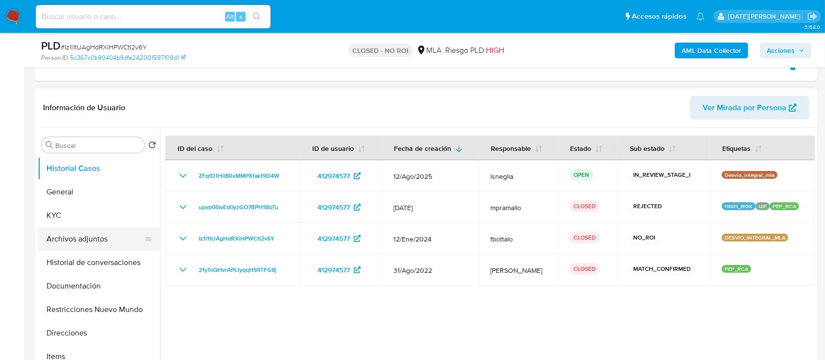
click at [71, 243] on button "Archivos adjuntos" at bounding box center [95, 238] width 115 height 23
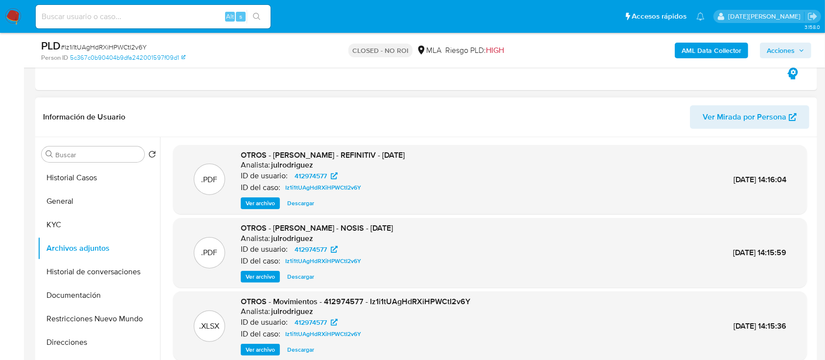
scroll to position [130, 0]
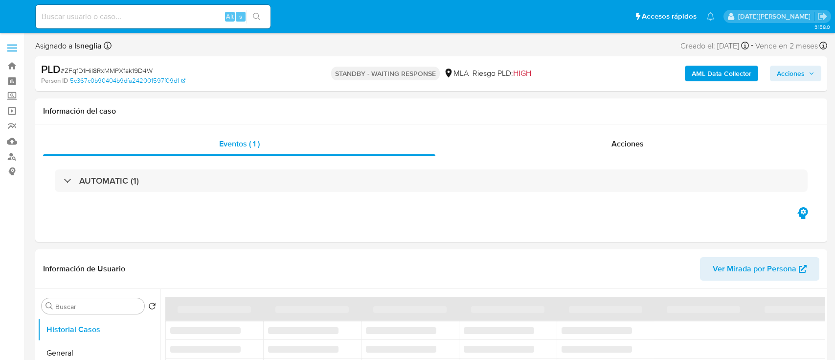
select select "10"
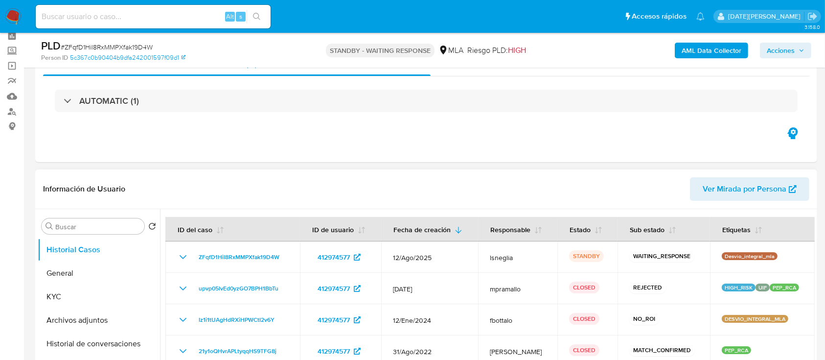
scroll to position [65, 0]
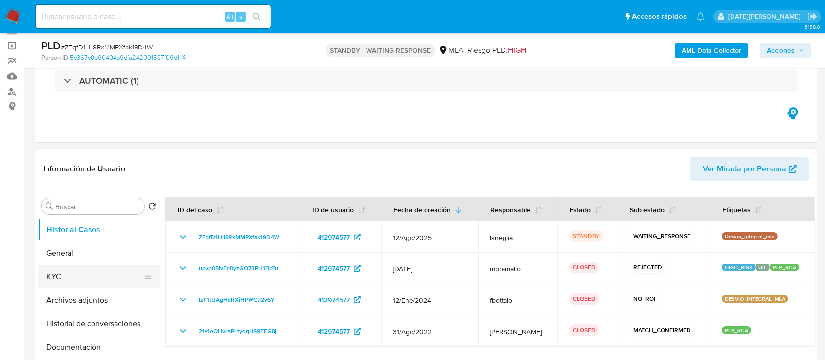
click at [69, 275] on button "KYC" at bounding box center [95, 276] width 115 height 23
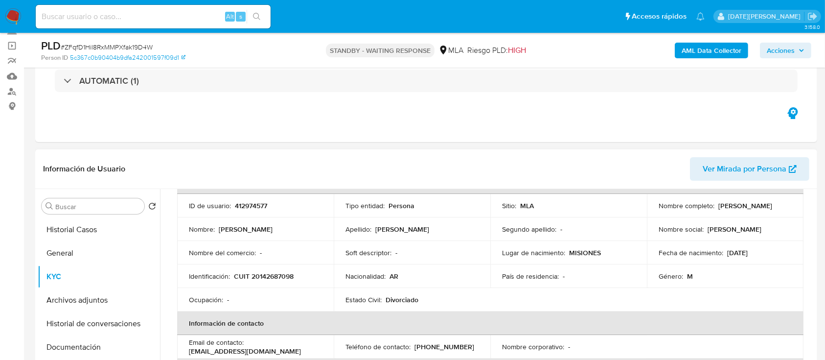
drag, startPoint x: 656, startPoint y: 208, endPoint x: 754, endPoint y: 208, distance: 98.4
click at [754, 208] on div "Nombre completo : [PERSON_NAME]" at bounding box center [725, 205] width 133 height 9
copy p "[PERSON_NAME]"
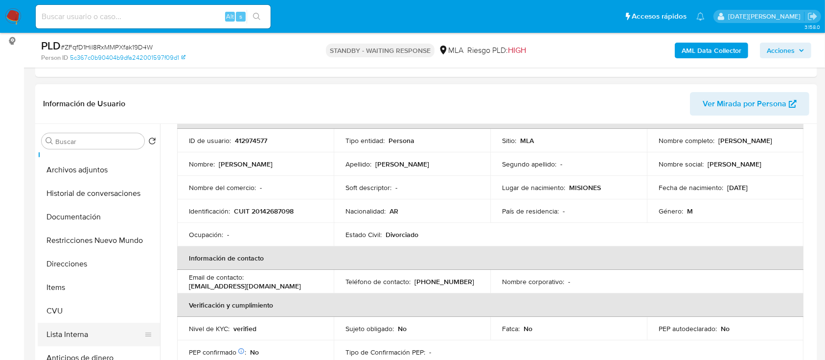
click at [87, 328] on button "Lista Interna" at bounding box center [95, 333] width 115 height 23
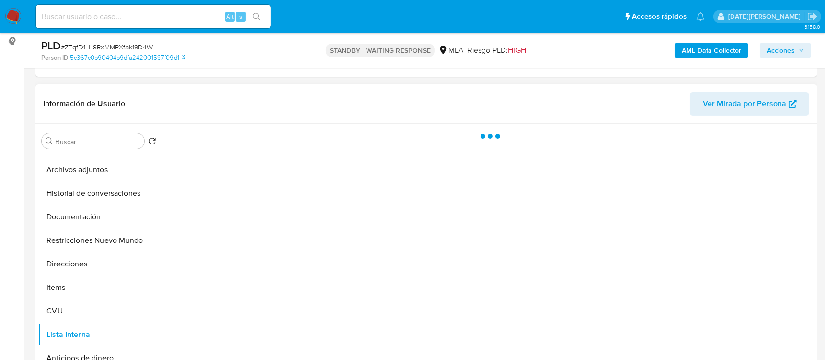
scroll to position [0, 0]
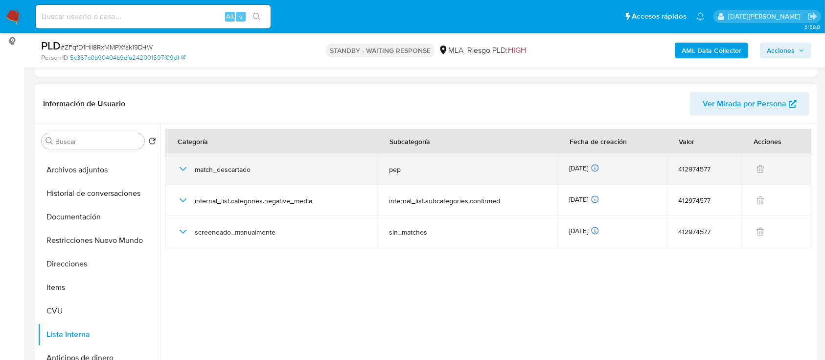
click at [180, 167] on icon "button" at bounding box center [183, 169] width 7 height 4
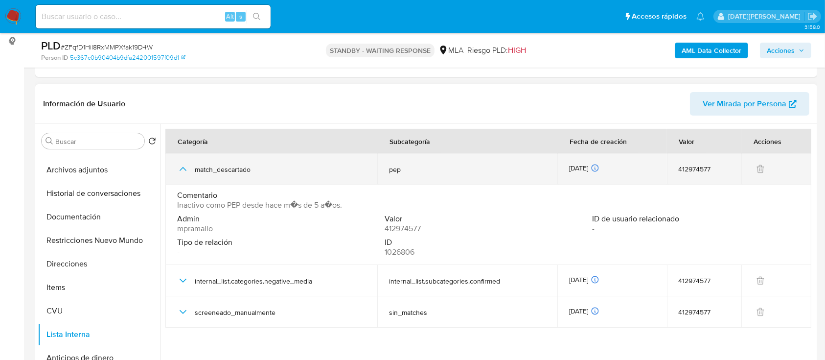
click at [180, 166] on icon "button" at bounding box center [183, 169] width 12 height 12
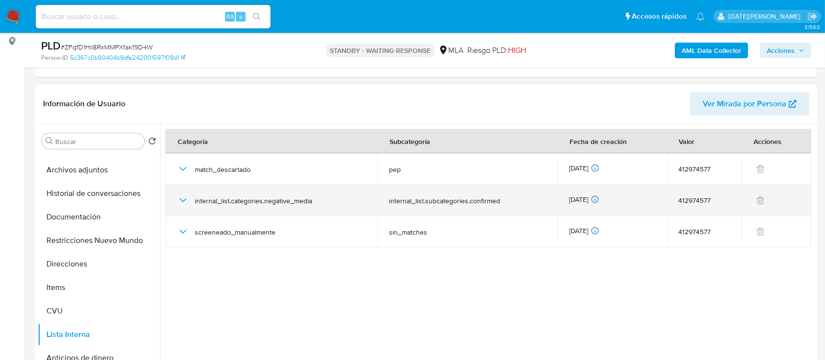
click at [186, 199] on icon "button" at bounding box center [183, 200] width 12 height 12
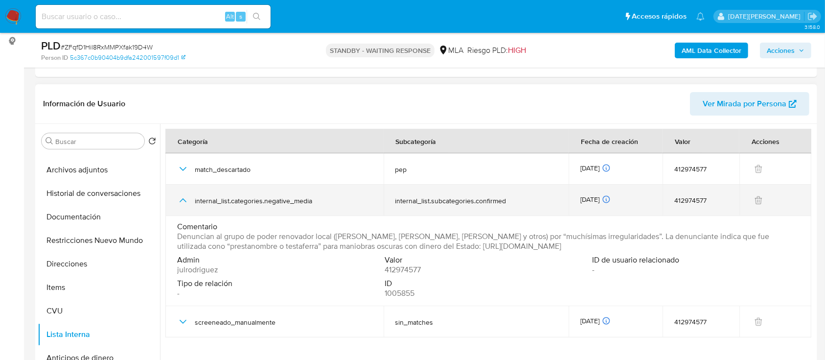
click at [186, 199] on icon "button" at bounding box center [183, 200] width 12 height 12
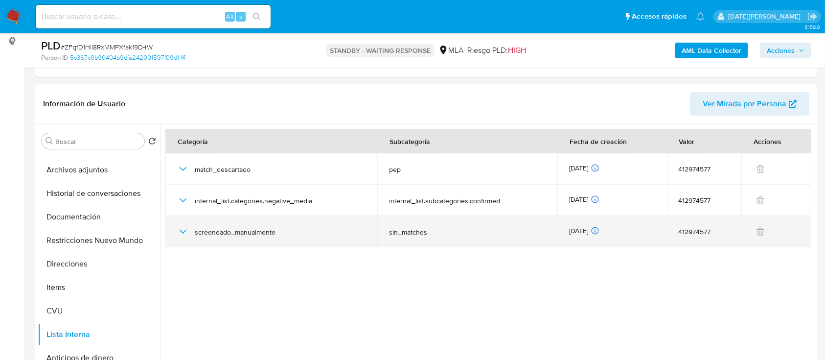
click at [184, 229] on icon "button" at bounding box center [183, 232] width 12 height 12
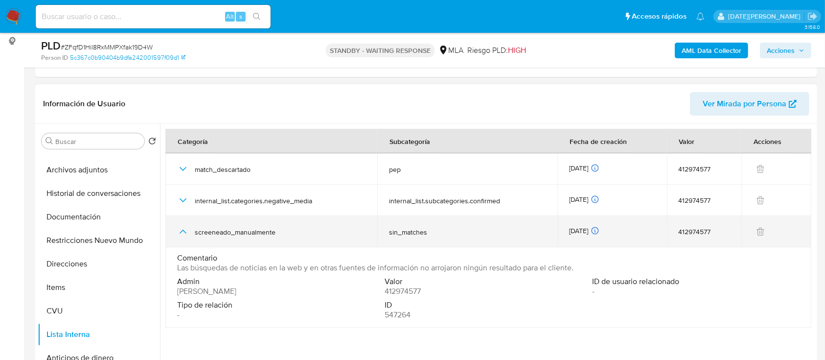
click at [184, 229] on icon "button" at bounding box center [183, 232] width 12 height 12
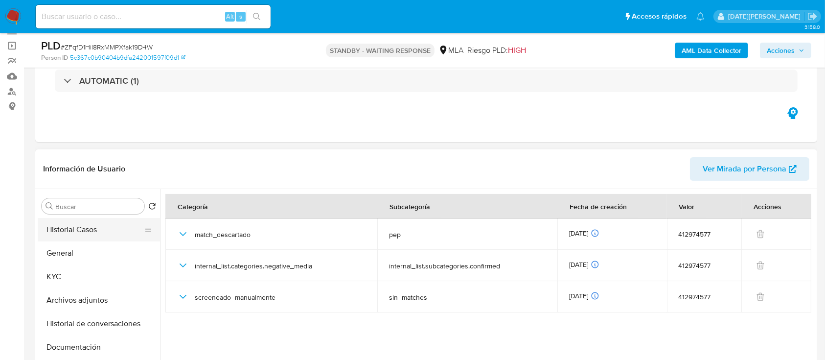
click at [97, 229] on button "Historial Casos" at bounding box center [95, 229] width 115 height 23
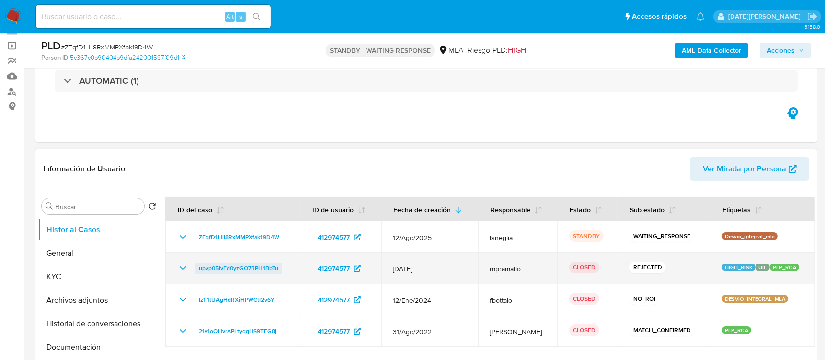
click at [221, 268] on span "upvp05lvEd0yzGO7BPH1BbTu" at bounding box center [239, 268] width 80 height 12
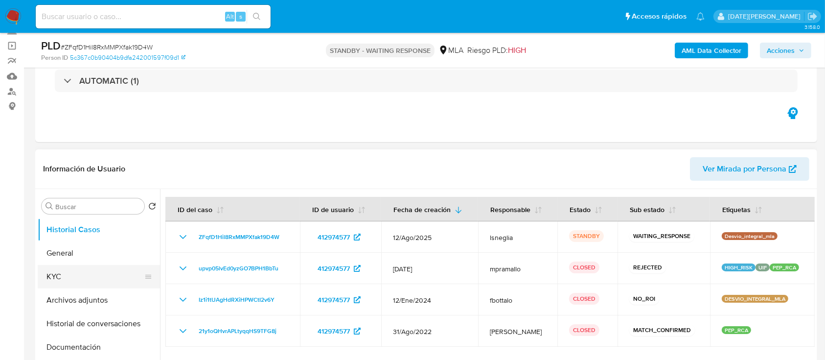
click at [74, 277] on button "KYC" at bounding box center [95, 276] width 115 height 23
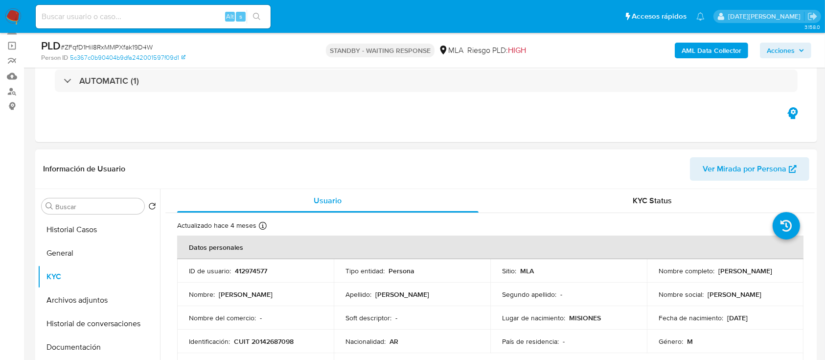
click at [718, 269] on p "Néstor Joaquín Ortega" at bounding box center [745, 270] width 54 height 9
click at [718, 275] on p "Néstor Joaquín Ortega" at bounding box center [745, 270] width 54 height 9
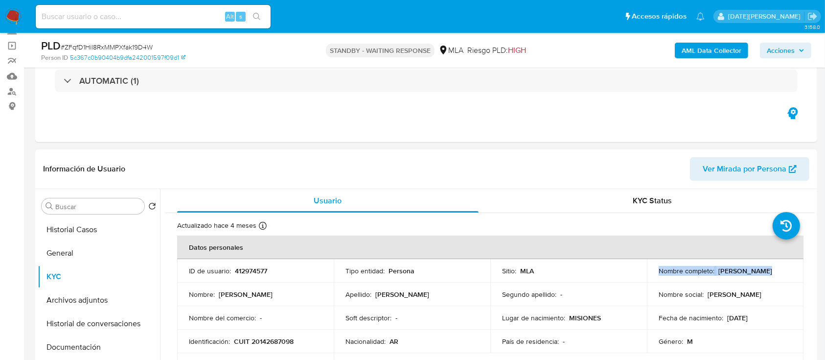
click at [718, 275] on p "Néstor Joaquín Ortega" at bounding box center [745, 270] width 54 height 9
click at [655, 274] on td "Nombre completo : Néstor Joaquín Ortega" at bounding box center [725, 270] width 157 height 23
click at [718, 275] on p "Néstor Joaquín Ortega" at bounding box center [745, 270] width 54 height 9
drag, startPoint x: 725, startPoint y: 273, endPoint x: 653, endPoint y: 276, distance: 71.5
click at [653, 276] on td "Nombre completo : Néstor Joaquín Ortega" at bounding box center [725, 270] width 157 height 23
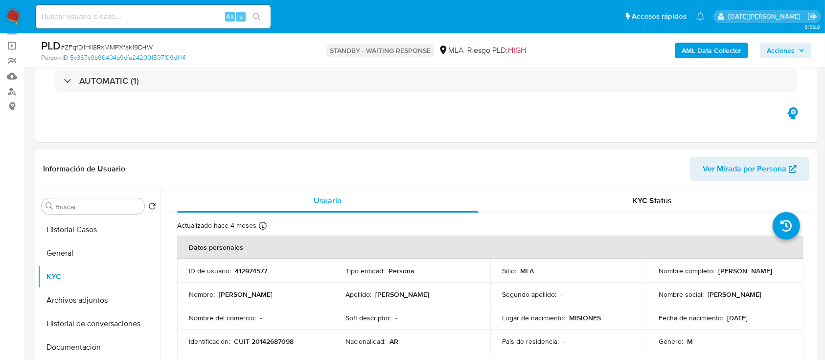
copy p "Néstor Joaquín Ortega"
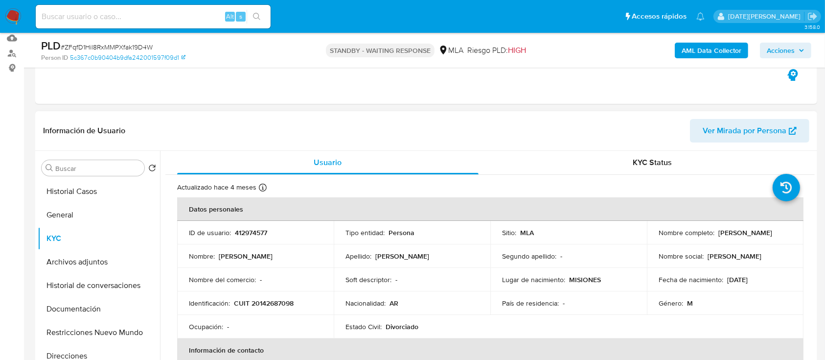
scroll to position [130, 0]
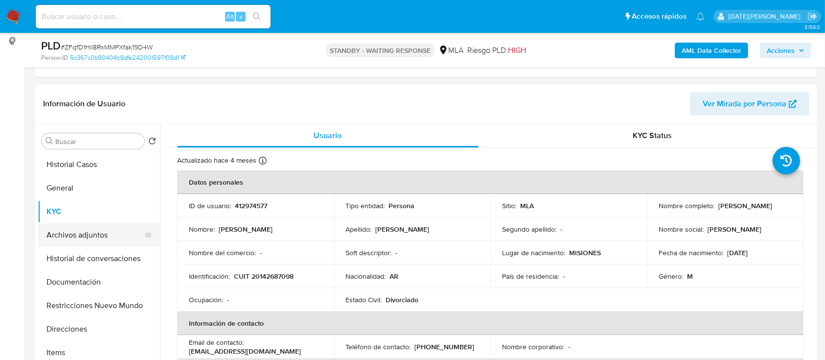
click at [105, 231] on button "Archivos adjuntos" at bounding box center [95, 234] width 115 height 23
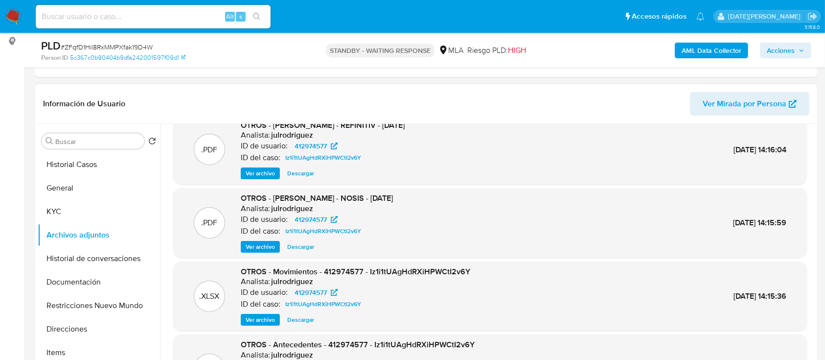
scroll to position [0, 0]
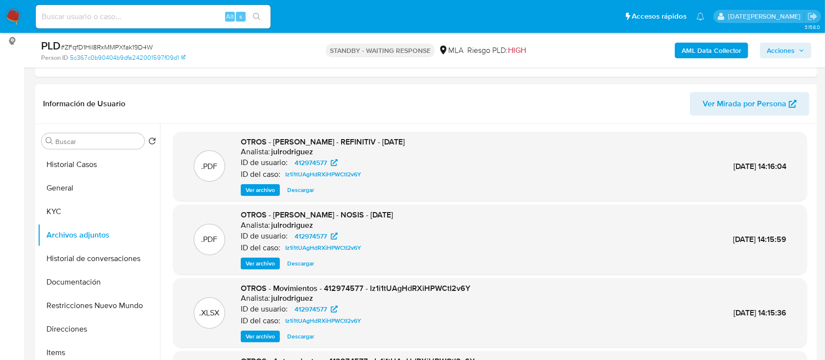
click at [139, 16] on input at bounding box center [153, 16] width 235 height 13
paste input "oPbMBoR08ML3Z47Yec2ZpzQM"
type input "oPbMBoR08ML3Z47Yec2ZpzQM"
click at [253, 14] on icon "search-icon" at bounding box center [257, 17] width 8 height 8
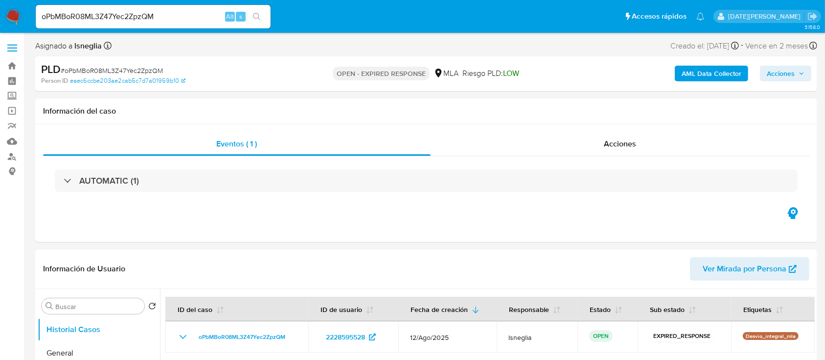
select select "10"
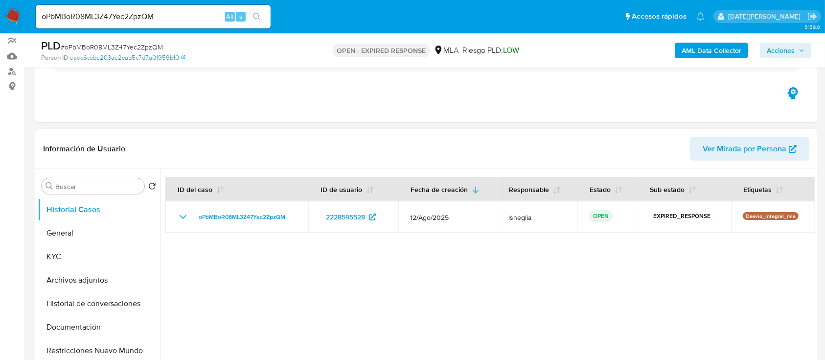
scroll to position [65, 0]
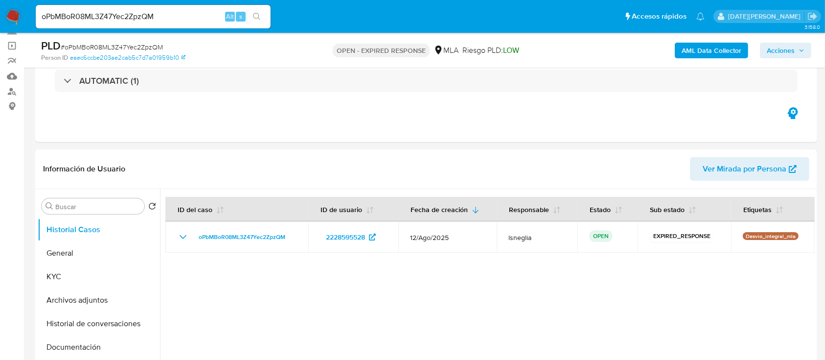
click at [131, 47] on span "# oPbMBoR08ML3Z47Yec2ZpzQM" at bounding box center [112, 47] width 102 height 10
copy span "oPbMBoR08ML3Z47Yec2ZpzQM"
click at [14, 14] on img at bounding box center [13, 16] width 17 height 17
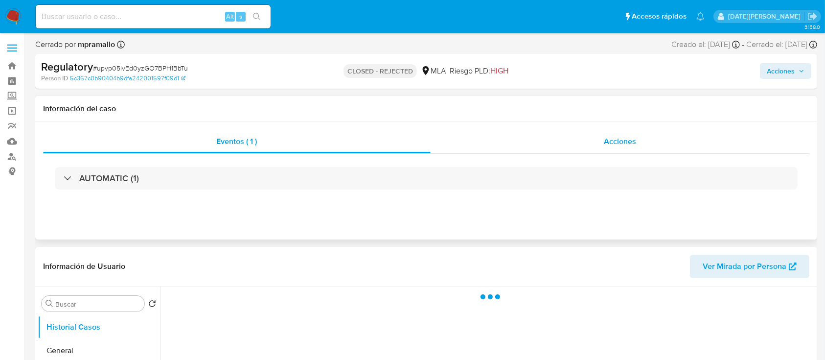
click at [650, 145] on div "Acciones" at bounding box center [620, 141] width 379 height 23
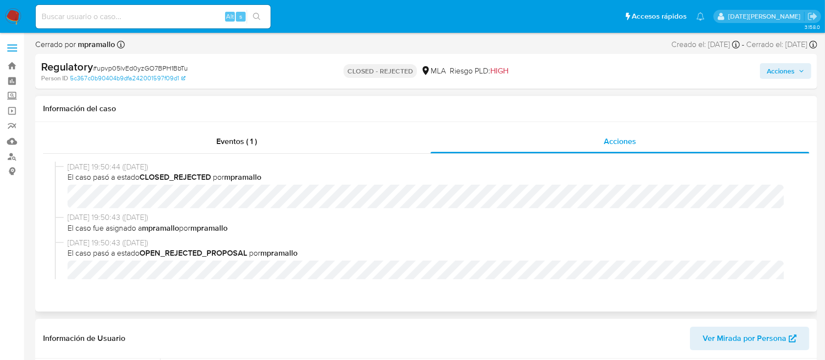
select select "10"
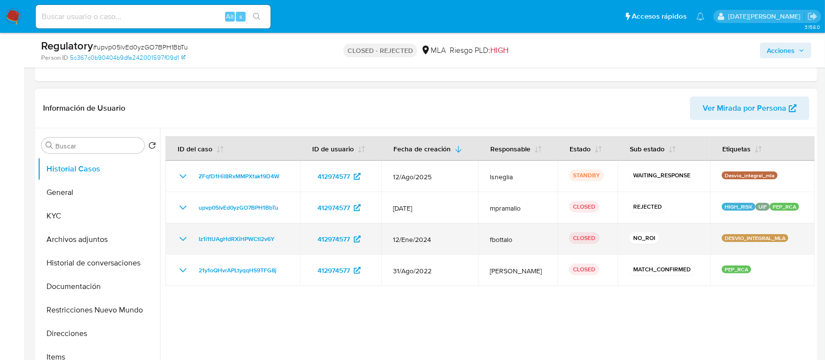
scroll to position [196, 0]
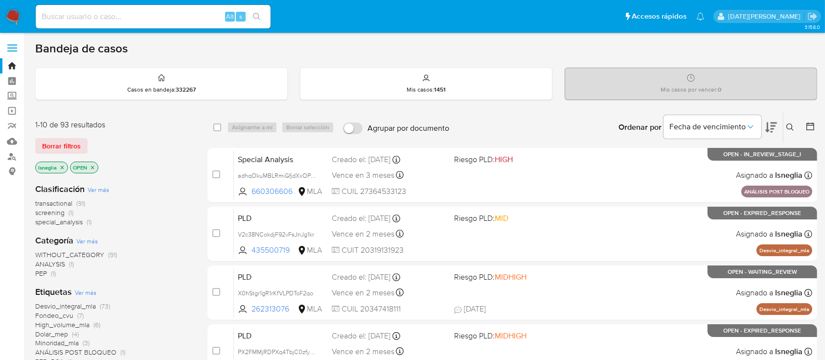
click at [792, 124] on icon at bounding box center [790, 127] width 8 height 8
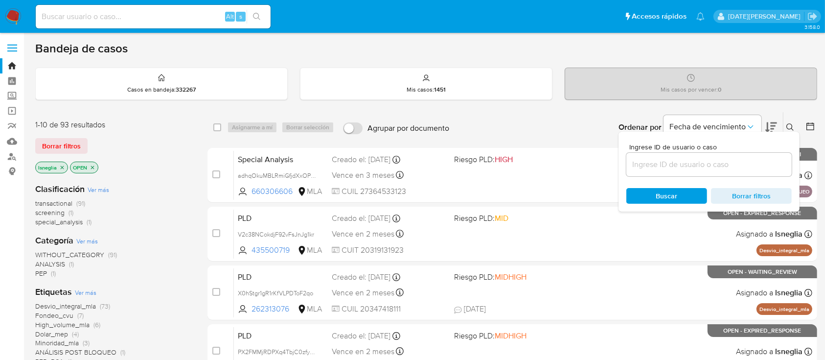
click at [671, 170] on div at bounding box center [708, 164] width 165 height 23
click at [672, 162] on input at bounding box center [708, 164] width 165 height 13
paste input "oPbMBoR08ML3Z47Yec2ZpzQM"
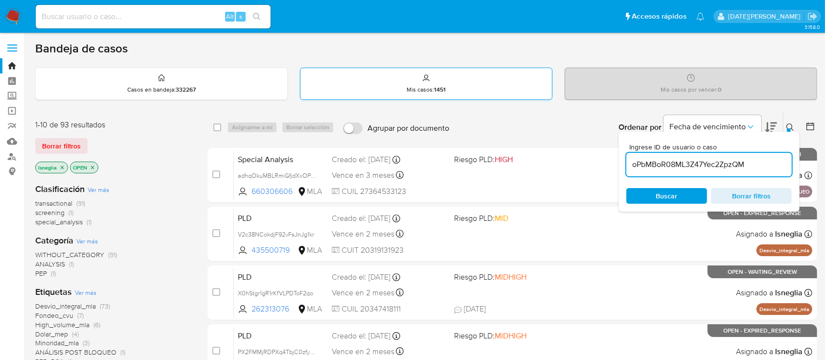
type input "oPbMBoR08ML3Z47Yec2ZpzQM"
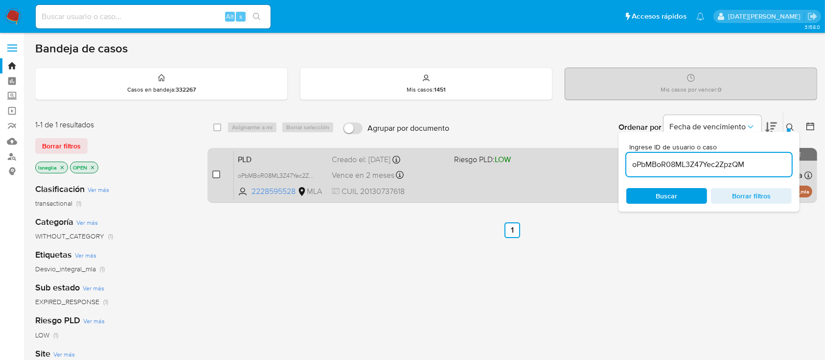
click at [215, 174] on input "checkbox" at bounding box center [216, 174] width 8 height 8
checkbox input "true"
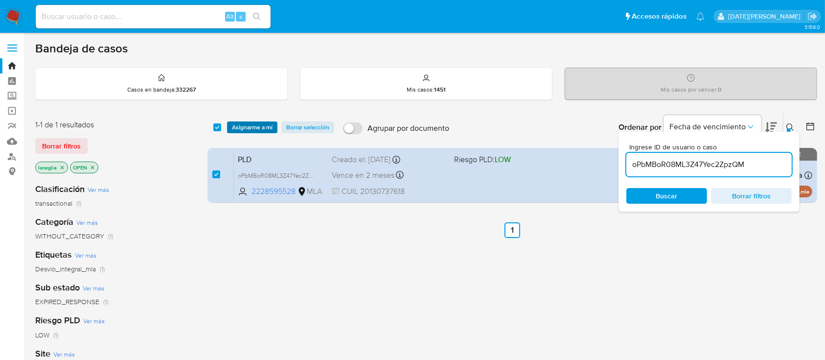
click at [256, 127] on span "Asignarme a mí" at bounding box center [252, 127] width 41 height 10
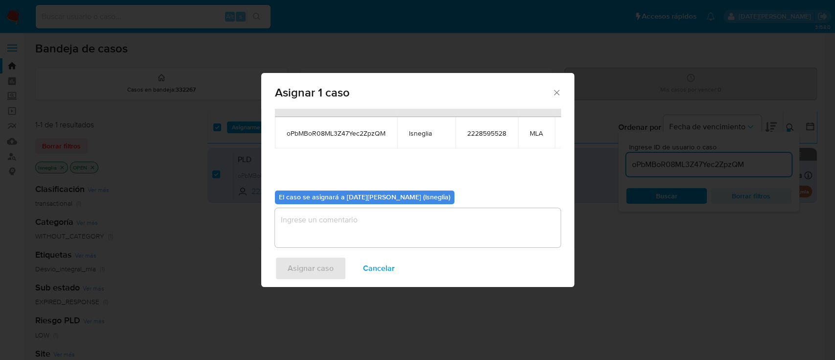
scroll to position [60, 0]
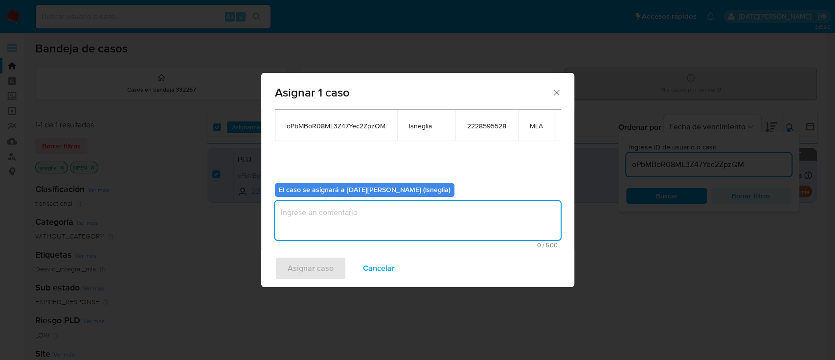
click at [355, 217] on textarea "assign-modal" at bounding box center [418, 220] width 286 height 39
type textarea "."
click at [325, 266] on span "Asignar caso" at bounding box center [311, 268] width 46 height 22
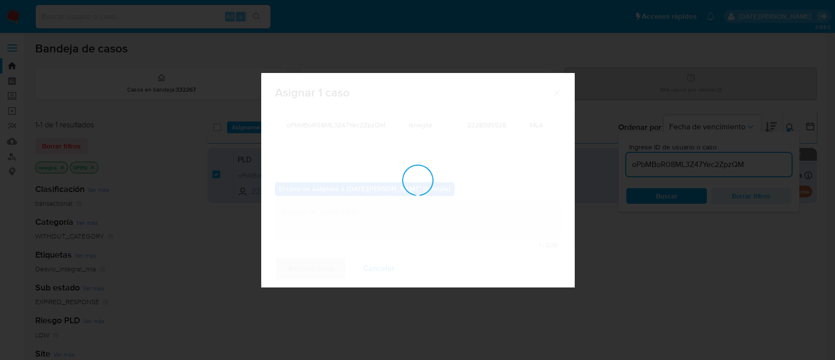
checkbox input "false"
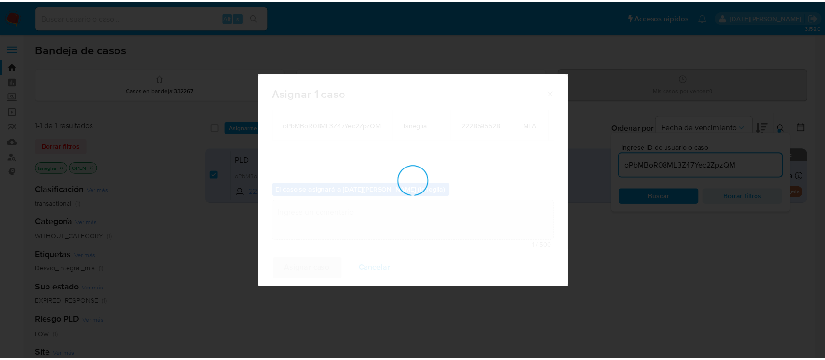
scroll to position [59, 0]
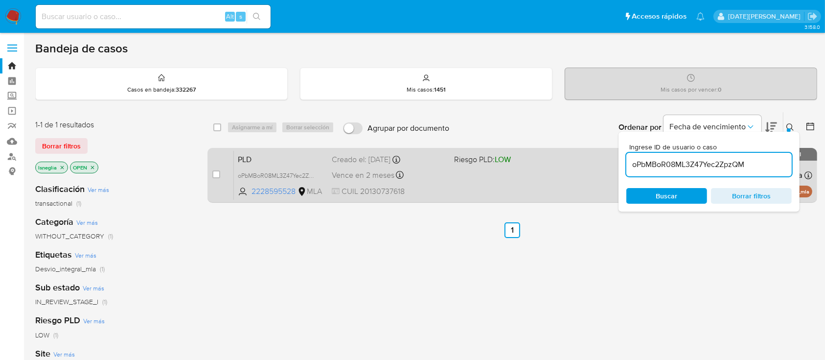
click at [285, 154] on span "PLD" at bounding box center [281, 158] width 86 height 13
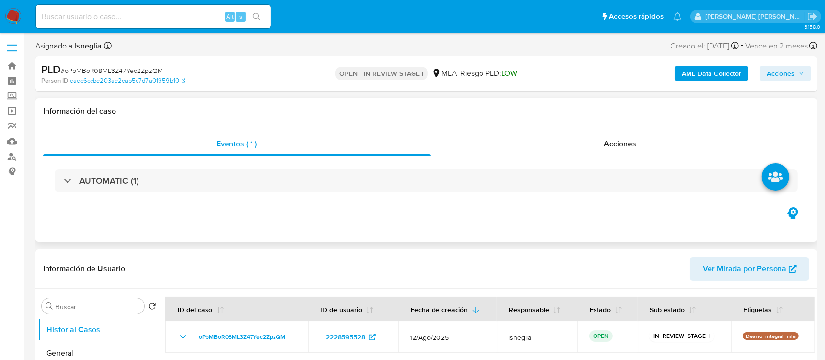
select select "10"
